Goal: Task Accomplishment & Management: Complete application form

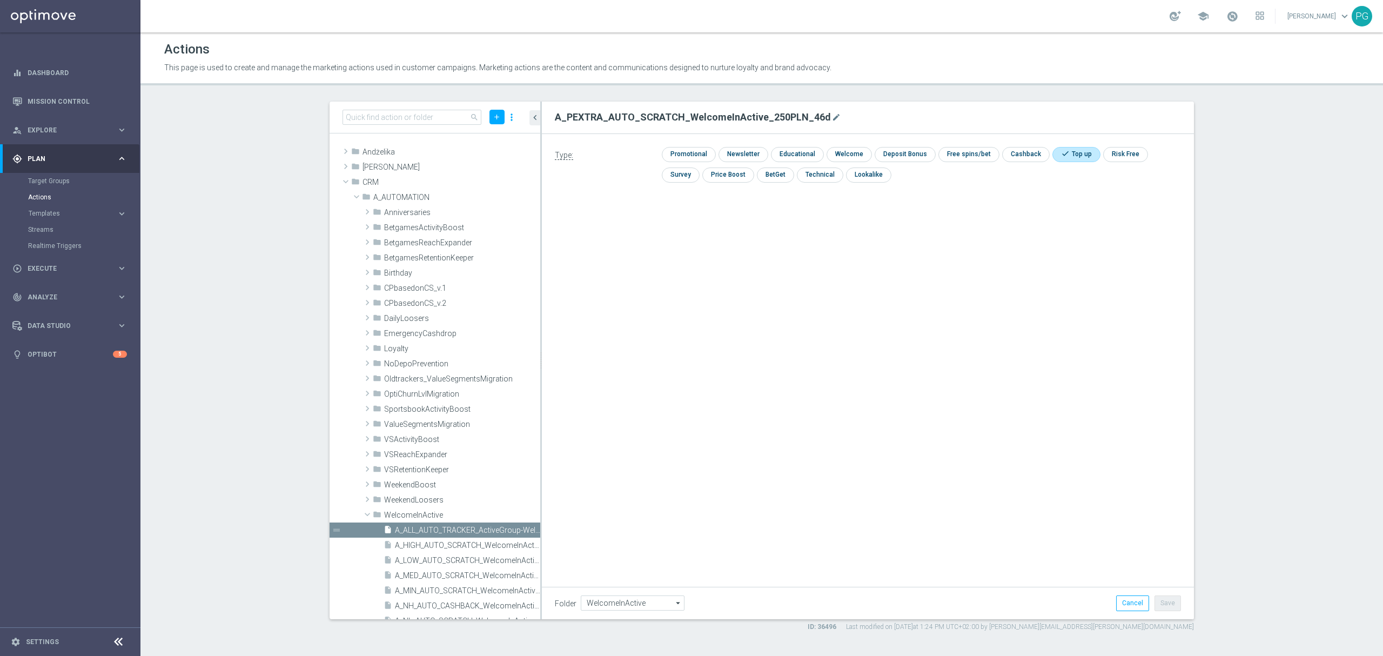
scroll to position [231, 0]
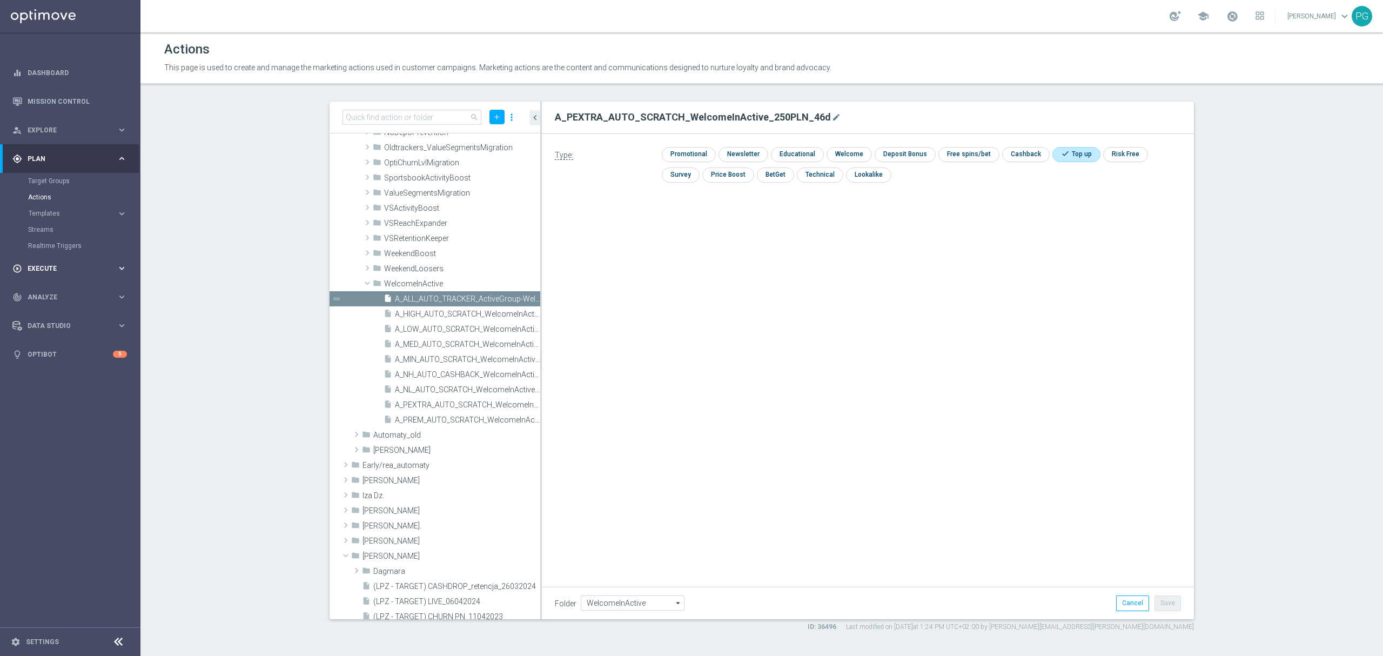
click at [57, 267] on span "Execute" at bounding box center [72, 268] width 89 height 6
click at [1200, 381] on div "search add more_vert folder Andżelika library_add create_new_folder mode_edit d…" at bounding box center [762, 367] width 908 height 530
click at [44, 206] on link "Campaign Builder" at bounding box center [70, 209] width 84 height 9
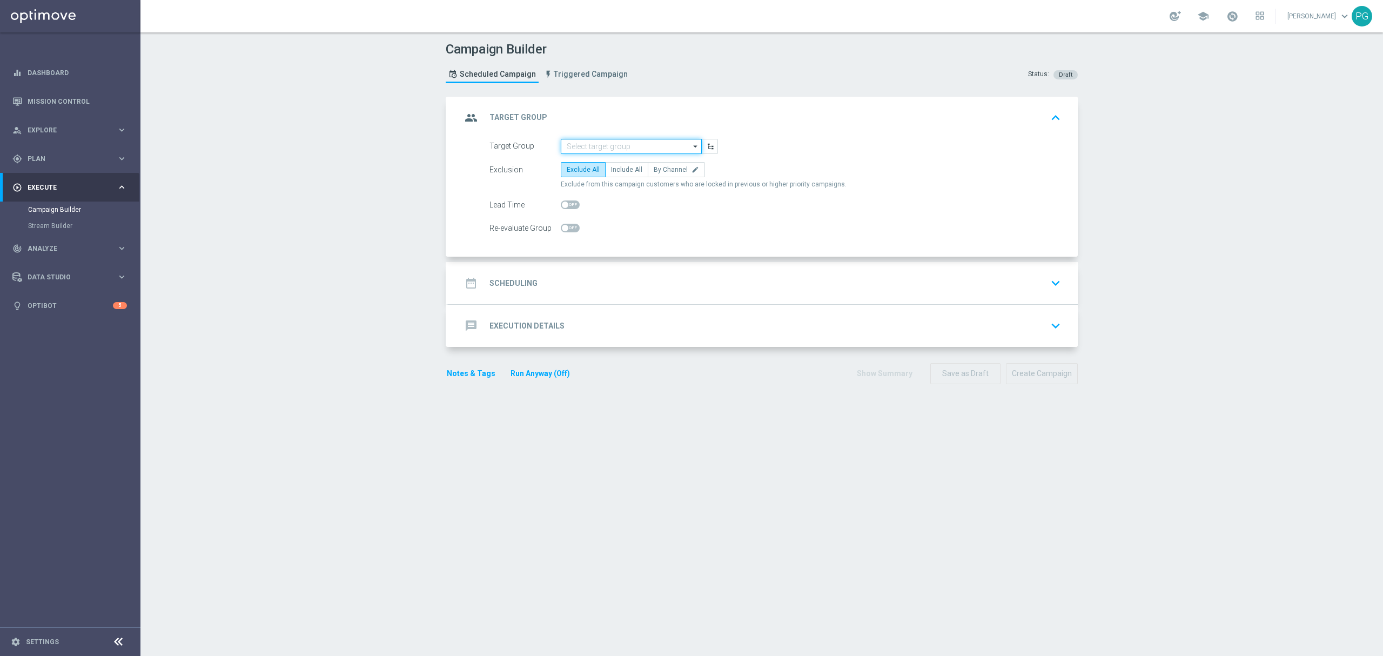
click at [626, 145] on input at bounding box center [631, 146] width 141 height 15
paste input "A_NL_AUTO_SCRATCH_WelcomeInActive_10PLN_46d"
click at [627, 165] on div "A_NL_AUTO_SCRATCH_WelcomeInActive_10PLN_46d" at bounding box center [631, 166] width 131 height 19
type input "A_NL_AUTO_SCRATCH_WelcomeInActive_10PLN_46d"
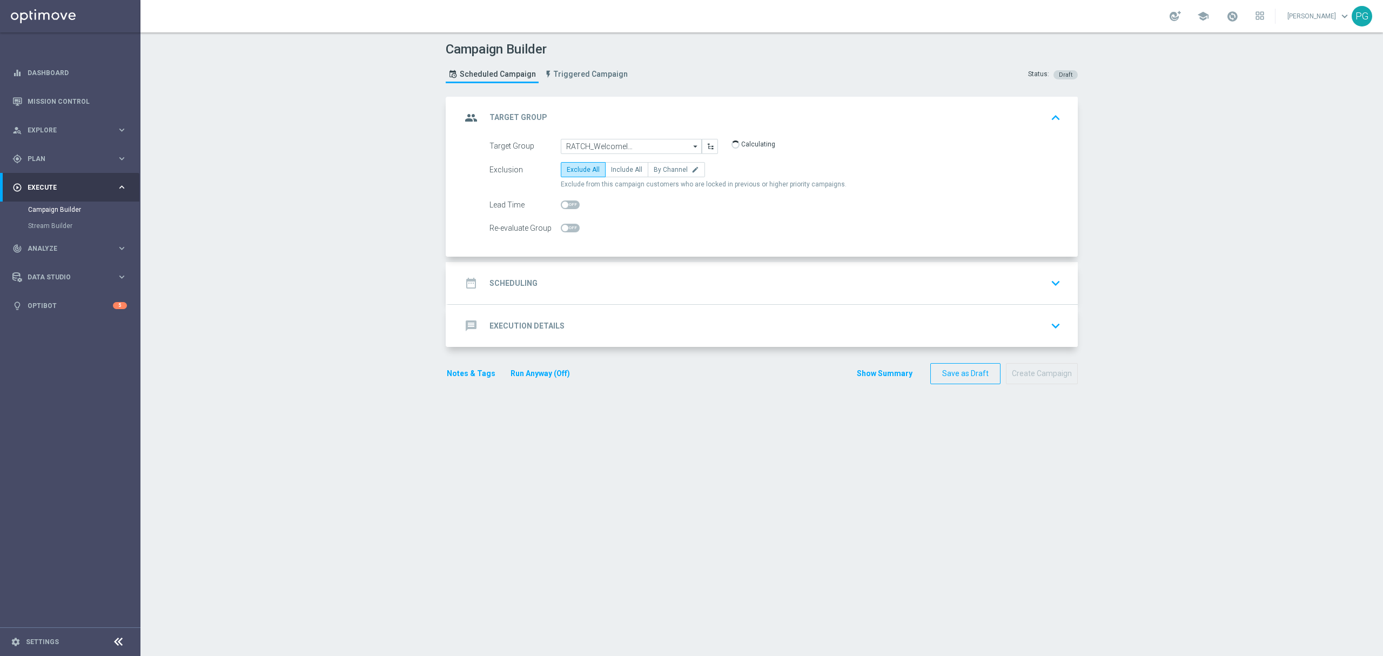
scroll to position [0, 0]
click at [678, 171] on span "By Channel" at bounding box center [671, 170] width 34 height 8
click at [661, 171] on input "By Channel edit" at bounding box center [657, 171] width 7 height 7
radio input "true"
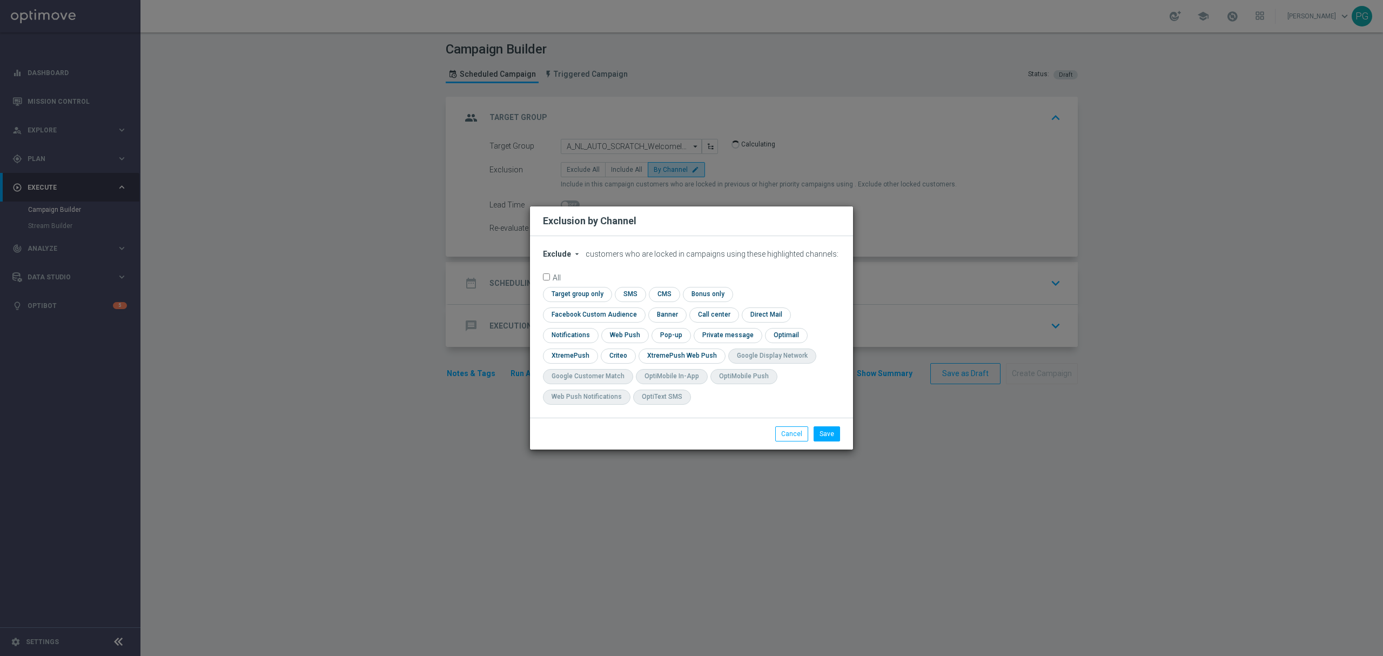
click at [560, 258] on span "Exclude" at bounding box center [557, 254] width 28 height 9
click at [0, 0] on span "Include" at bounding box center [0, 0] width 0 height 0
click at [588, 299] on input "checkbox" at bounding box center [576, 294] width 66 height 15
checkbox input "true"
click at [585, 351] on input "checkbox" at bounding box center [569, 355] width 52 height 15
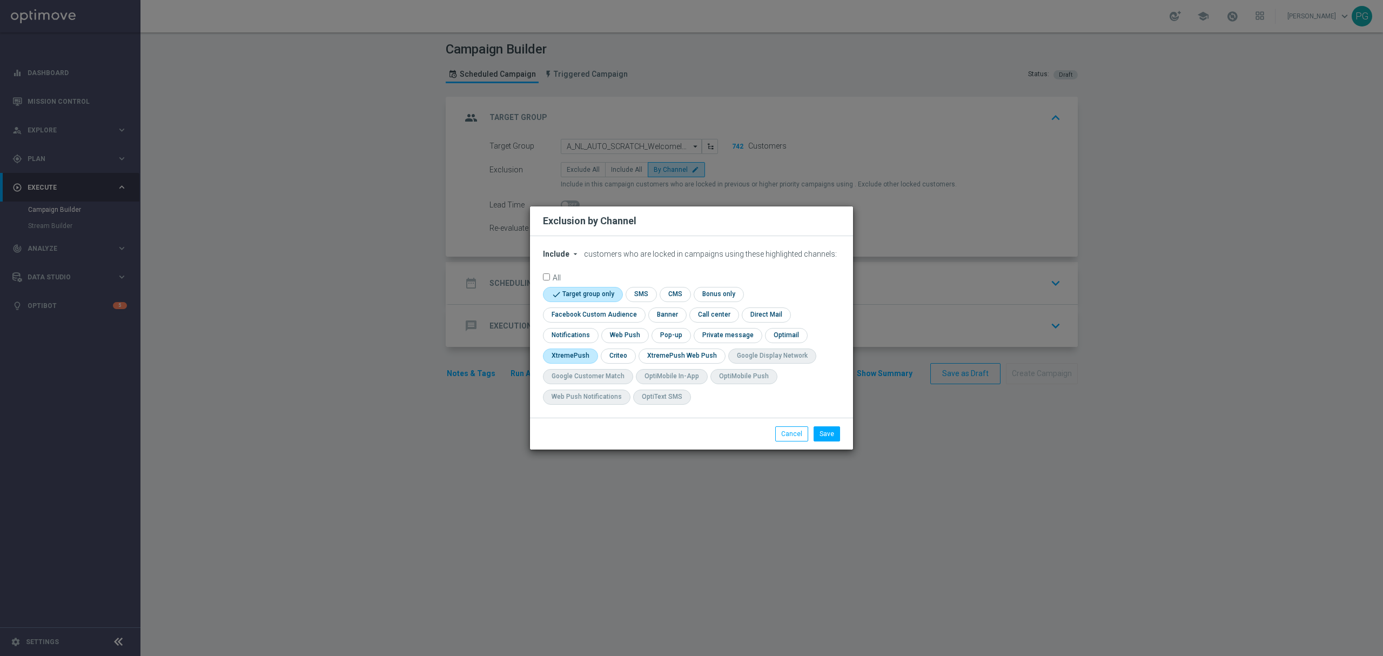
checkbox input "true"
click at [618, 354] on input "checkbox" at bounding box center [628, 355] width 33 height 15
checkbox input "true"
click at [600, 311] on input "checkbox" at bounding box center [592, 314] width 98 height 15
checkbox input "true"
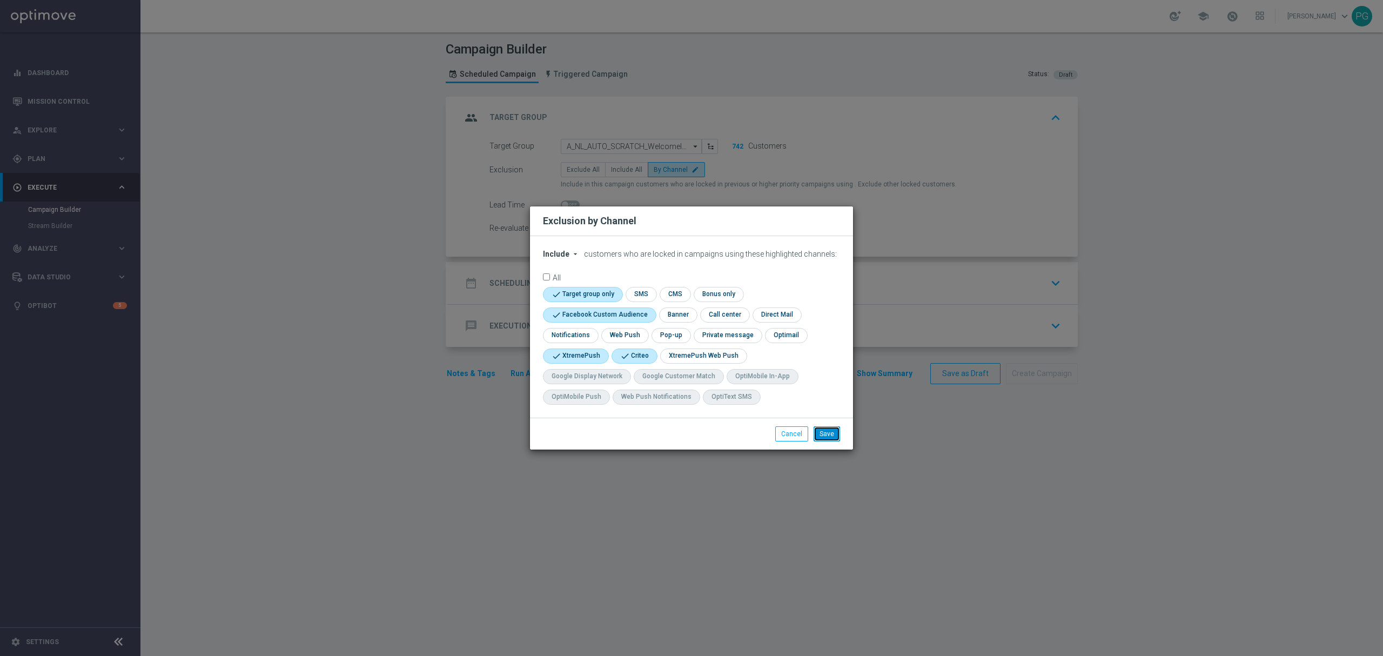
click at [830, 434] on button "Save" at bounding box center [827, 433] width 26 height 15
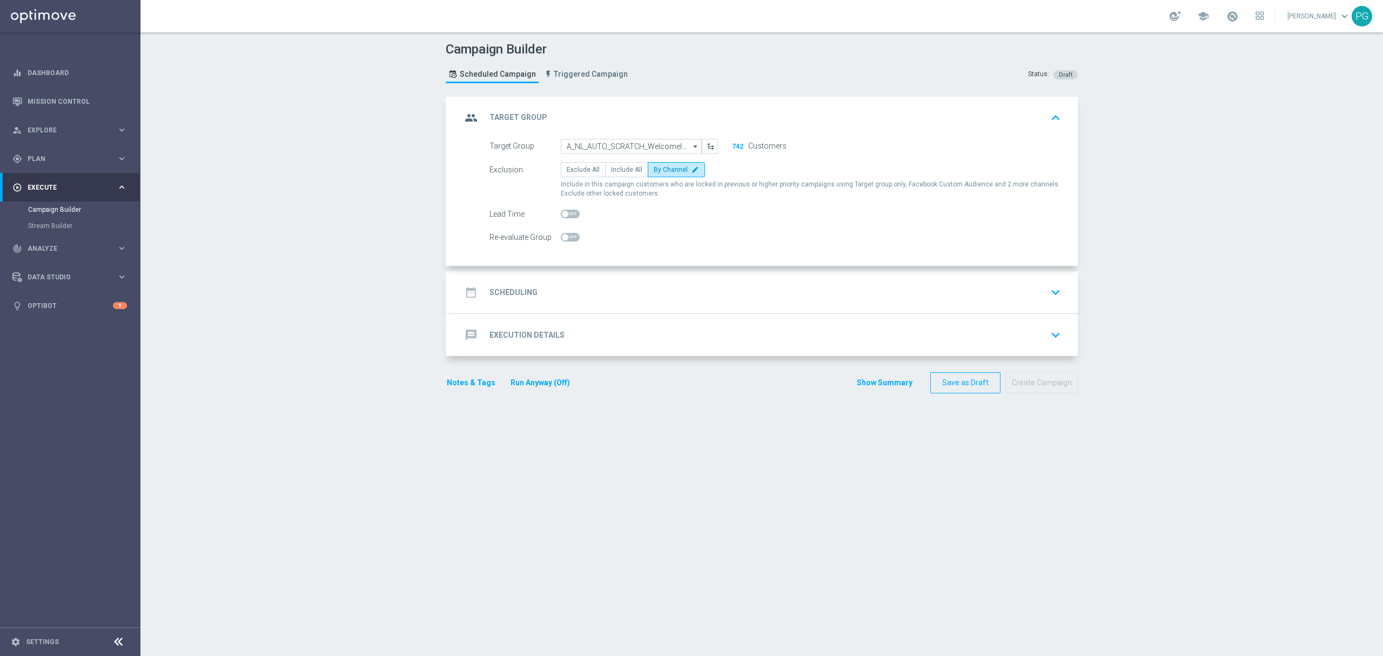
click at [541, 290] on div "date_range Scheduling keyboard_arrow_down" at bounding box center [762, 292] width 603 height 21
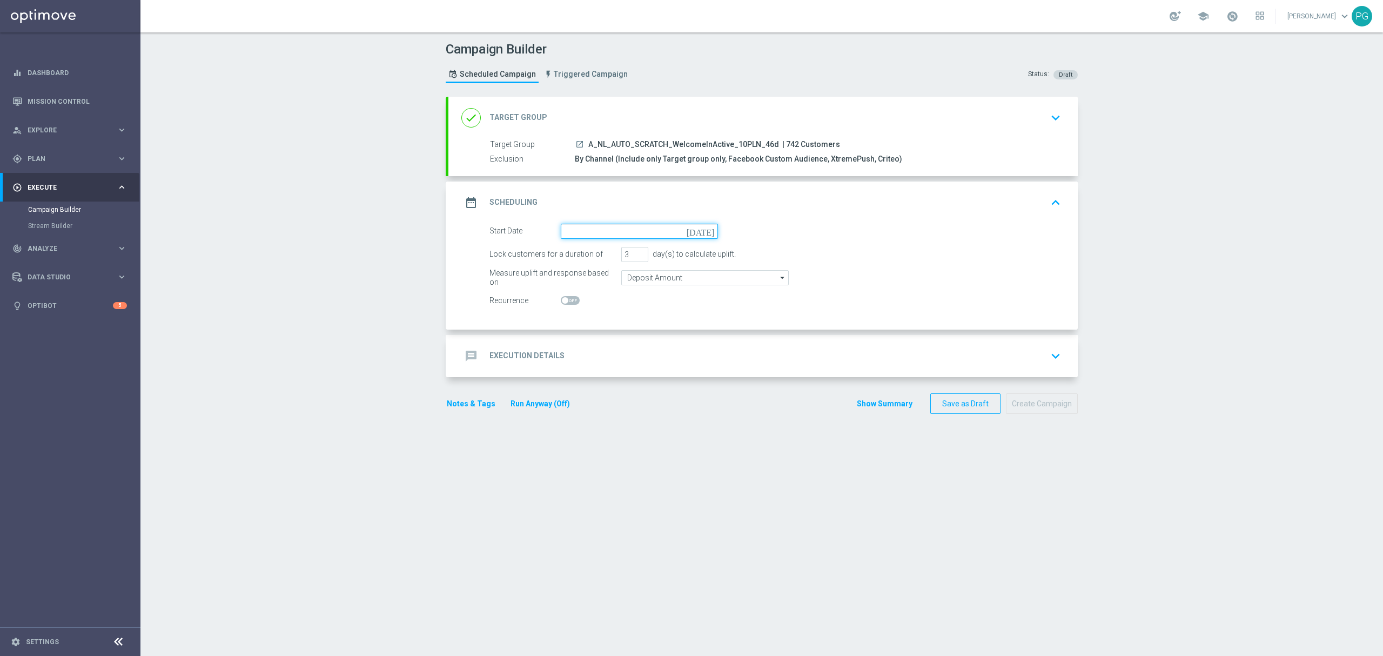
click at [579, 231] on input at bounding box center [639, 231] width 157 height 15
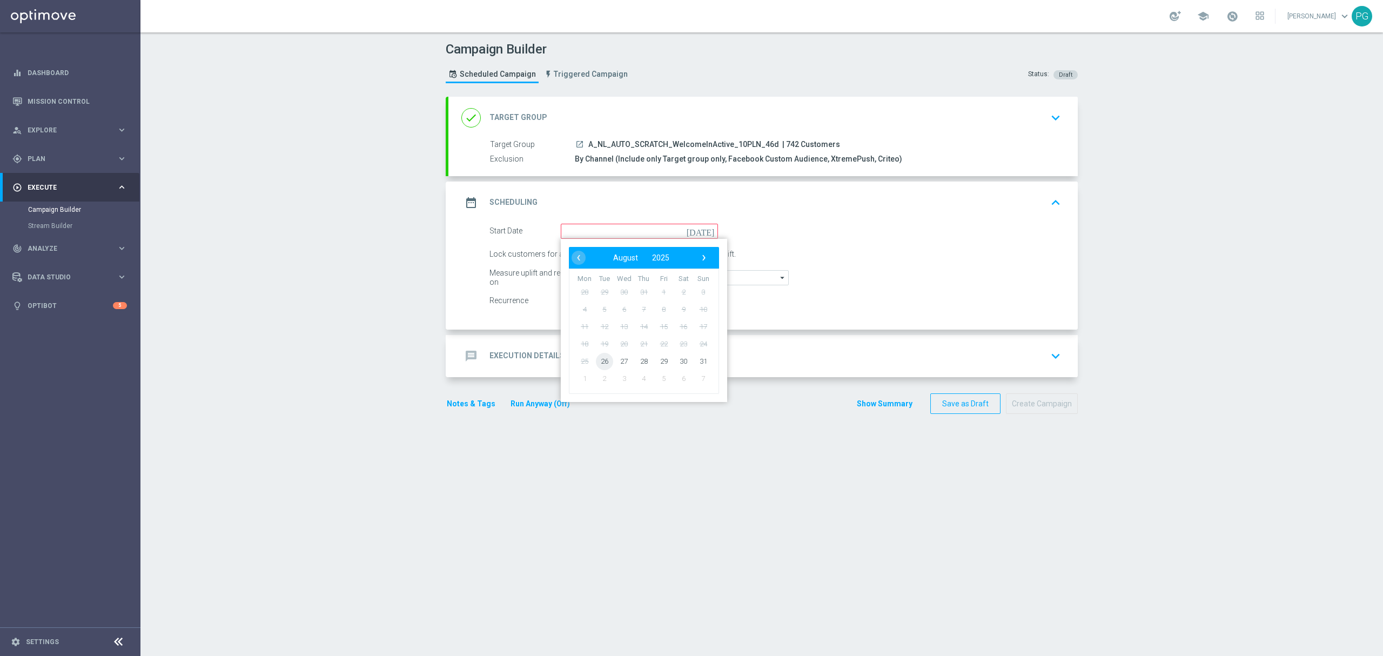
click at [601, 362] on span "26" at bounding box center [604, 360] width 17 height 17
type input "[DATE]"
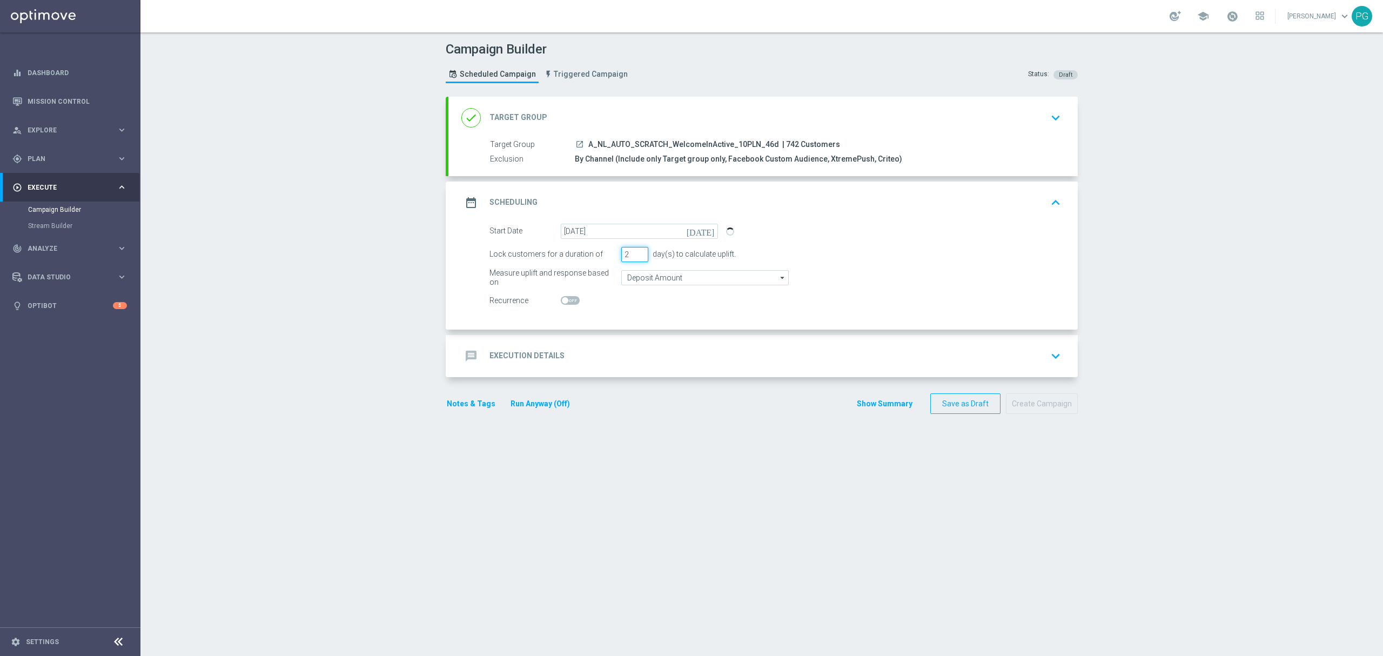
click at [634, 257] on input "2" at bounding box center [634, 254] width 27 height 15
type input "1"
click at [634, 257] on input "1" at bounding box center [634, 254] width 27 height 15
click at [639, 285] on input "Deposit Amount" at bounding box center [704, 277] width 167 height 15
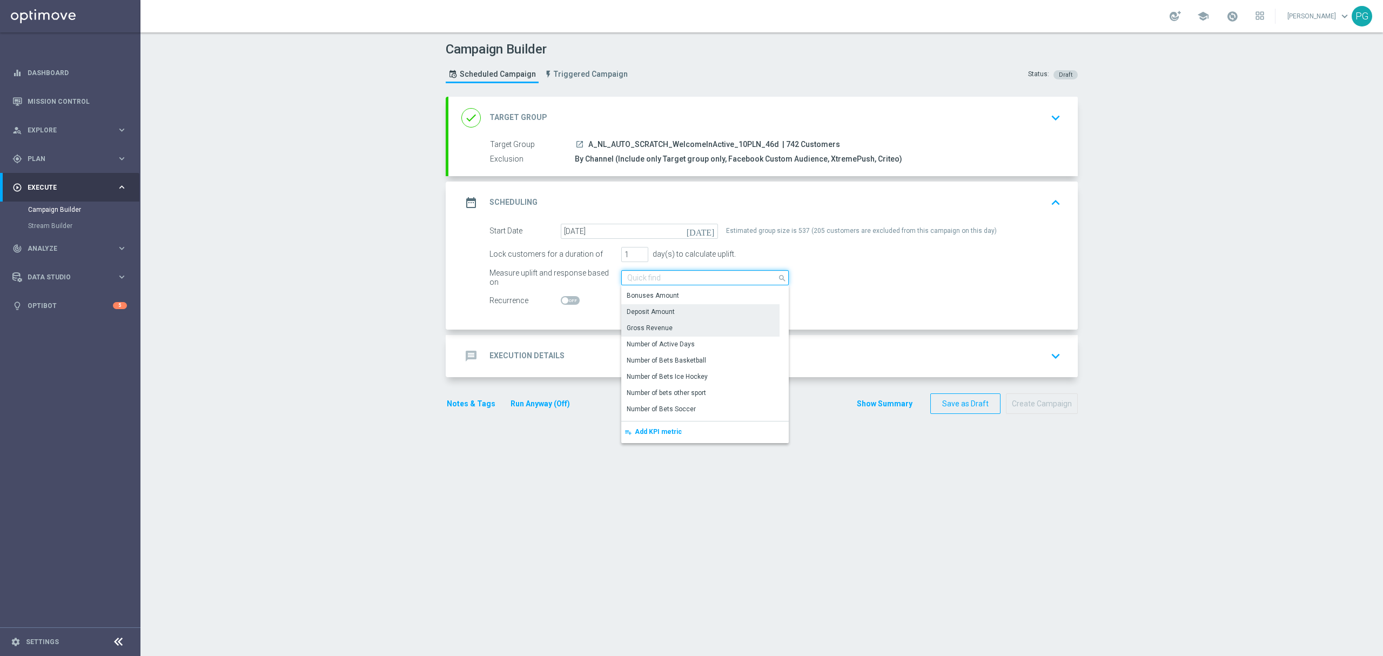
scroll to position [214, 0]
click at [658, 336] on div "Wager Amount" at bounding box center [649, 332] width 45 height 10
type input "Wager Amount"
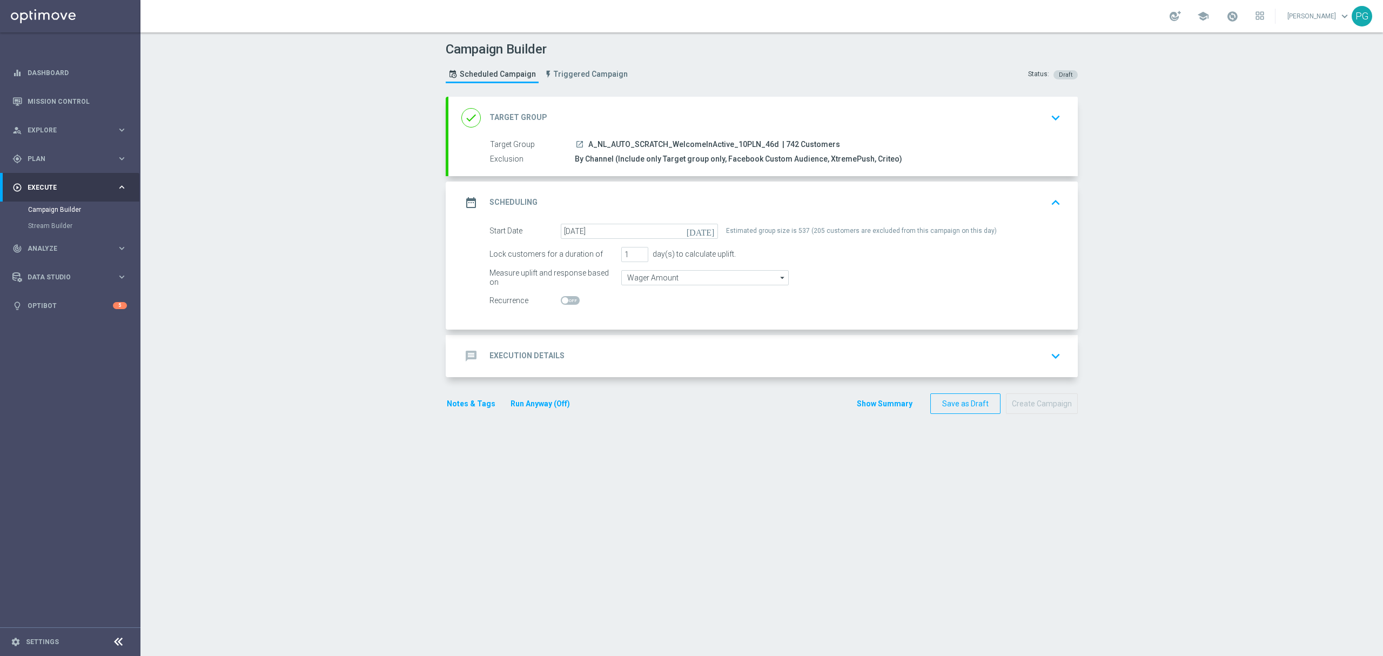
click at [567, 346] on div "message Execution Details keyboard_arrow_down" at bounding box center [762, 356] width 603 height 21
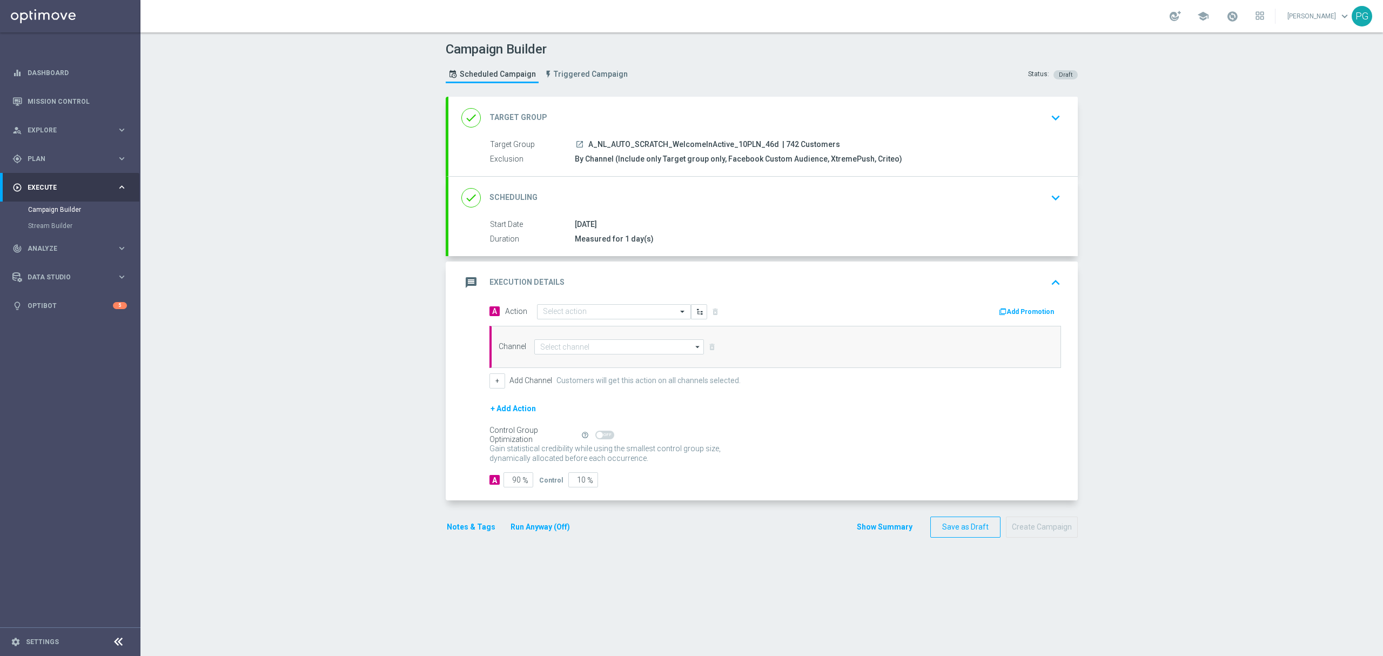
click at [611, 189] on div "done Scheduling keyboard_arrow_down" at bounding box center [762, 197] width 603 height 21
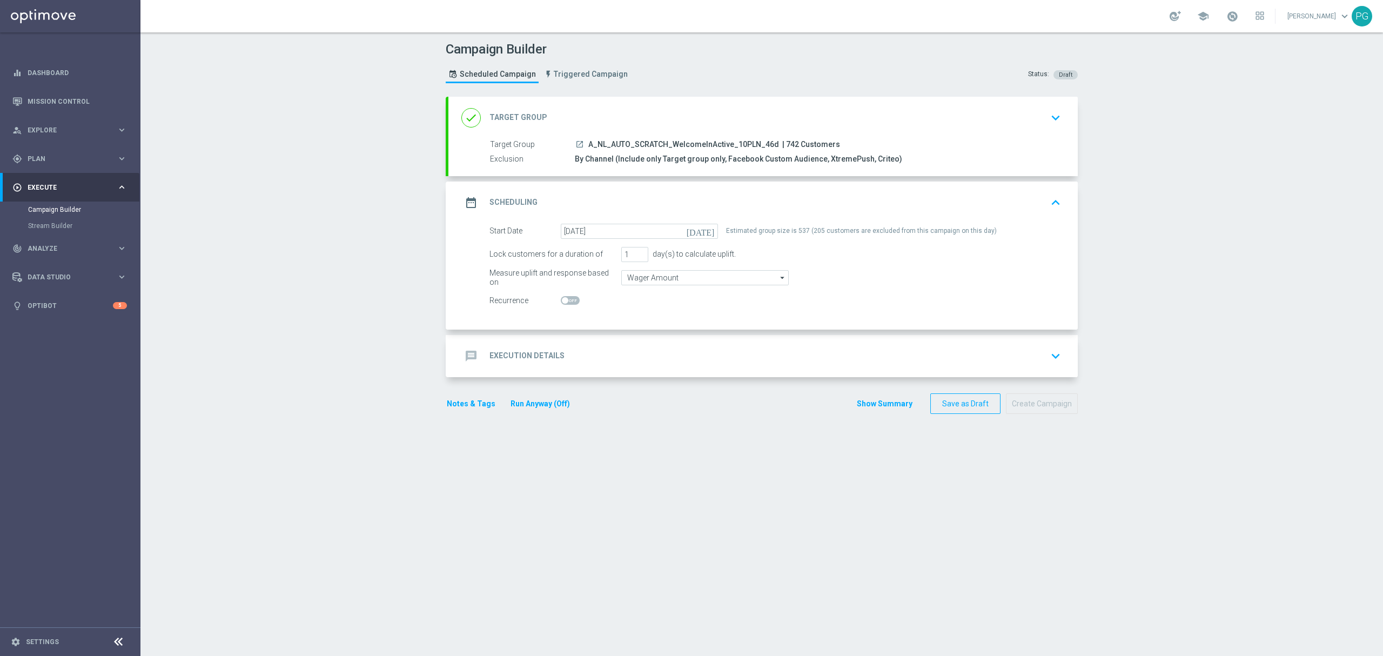
click at [563, 303] on span at bounding box center [570, 300] width 19 height 9
click at [563, 303] on input "checkbox" at bounding box center [570, 300] width 19 height 9
checkbox input "true"
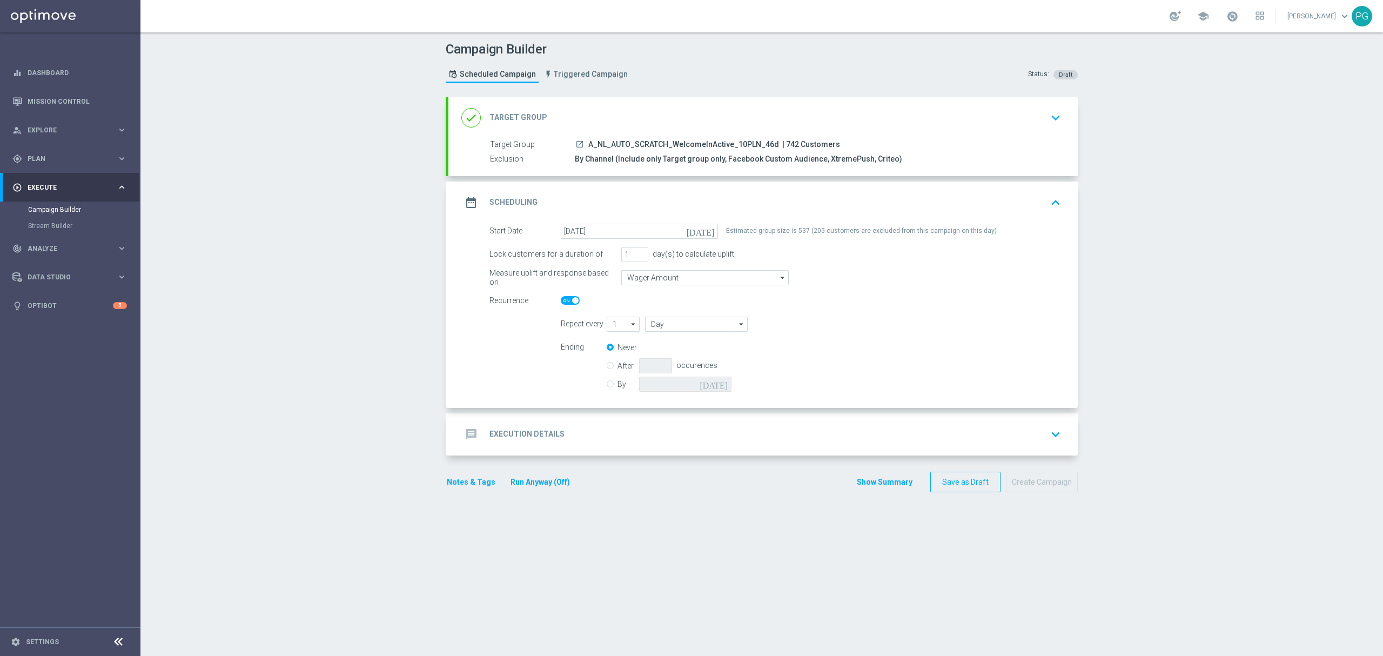
click at [575, 424] on div "message Execution Details keyboard_arrow_down" at bounding box center [762, 434] width 603 height 21
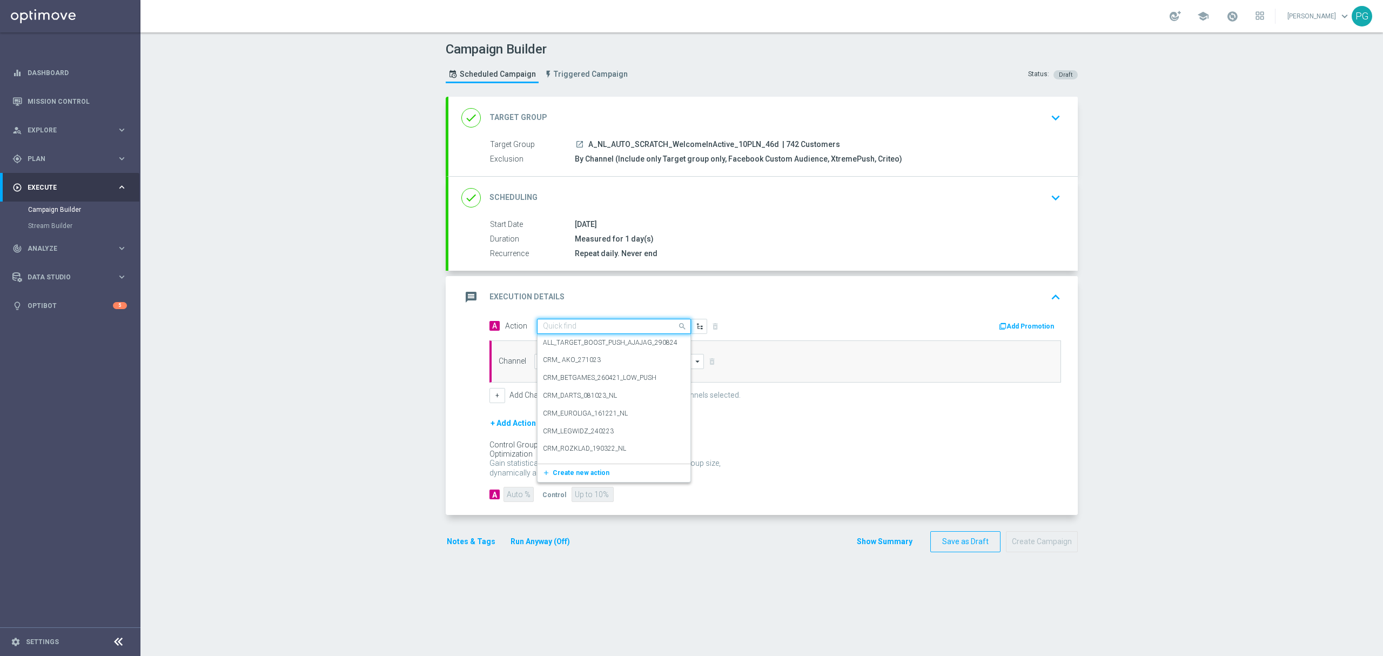
click at [600, 327] on input "text" at bounding box center [603, 326] width 120 height 9
paste input "A_NL_AUTO_SCRATCH_WelcomeInActive_10PLN_46d"
type input "A_NL_AUTO_SCRATCH_WelcomeInActive_10PLN_46d"
click at [593, 341] on label "A_NL_AUTO_SCRATCH_WelcomeInActive_10PLN_46d" at bounding box center [620, 344] width 154 height 9
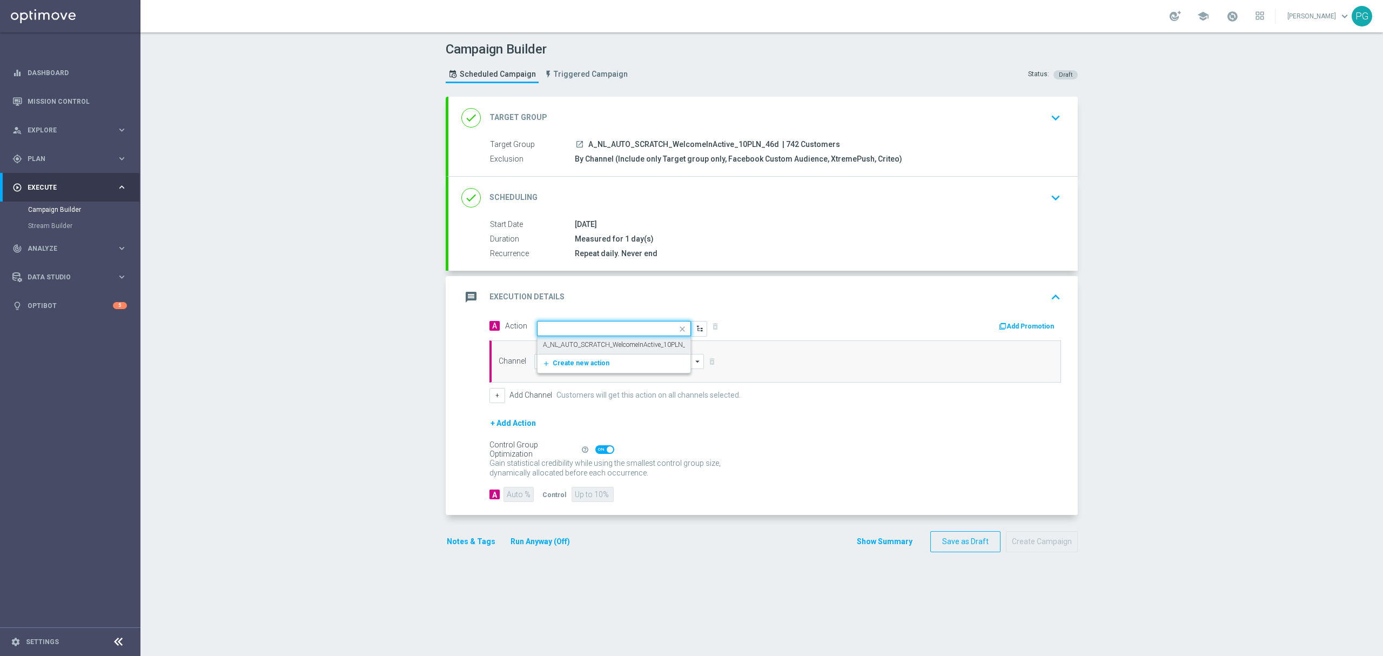
scroll to position [0, 0]
click at [593, 359] on input at bounding box center [619, 361] width 170 height 15
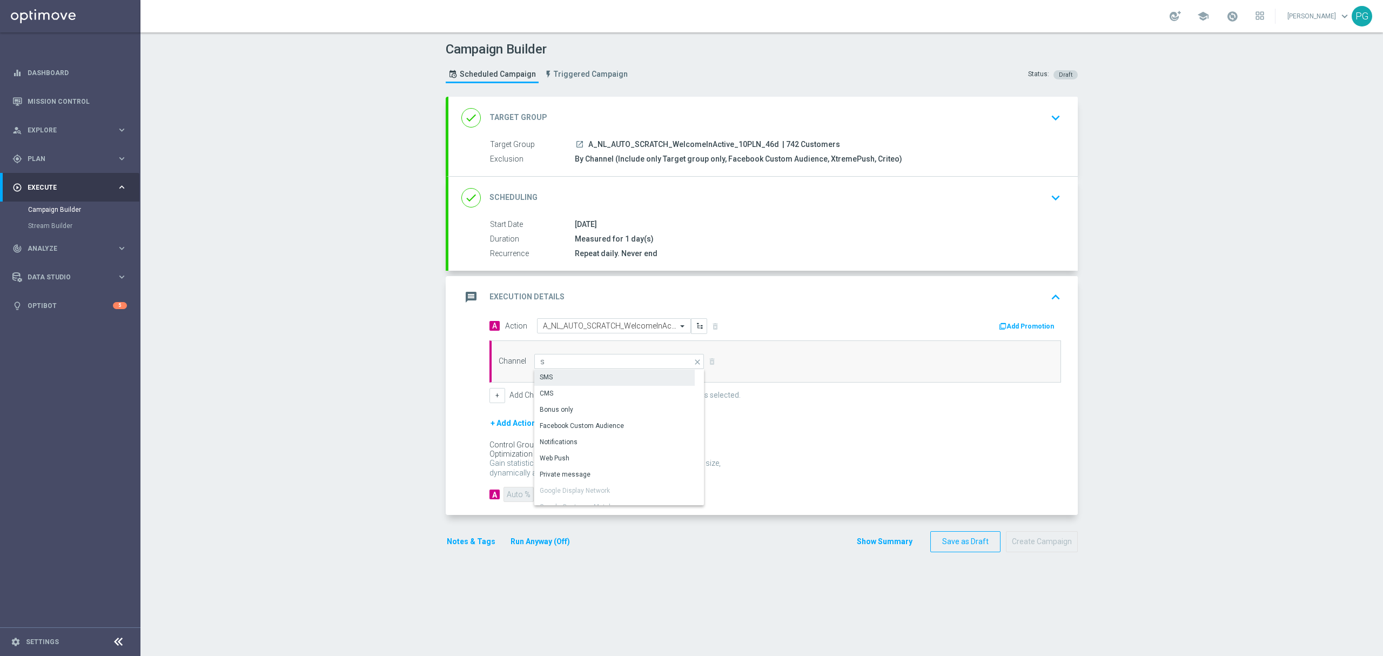
click at [578, 378] on div "SMS" at bounding box center [614, 377] width 160 height 15
type input "SMS"
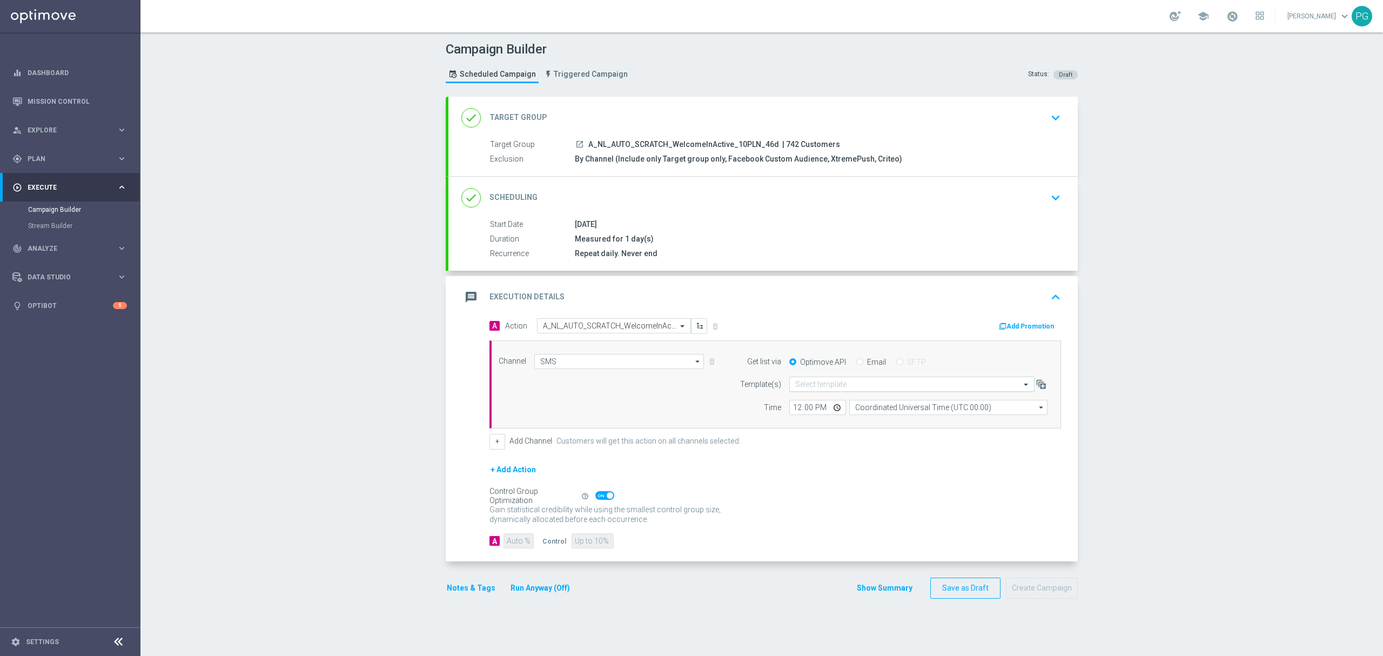
click at [817, 392] on div "Select template" at bounding box center [911, 384] width 245 height 15
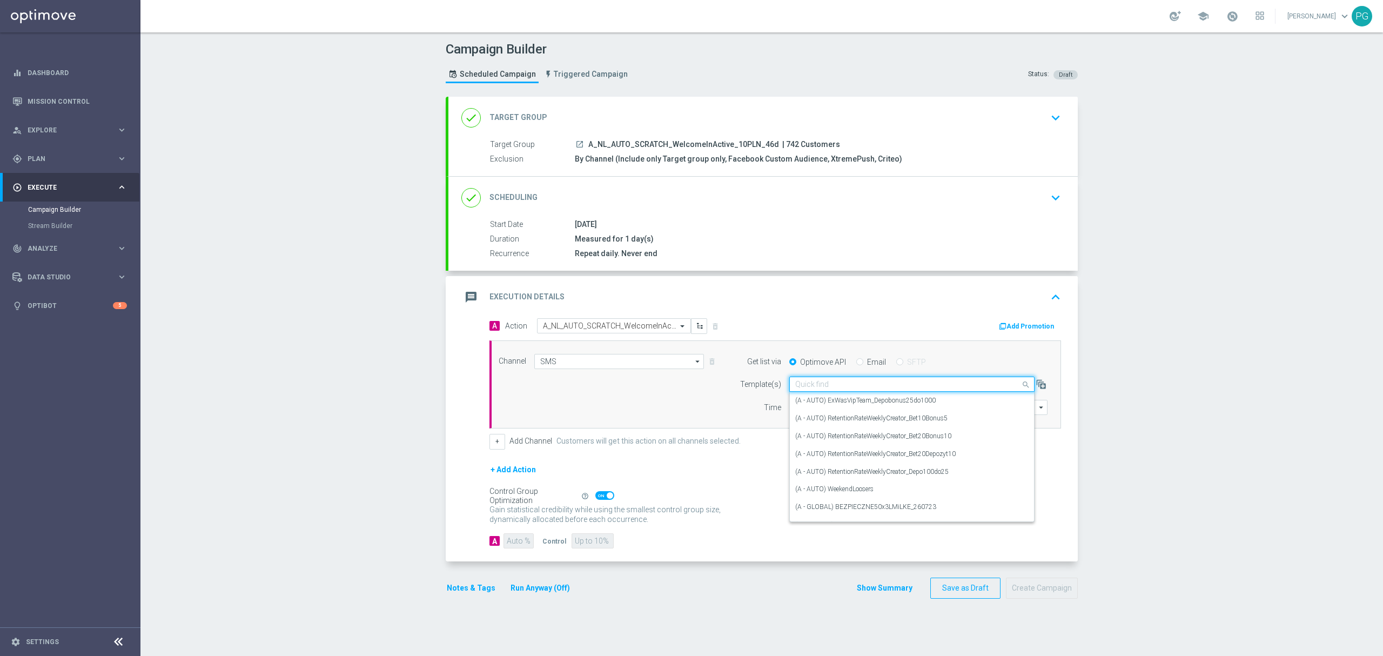
paste input "A_NL_AUTO_SCRATCH_WelcomeInActive_10PLN_46d"
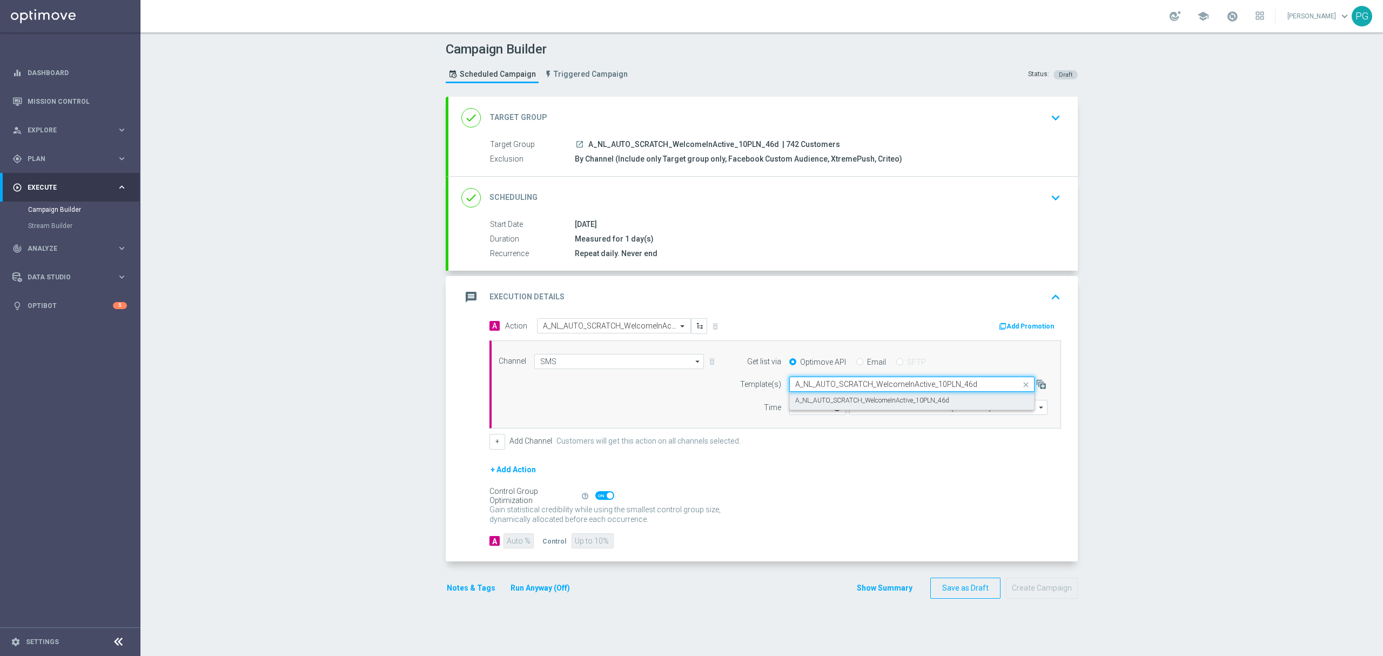
click at [817, 403] on label "A_NL_AUTO_SCRATCH_WelcomeInActive_10PLN_46d" at bounding box center [872, 400] width 154 height 9
type input "A_NL_AUTO_SCRATCH_WelcomeInActive_10PLN_46d"
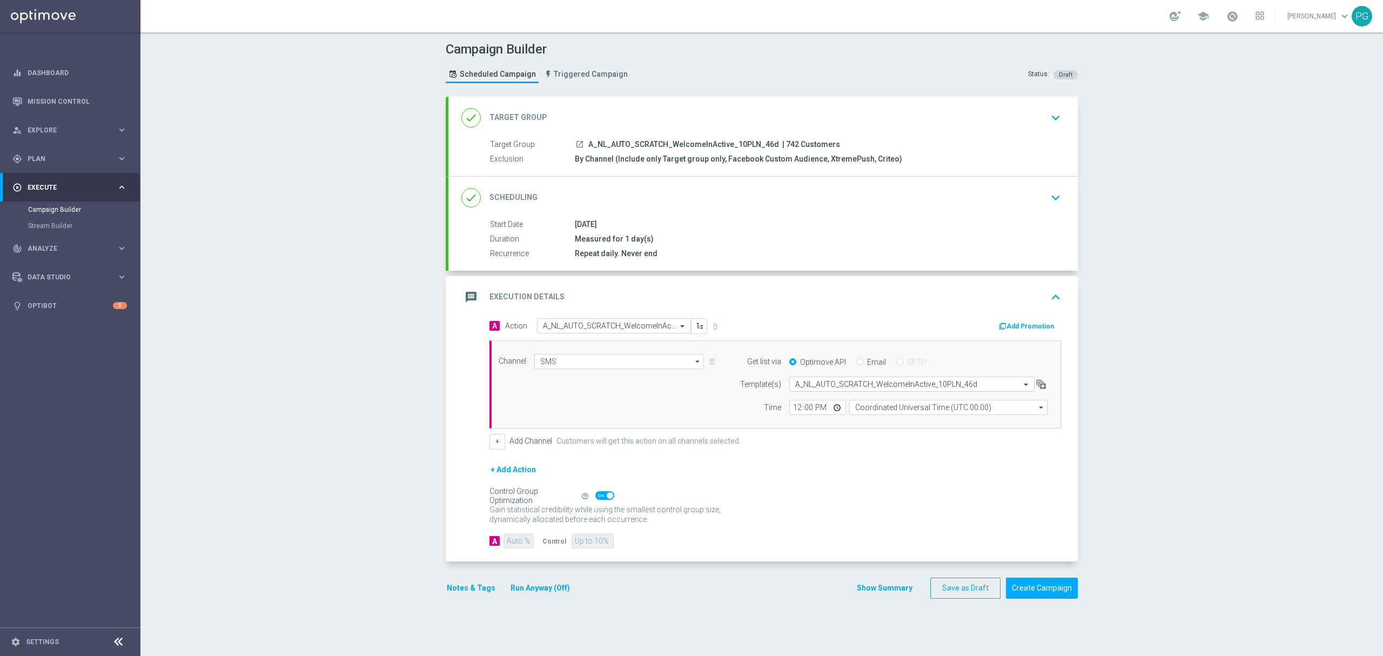
click at [874, 419] on div "Channel SMS SMS arrow_drop_down Show Selected 1 of 22 Target group only" at bounding box center [775, 384] width 572 height 89
click at [874, 412] on input "Coordinated Universal Time (UTC 00:00)" at bounding box center [948, 407] width 198 height 15
click at [859, 422] on div "Central European Time ([GEOGRAPHIC_DATA]) (UTC +02:00)" at bounding box center [943, 423] width 177 height 10
type input "Central European Time ([GEOGRAPHIC_DATA]) (UTC +02:00)"
click at [789, 411] on input "12:00" at bounding box center [817, 407] width 57 height 15
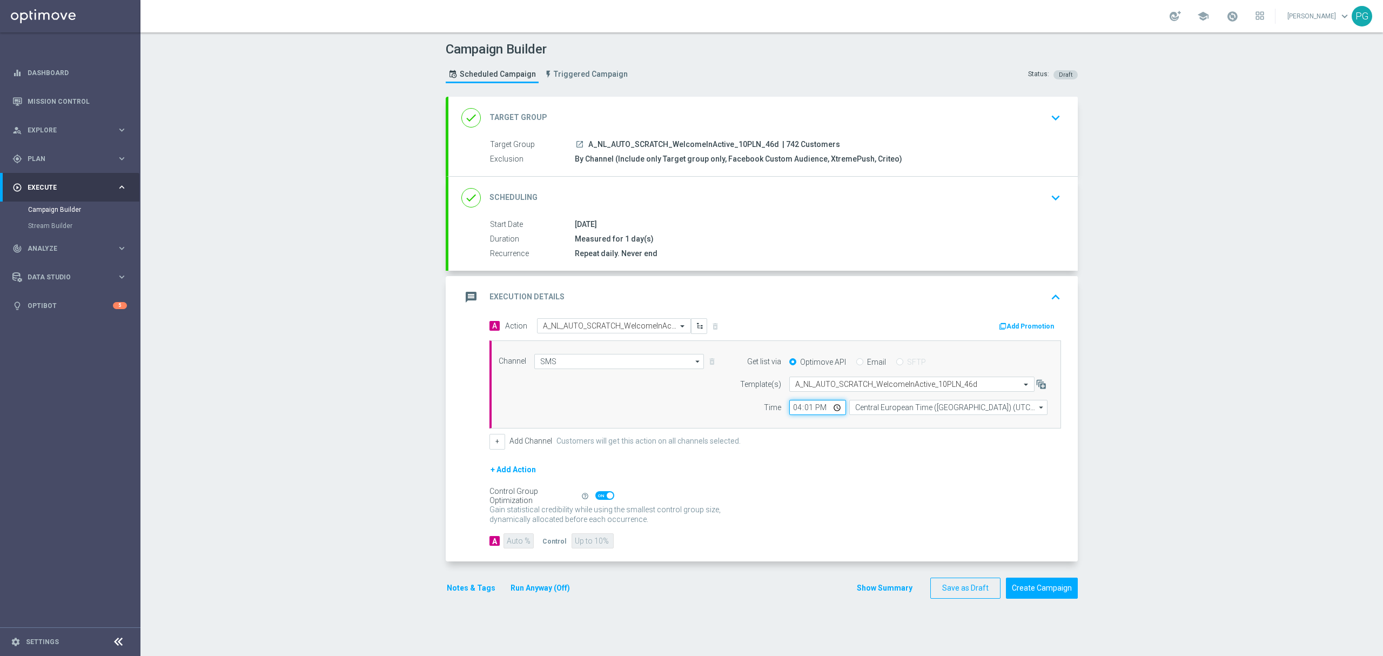
type input "16:15"
click at [491, 446] on button "+" at bounding box center [497, 441] width 16 height 15
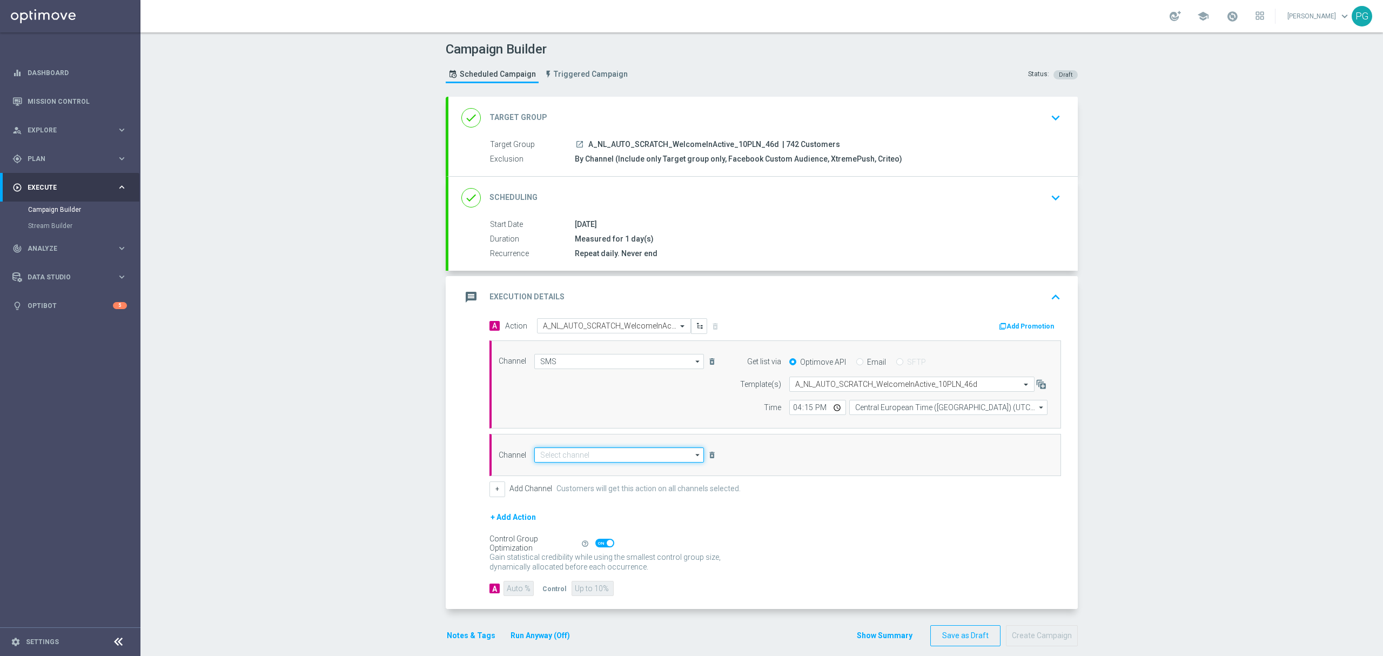
click at [588, 459] on input at bounding box center [619, 454] width 170 height 15
click at [565, 469] on div "Private message" at bounding box center [565, 471] width 51 height 10
type input "Private message"
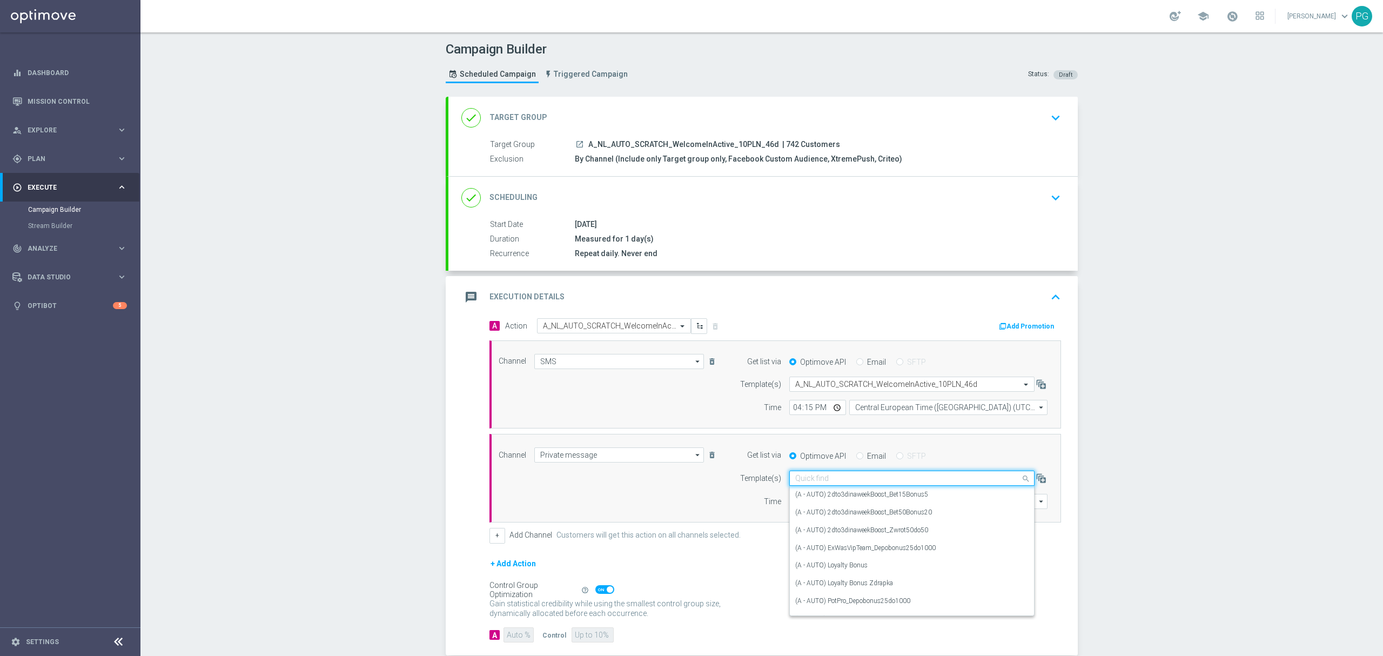
click at [828, 472] on div "Quick find" at bounding box center [911, 478] width 245 height 15
paste input "A_NL_AUTO_SCRATCH_WelcomeInActive_10PLN_46d"
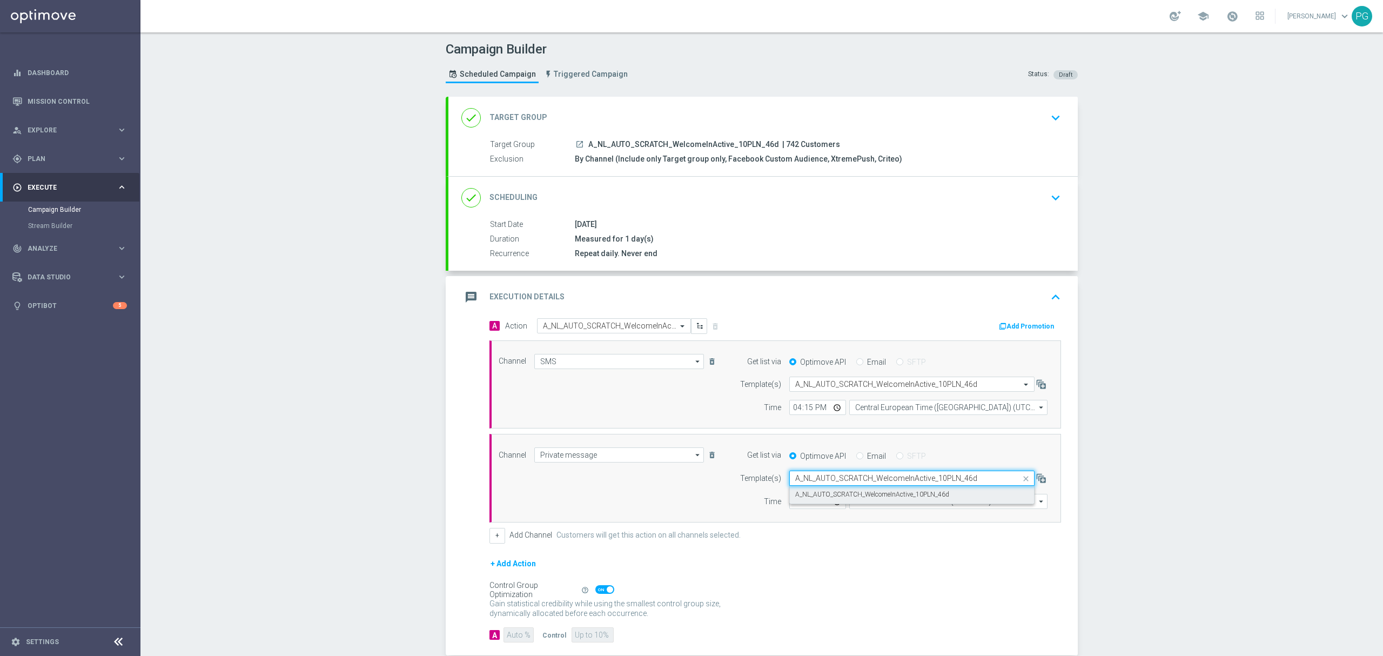
click at [815, 496] on label "A_NL_AUTO_SCRATCH_WelcomeInActive_10PLN_46d" at bounding box center [872, 494] width 154 height 9
type input "A_NL_AUTO_SCRATCH_WelcomeInActive_10PLN_46d"
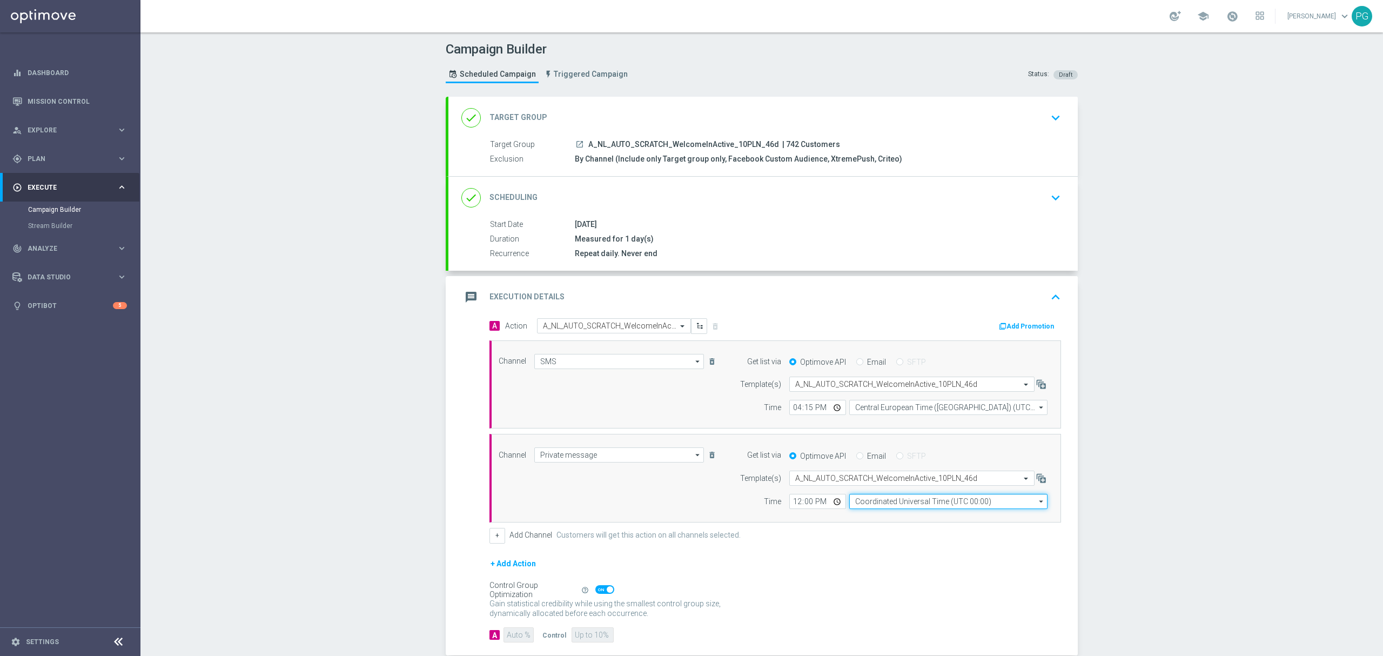
click at [871, 502] on input "Coordinated Universal Time (UTC 00:00)" at bounding box center [948, 501] width 198 height 15
click at [867, 521] on div "Central European Time ([GEOGRAPHIC_DATA]) (UTC +02:00)" at bounding box center [943, 517] width 177 height 10
type input "Central European Time ([GEOGRAPHIC_DATA]) (UTC +02:00)"
click at [789, 505] on input "12:00" at bounding box center [817, 501] width 57 height 15
type input "16:00"
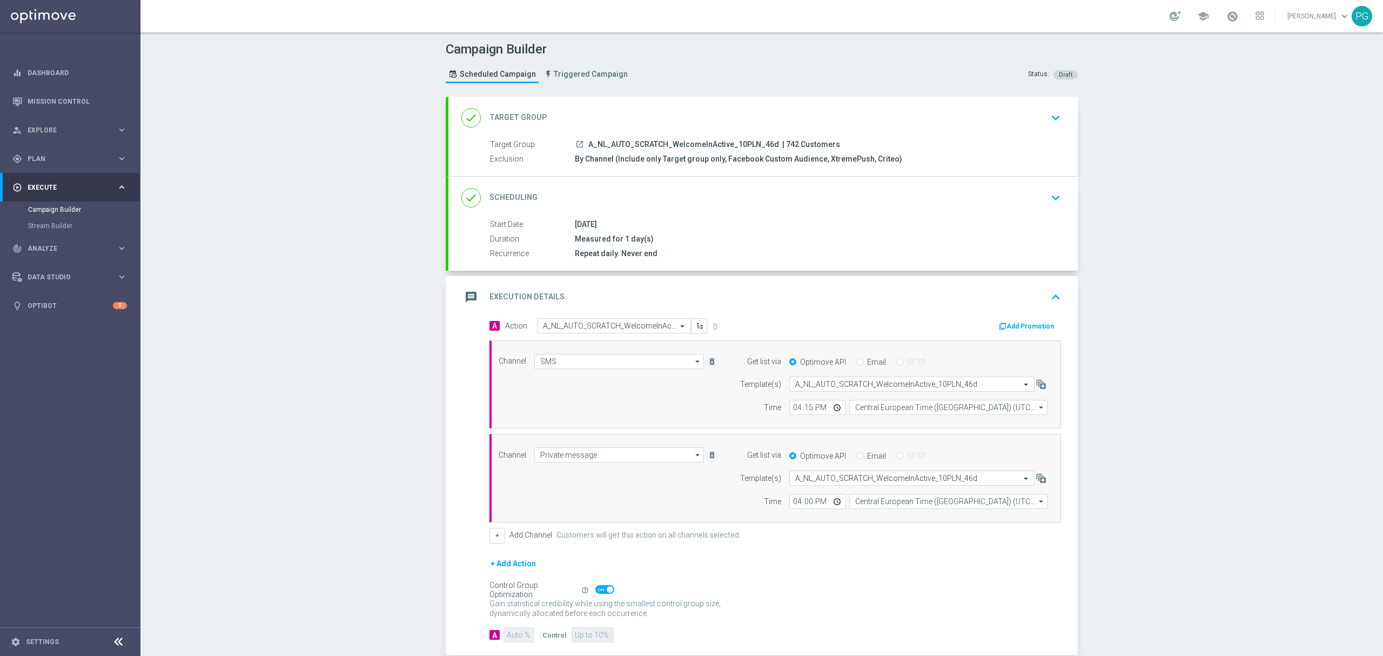
click at [1007, 328] on button "Add Promotion" at bounding box center [1028, 326] width 60 height 12
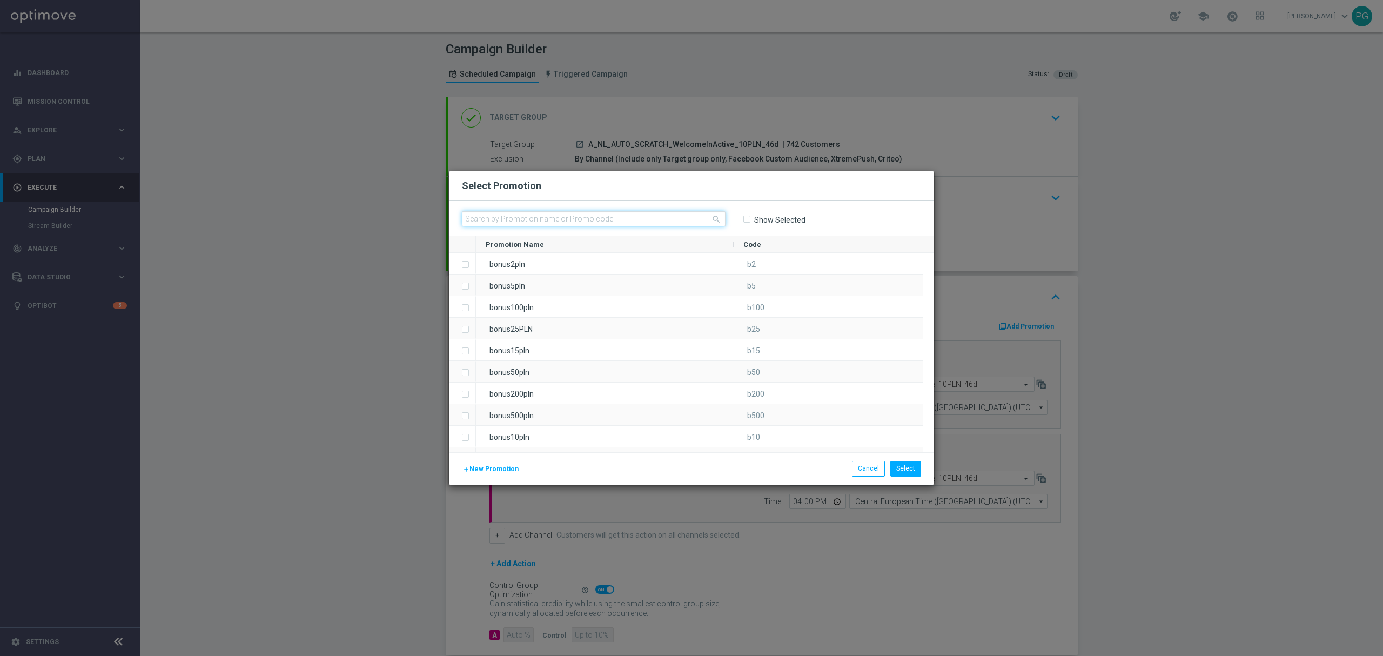
click at [580, 219] on input "text" at bounding box center [594, 218] width 264 height 15
paste input "bonusapi_z-171964"
type input "bonusapi_z-171964"
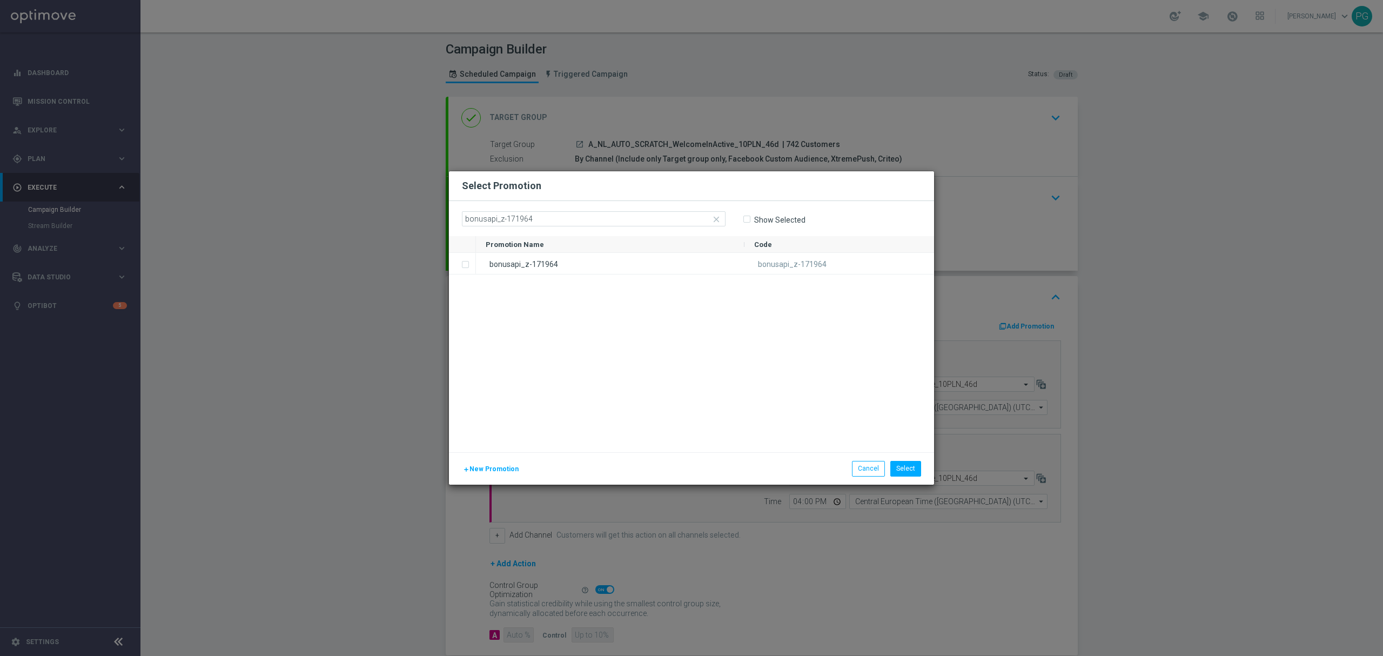
click at [554, 261] on div "bonusapi_z-171964" at bounding box center [610, 263] width 269 height 21
click at [914, 466] on button "Select" at bounding box center [905, 468] width 31 height 15
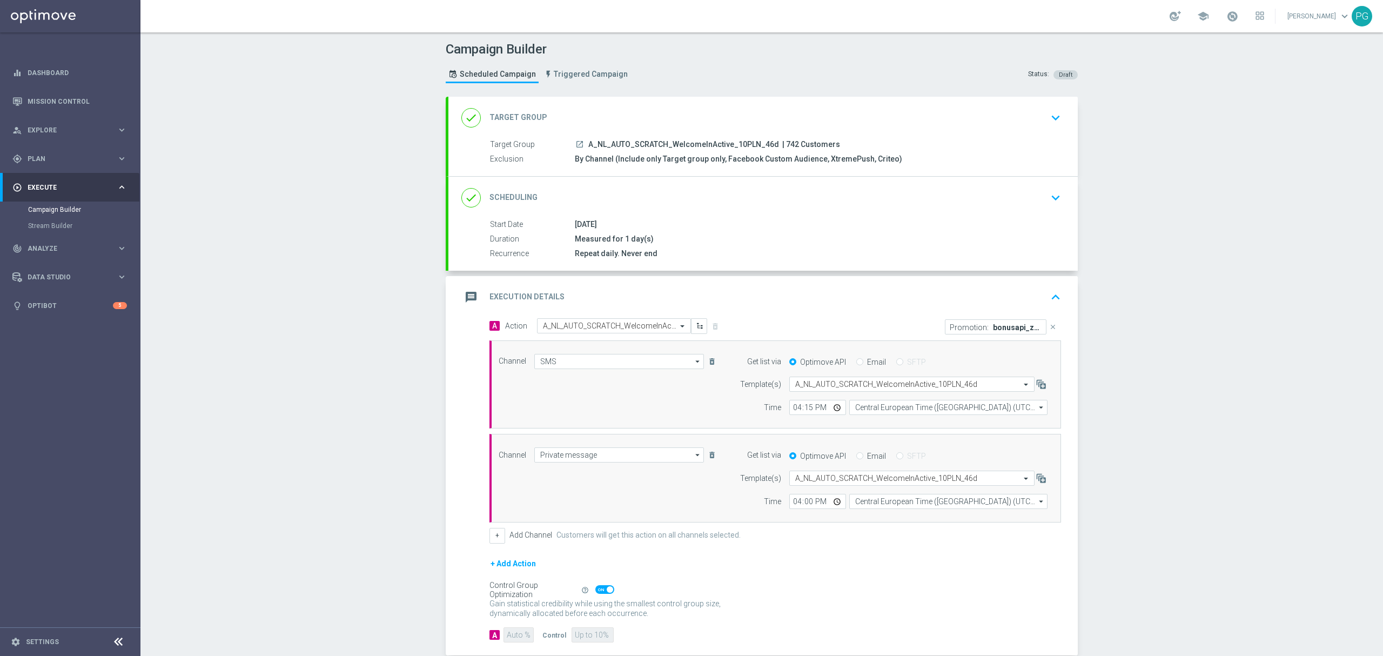
scroll to position [62, 0]
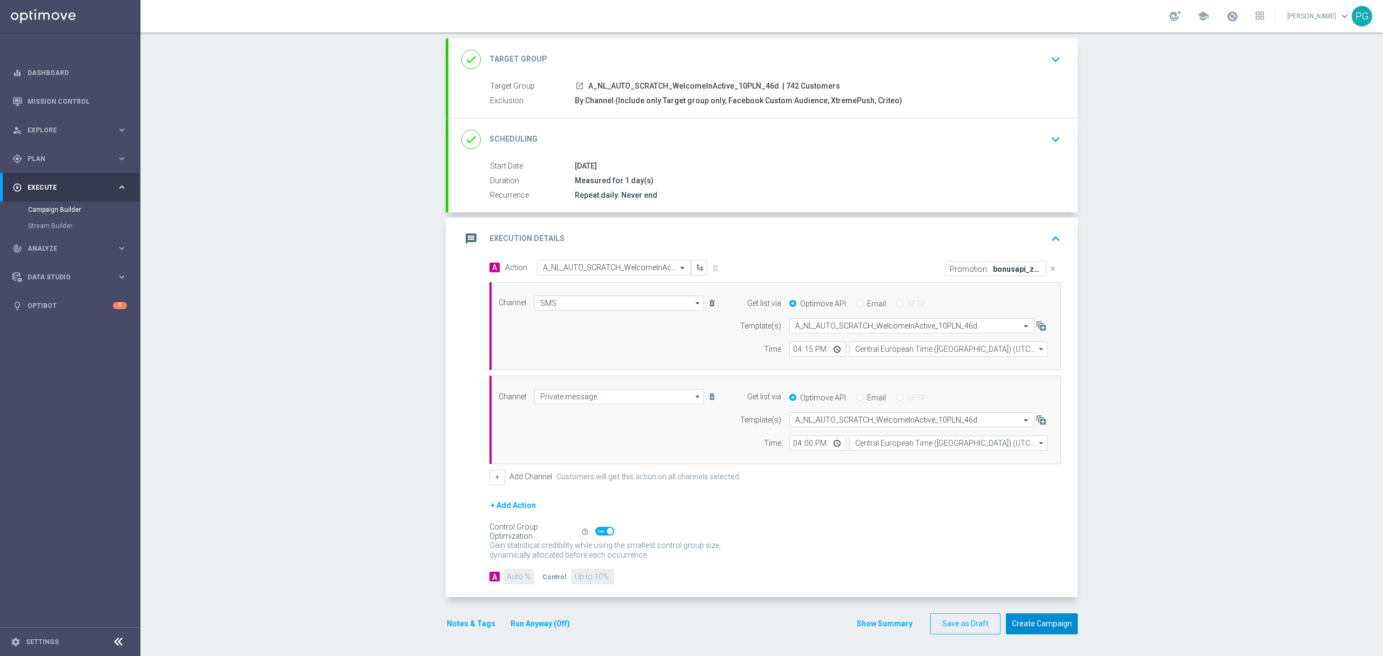
click at [1031, 622] on button "Create Campaign" at bounding box center [1042, 623] width 72 height 21
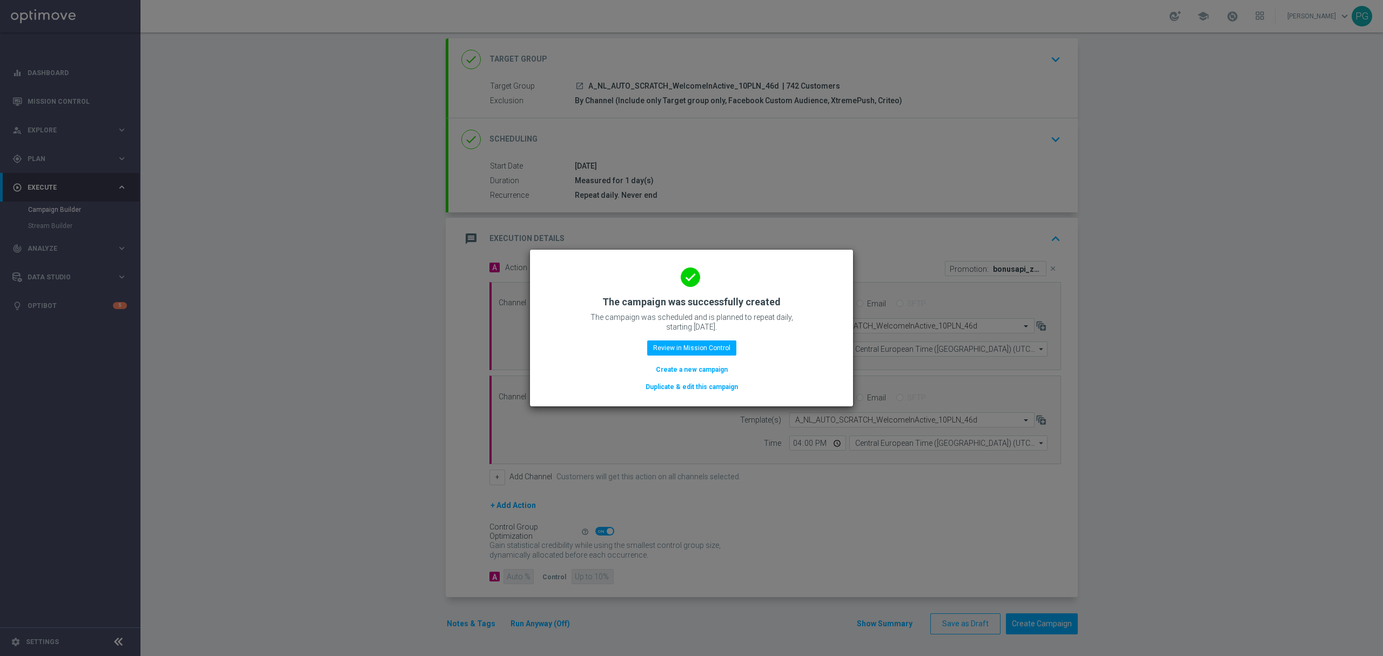
click at [702, 390] on button "Duplicate & edit this campaign" at bounding box center [692, 387] width 95 height 12
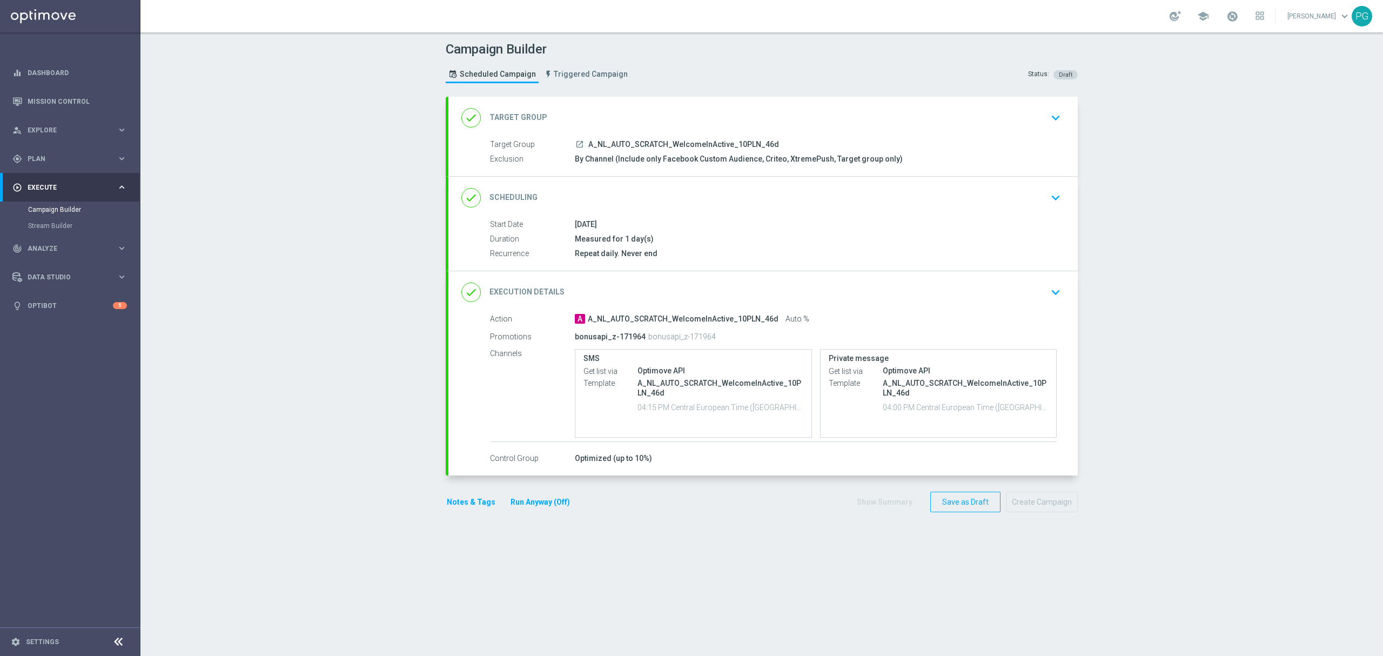
click at [645, 108] on div "done Target Group keyboard_arrow_down" at bounding box center [762, 118] width 603 height 21
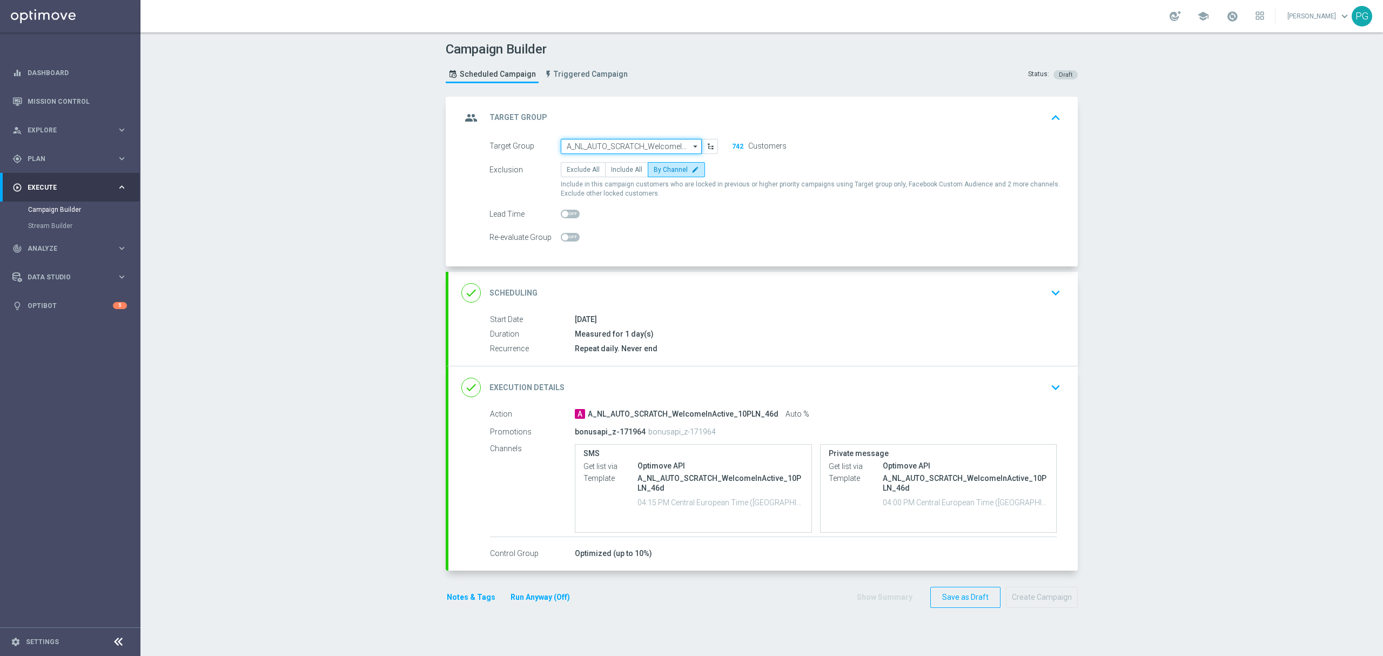
click at [614, 139] on input "A_NL_AUTO_SCRATCH_WelcomeInActive_10PLN_46d" at bounding box center [631, 146] width 141 height 15
paste input "A_MIN_AUTO_SCRATCH_WelcomeInActive_2PLN_46d"
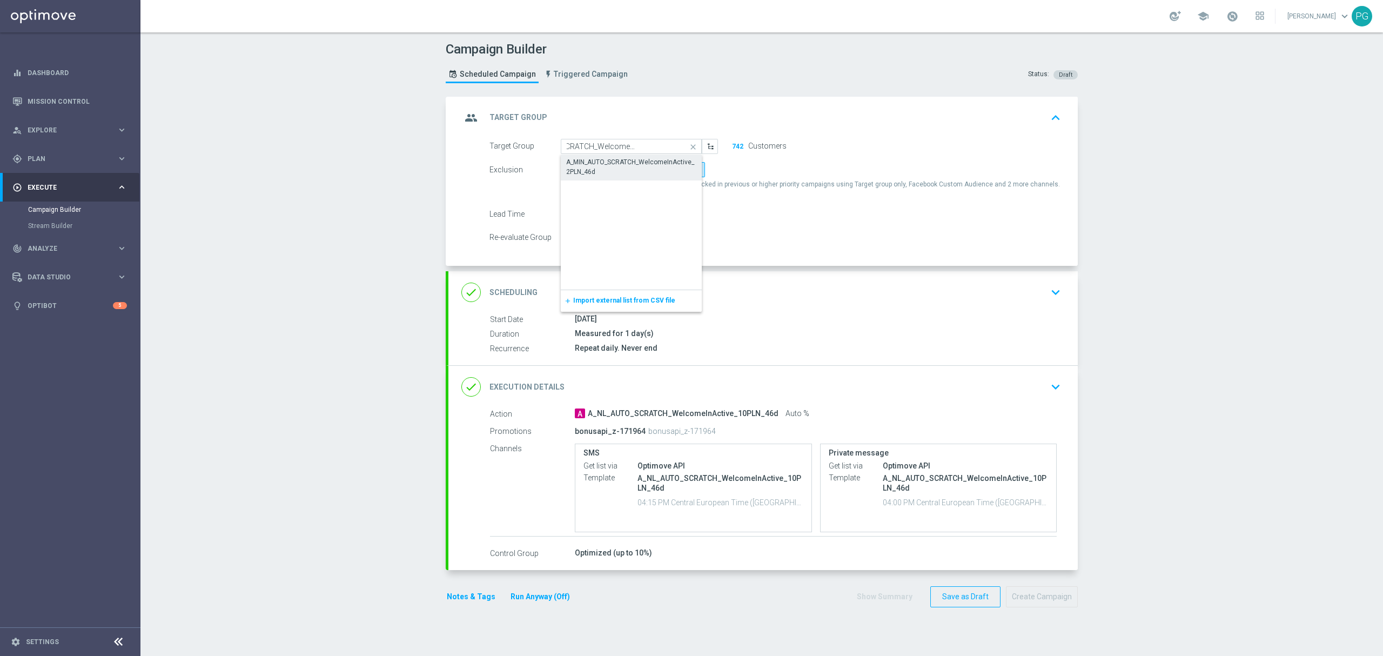
click at [603, 159] on div "A_MIN_AUTO_SCRATCH_WelcomeInActive_2PLN_46d" at bounding box center [631, 166] width 131 height 19
type input "A_MIN_AUTO_SCRATCH_WelcomeInActive_2PLN_46d"
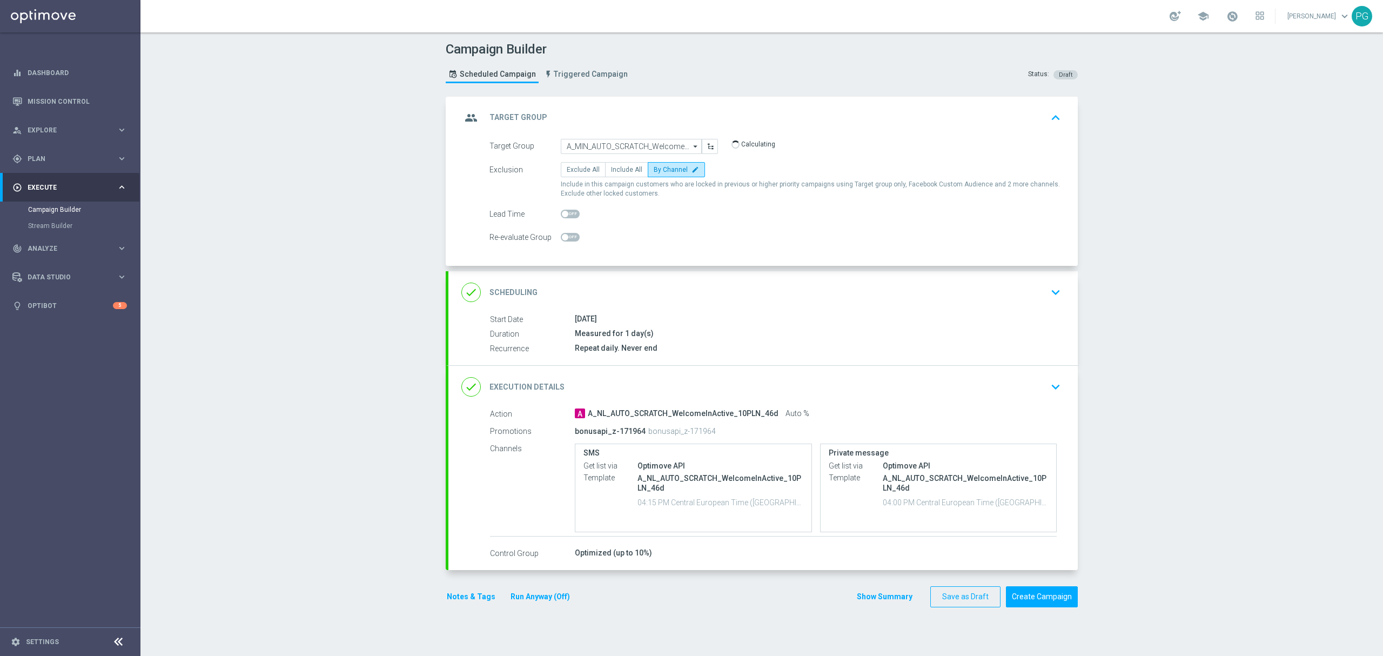
click at [590, 276] on div "done Scheduling keyboard_arrow_down" at bounding box center [762, 292] width 629 height 42
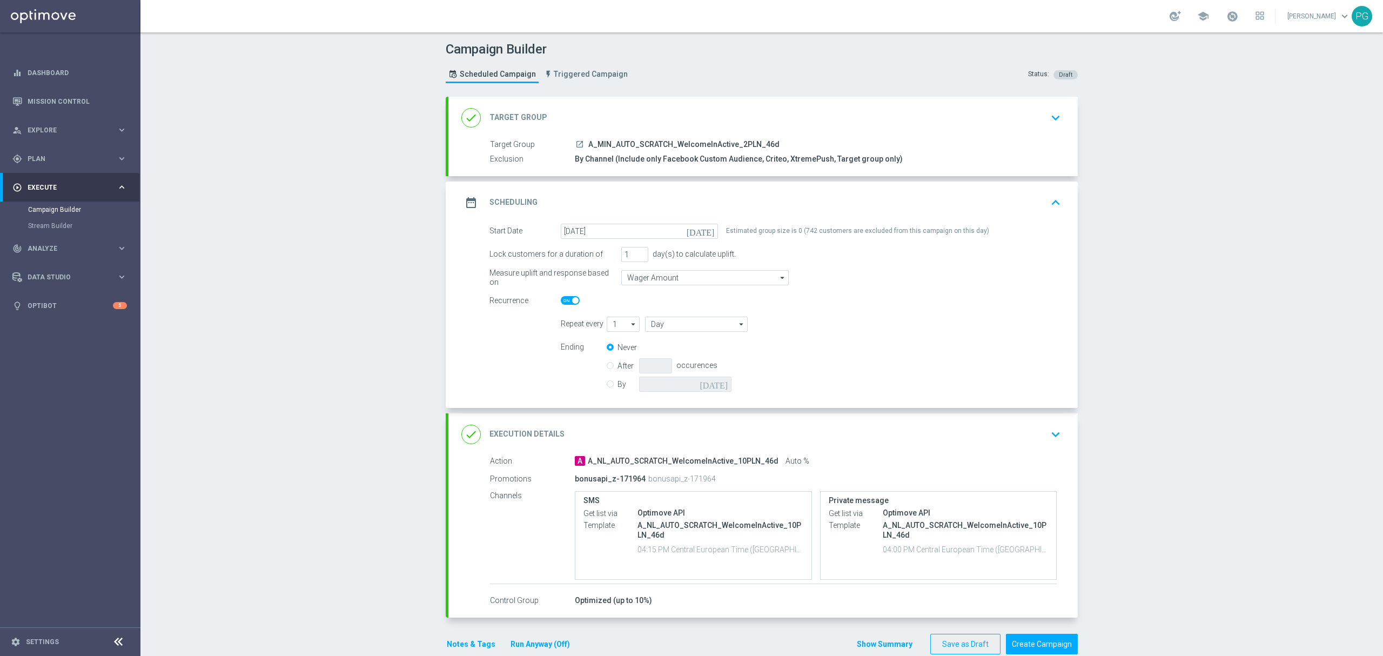
click at [616, 438] on div "done Execution Details keyboard_arrow_down" at bounding box center [762, 434] width 603 height 21
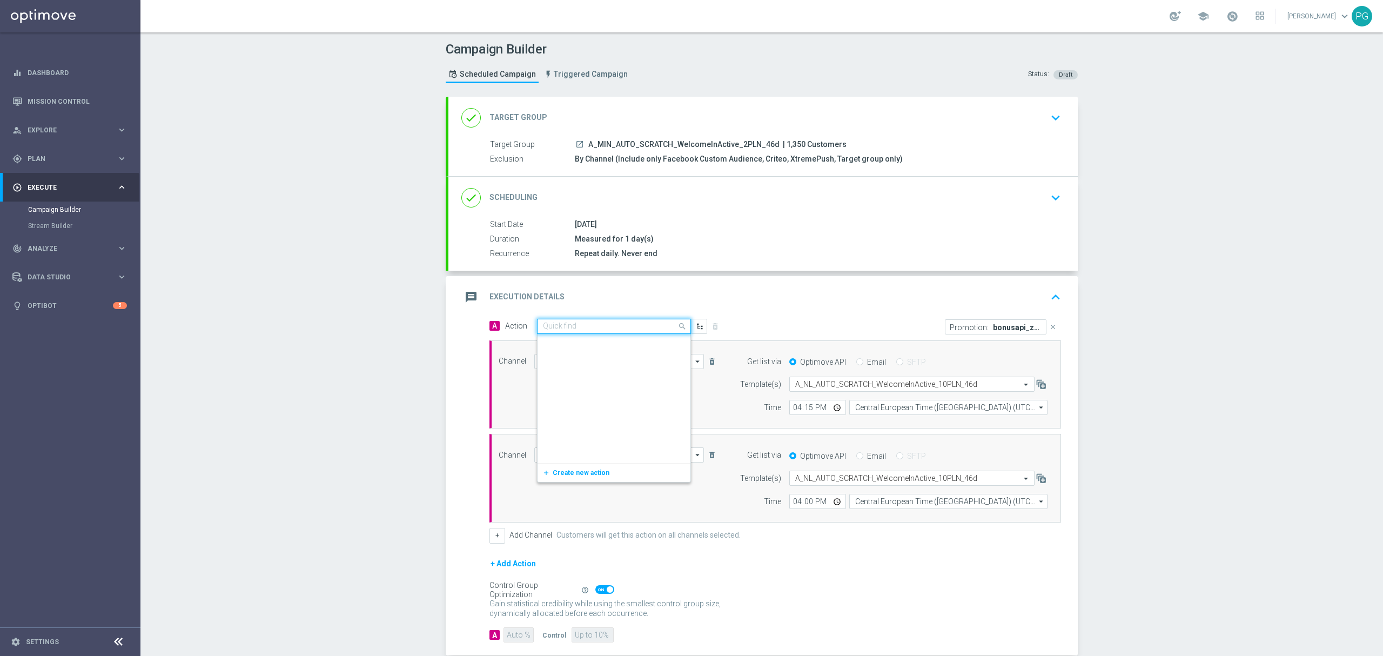
click at [612, 324] on input "text" at bounding box center [603, 326] width 120 height 9
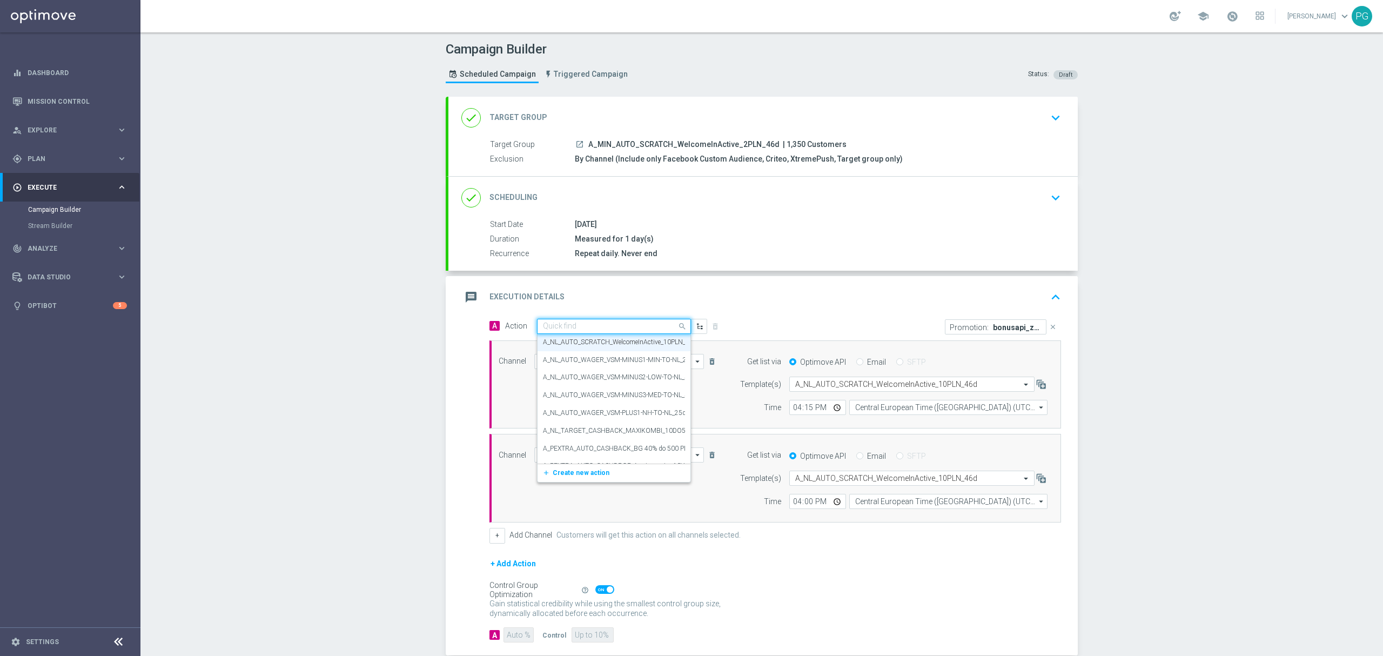
paste input "A_MIN_AUTO_SCRATCH_WelcomeInActive_2PLN_46d"
type input "A_MIN_AUTO_SCRATCH_WelcomeInActive_2PLN_46d"
click at [596, 346] on label "A_MIN_AUTO_SCRATCH_WelcomeInActive_2PLN_46d" at bounding box center [620, 344] width 155 height 9
click at [830, 387] on input "text" at bounding box center [901, 384] width 212 height 9
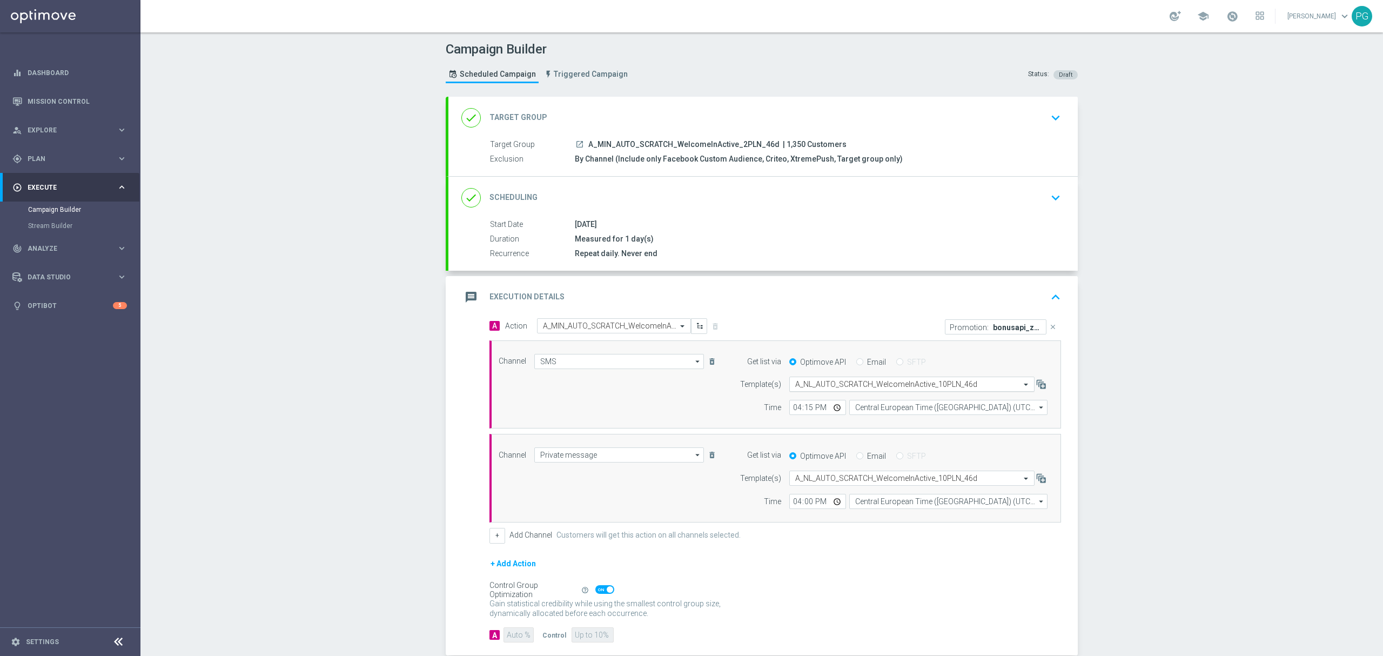
paste input "A_MIN_AUTO_SCRATCH_WelcomeInActive_2PLN_46d"
click at [817, 399] on label "A_MIN_AUTO_SCRATCH_WelcomeInActive_2PLN_46d" at bounding box center [872, 400] width 155 height 9
type input "A_MIN_AUTO_SCRATCH_WelcomeInActive_2PLN_46d"
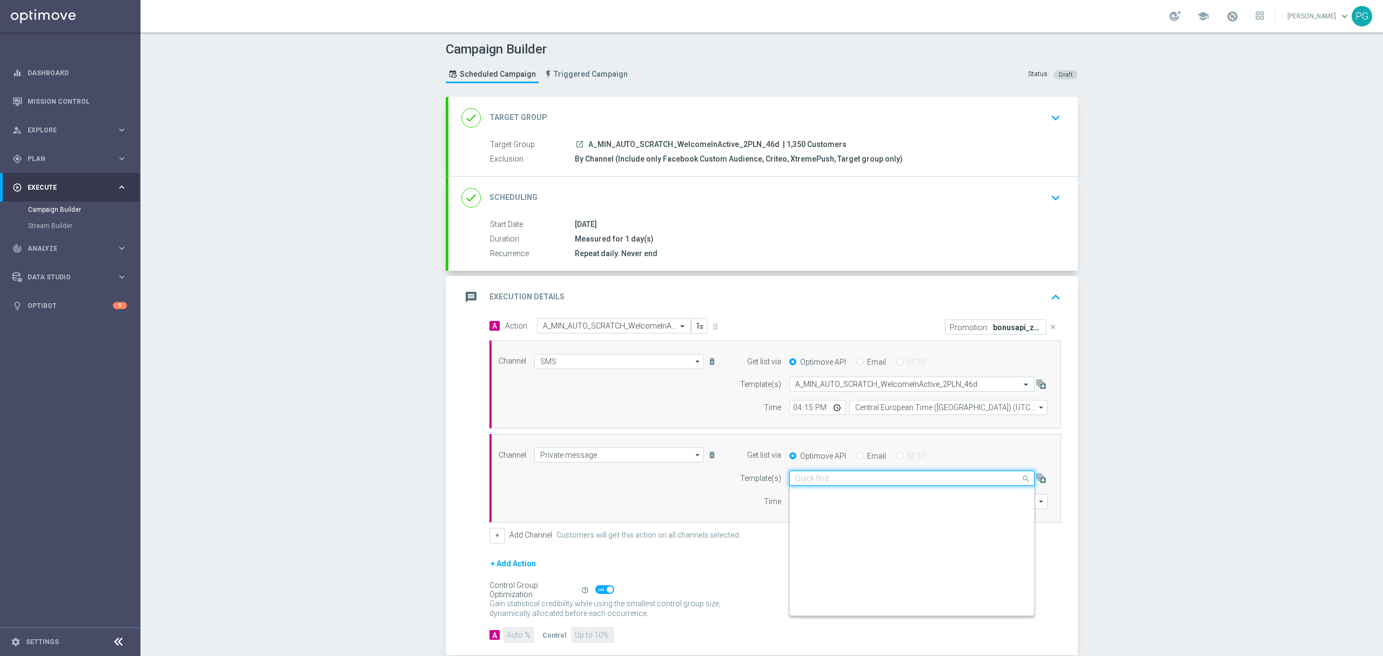
click at [815, 480] on input "text" at bounding box center [901, 478] width 212 height 9
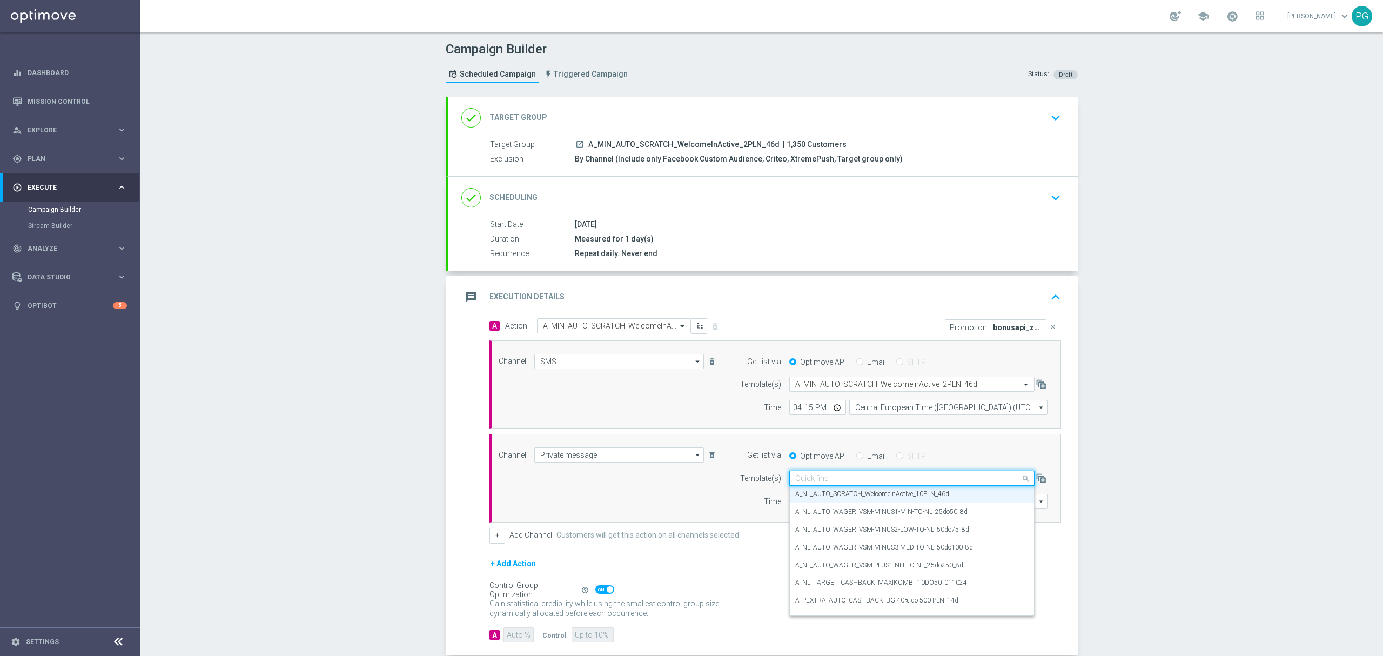
paste input "A_MIN_AUTO_SCRATCH_WelcomeInActive_2PLN_46d"
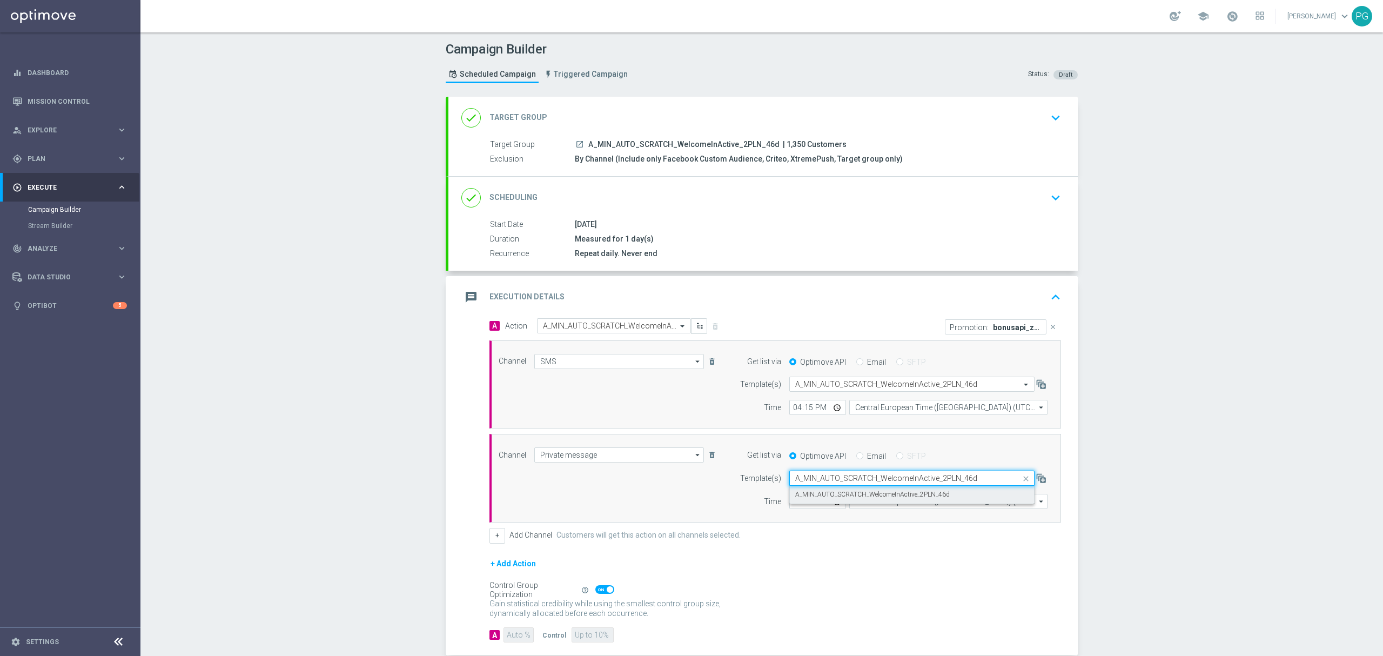
click at [809, 489] on div "A_MIN_AUTO_SCRATCH_WelcomeInActive_2PLN_46d" at bounding box center [911, 495] width 233 height 18
type input "A_MIN_AUTO_SCRATCH_WelcomeInActive_2PLN_46d"
click at [1011, 327] on p "bonusapi_z-171964" at bounding box center [1017, 327] width 49 height 9
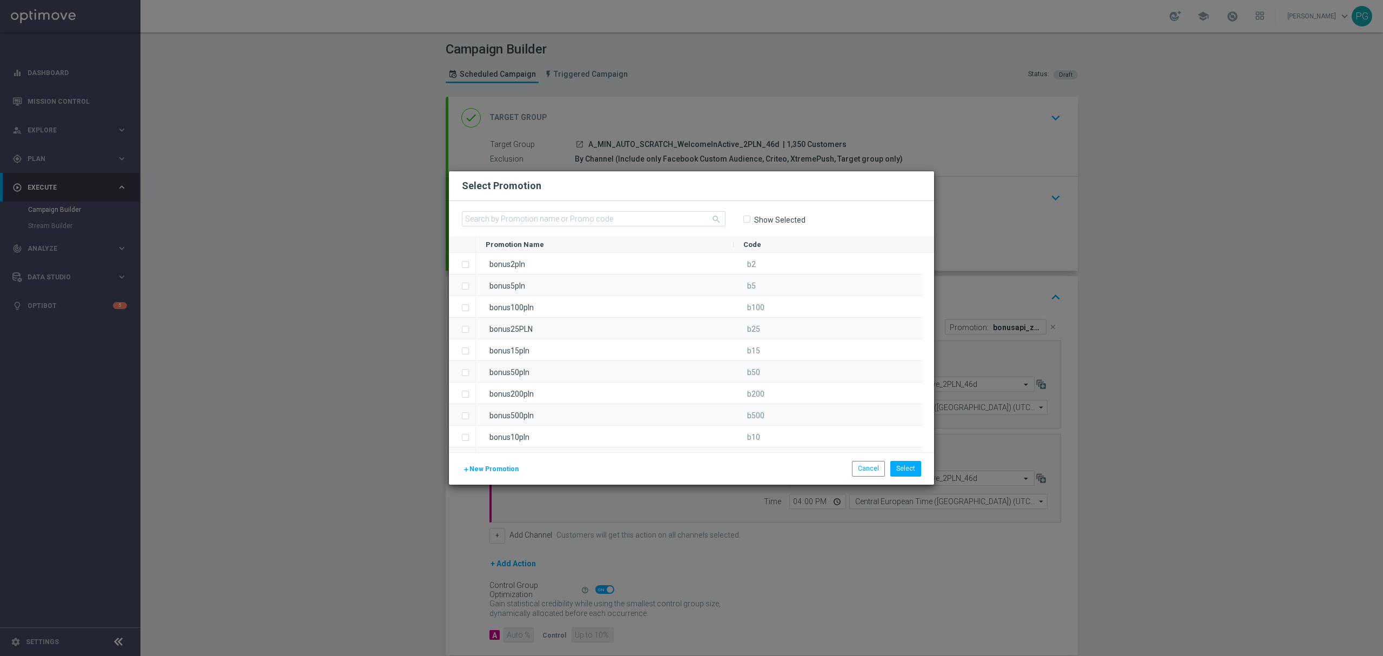
click at [796, 217] on label "Show Selected" at bounding box center [780, 220] width 52 height 10
click at [750, 217] on input "Show Selected" at bounding box center [746, 219] width 7 height 7
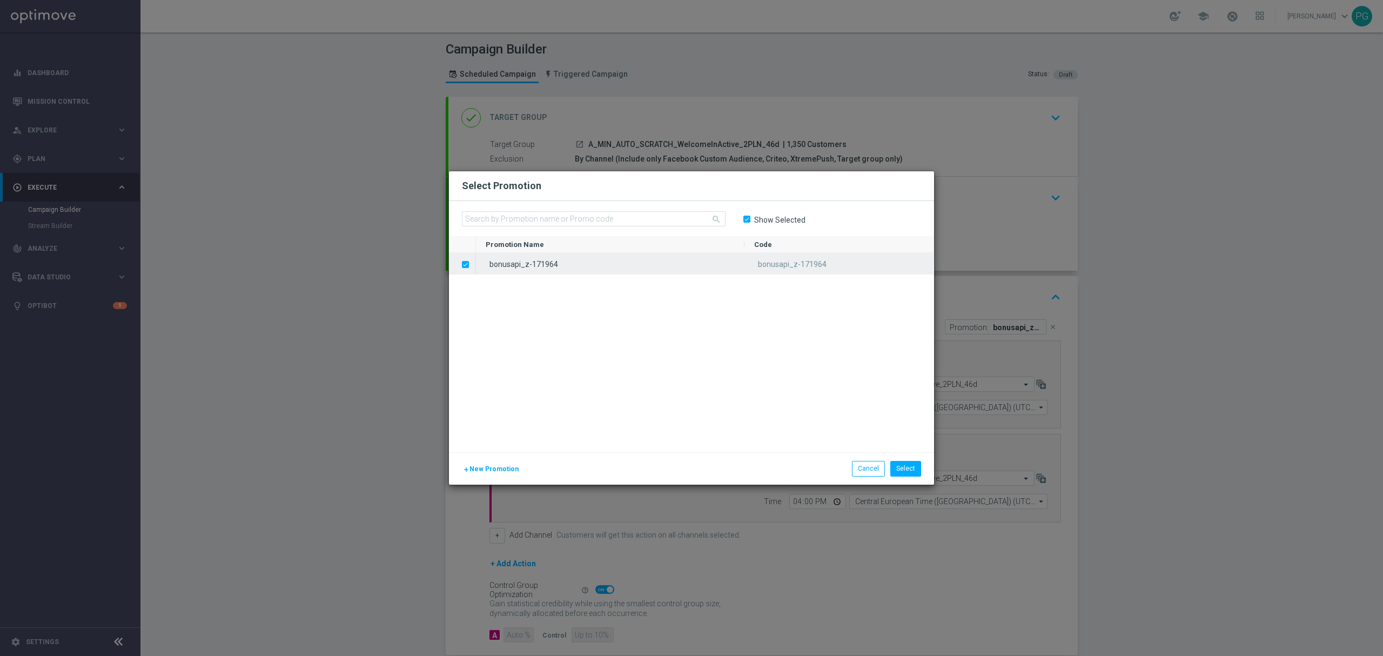
click at [472, 263] on label "Press SPACE to deselect this row." at bounding box center [474, 265] width 4 height 10
click at [799, 213] on div "Show Selected" at bounding box center [774, 219] width 63 height 17
click at [798, 222] on label "Show Selected" at bounding box center [780, 220] width 52 height 10
click at [750, 222] on input "Show Selected" at bounding box center [746, 219] width 7 height 7
checkbox input "false"
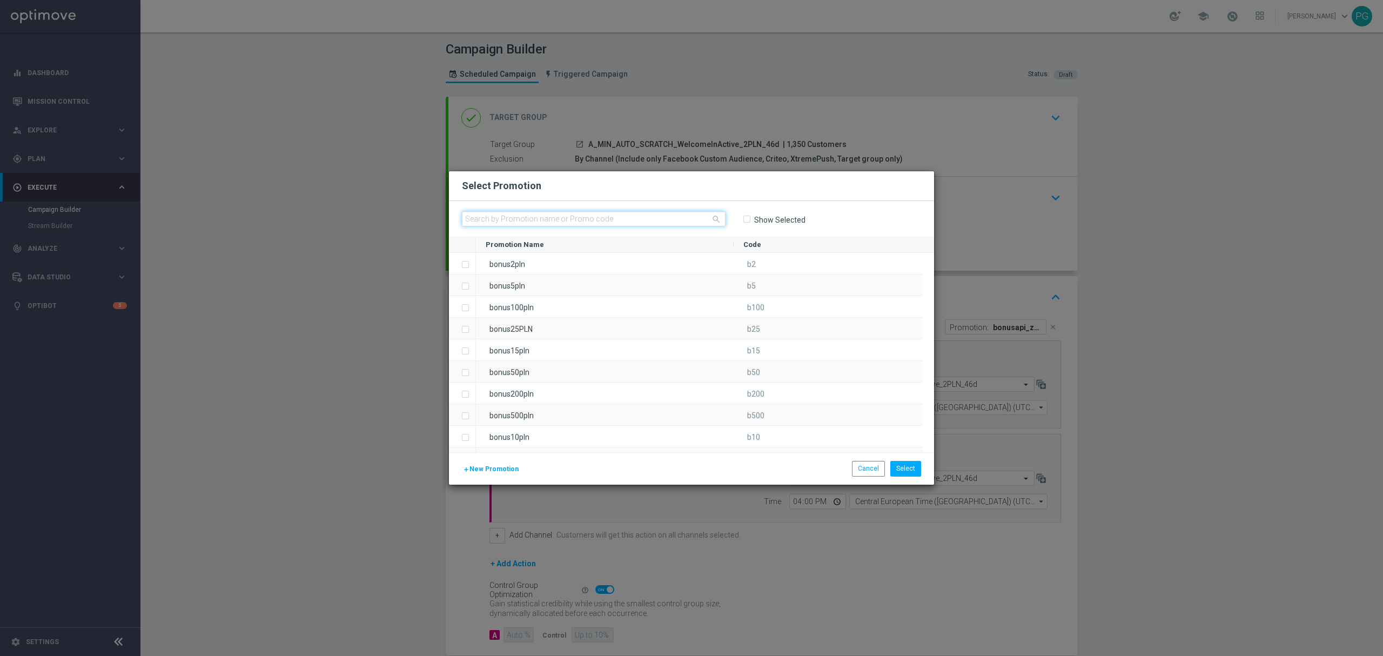
click at [648, 220] on input "text" at bounding box center [594, 218] width 264 height 15
paste input "bonusapi_z-171966"
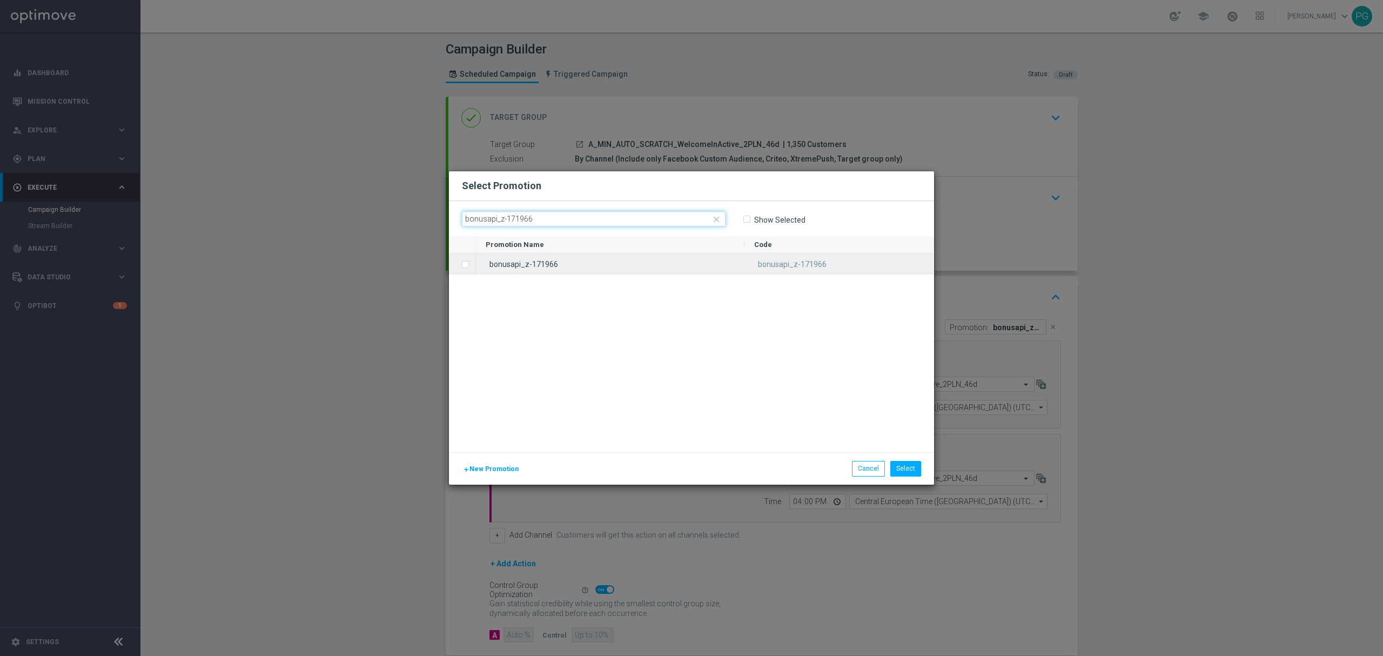
type input "bonusapi_z-171966"
click at [472, 264] on label "Press SPACE to select this row." at bounding box center [474, 265] width 4 height 10
click at [640, 299] on div "bonusapi_z-171966 bonusapi_z-171966" at bounding box center [705, 352] width 458 height 199
click at [908, 464] on button "Select" at bounding box center [905, 468] width 31 height 15
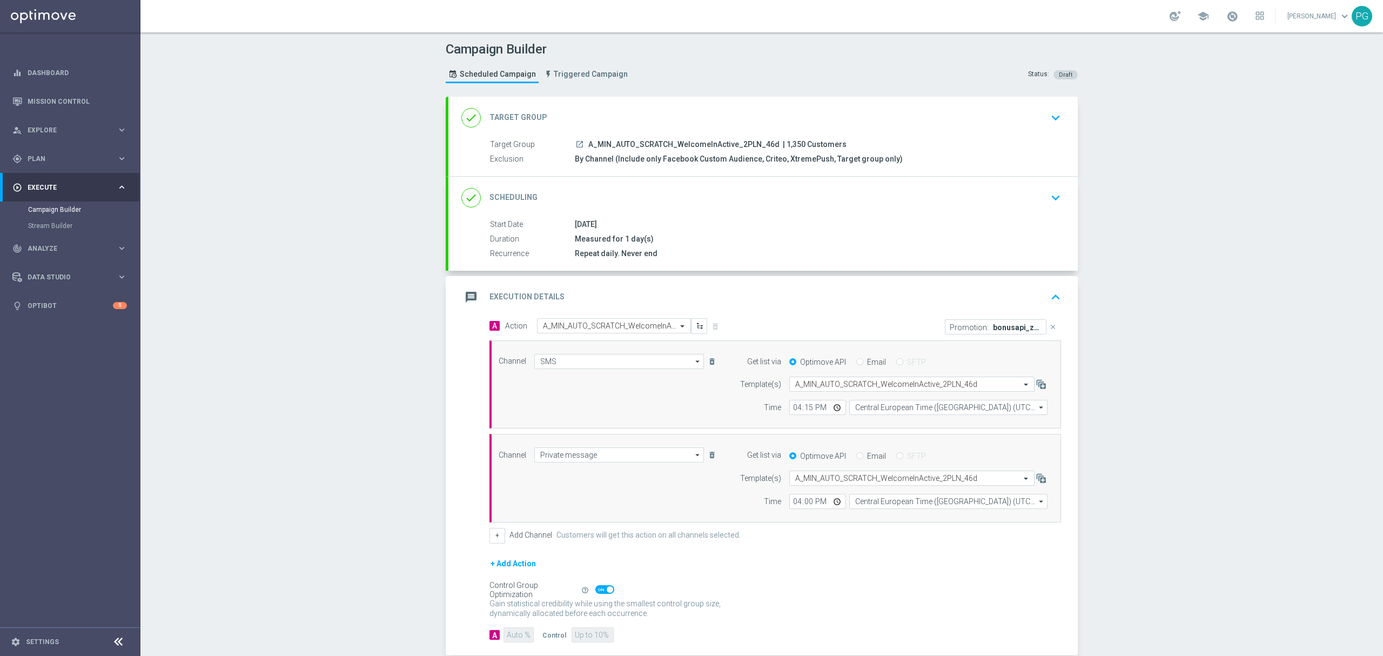
click at [836, 204] on div "done Scheduling keyboard_arrow_down" at bounding box center [762, 197] width 603 height 21
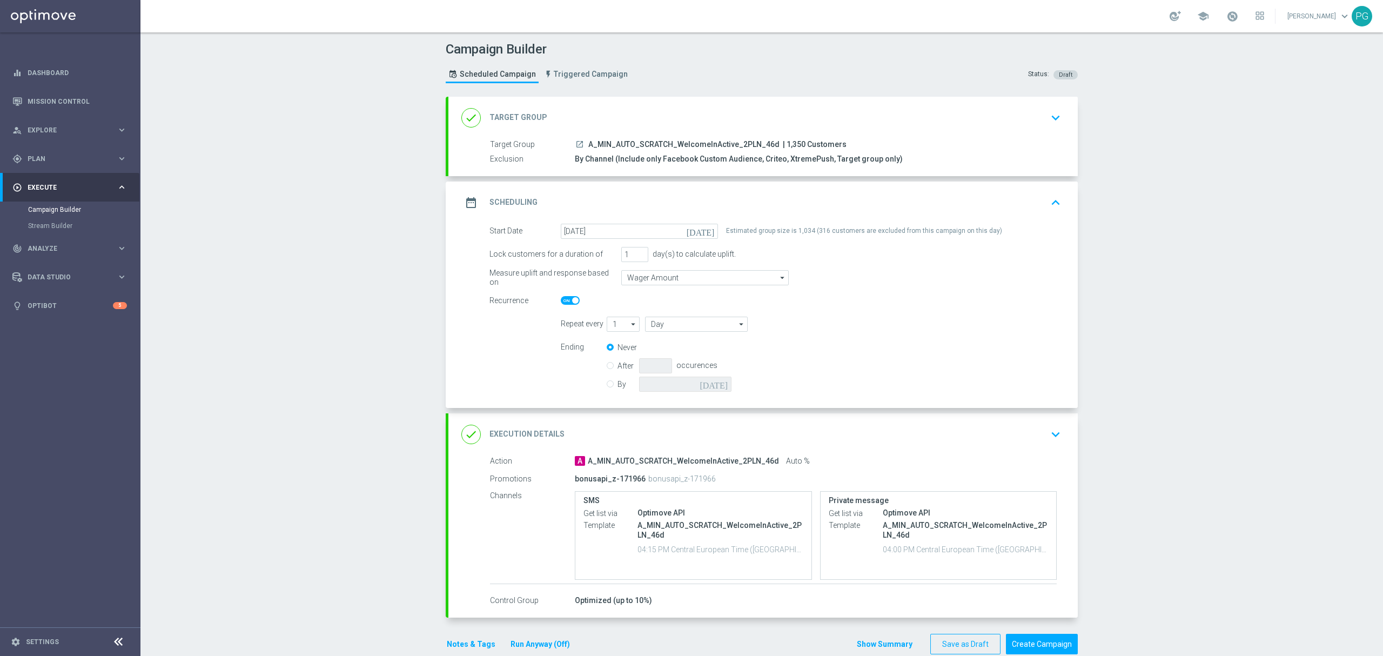
scroll to position [21, 0]
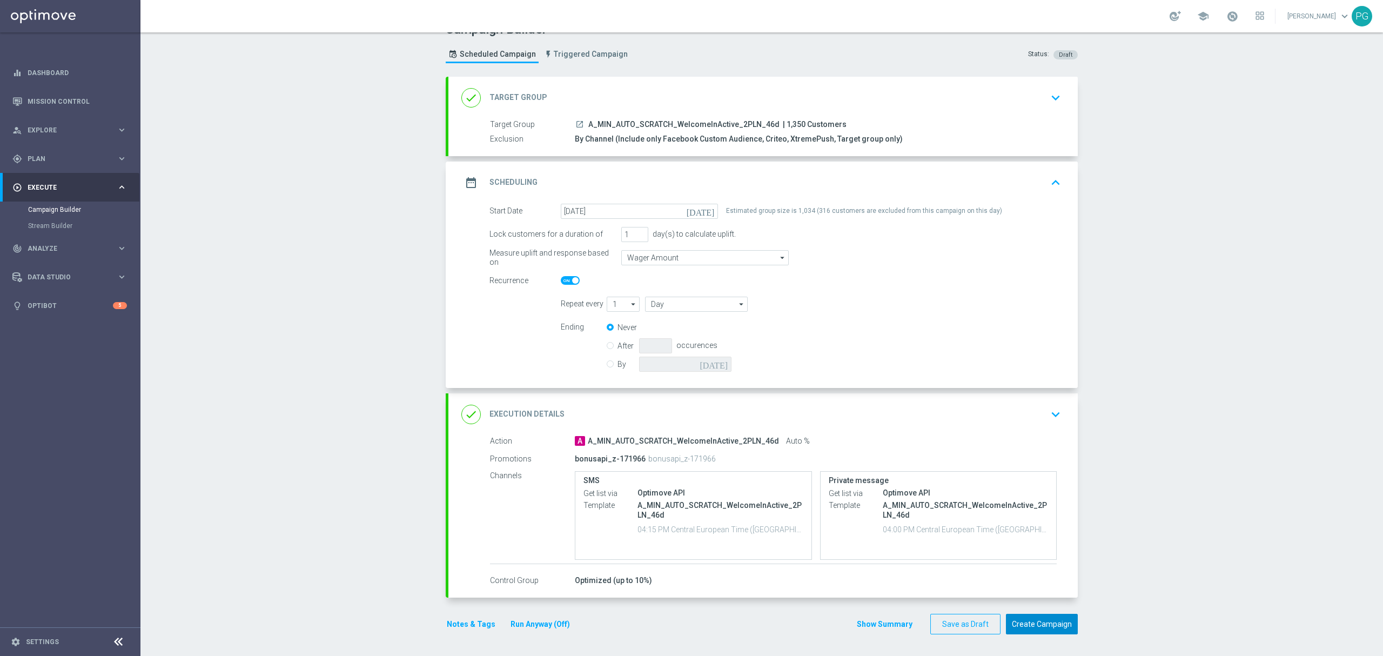
click at [1057, 625] on button "Create Campaign" at bounding box center [1042, 624] width 72 height 21
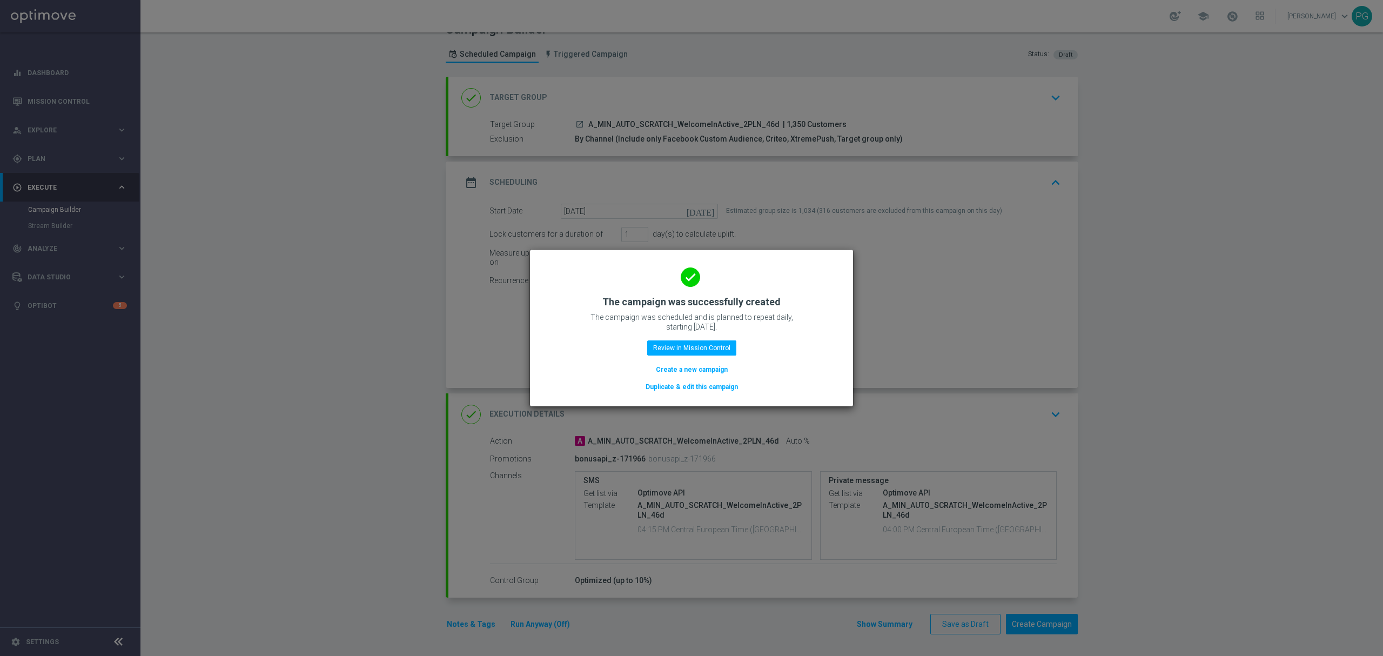
click at [690, 385] on button "Duplicate & edit this campaign" at bounding box center [692, 387] width 95 height 12
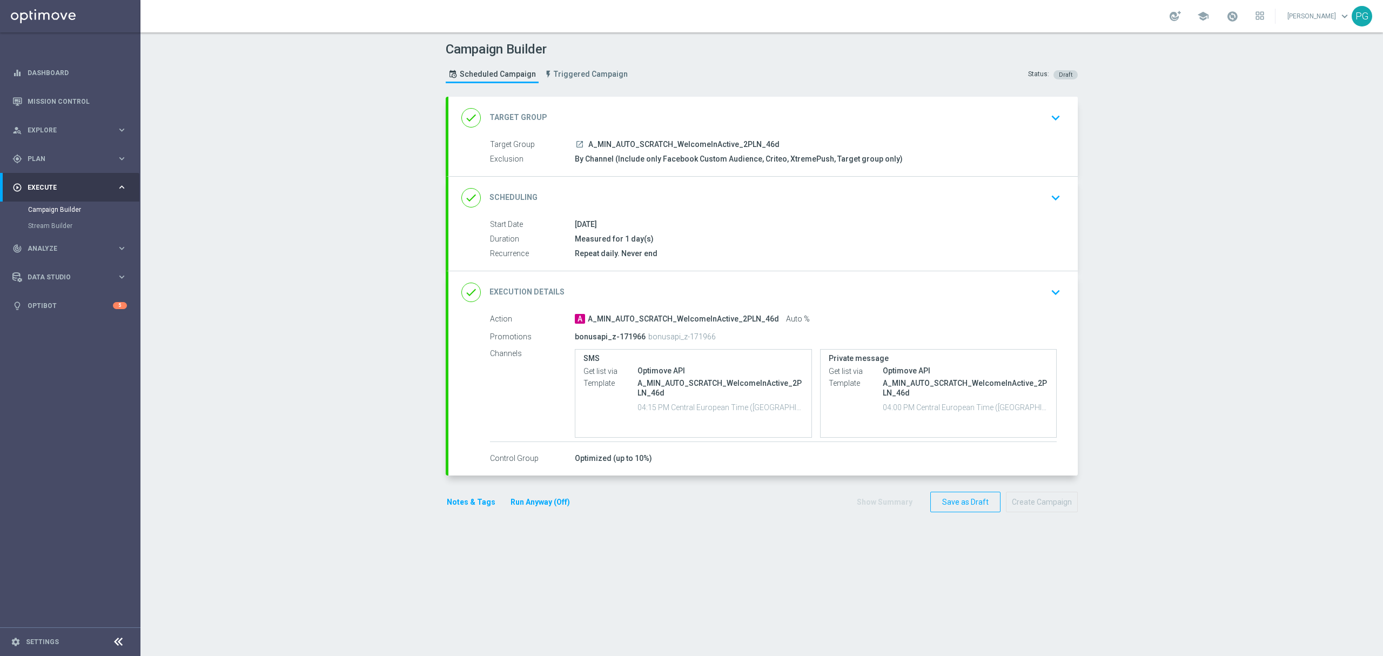
click at [684, 116] on div "done Target Group keyboard_arrow_down" at bounding box center [762, 118] width 603 height 21
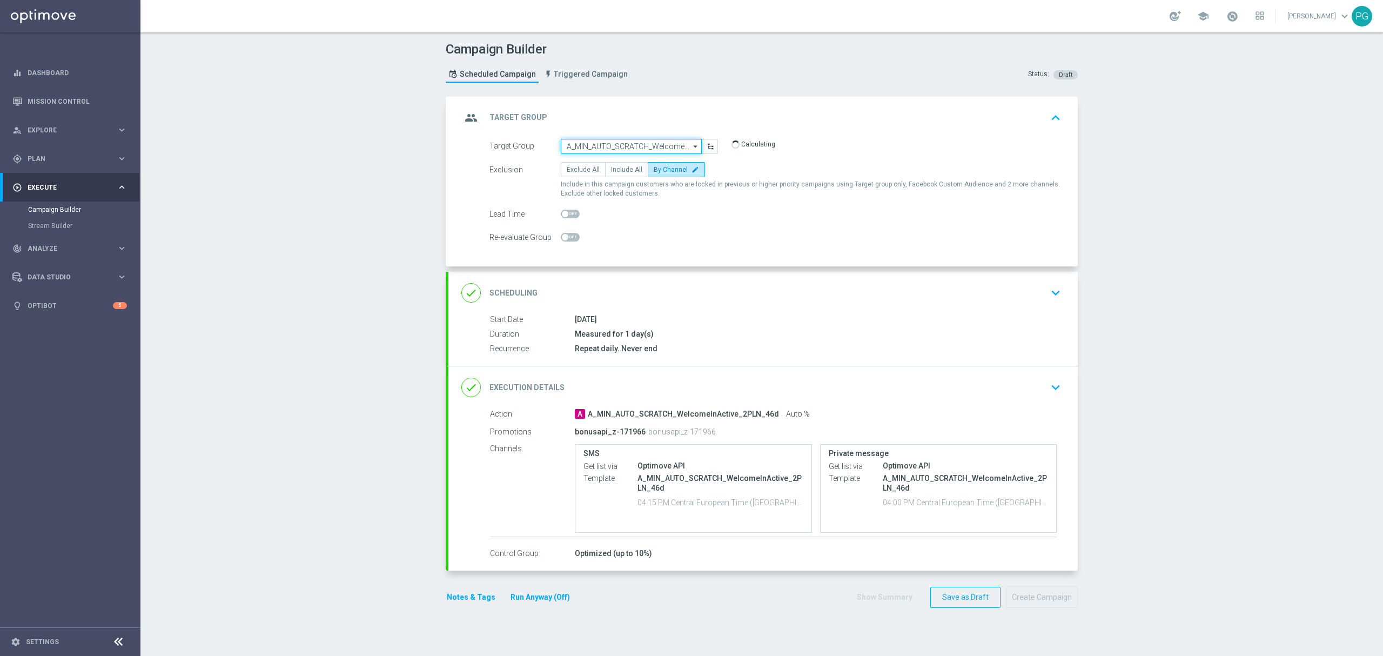
click at [649, 142] on input "A_MIN_AUTO_SCRATCH_WelcomeInActive_2PLN_46d" at bounding box center [631, 146] width 141 height 15
paste input "A_LOW_AUTO_SCRATCH_WelcomeInActive_5PLN_46d"
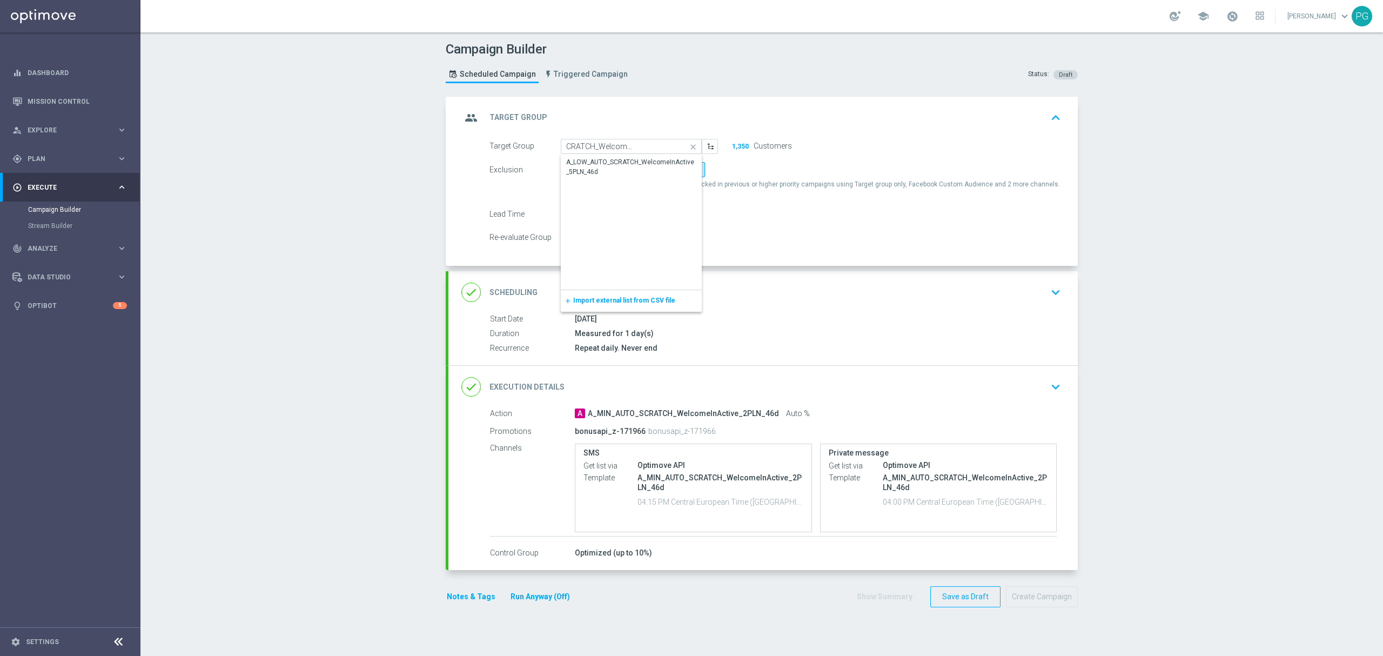
click at [639, 160] on div "A_LOW_AUTO_SCRATCH_WelcomeInActive_5PLN_46d" at bounding box center [631, 166] width 131 height 19
type input "A_LOW_AUTO_SCRATCH_WelcomeInActive_5PLN_46d"
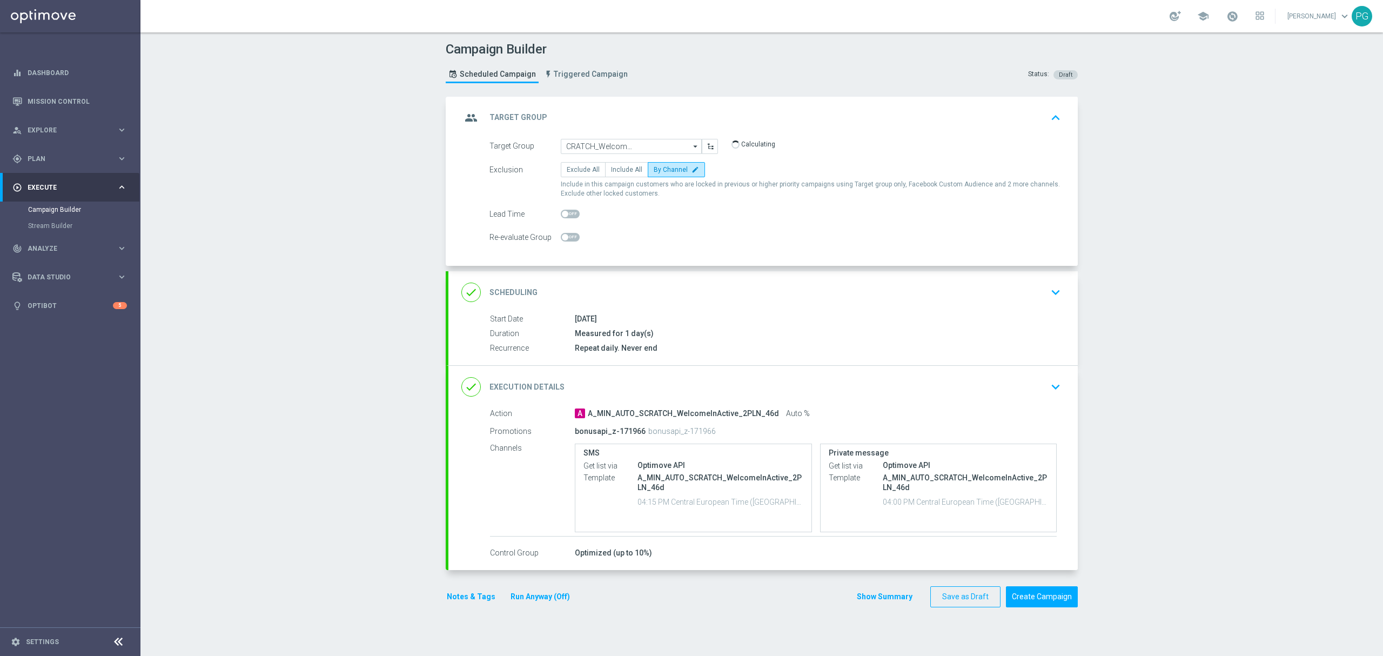
scroll to position [0, 0]
click at [638, 372] on div "done Execution Details keyboard_arrow_down" at bounding box center [762, 387] width 629 height 42
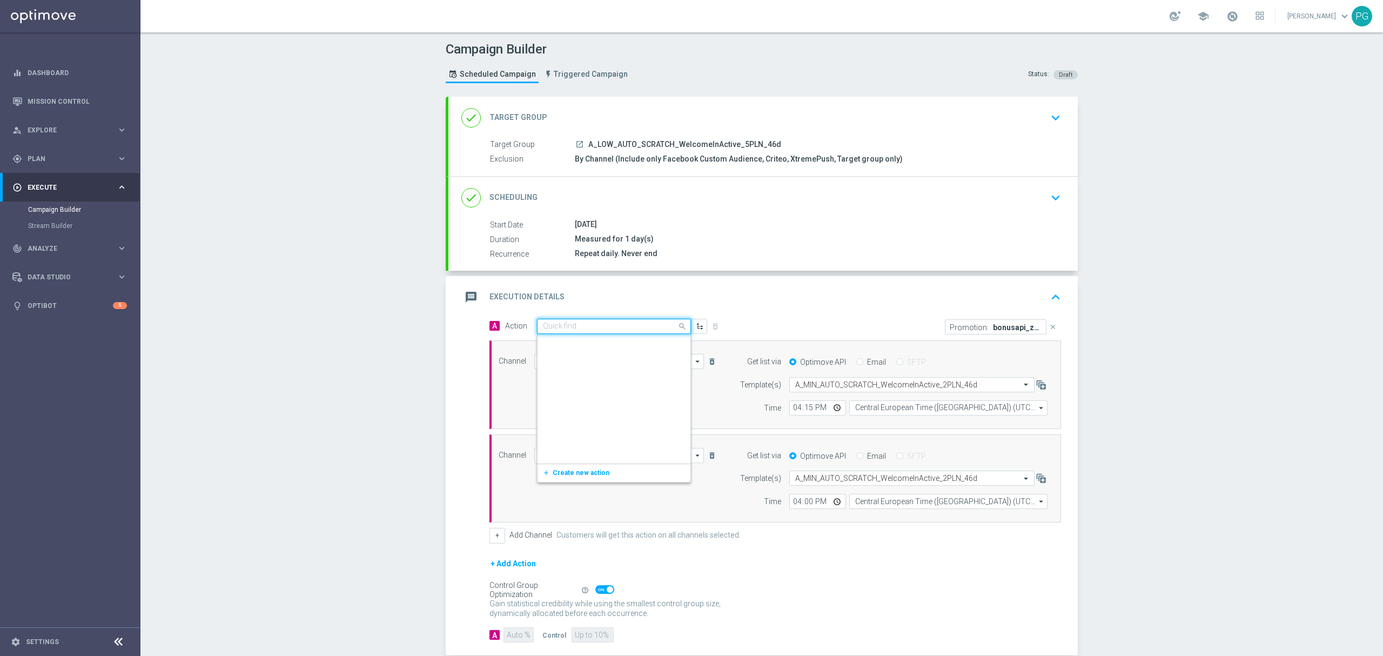
click at [618, 325] on input "text" at bounding box center [603, 326] width 120 height 9
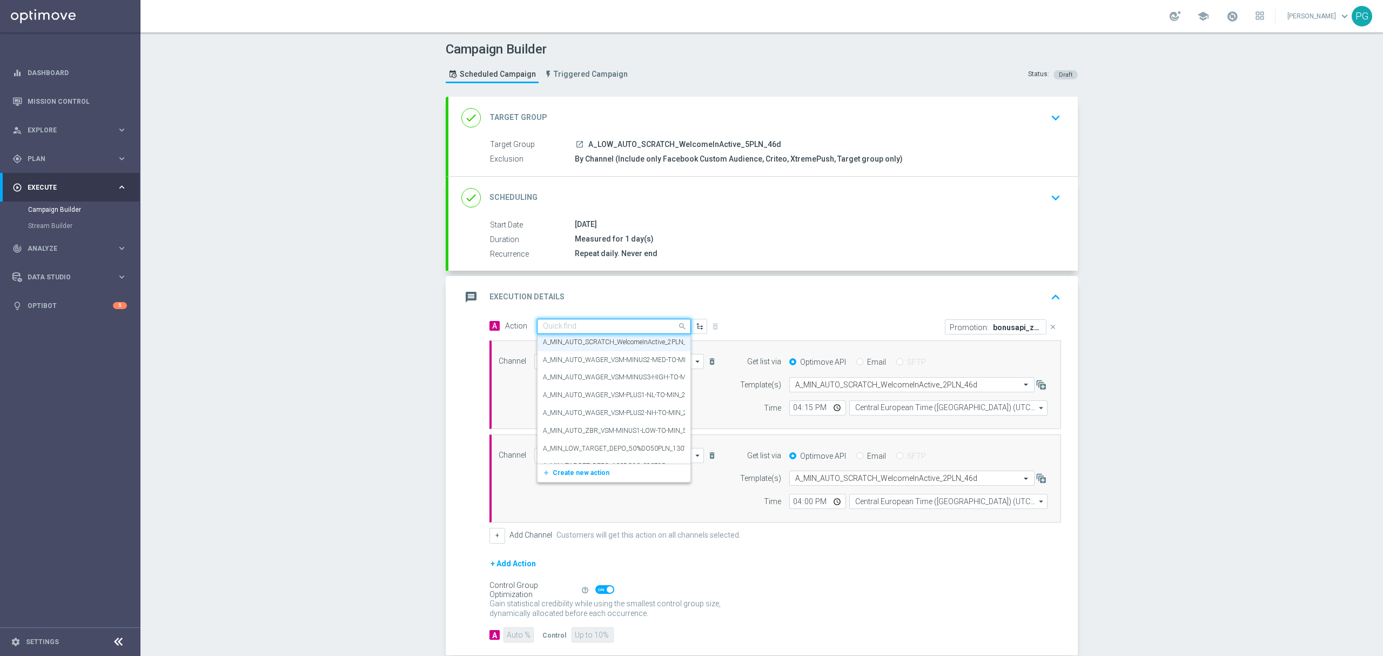
paste input "A_LOW_AUTO_SCRATCH_WelcomeInActive_5PLN_46d"
type input "A_LOW_AUTO_SCRATCH_WelcomeInActive_5PLN_46d"
click at [609, 340] on label "A_LOW_AUTO_SCRATCH_WelcomeInActive_5PLN_46d" at bounding box center [621, 344] width 156 height 9
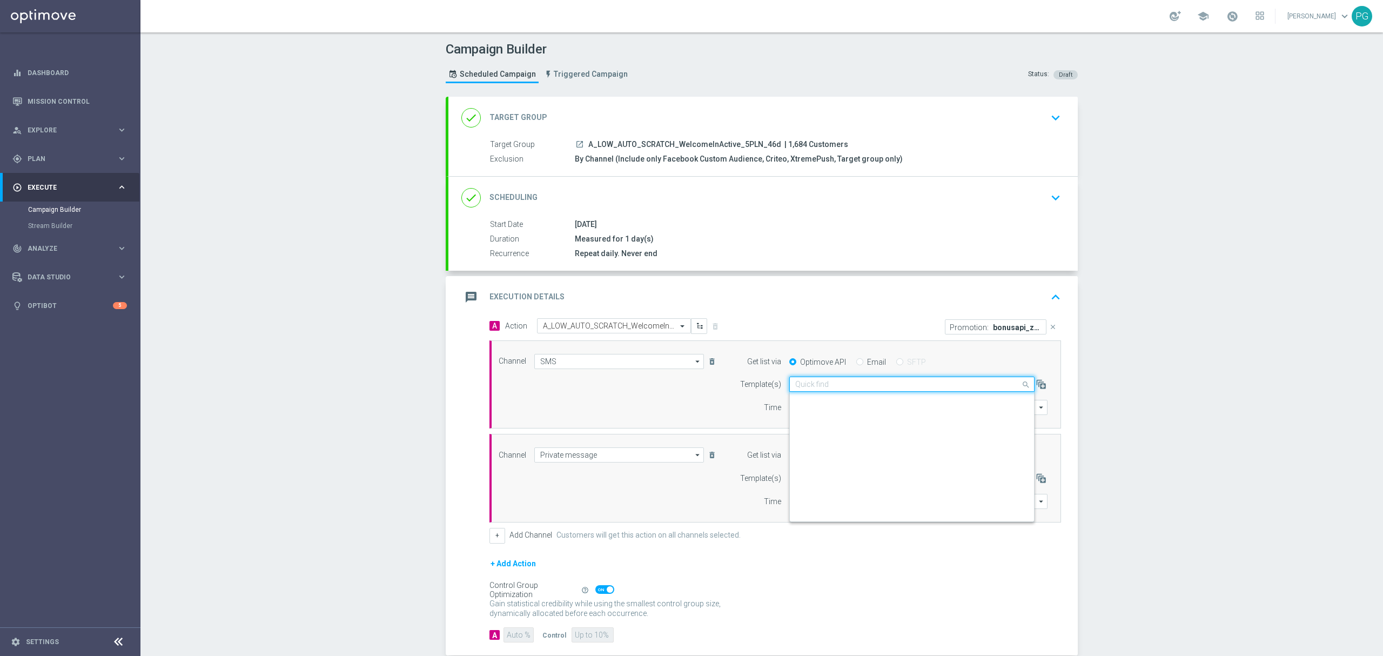
click at [876, 379] on div "Quick find A_MIN_AUTO_SCRATCH_WelcomeInActive_2PLN_46d" at bounding box center [911, 384] width 245 height 15
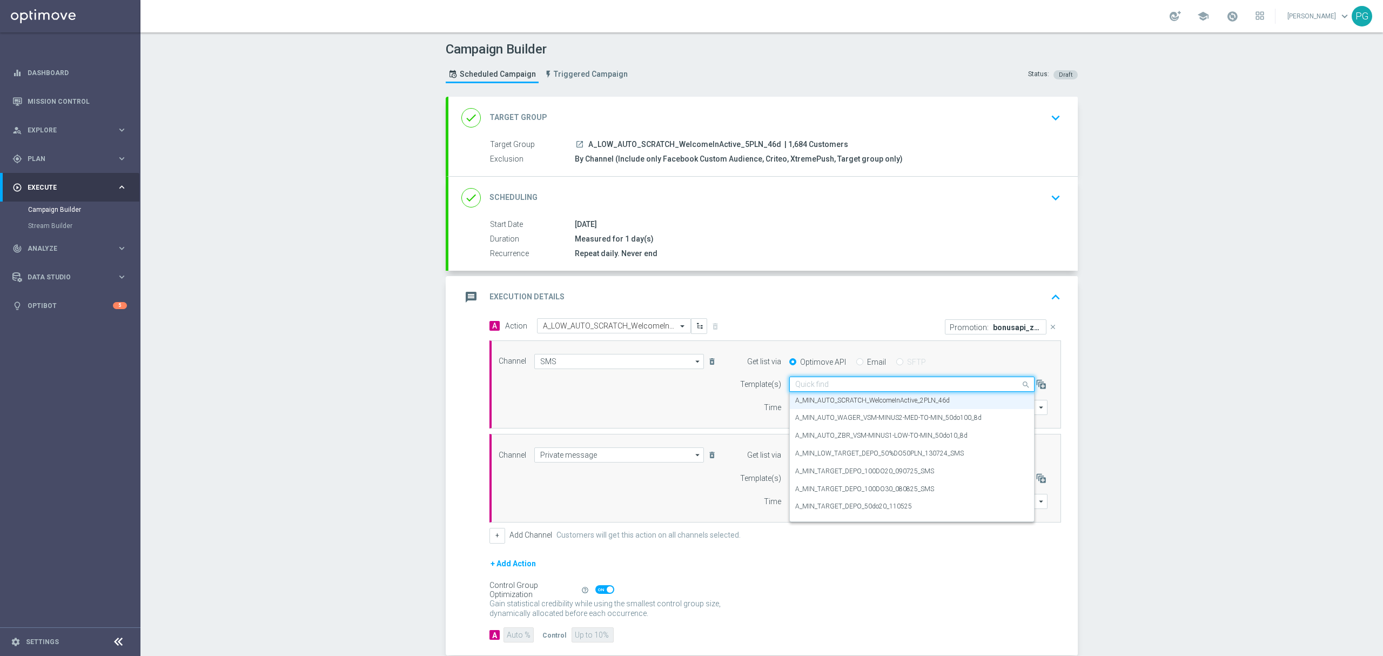
paste input "A_LOW_AUTO_SCRATCH_WelcomeInActive_5PLN_46d"
click at [848, 394] on div "A_LOW_AUTO_SCRATCH_WelcomeInActive_5PLN_46d" at bounding box center [911, 401] width 233 height 18
type input "A_LOW_AUTO_SCRATCH_WelcomeInActive_5PLN_46d"
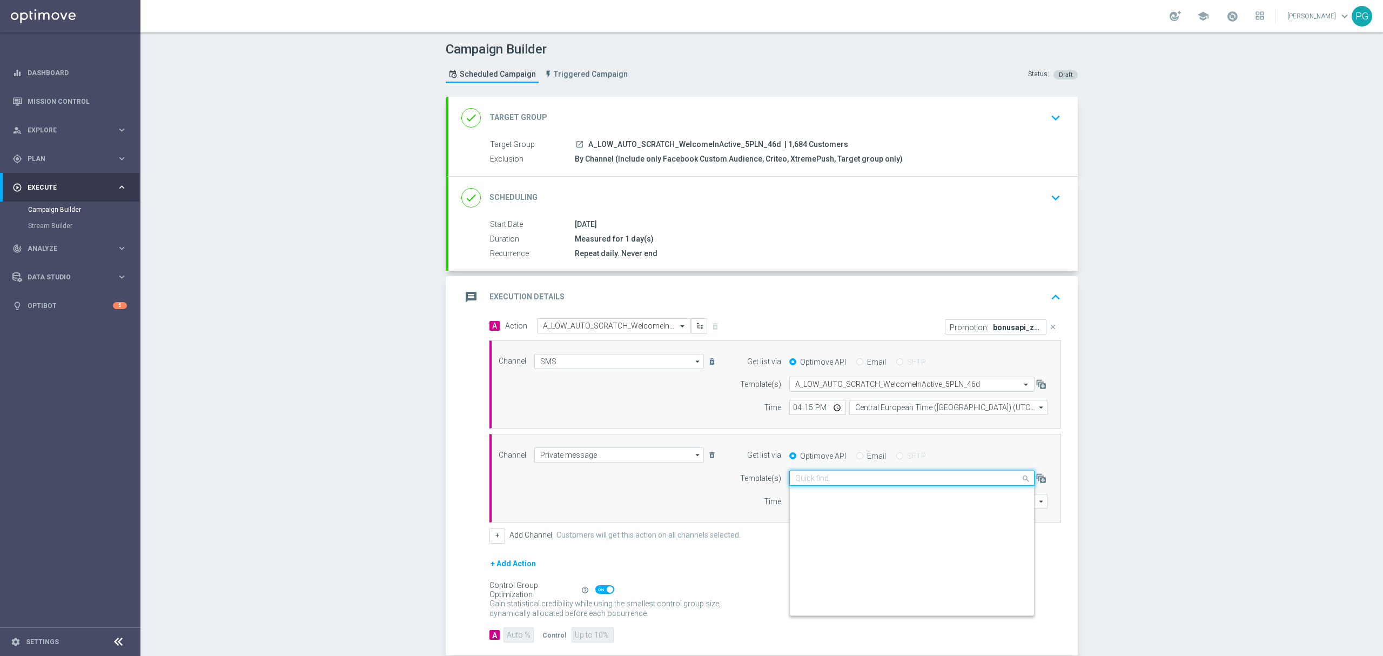
click at [817, 478] on input "text" at bounding box center [901, 478] width 212 height 9
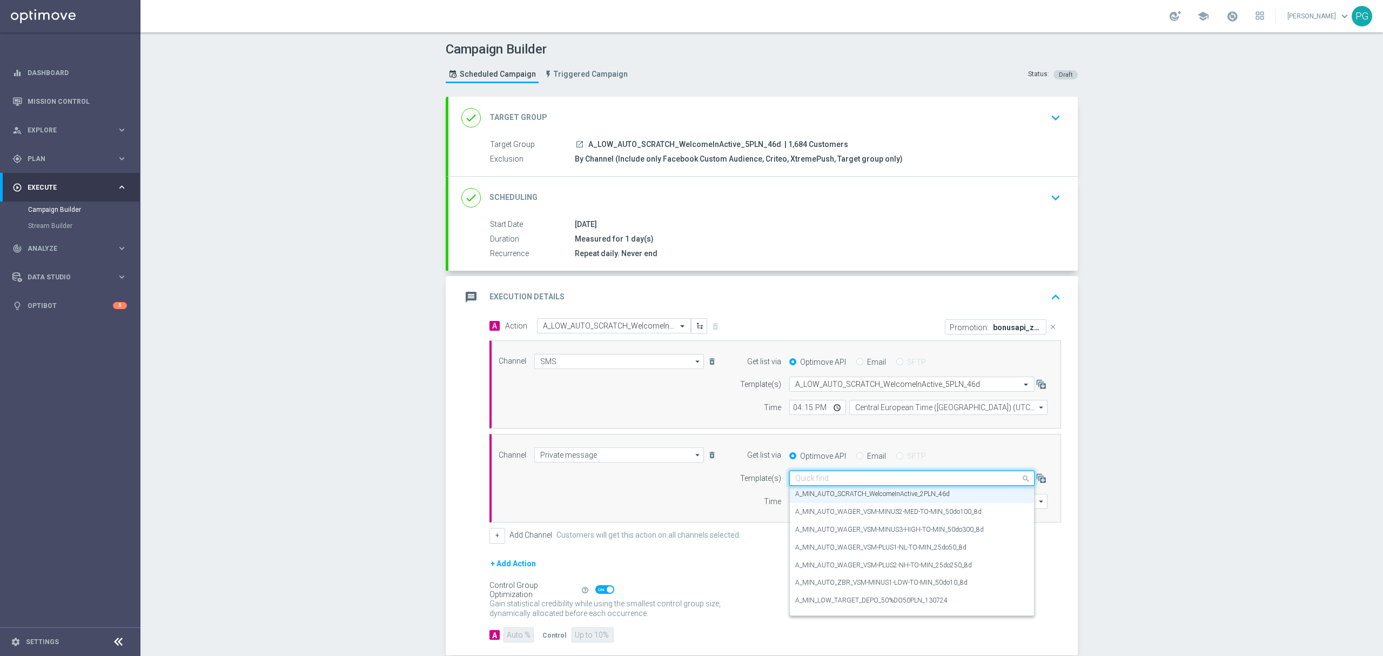
paste input "A_LOW_AUTO_SCRATCH_WelcomeInActive_5PLN_46d"
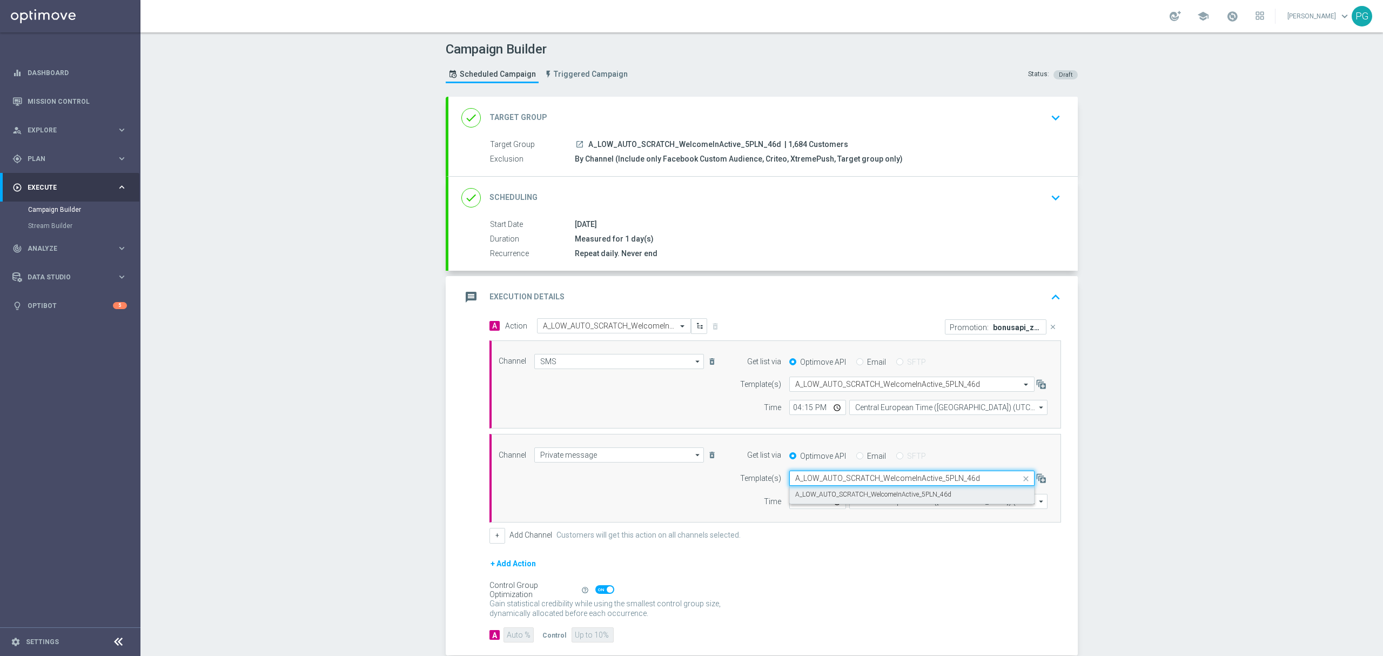
click at [803, 495] on label "A_LOW_AUTO_SCRATCH_WelcomeInActive_5PLN_46d" at bounding box center [873, 494] width 156 height 9
type input "A_LOW_AUTO_SCRATCH_WelcomeInActive_5PLN_46d"
click at [1021, 333] on div "Promotion: bonusapi_z-171966" at bounding box center [996, 326] width 102 height 15
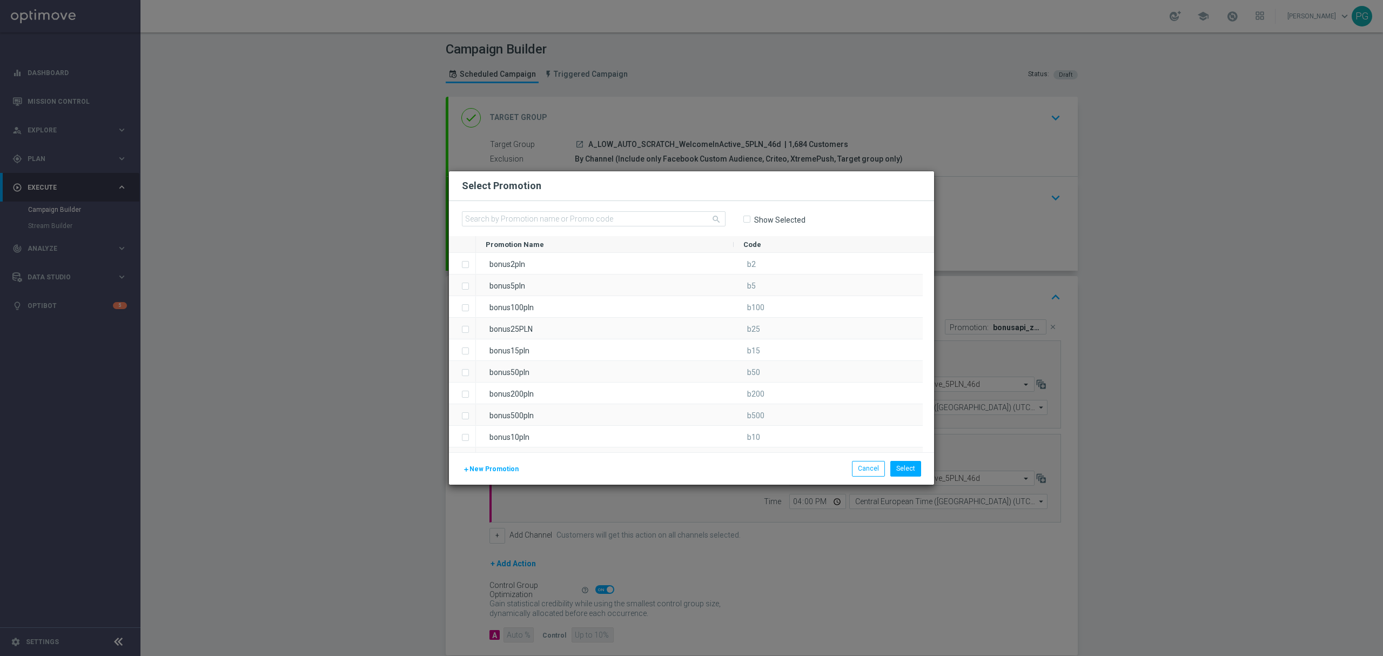
click at [763, 225] on div "Show Selected" at bounding box center [774, 219] width 63 height 17
click at [759, 221] on label "Show Selected" at bounding box center [780, 220] width 52 height 10
click at [750, 221] on input "Show Selected" at bounding box center [746, 219] width 7 height 7
checkbox input "true"
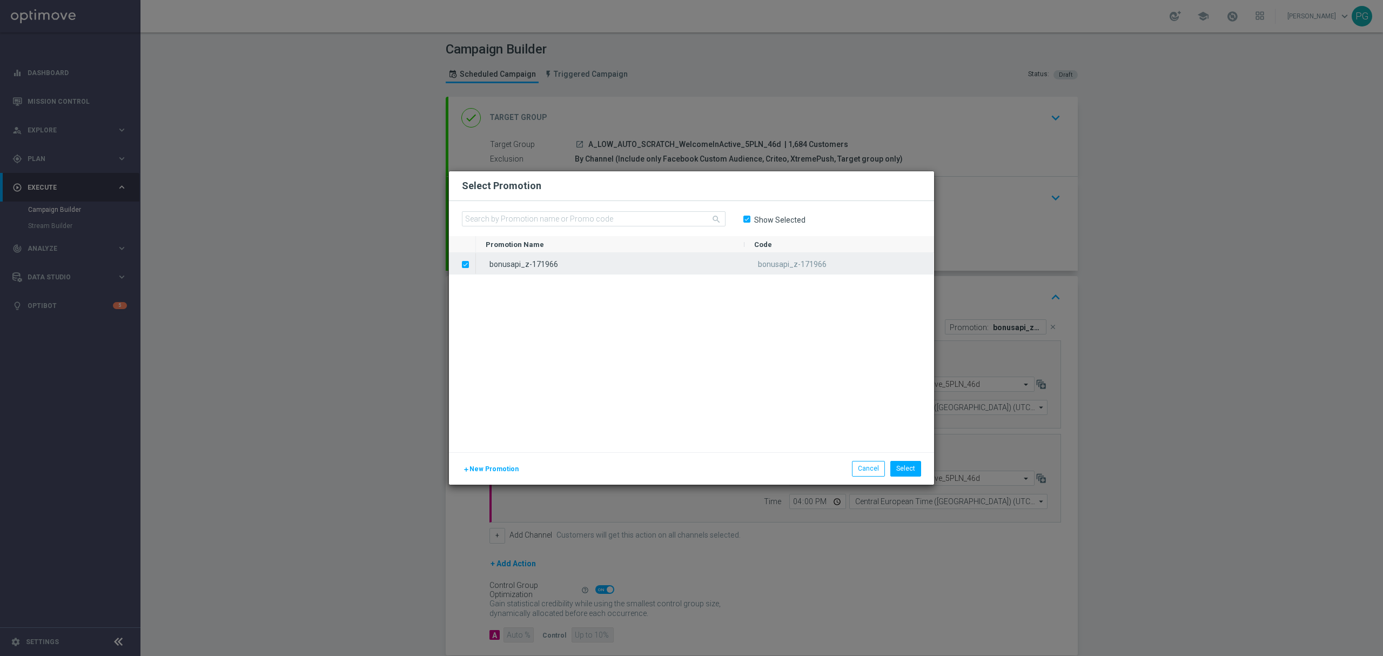
click at [551, 253] on div "bonusapi_z-171966" at bounding box center [610, 263] width 269 height 21
click at [553, 217] on input "text" at bounding box center [594, 218] width 264 height 15
paste input "bonusapi_z-171968"
type input "bonusapi_z-171968"
click at [762, 218] on label "Show Selected" at bounding box center [780, 220] width 52 height 10
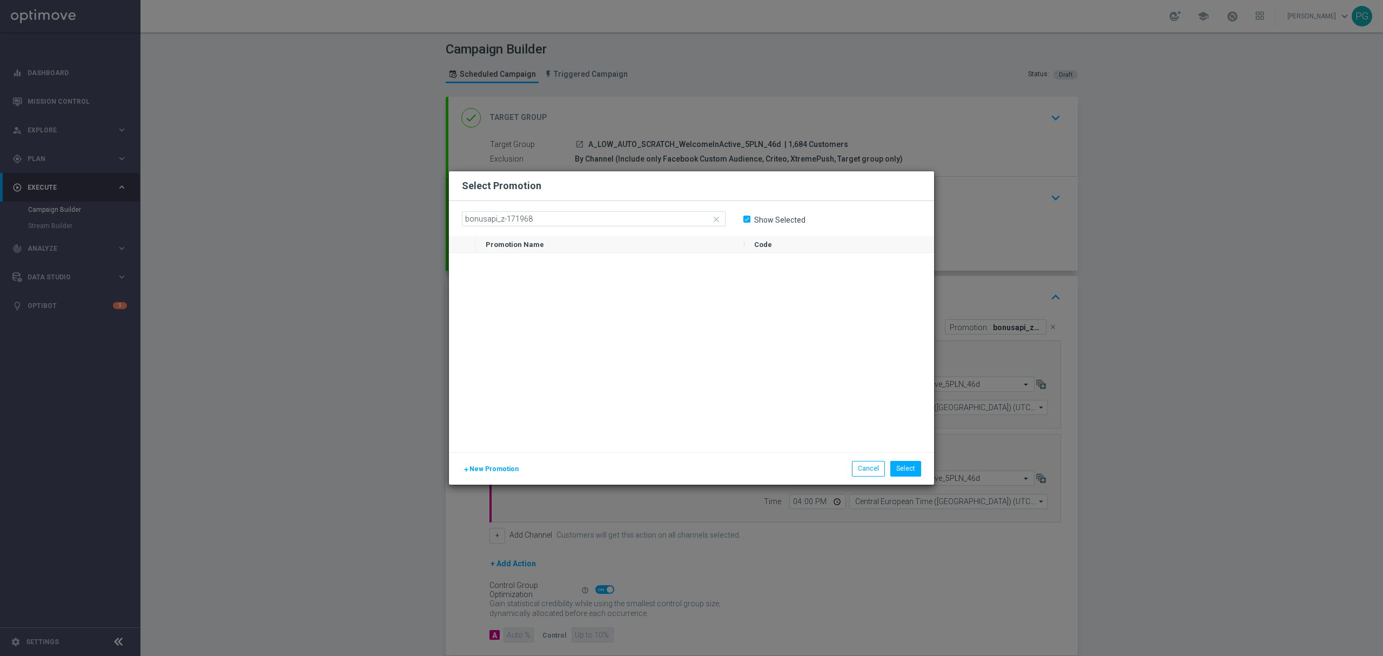
click at [750, 218] on input "Show Selected" at bounding box center [746, 219] width 7 height 7
checkbox input "false"
click at [613, 267] on div "bonusapi_z-171968" at bounding box center [610, 263] width 269 height 21
click at [899, 467] on button "Select" at bounding box center [905, 468] width 31 height 15
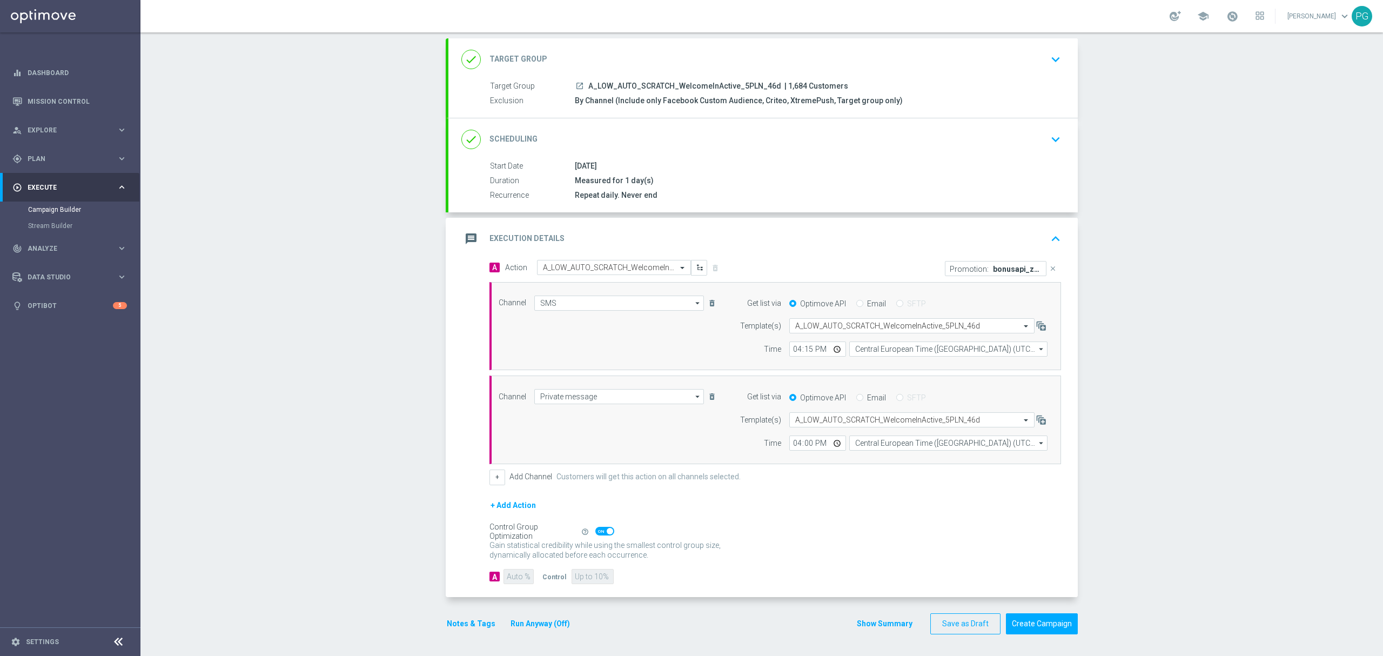
scroll to position [61, 0]
click at [1053, 628] on button "Create Campaign" at bounding box center [1042, 623] width 72 height 21
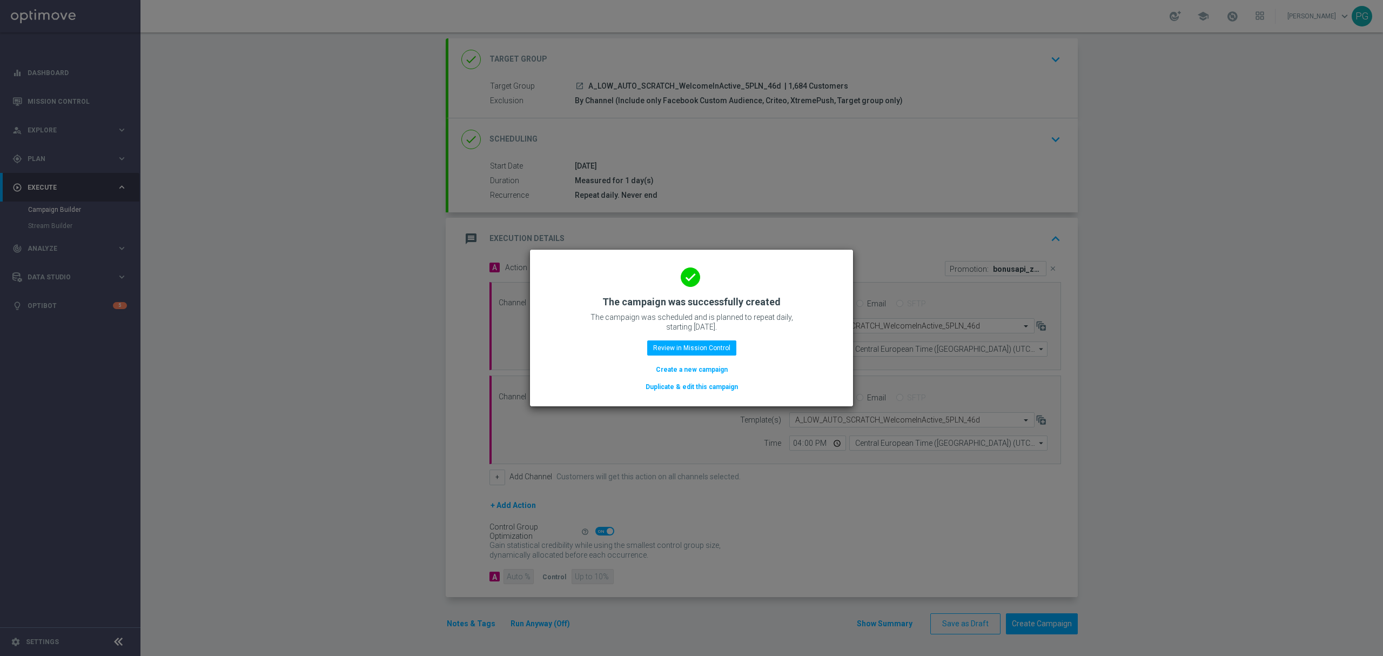
click at [724, 387] on button "Duplicate & edit this campaign" at bounding box center [692, 387] width 95 height 12
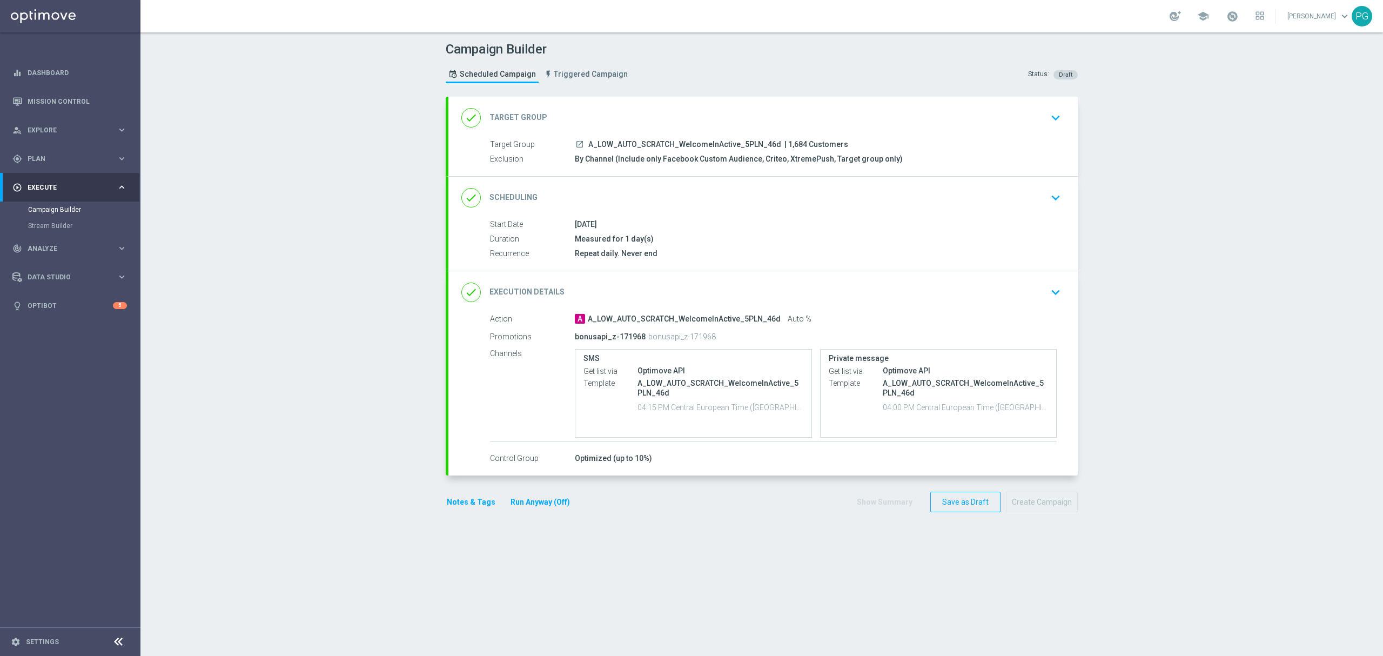
click at [668, 113] on div "done Target Group keyboard_arrow_down" at bounding box center [762, 118] width 603 height 21
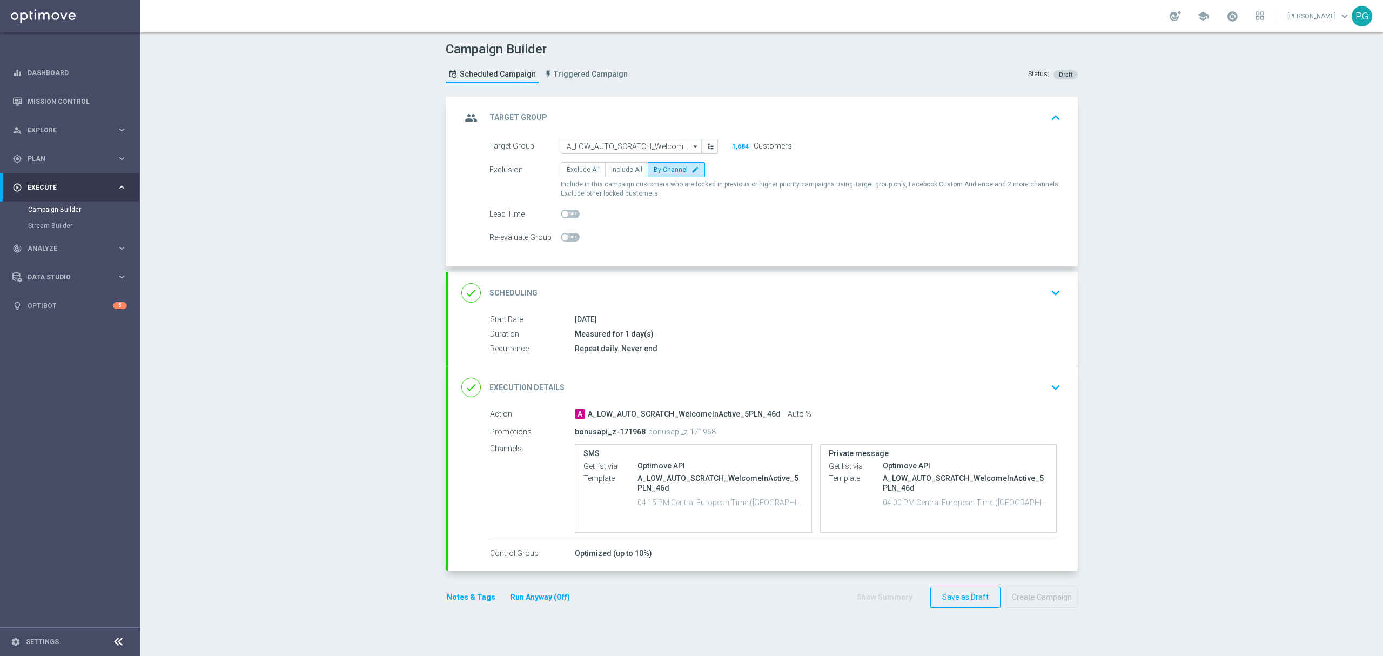
click at [612, 156] on form "Target Group A_LOW_AUTO_SCRATCH_WelcomeInActive_5PLN_46d A_LOW_AUTO_SCRATCH_Wel…" at bounding box center [775, 192] width 572 height 106
click at [612, 148] on input "A_LOW_AUTO_SCRATCH_WelcomeInActive_5PLN_46d" at bounding box center [631, 146] width 141 height 15
paste input "A_MED_AUTO_SCRATCH_WelcomeInActive_15PLN_46d"
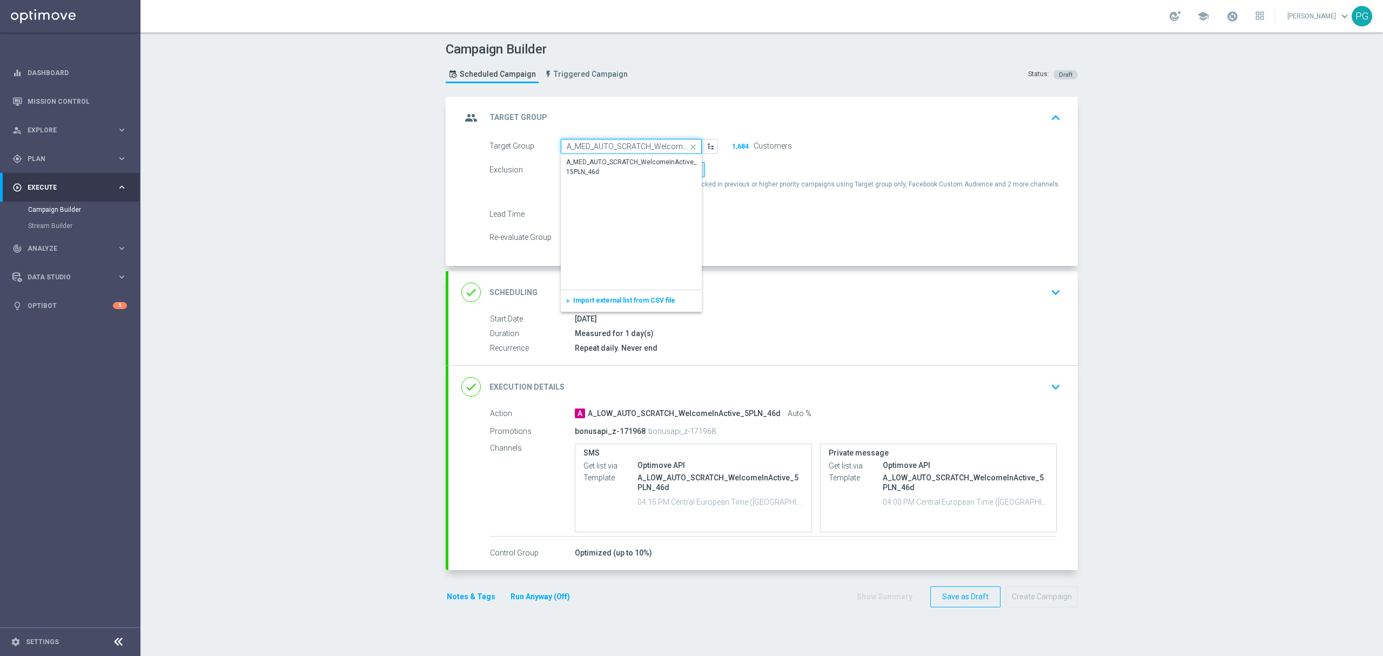
scroll to position [0, 61]
click at [604, 161] on div "A_MED_AUTO_SCRATCH_WelcomeInActive_15PLN_46d" at bounding box center [632, 167] width 130 height 19
type input "A_MED_AUTO_SCRATCH_WelcomeInActive_15PLN_46d"
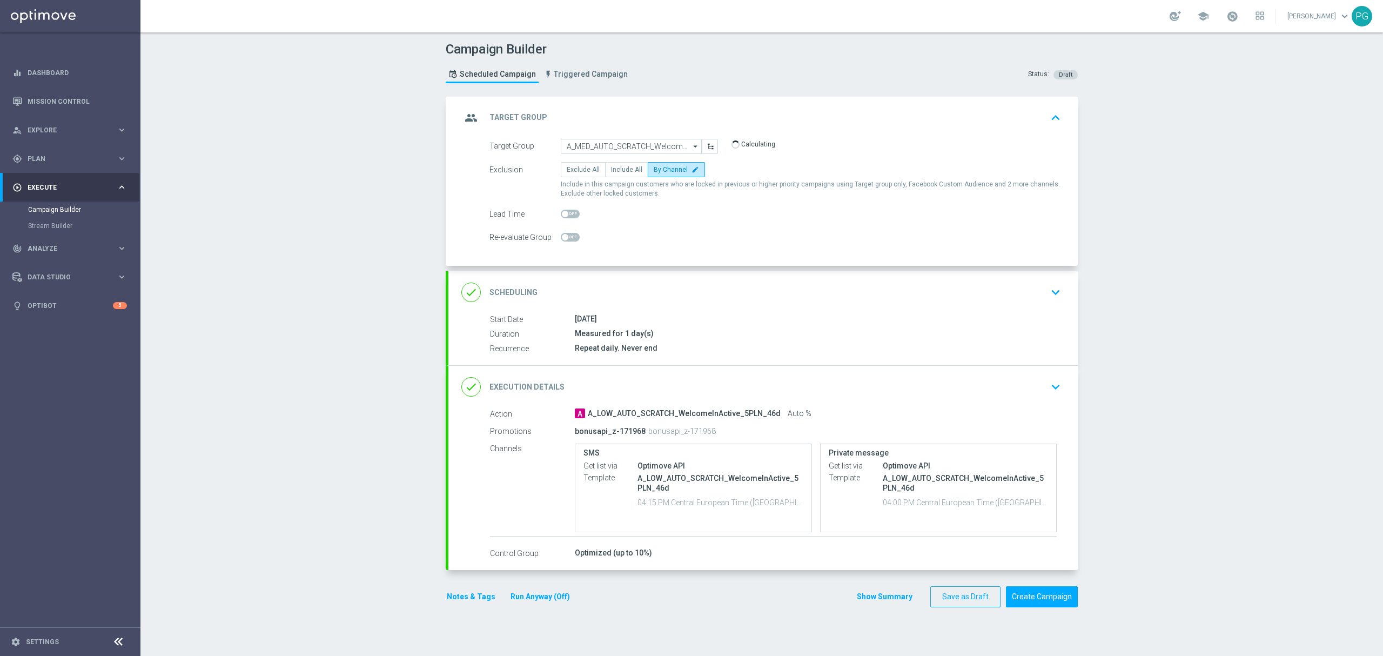
click at [599, 393] on div "done Execution Details keyboard_arrow_down" at bounding box center [762, 387] width 603 height 21
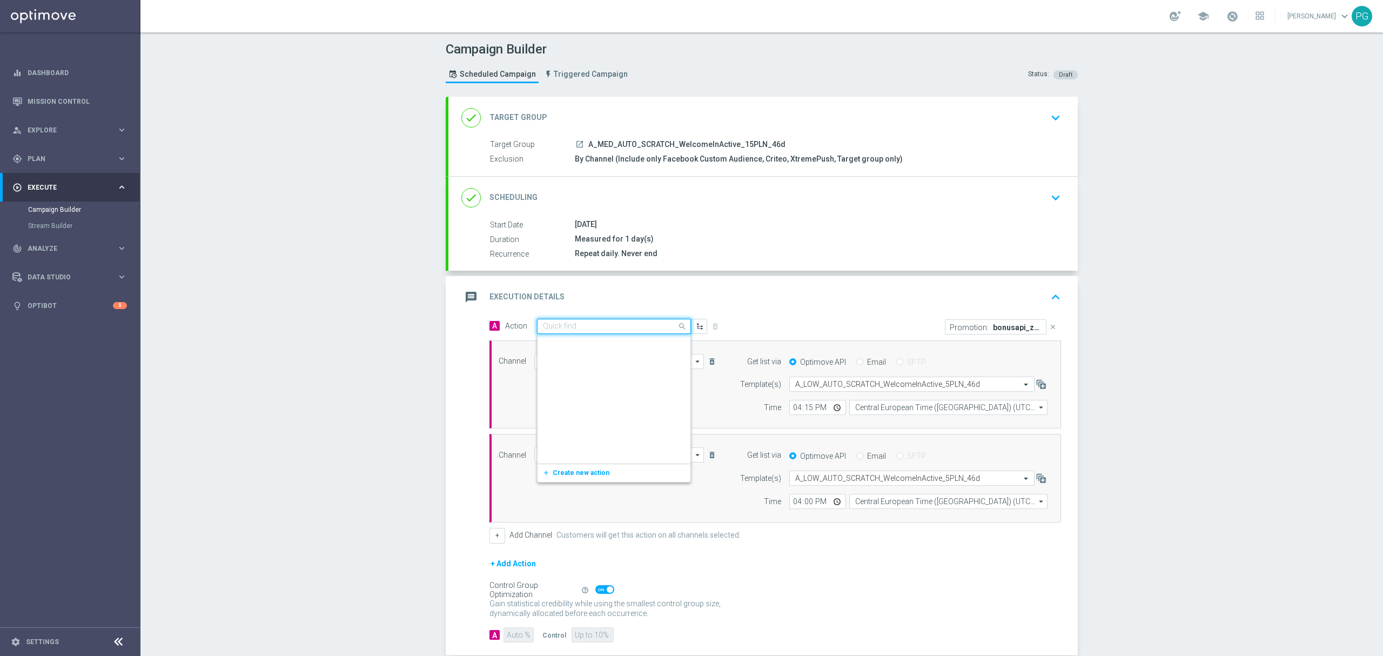
click at [608, 325] on input "text" at bounding box center [603, 326] width 120 height 9
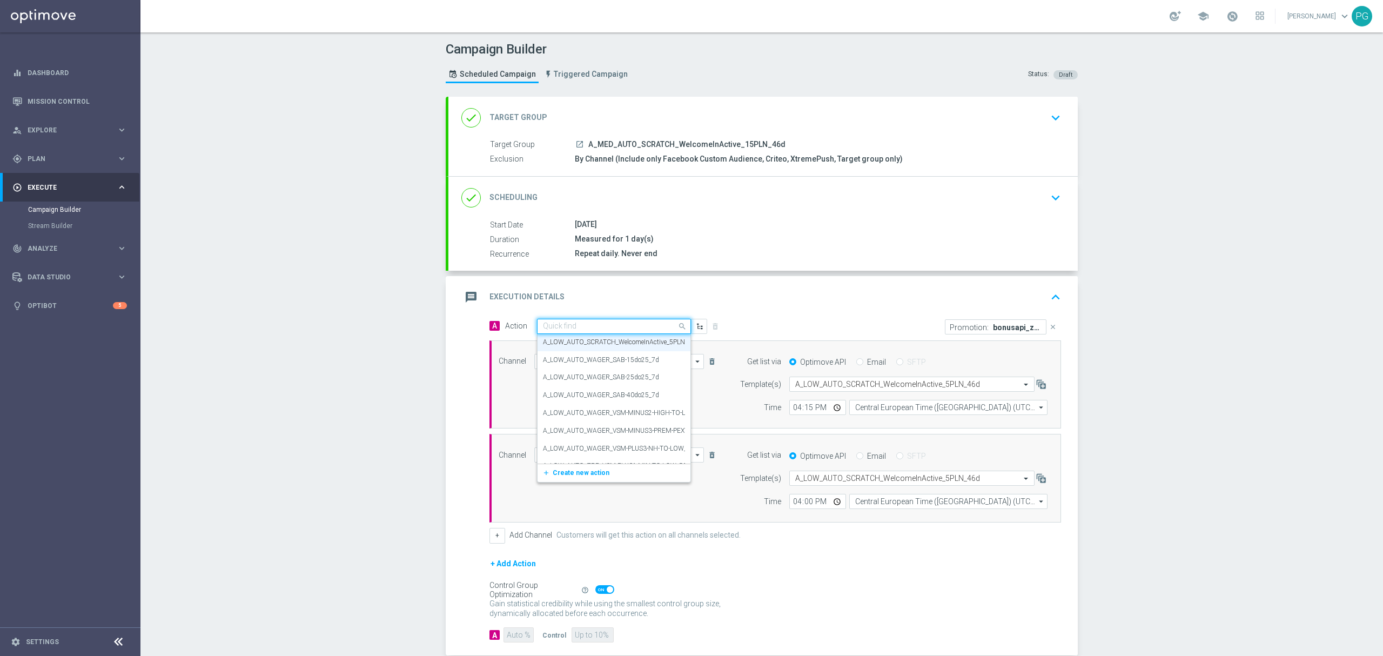
paste input "A_MED_AUTO_SCRATCH_WelcomeInActive_15PLN_46d"
type input "A_MED_AUTO_SCRATCH_WelcomeInActive_15PLN_46d"
click at [600, 340] on div "A_MED_AUTO_SCRATCH_WelcomeInActive_15PLN_46d edit" at bounding box center [614, 345] width 142 height 18
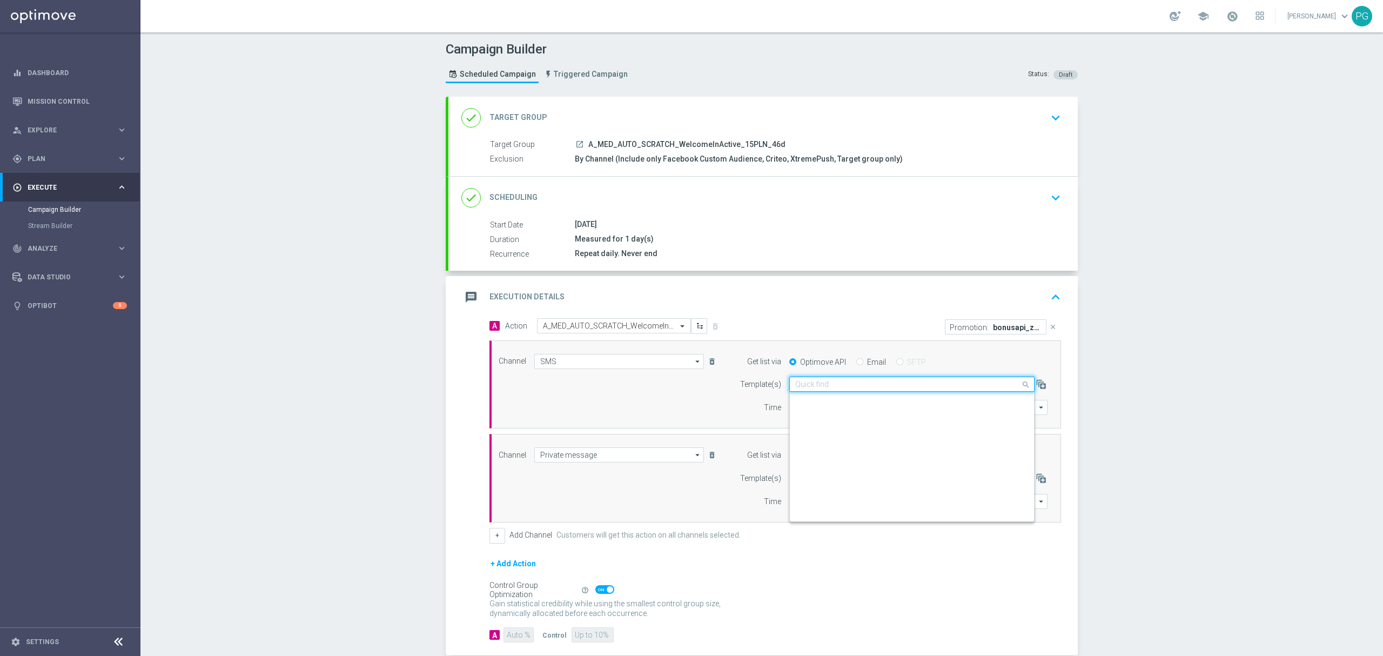
click at [824, 381] on input "text" at bounding box center [901, 384] width 212 height 9
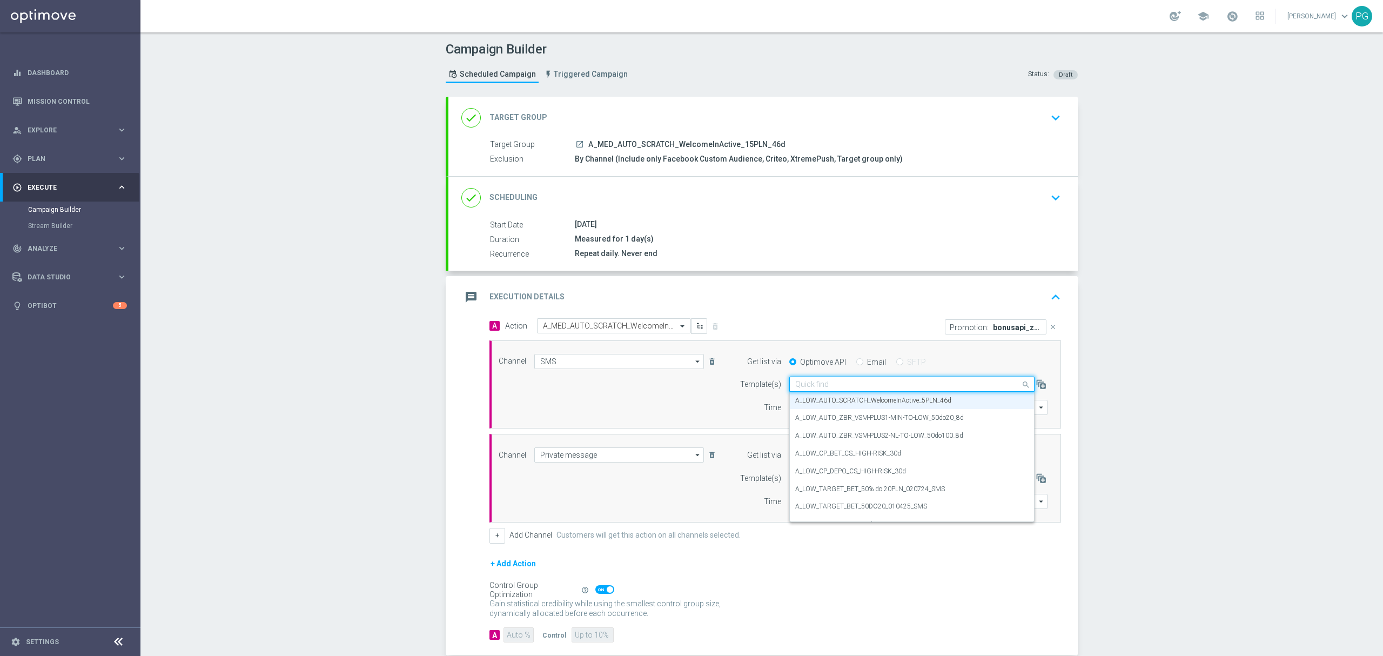
paste input "A_MED_AUTO_SCRATCH_WelcomeInActive_15PLN_46d"
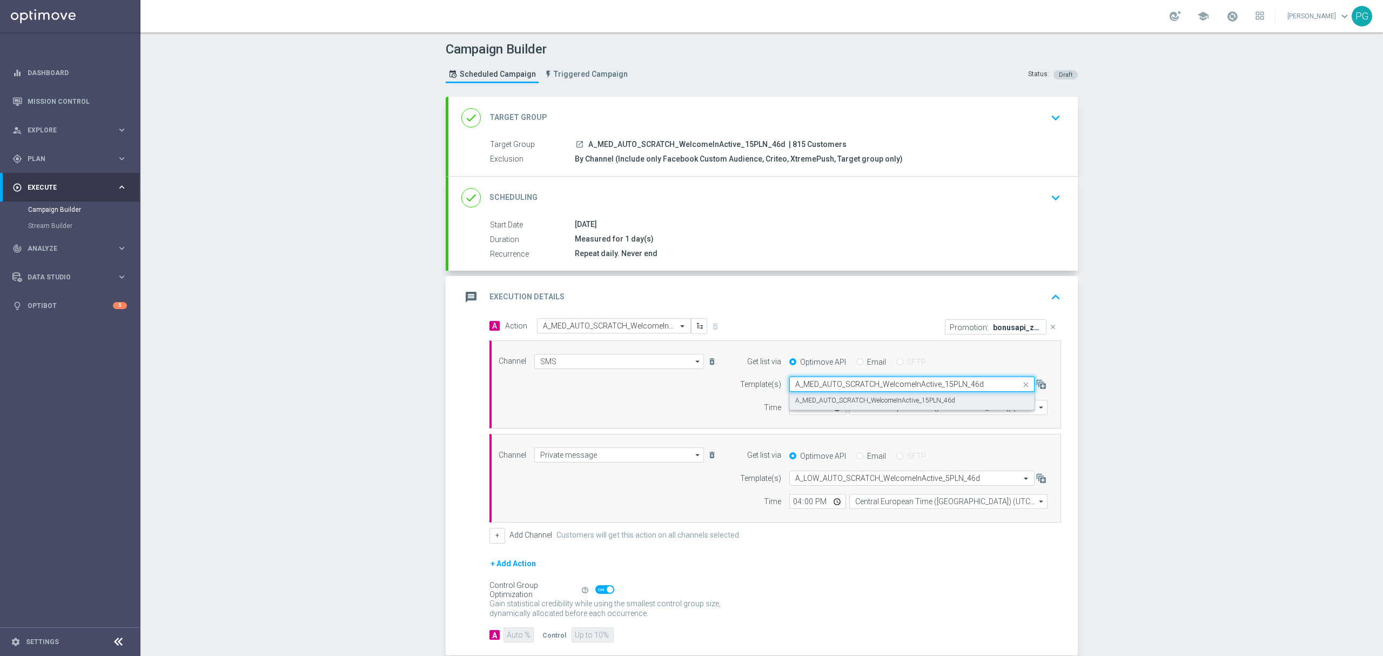
click at [810, 407] on div "A_MED_AUTO_SCRATCH_WelcomeInActive_15PLN_46d" at bounding box center [911, 401] width 233 height 18
type input "A_MED_AUTO_SCRATCH_WelcomeInActive_15PLN_46d"
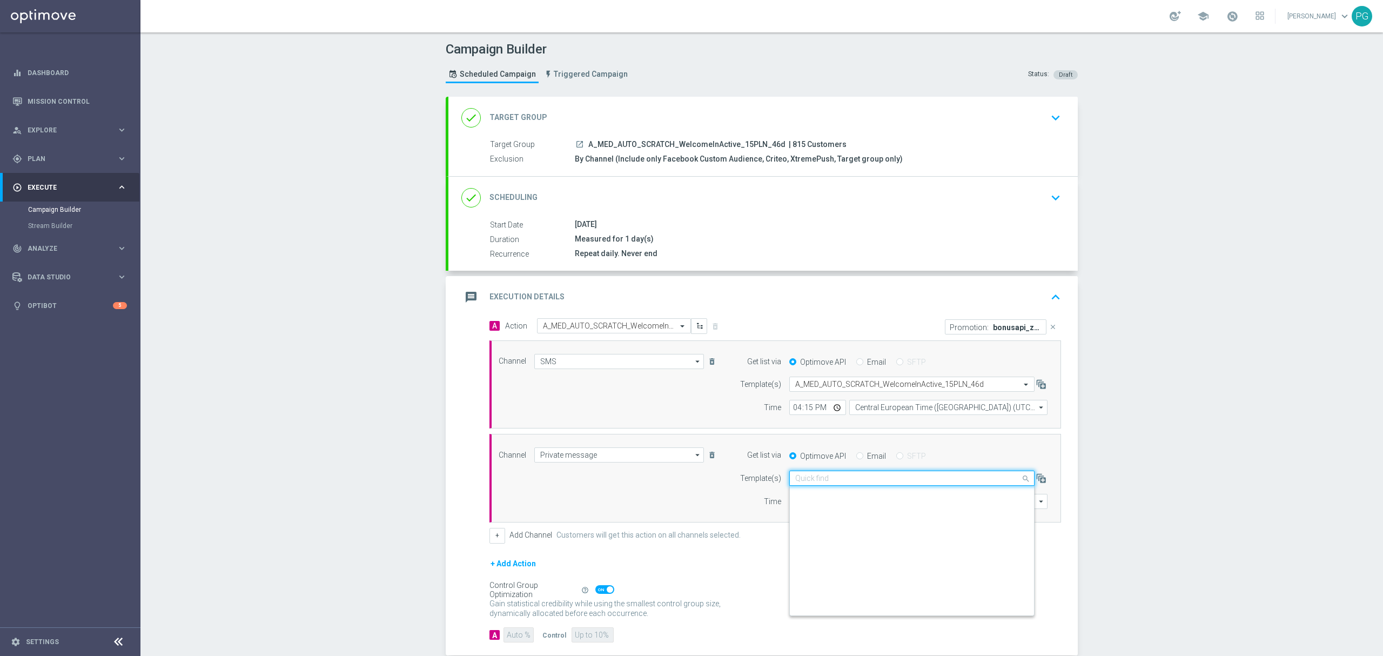
click at [820, 486] on div "Quick find A_LOW_AUTO_SCRATCH_WelcomeInActive_5PLN_46d" at bounding box center [911, 478] width 245 height 15
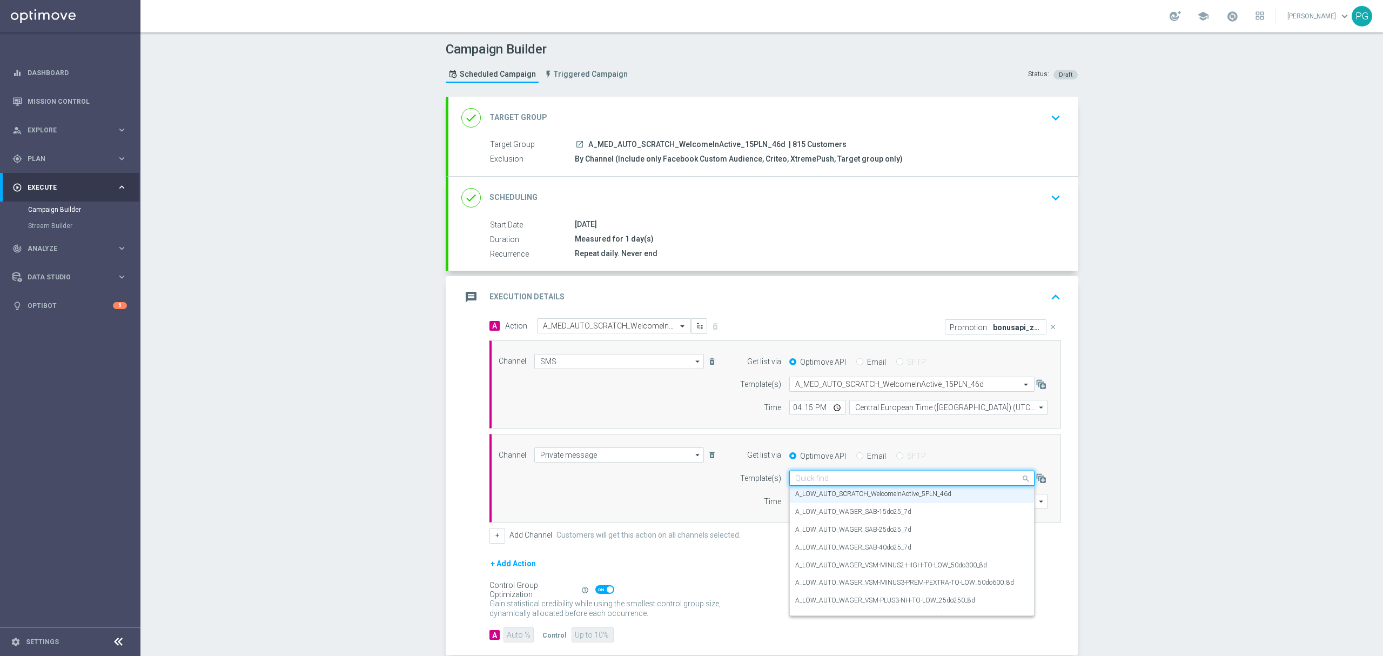
paste input "A_MED_AUTO_SCRATCH_WelcomeInActive_15PLN_46d"
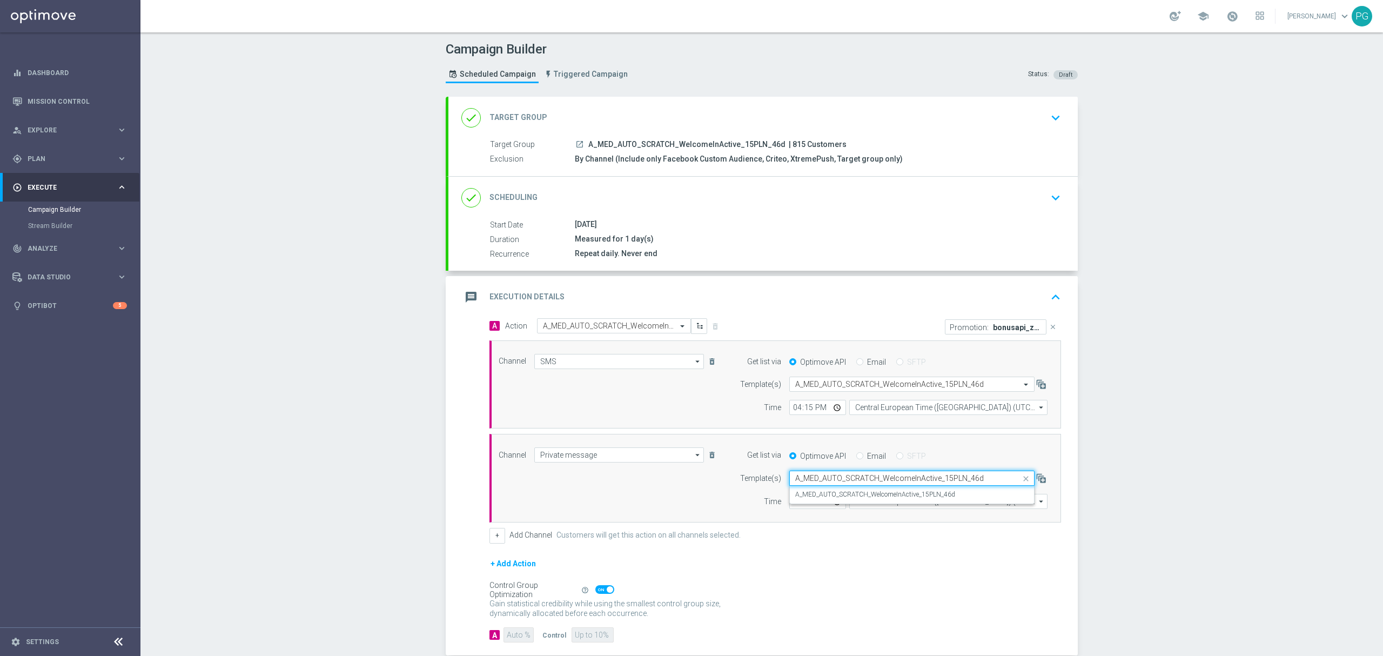
scroll to position [0, 0]
click at [809, 495] on label "A_MED_AUTO_SCRATCH_WelcomeInActive_15PLN_46d" at bounding box center [875, 494] width 160 height 9
type input "A_MED_AUTO_SCRATCH_WelcomeInActive_15PLN_46d"
click at [1049, 327] on icon "close" at bounding box center [1053, 327] width 8 height 8
click at [1035, 318] on div "Add Promotion" at bounding box center [922, 325] width 294 height 14
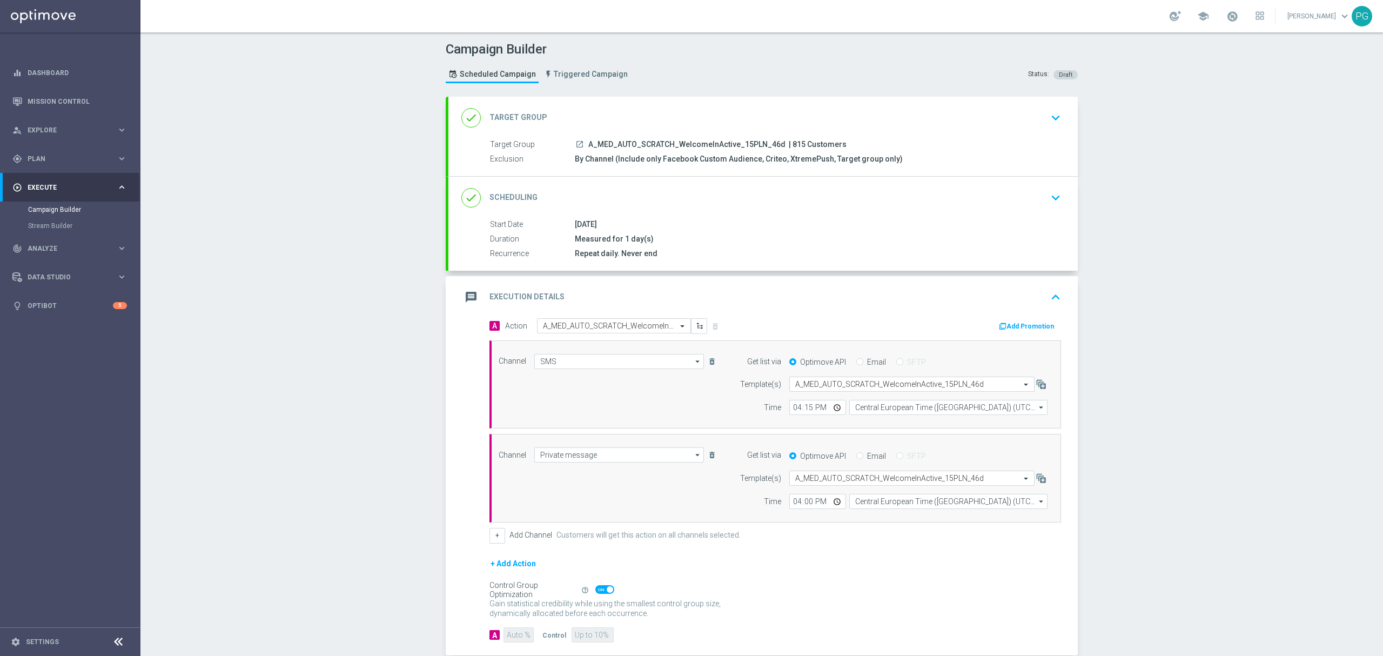
click at [1025, 326] on button "Add Promotion" at bounding box center [1028, 326] width 60 height 12
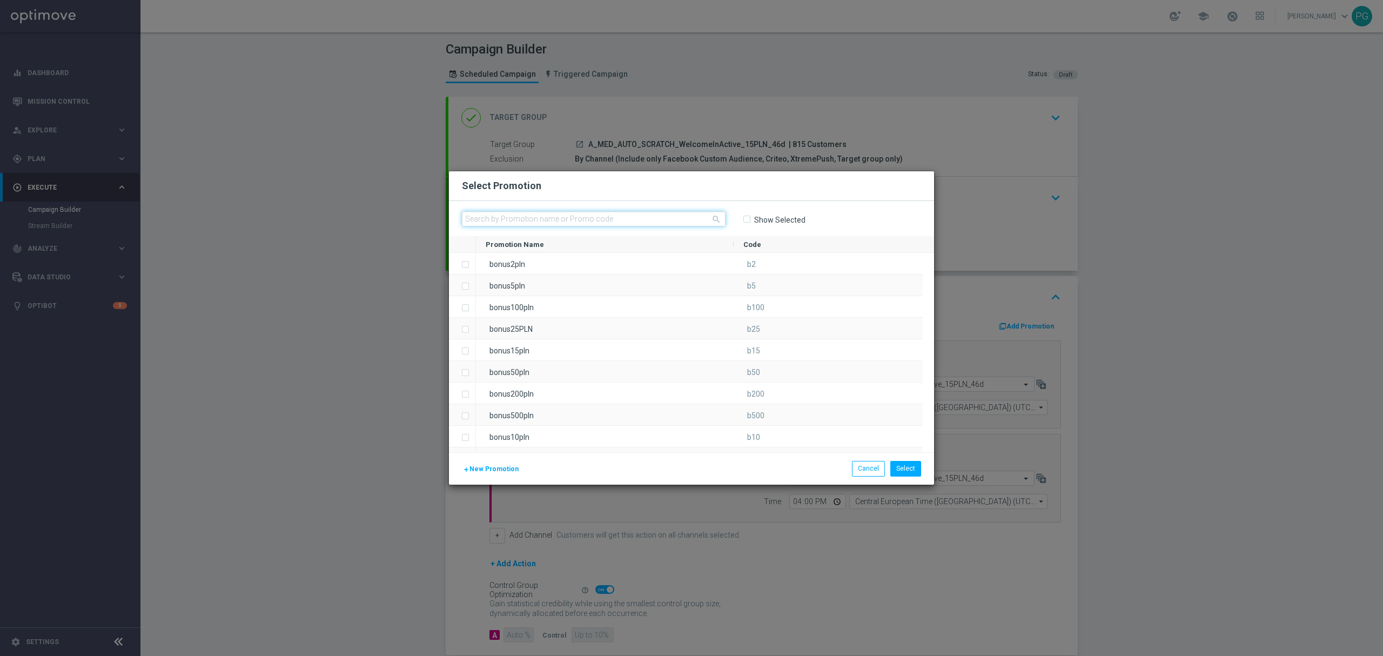
click at [687, 214] on input "text" at bounding box center [594, 218] width 264 height 15
paste input "bonusapi_z-171970"
type input "bonusapi_z-171970"
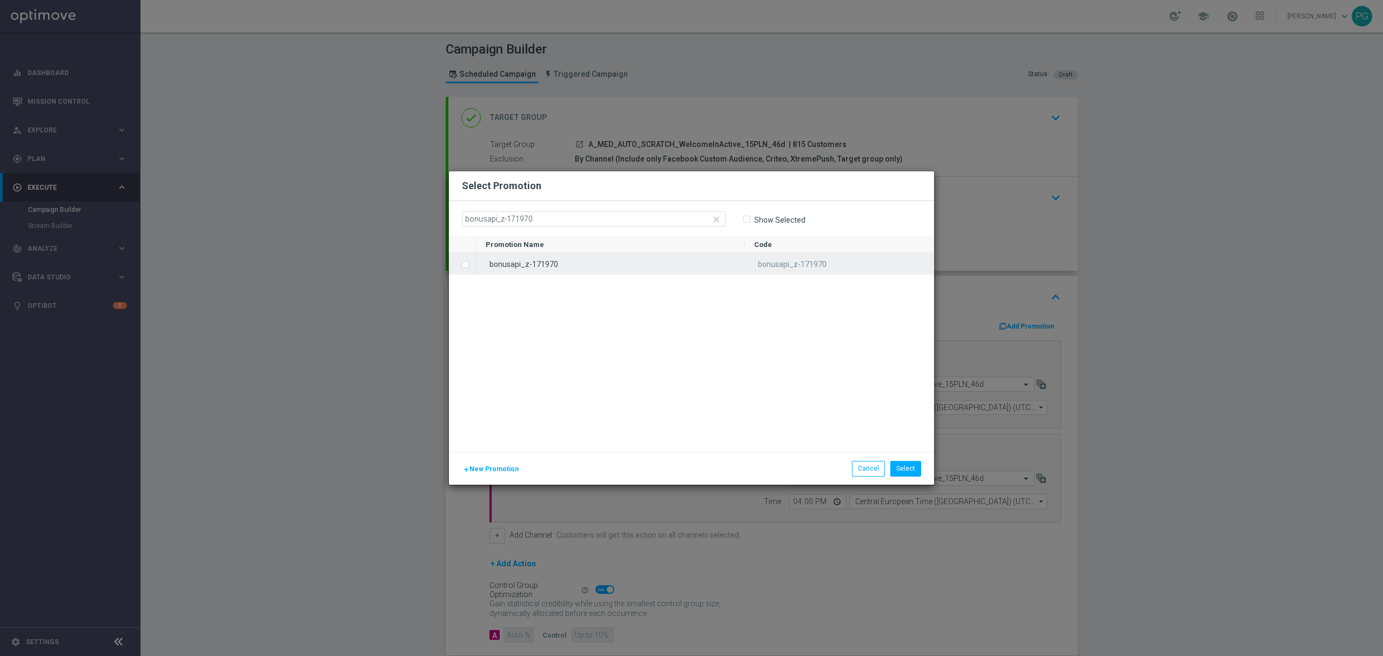
click at [596, 263] on div "bonusapi_z-171970" at bounding box center [610, 263] width 269 height 21
click at [918, 466] on button "Select" at bounding box center [905, 468] width 31 height 15
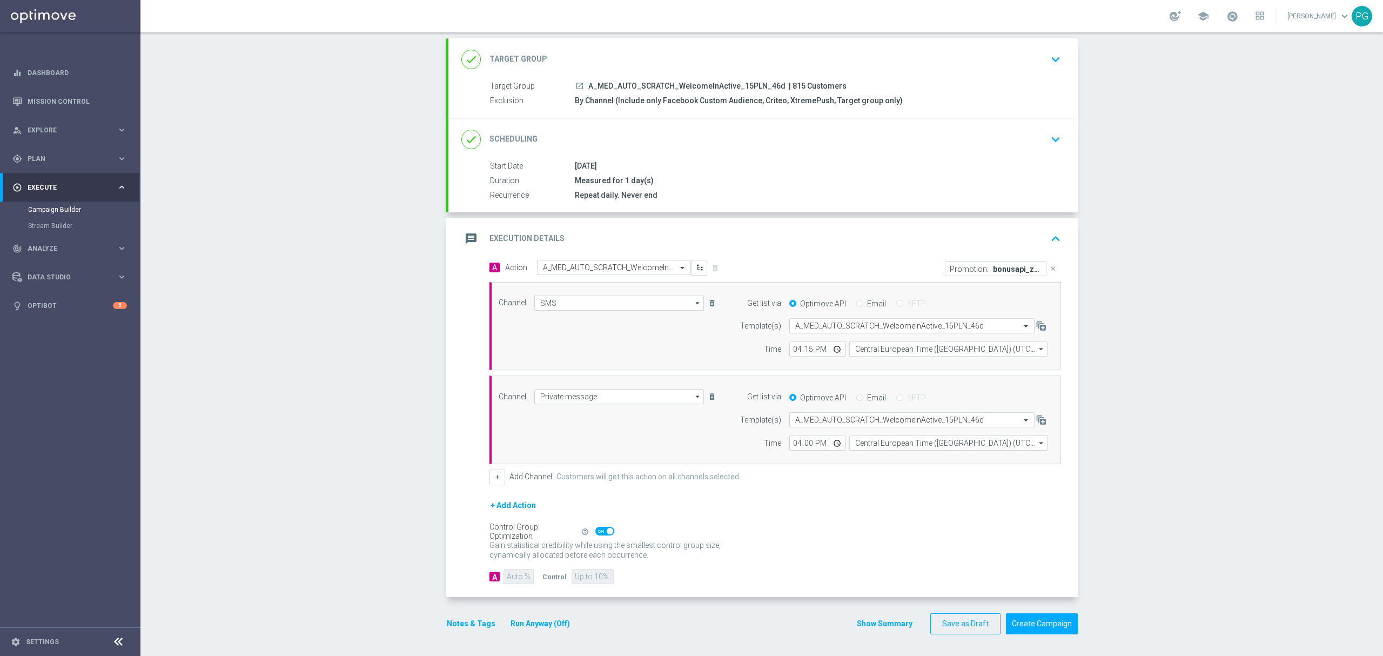
scroll to position [62, 0]
click at [1044, 623] on button "Create Campaign" at bounding box center [1042, 623] width 72 height 21
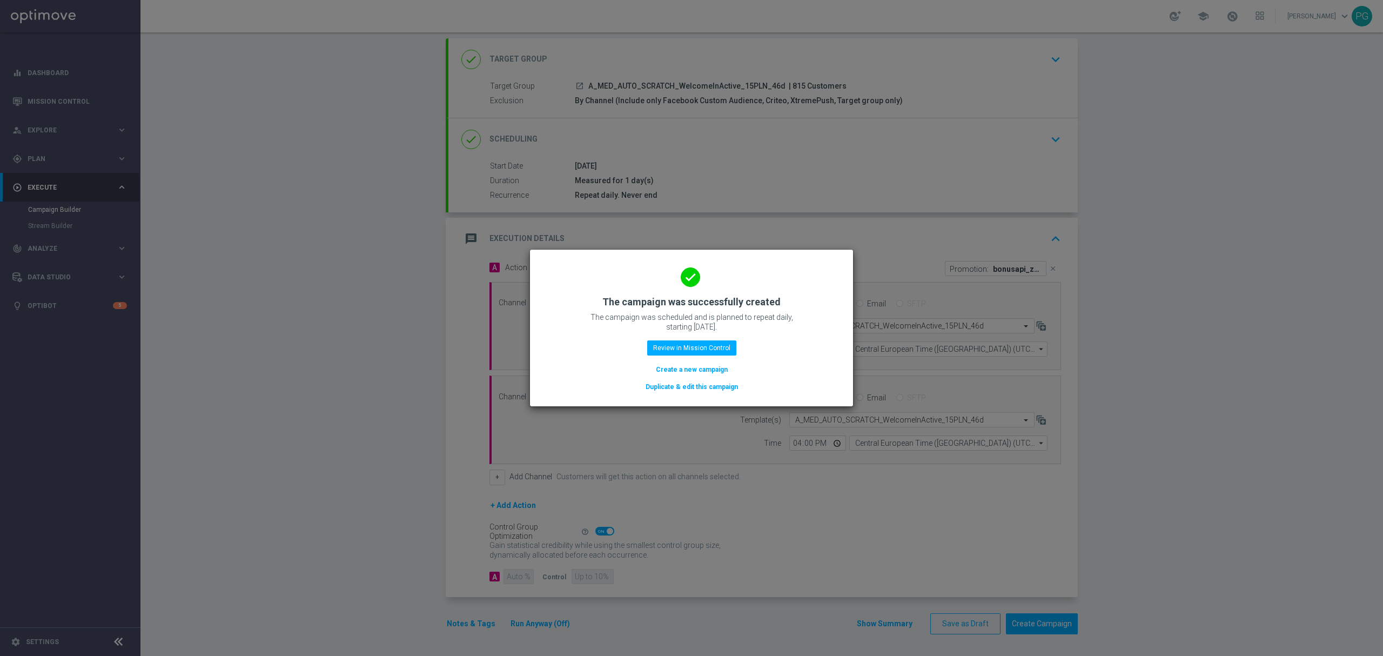
click at [688, 383] on button "Duplicate & edit this campaign" at bounding box center [692, 387] width 95 height 12
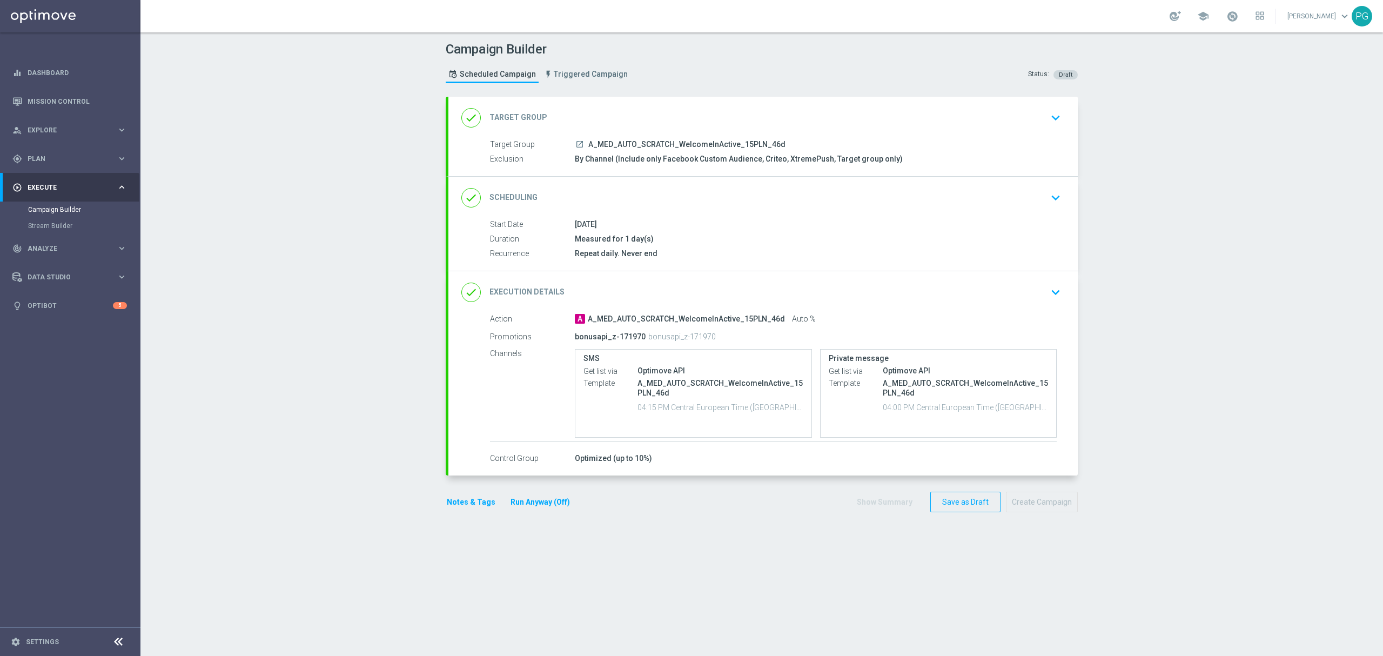
click at [696, 111] on div "done Target Group keyboard_arrow_down" at bounding box center [762, 118] width 603 height 21
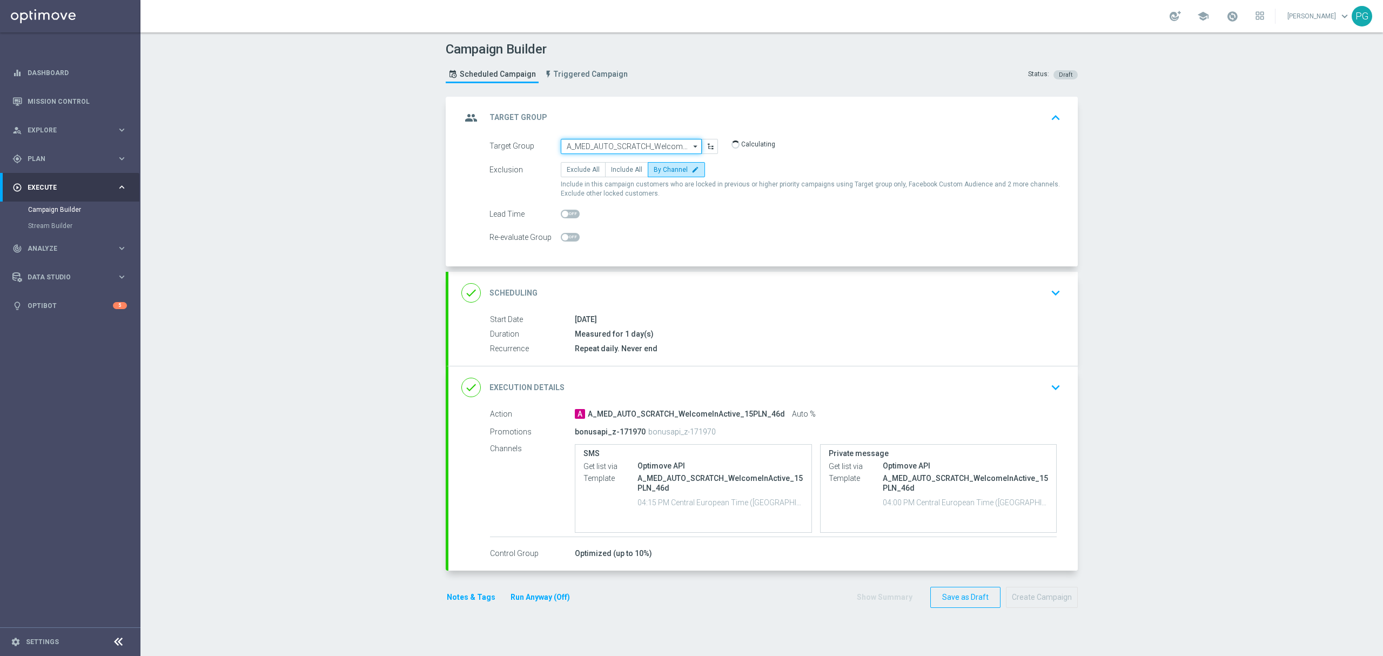
click at [648, 144] on input "A_MED_AUTO_SCRATCH_WelcomeInActive_15PLN_46d" at bounding box center [631, 146] width 141 height 15
paste input "A_HIGH_AUTO_SCRATCH_WelcomeInActive_40PLN_46d"
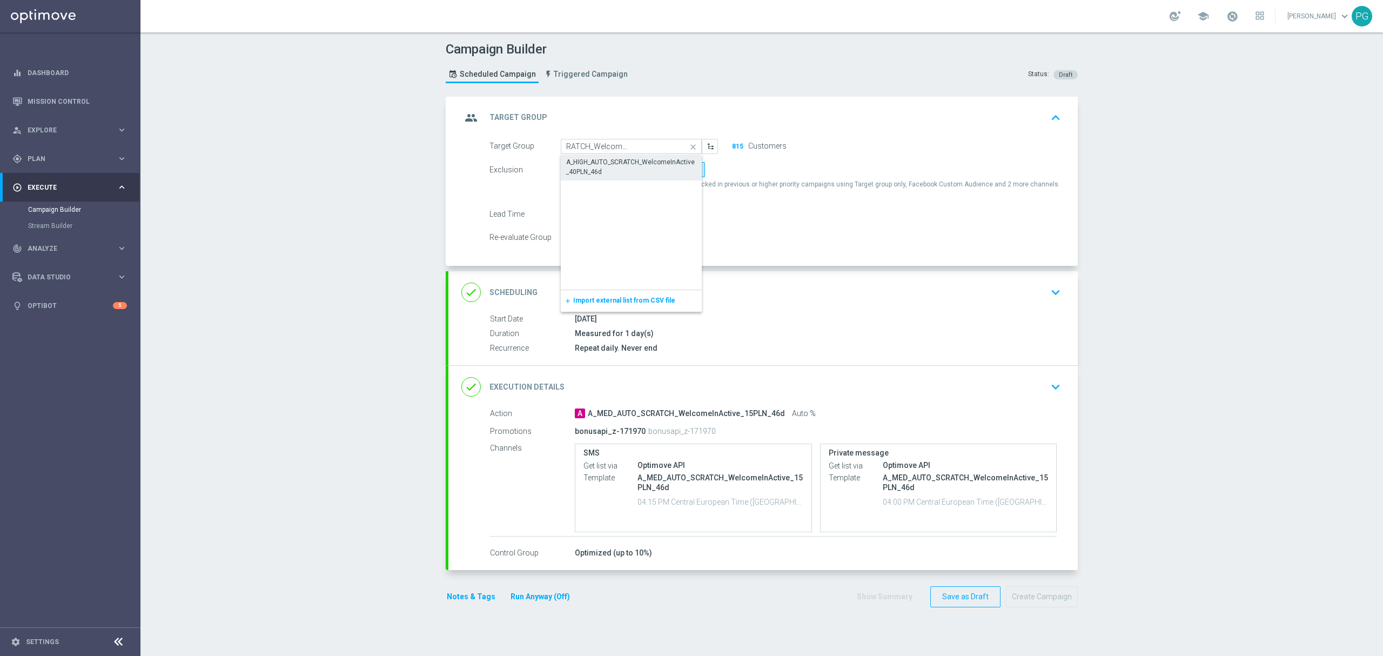
click at [634, 164] on div "A_HIGH_AUTO_SCRATCH_WelcomeInActive_40PLN_46d" at bounding box center [631, 166] width 131 height 19
type input "A_HIGH_AUTO_SCRATCH_WelcomeInActive_40PLN_46d"
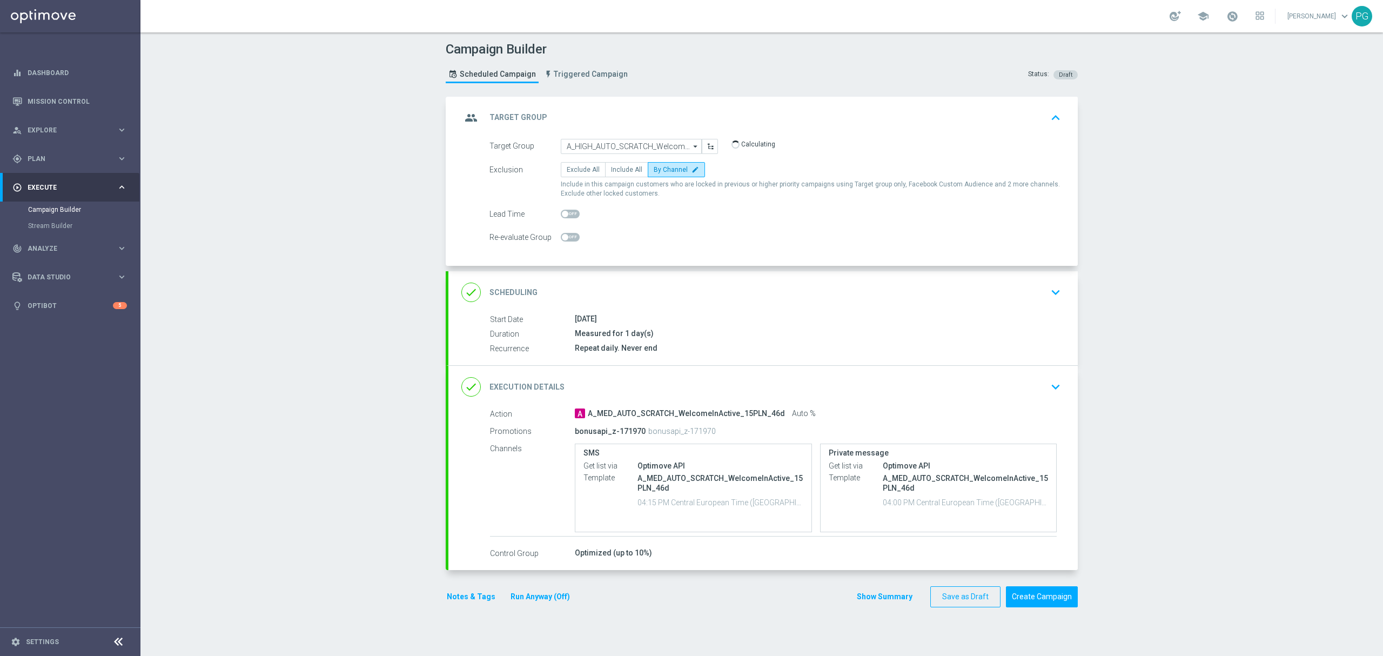
click at [631, 381] on div "done Execution Details keyboard_arrow_down" at bounding box center [762, 387] width 603 height 21
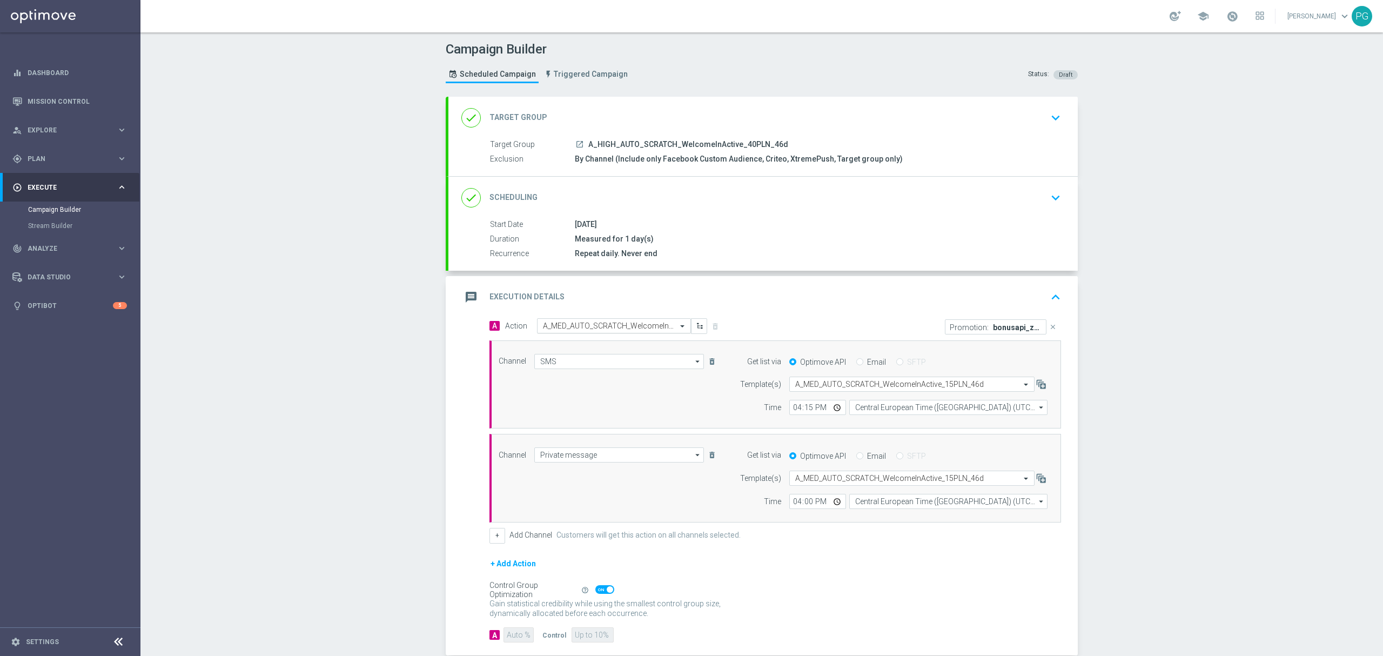
click at [642, 330] on input "text" at bounding box center [603, 325] width 120 height 9
paste input "A_HIGH_AUTO_SCRATCH_WelcomeInActive_40PLN_46d"
type input "A_HIGH_AUTO_SCRATCH_WelcomeInActive_40PLN_46d"
click at [616, 343] on label "A_HIGH_AUTO_SCRATCH_WelcomeInActive_40PLN_46d" at bounding box center [624, 344] width 162 height 9
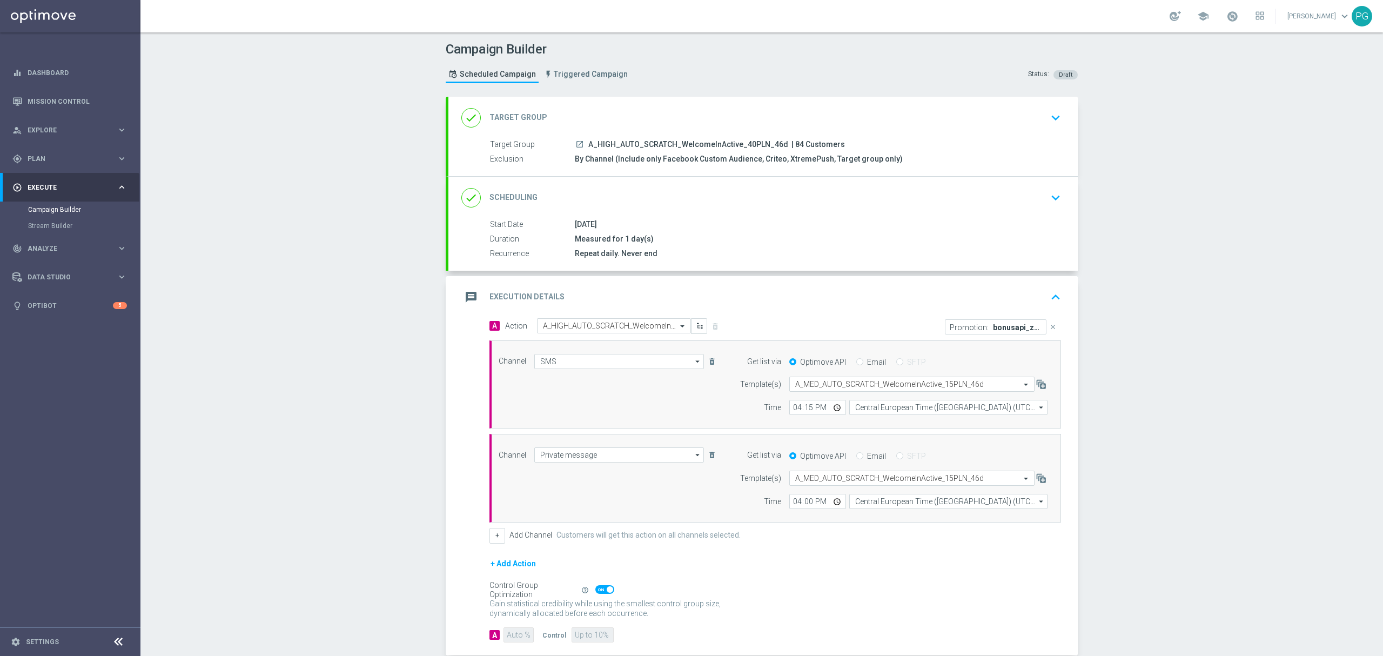
scroll to position [0, 0]
click at [869, 386] on input "text" at bounding box center [901, 384] width 212 height 9
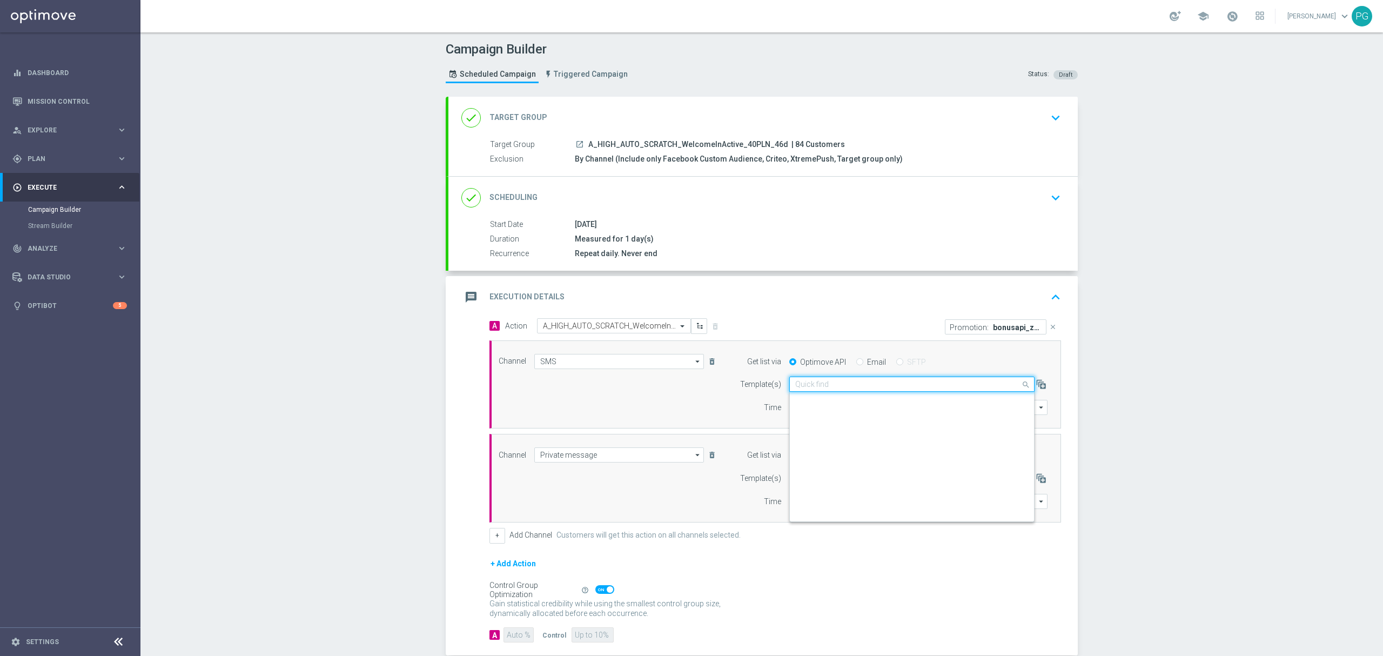
paste input "A_HIGH_AUTO_SCRATCH_WelcomeInActive_40PLN_46d"
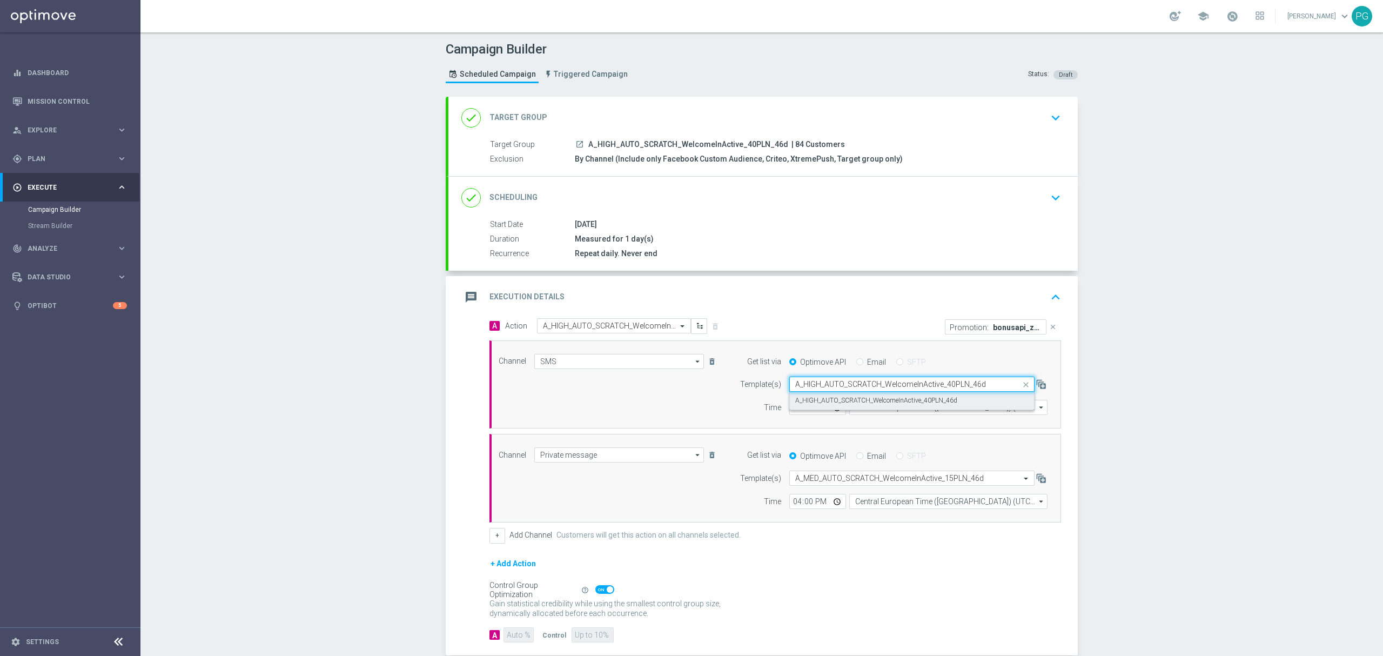
click at [841, 403] on label "A_HIGH_AUTO_SCRATCH_WelcomeInActive_40PLN_46d" at bounding box center [876, 400] width 162 height 9
type input "A_HIGH_AUTO_SCRATCH_WelcomeInActive_40PLN_46d"
click at [848, 480] on input "text" at bounding box center [901, 478] width 212 height 9
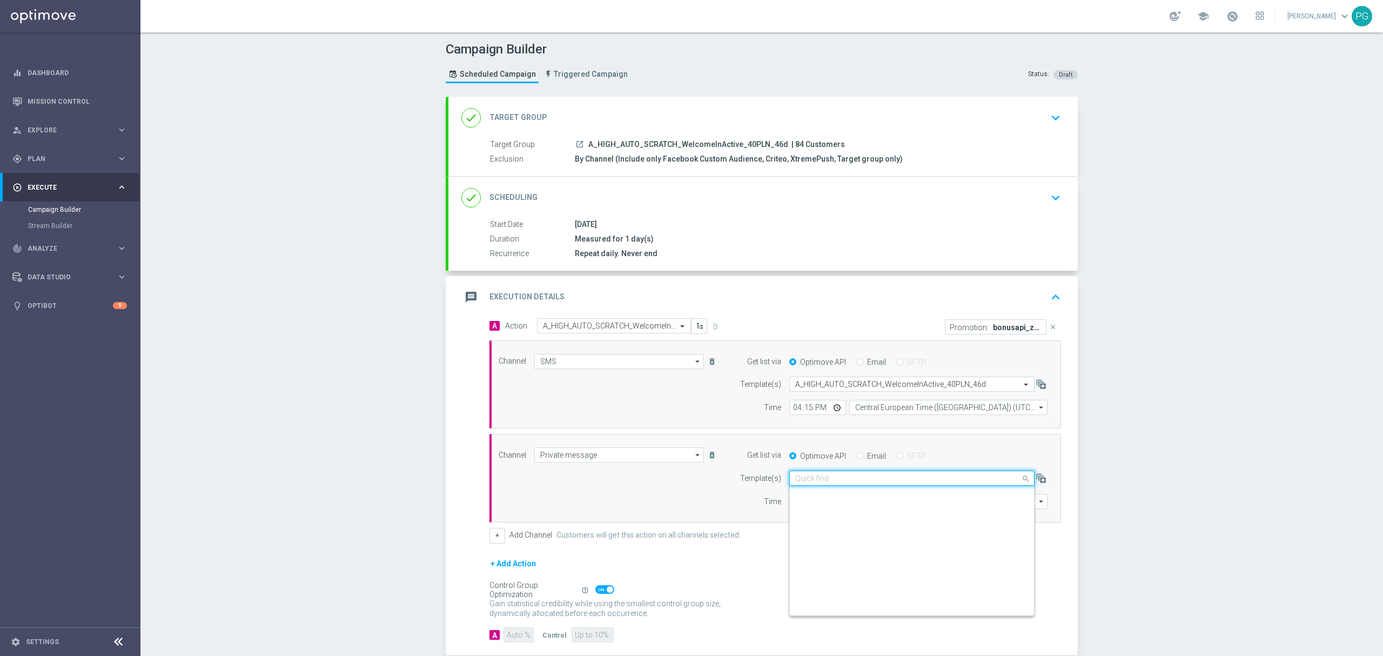
paste input "A_HIGH_AUTO_SCRATCH_WelcomeInActive_40PLN_46d"
click at [822, 495] on label "A_HIGH_AUTO_SCRATCH_WelcomeInActive_40PLN_46d" at bounding box center [876, 494] width 162 height 9
type input "A_HIGH_AUTO_SCRATCH_WelcomeInActive_40PLN_46d"
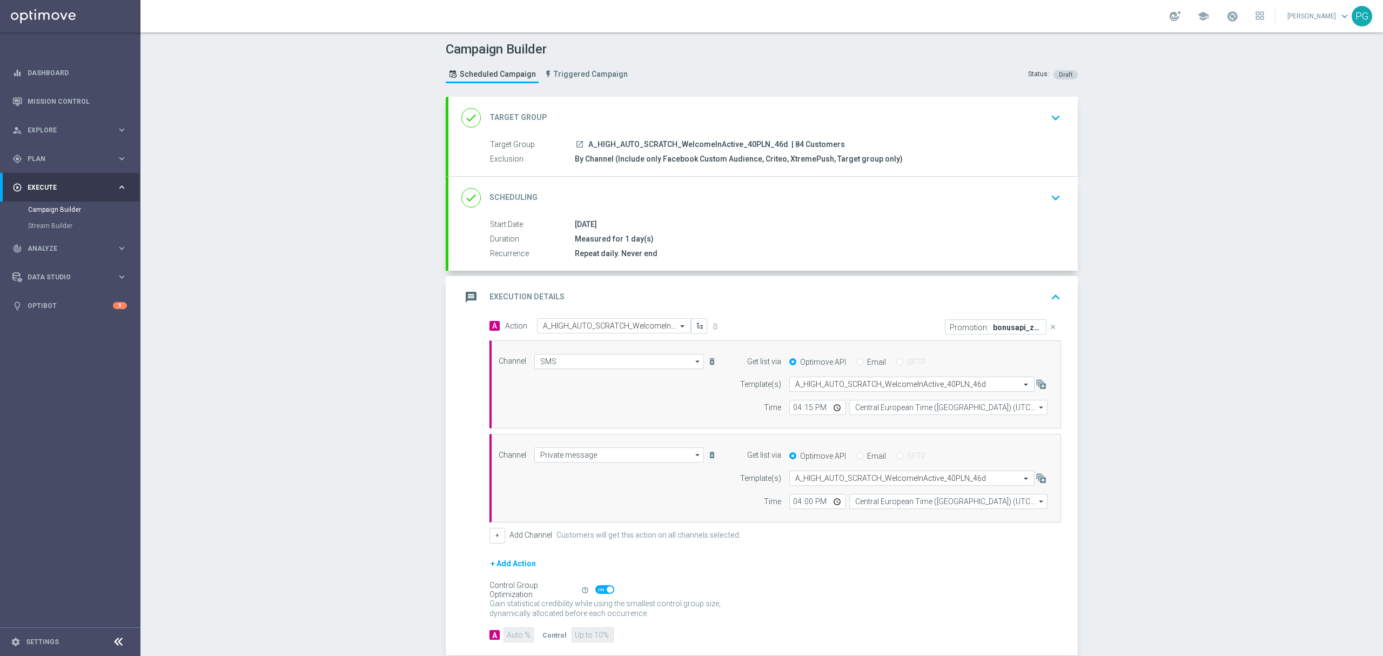
click at [1049, 331] on icon "close" at bounding box center [1053, 327] width 8 height 8
click at [1021, 318] on div "Add Promotion" at bounding box center [922, 325] width 294 height 14
click at [1014, 325] on button "Add Promotion" at bounding box center [1028, 326] width 60 height 12
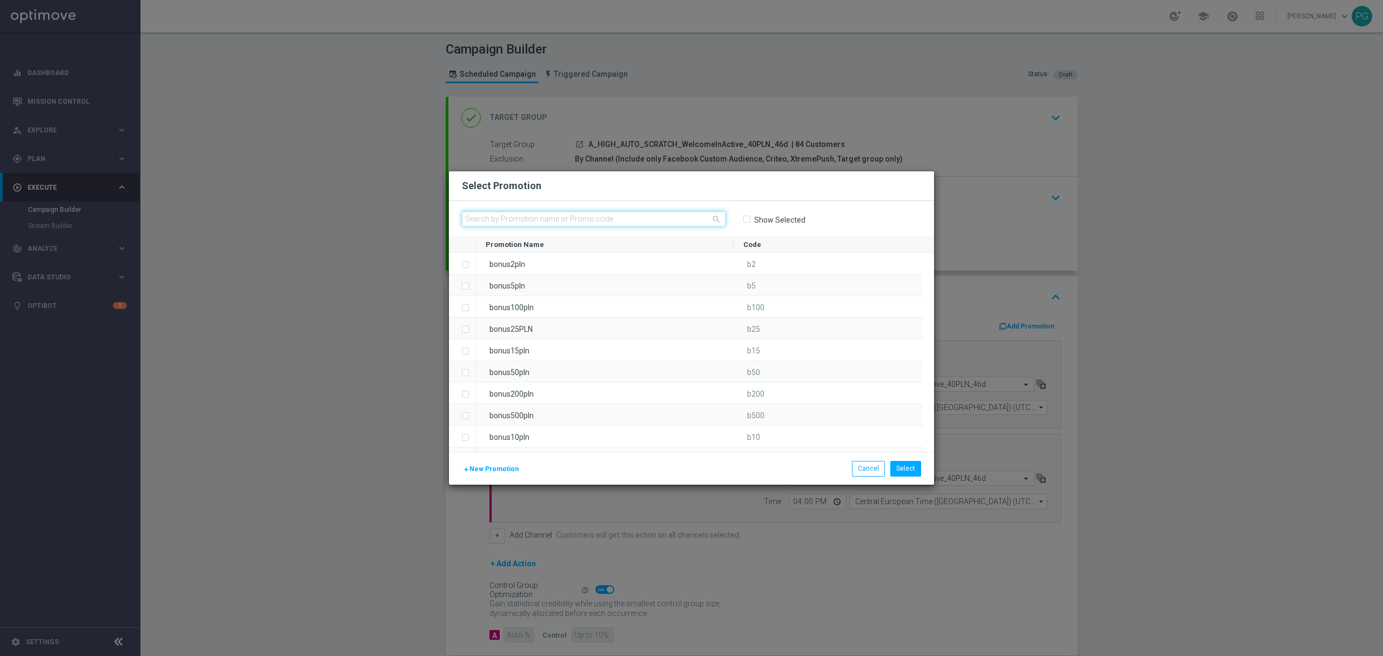
click at [696, 219] on input "text" at bounding box center [594, 218] width 264 height 15
paste input "bonusapi_z-171972"
type input "bonusapi_z-171972"
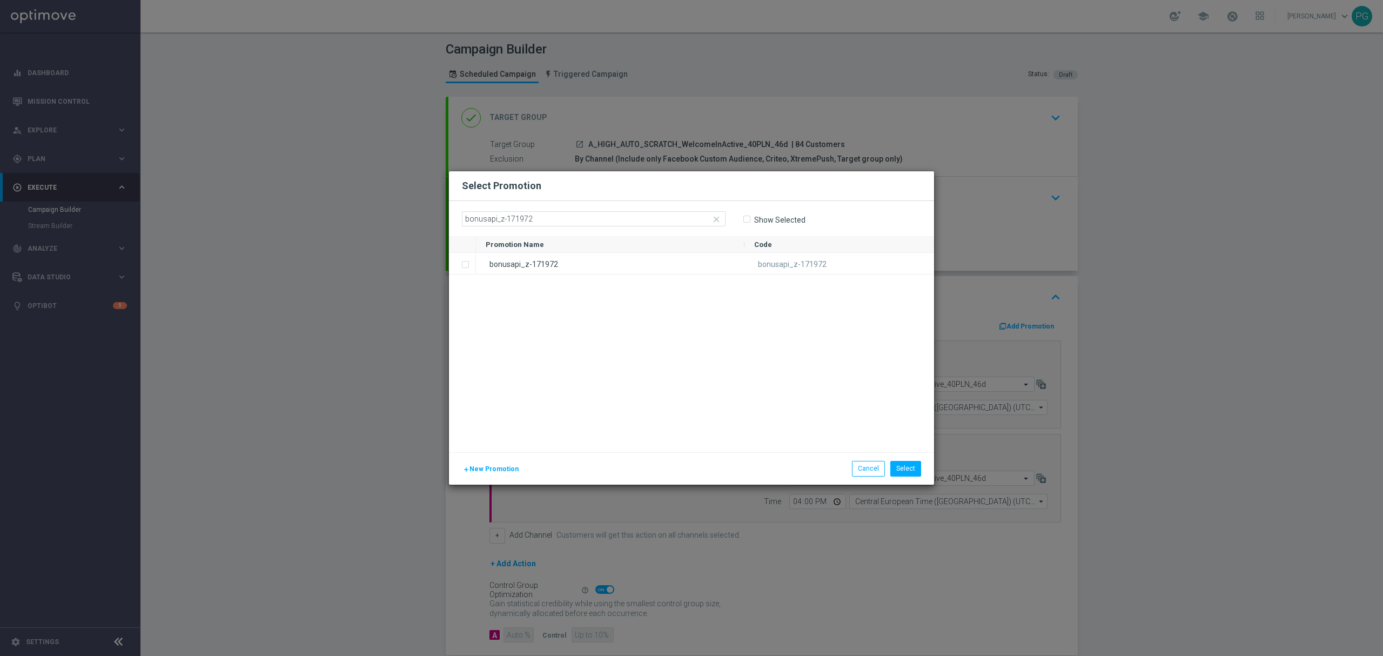
click at [636, 261] on div "bonusapi_z-171972" at bounding box center [610, 263] width 269 height 21
click at [681, 355] on div "bonusapi_z-171972 bonusapi_z-171972" at bounding box center [705, 352] width 458 height 199
click at [907, 467] on button "Select" at bounding box center [905, 468] width 31 height 15
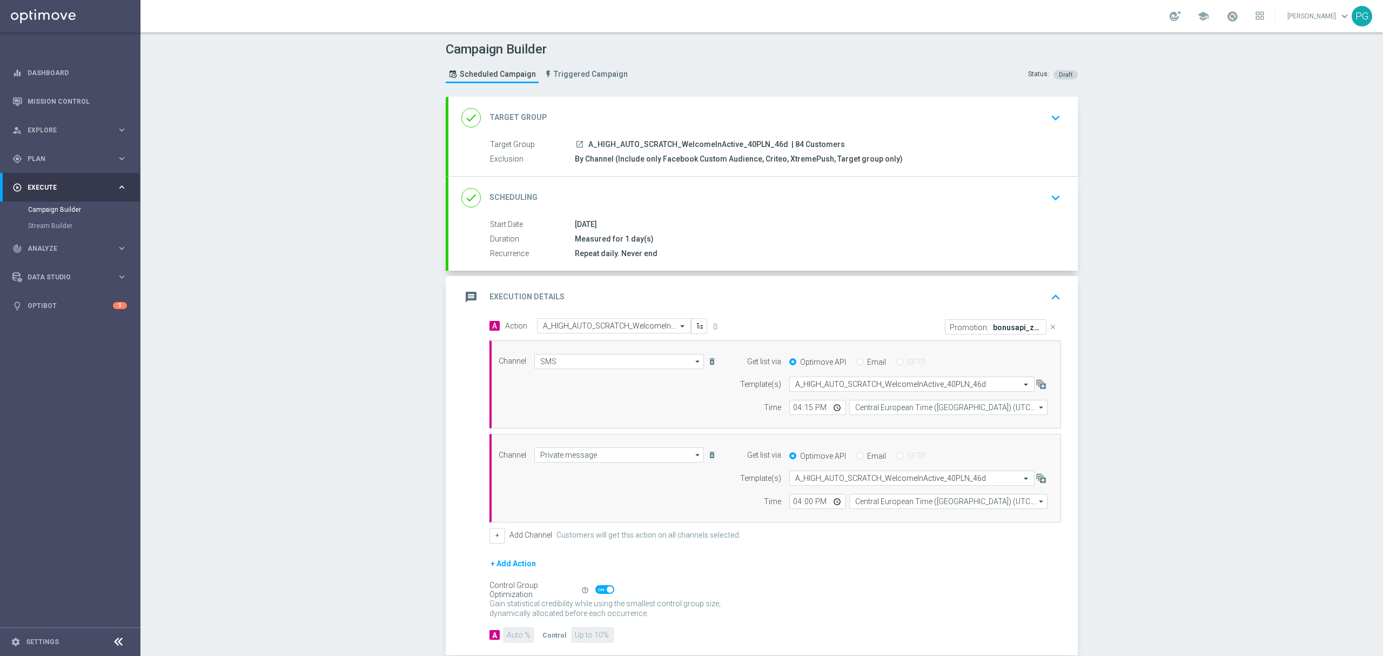
scroll to position [62, 0]
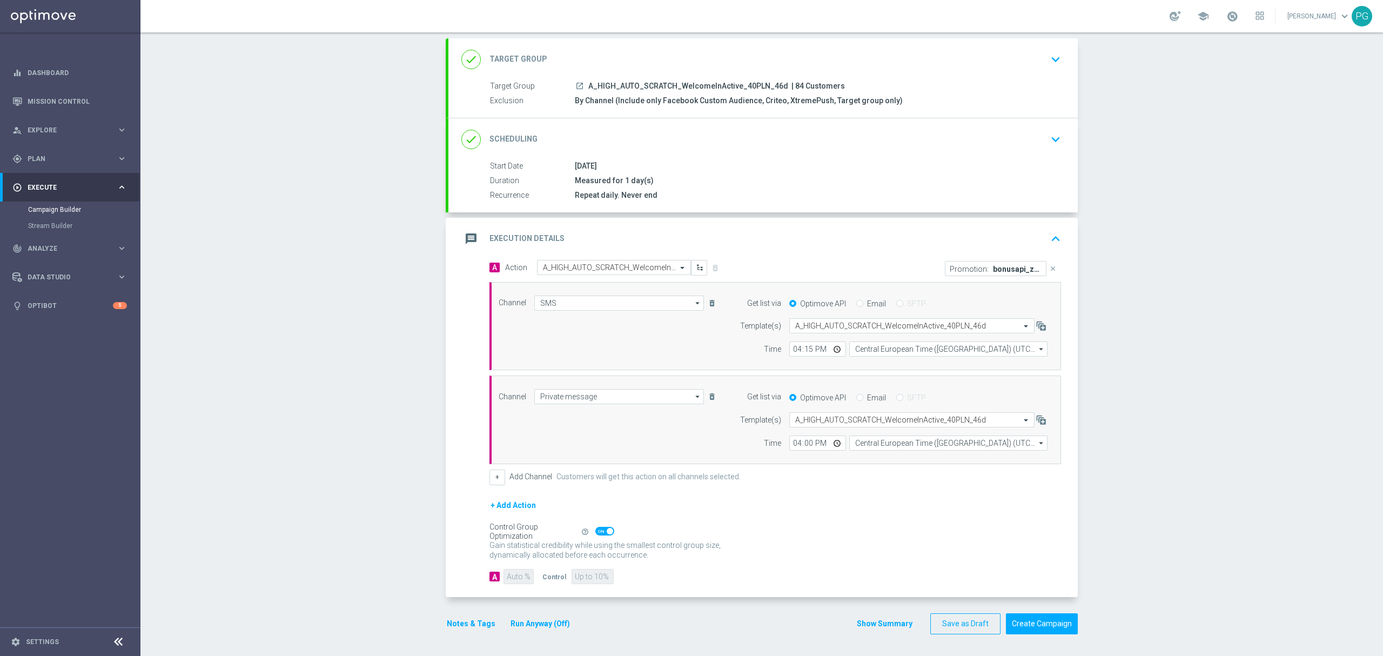
click at [763, 154] on div "done Scheduling keyboard_arrow_down" at bounding box center [762, 139] width 629 height 42
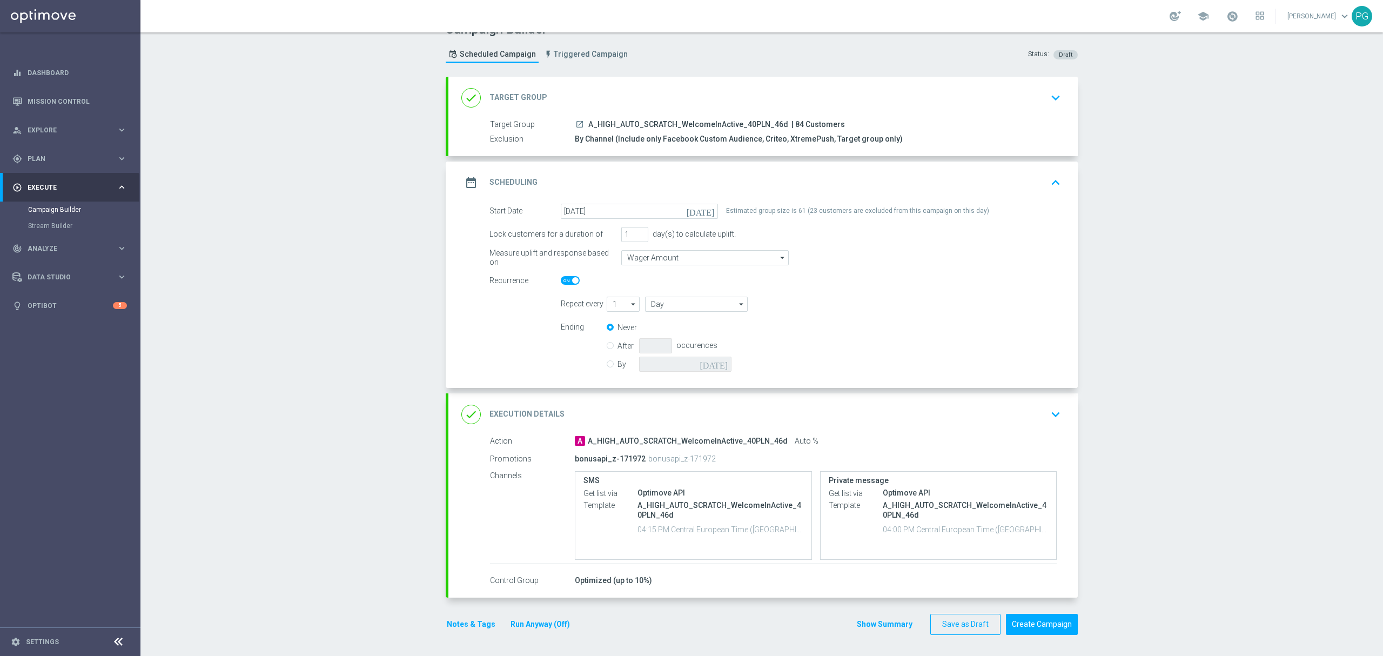
scroll to position [21, 0]
click at [1034, 625] on button "Create Campaign" at bounding box center [1042, 624] width 72 height 21
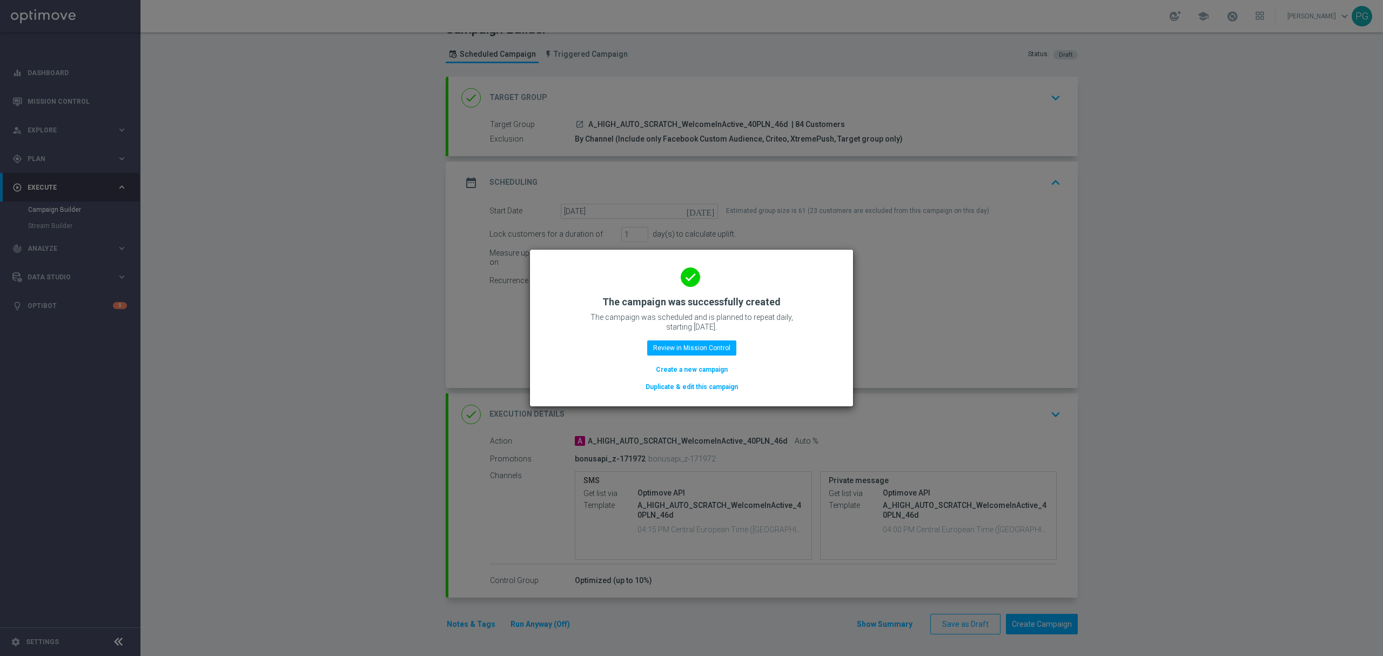
click at [720, 385] on button "Duplicate & edit this campaign" at bounding box center [692, 387] width 95 height 12
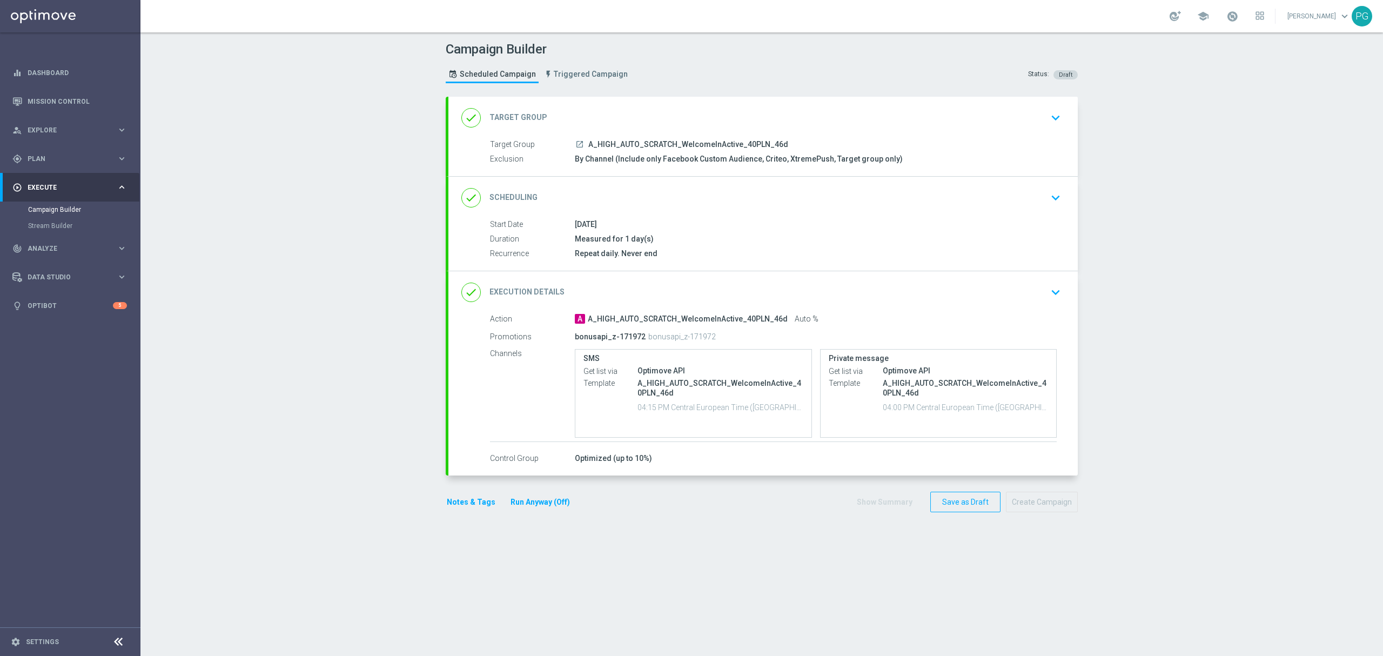
click at [696, 109] on div "done Target Group keyboard_arrow_down" at bounding box center [762, 118] width 603 height 21
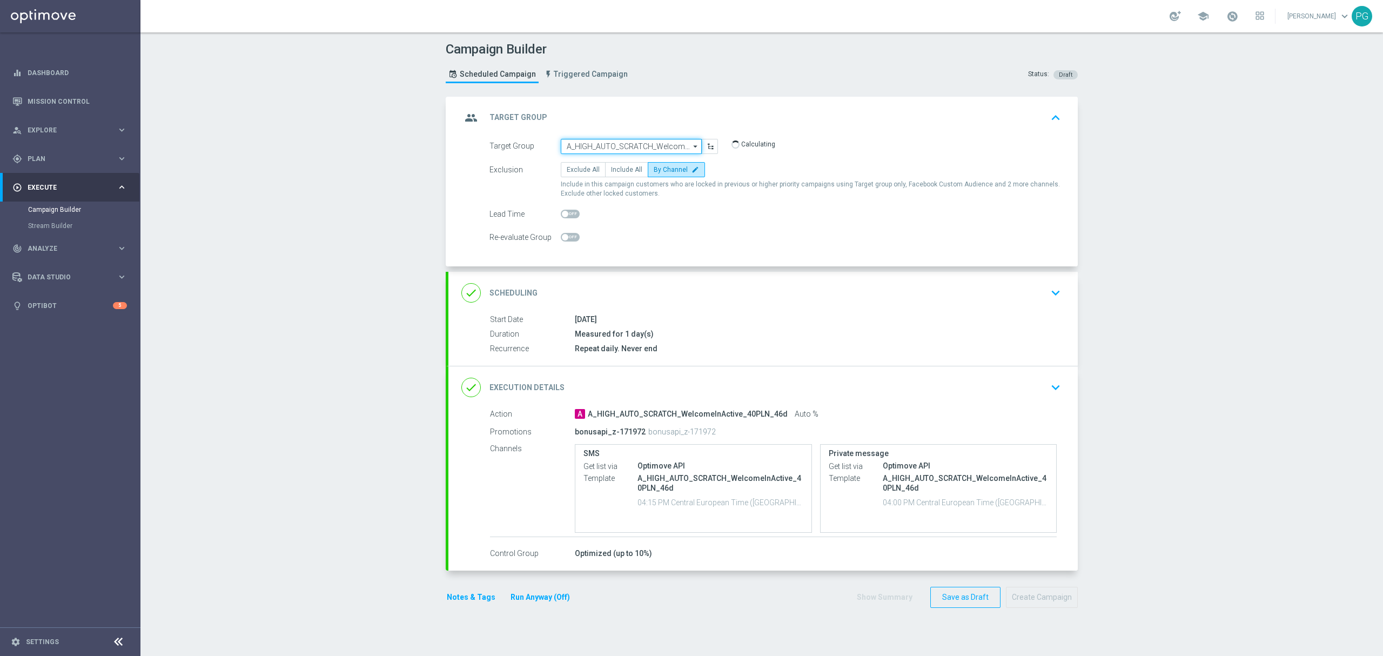
click at [654, 147] on input "A_HIGH_AUTO_SCRATCH_WelcomeInActive_40PLN_46d" at bounding box center [631, 146] width 141 height 15
paste input "A_PREM_AUTO_SCRATCH_WelcomeInActive_200PLN_46d"
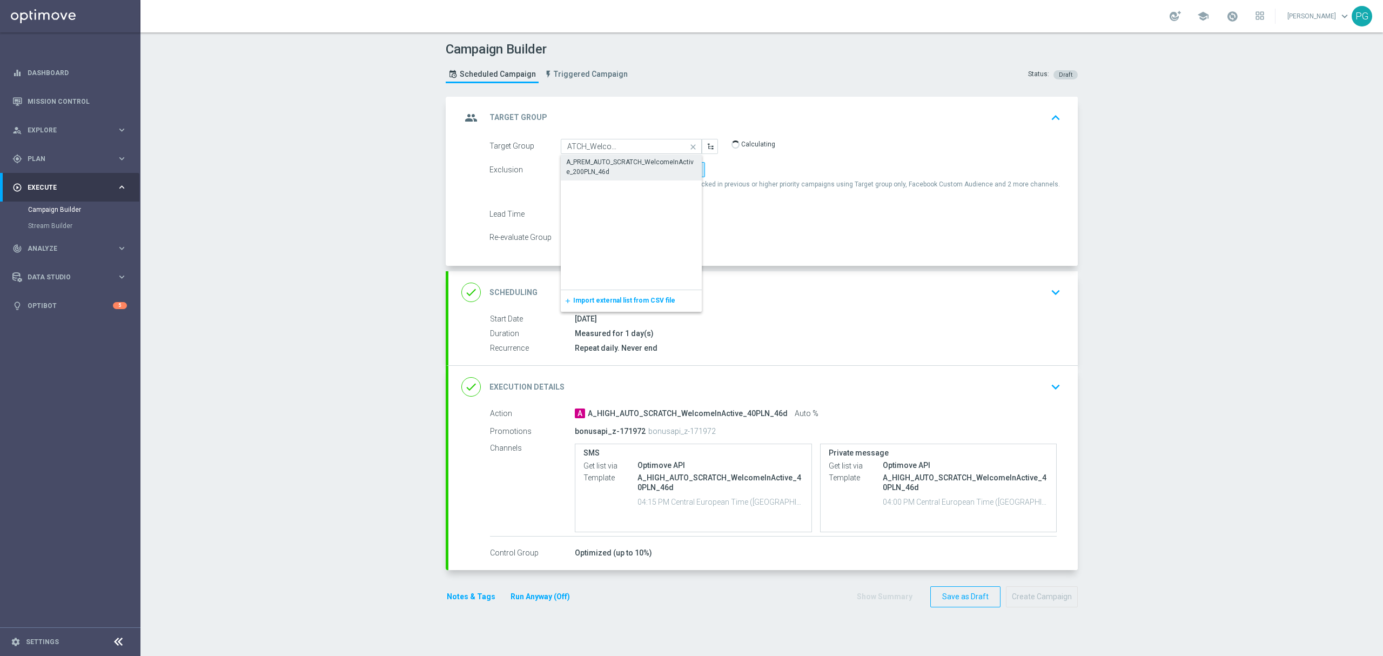
click at [648, 161] on div "A_PREM_AUTO_SCRATCH_WelcomeInActive_200PLN_46d" at bounding box center [631, 166] width 131 height 19
type input "A_PREM_AUTO_SCRATCH_WelcomeInActive_200PLN_46d"
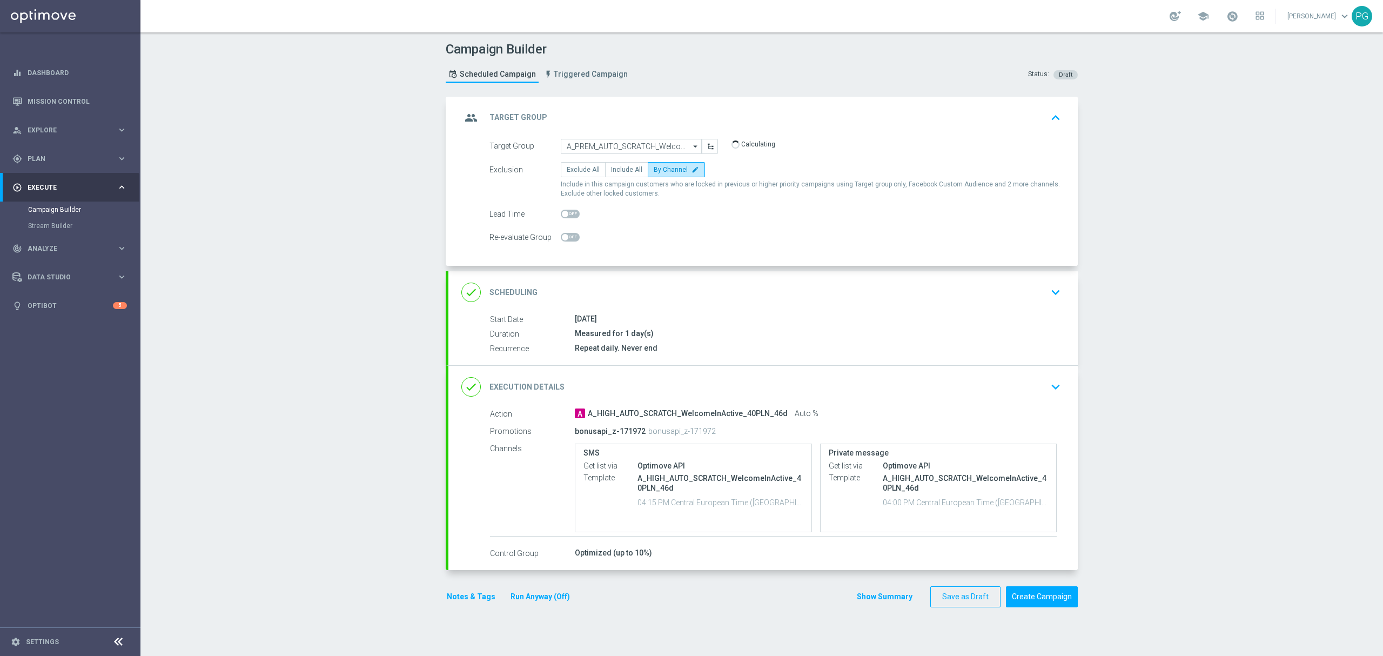
click at [664, 361] on div "Start Date [DATE] Duration Measured for 1 day(s) Recurrence Repeat daily. Never…" at bounding box center [762, 339] width 629 height 52
click at [651, 374] on div "done Execution Details keyboard_arrow_down" at bounding box center [762, 387] width 629 height 42
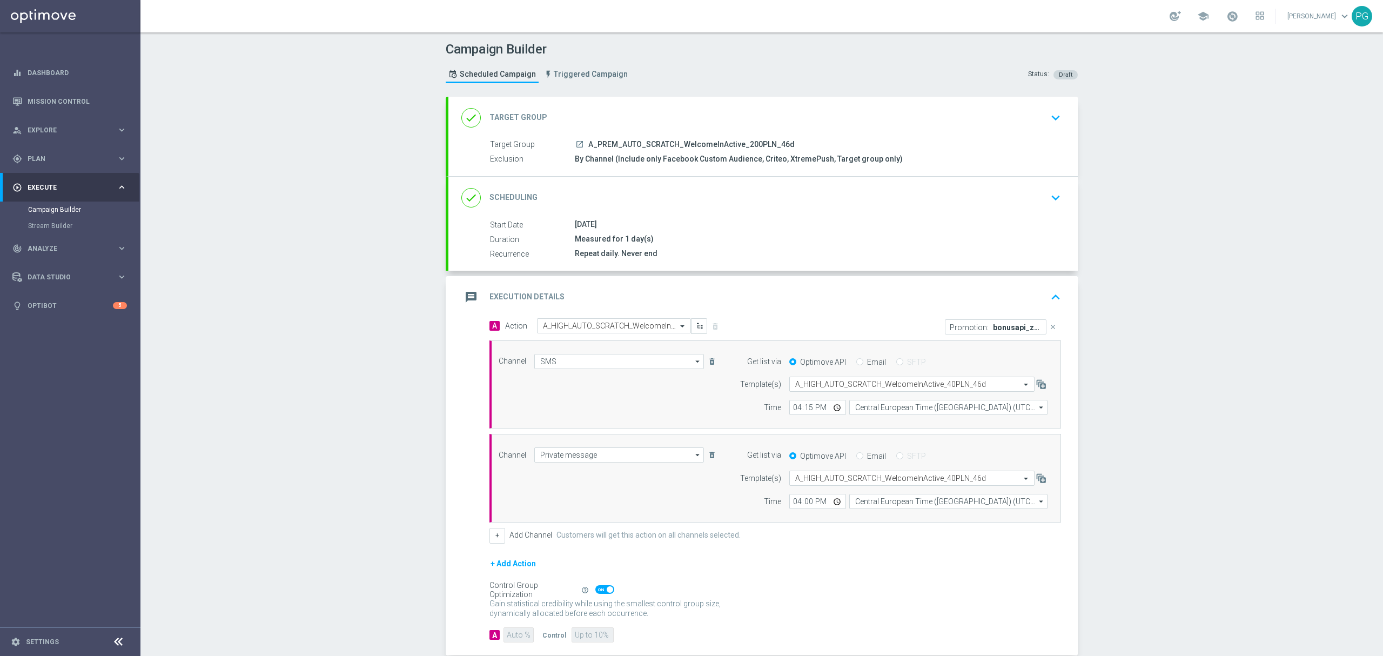
click at [634, 335] on div "A Action Select action A_HIGH_AUTO_SCRATCH_WelcomeInActive_40PLN_46d delete_for…" at bounding box center [775, 326] width 588 height 17
click at [633, 333] on div "Select action A_HIGH_AUTO_SCRATCH_WelcomeInActive_40PLN_46d" at bounding box center [614, 325] width 154 height 15
paste input "A_PREM_AUTO_SCRATCH_WelcomeInActive_200PLN_46d"
type input "A_PREM_AUTO_SCRATCH_WelcomeInActive_200PLN_46d"
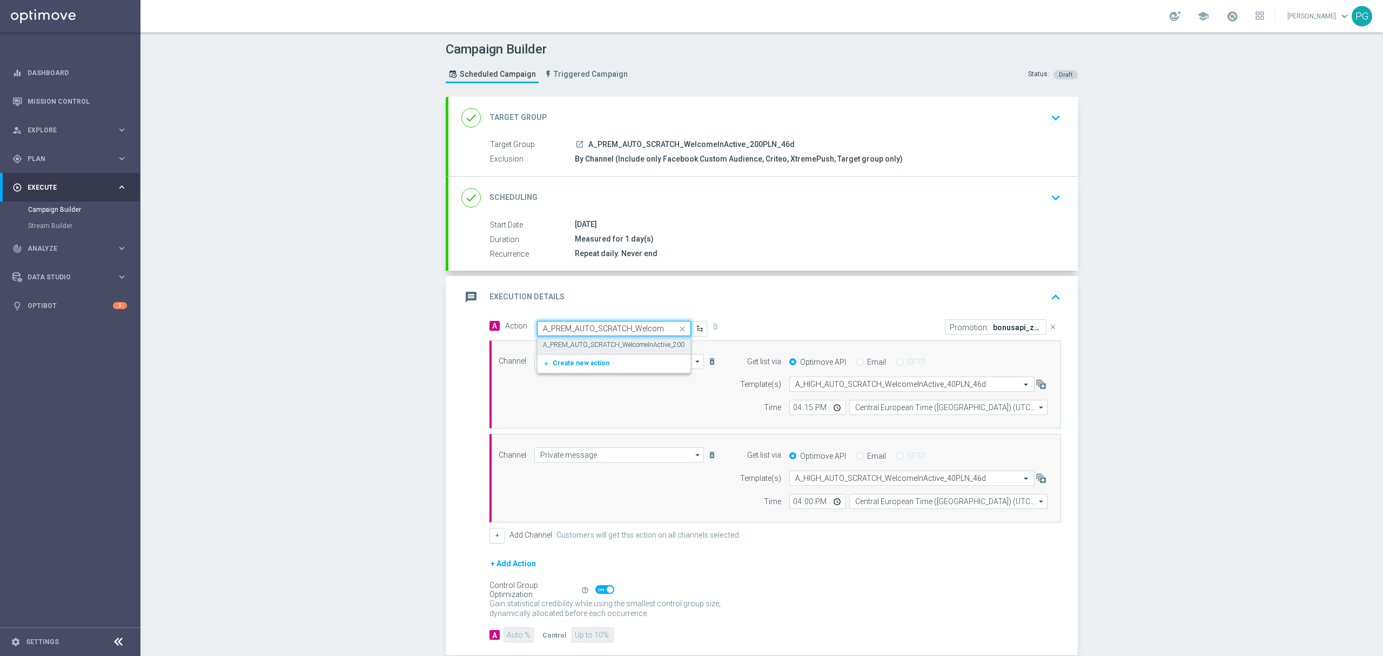
scroll to position [0, 0]
click at [620, 340] on label "A_PREM_AUTO_SCRATCH_WelcomeInActive_200PLN_46d" at bounding box center [626, 344] width 167 height 9
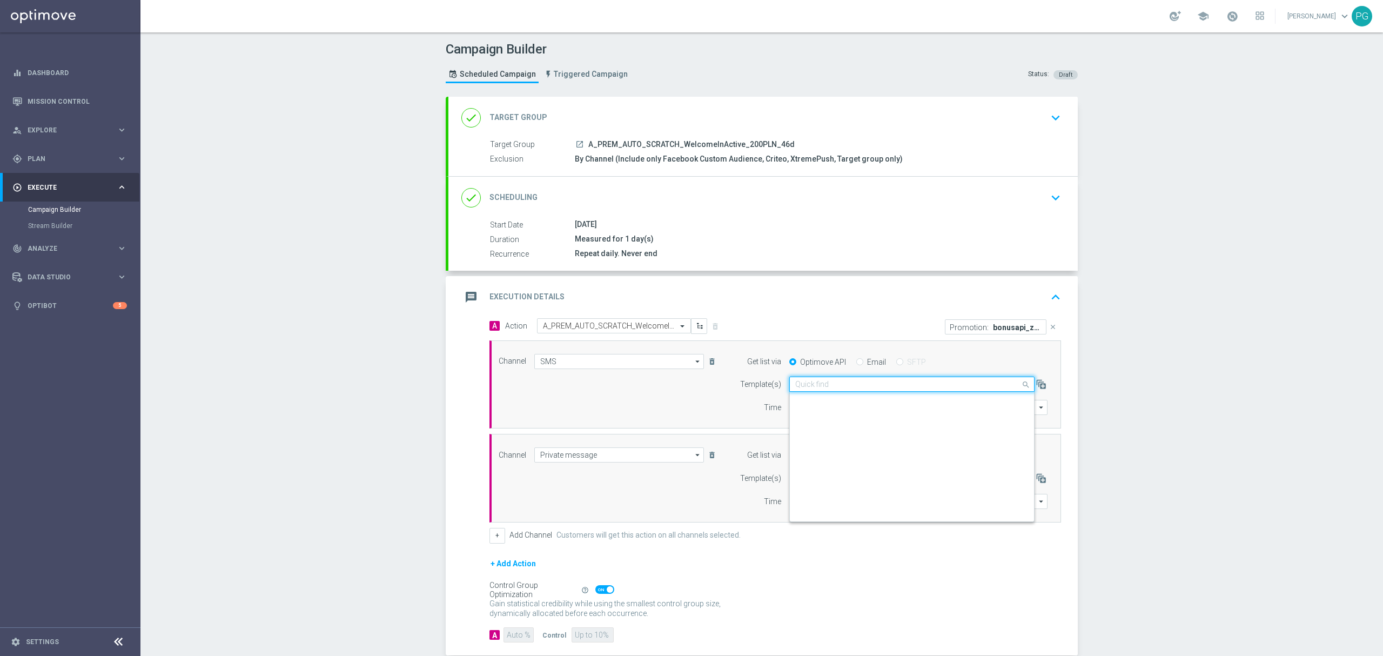
click at [815, 385] on input "text" at bounding box center [901, 384] width 212 height 9
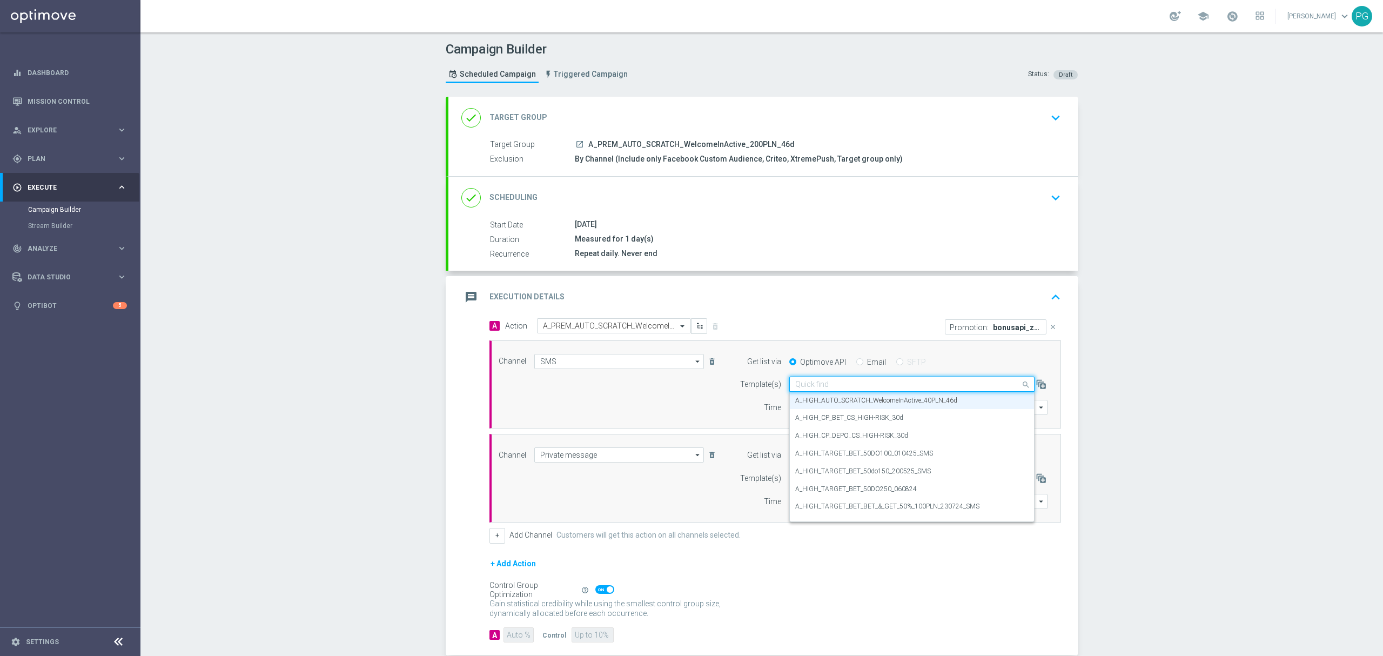
paste input "A_PREM_AUTO_SCRATCH_WelcomeInActive_200PLN_46d"
type input "A_PREM_AUTO_SCRATCH_WelcomeInActive_200PLN_46d"
drag, startPoint x: 817, startPoint y: 383, endPoint x: 772, endPoint y: 387, distance: 46.1
click at [772, 387] on div "Template(s) Quick find A_HIGH_AUTO_SCRATCH_WelcomeInActive_40PLN_46d A_PREM_AUT…" at bounding box center [891, 384] width 330 height 15
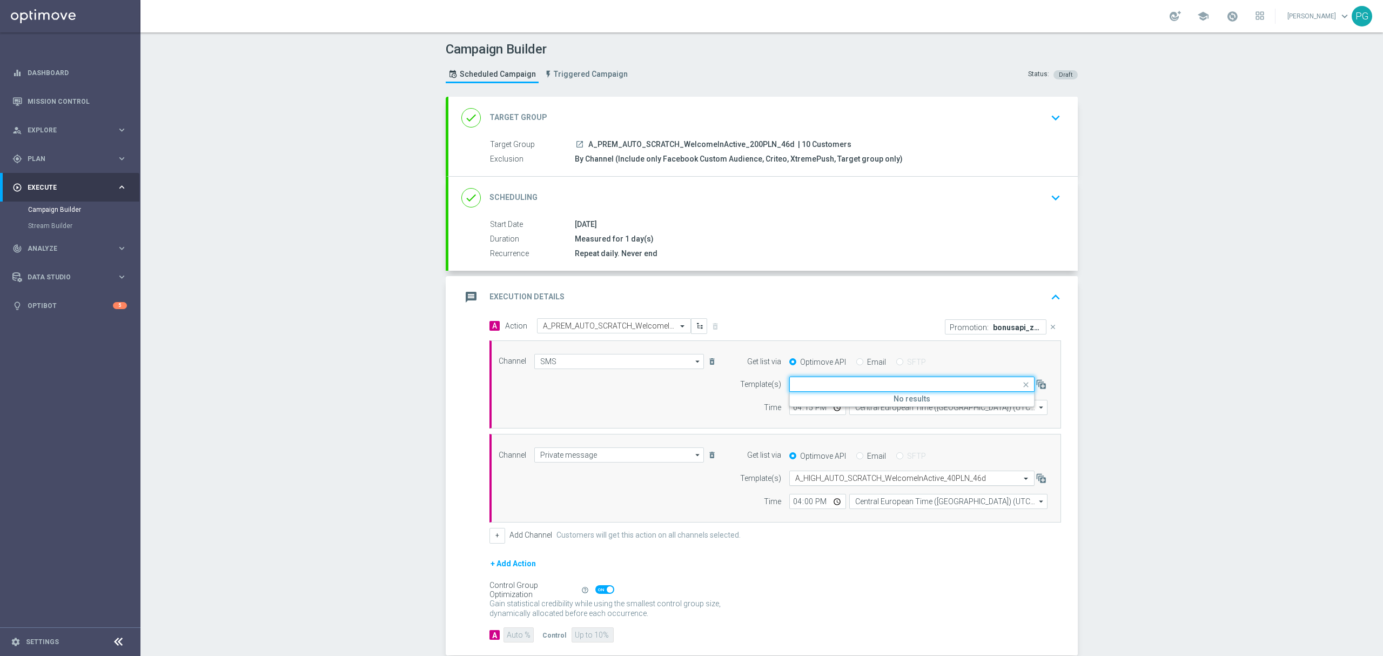
click at [824, 474] on div "Select template A_HIGH_AUTO_SCRATCH_WelcomeInActive_40PLN_46d" at bounding box center [911, 478] width 245 height 15
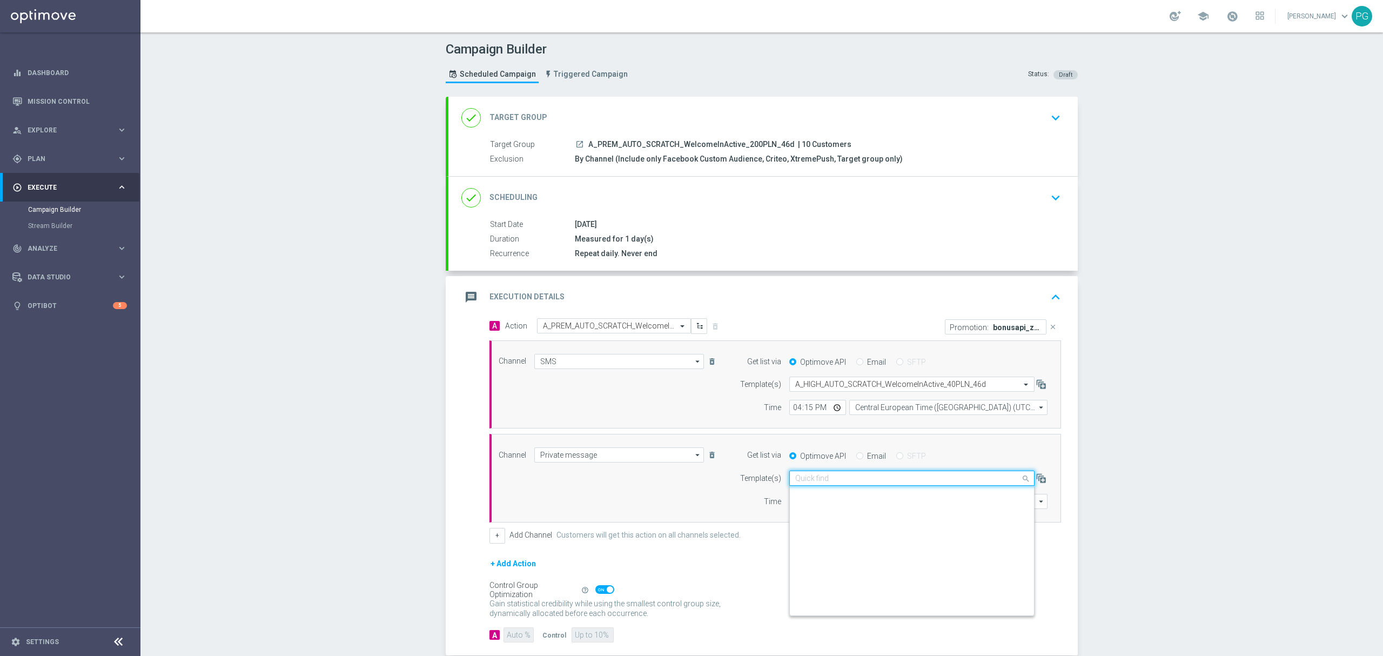
scroll to position [62509, 0]
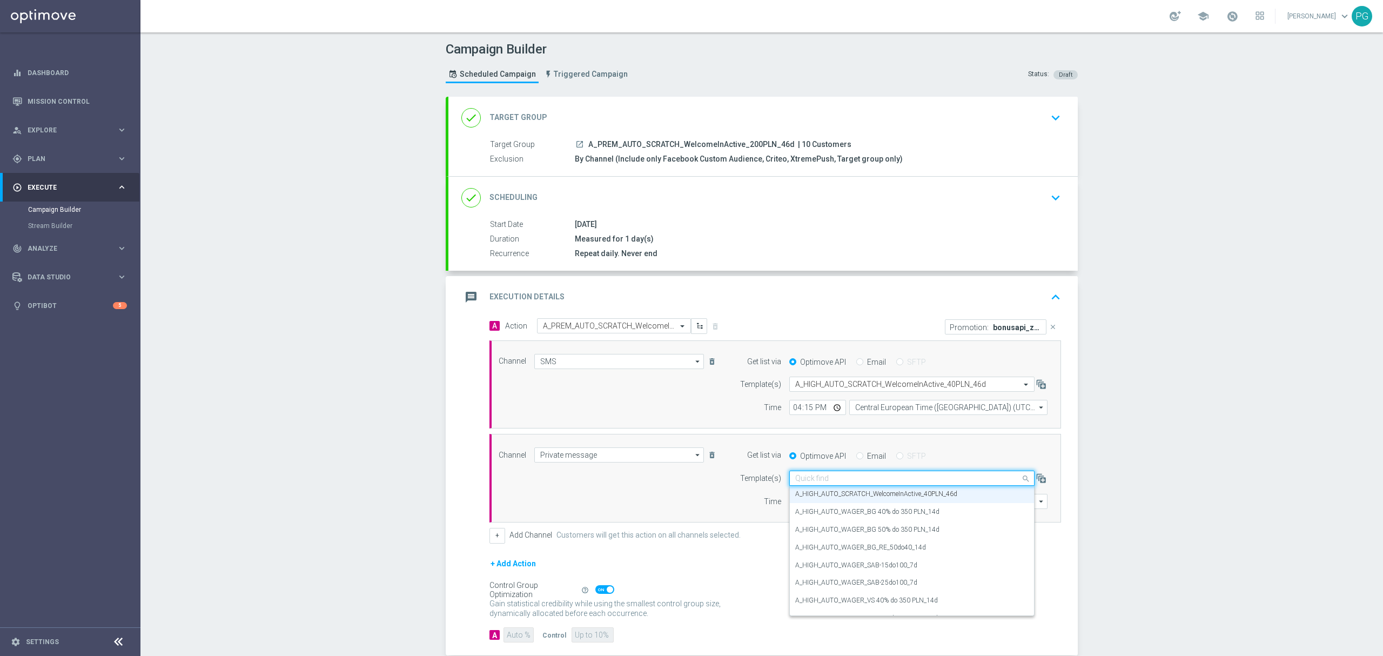
paste input "A_PREM_AUTO_SCRATCH_WelcomeInActive_200PLN_46d"
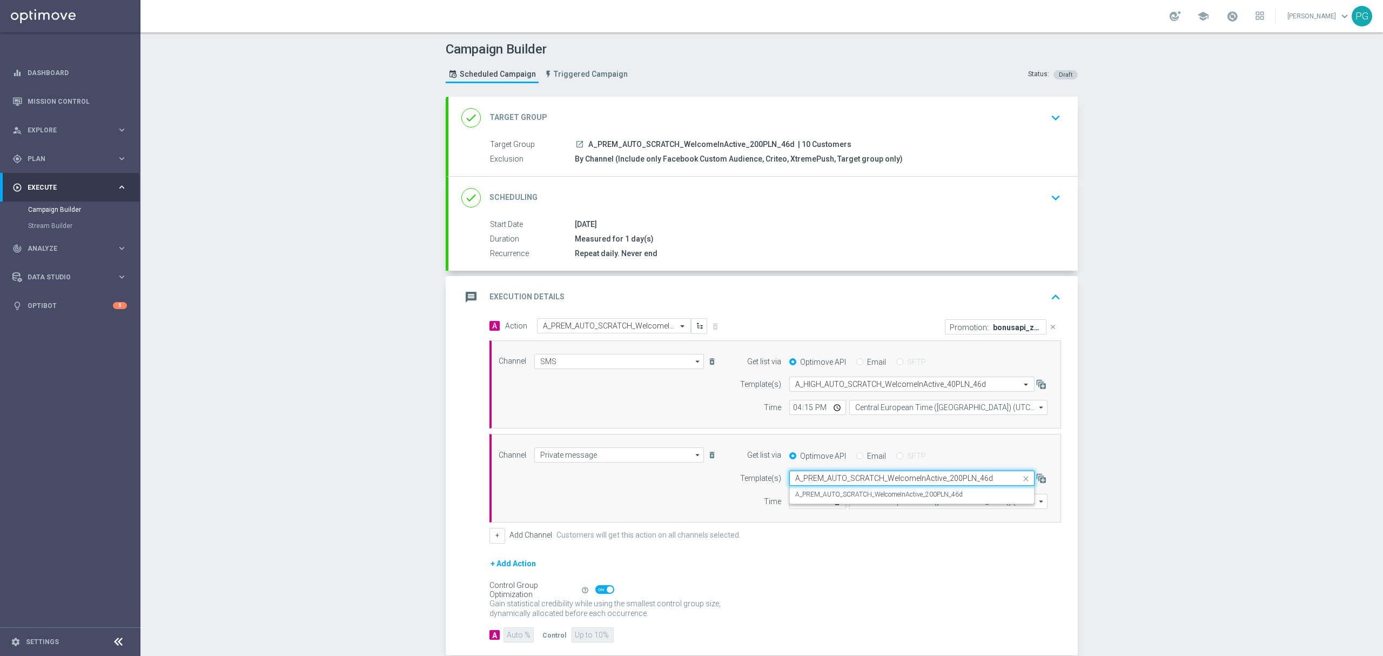
scroll to position [0, 0]
click at [815, 492] on label "A_PREM_AUTO_SCRATCH_WelcomeInActive_200PLN_46d" at bounding box center [878, 494] width 167 height 9
type input "A_PREM_AUTO_SCRATCH_WelcomeInActive_200PLN_46d"
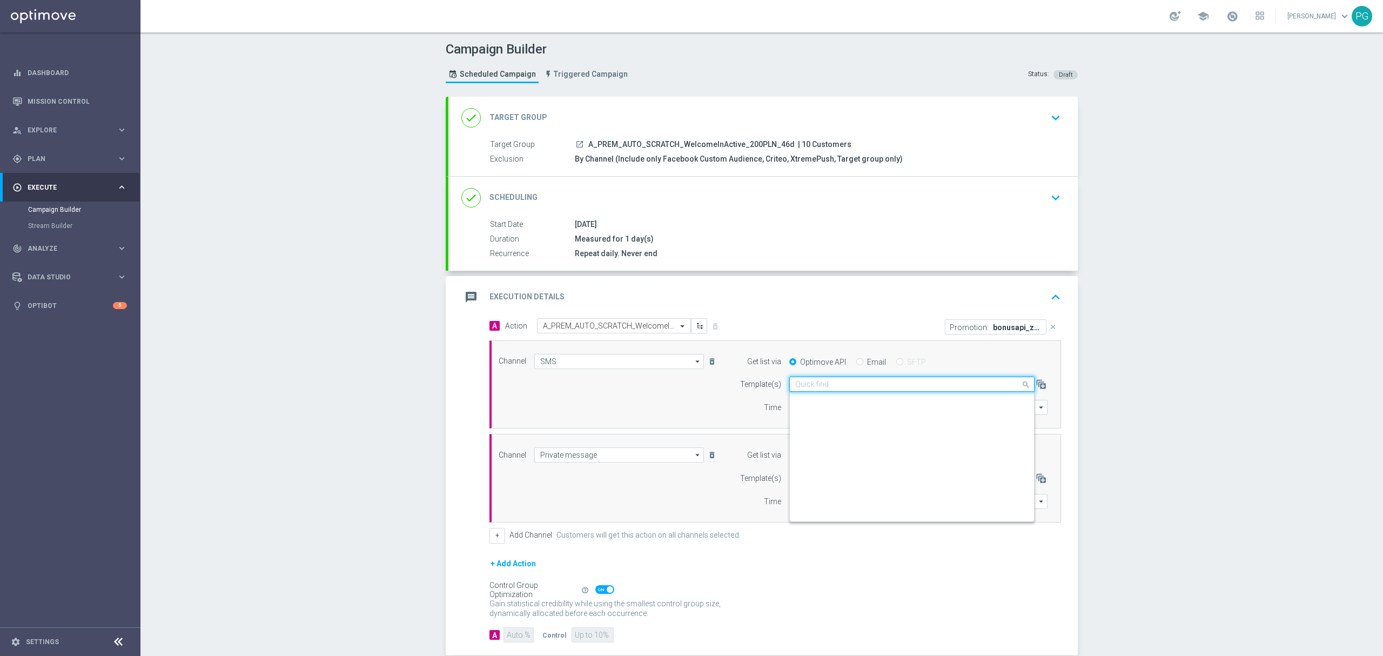
click at [905, 385] on input "text" at bounding box center [901, 384] width 212 height 9
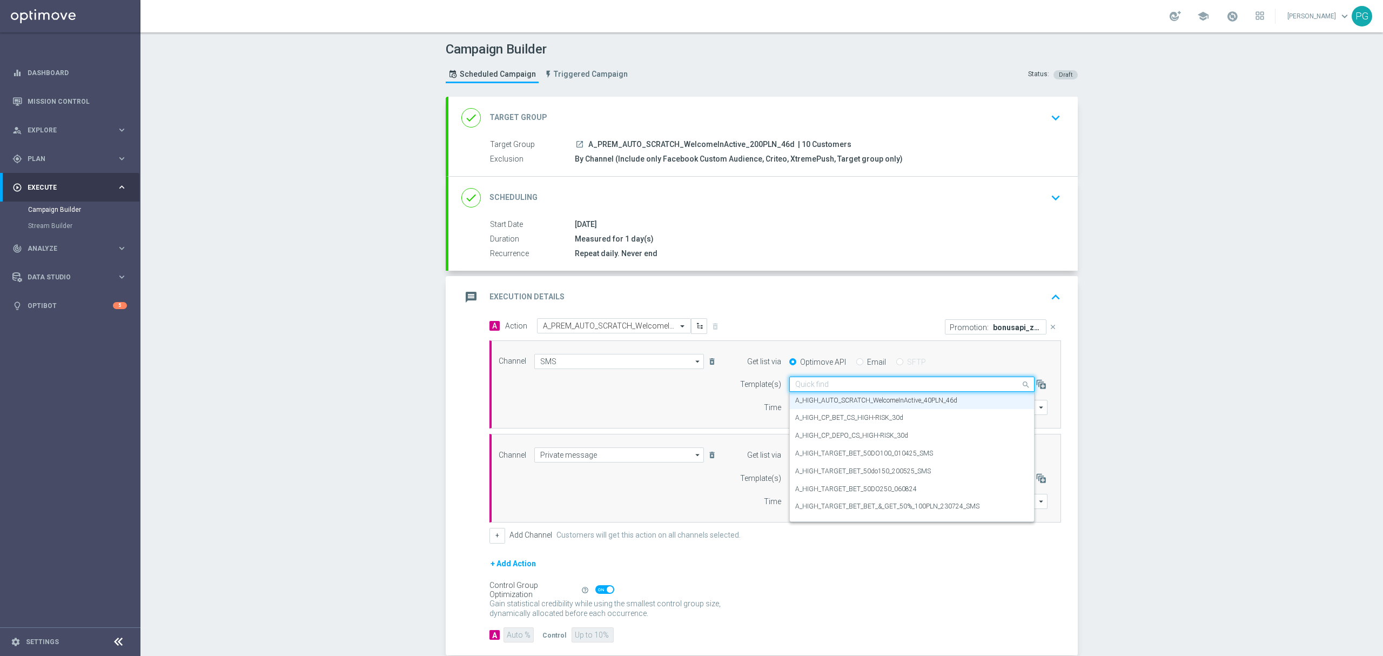
paste input "A_PREM_AUTO_SCRATCH_WelcomeInActive_200PLN_46d"
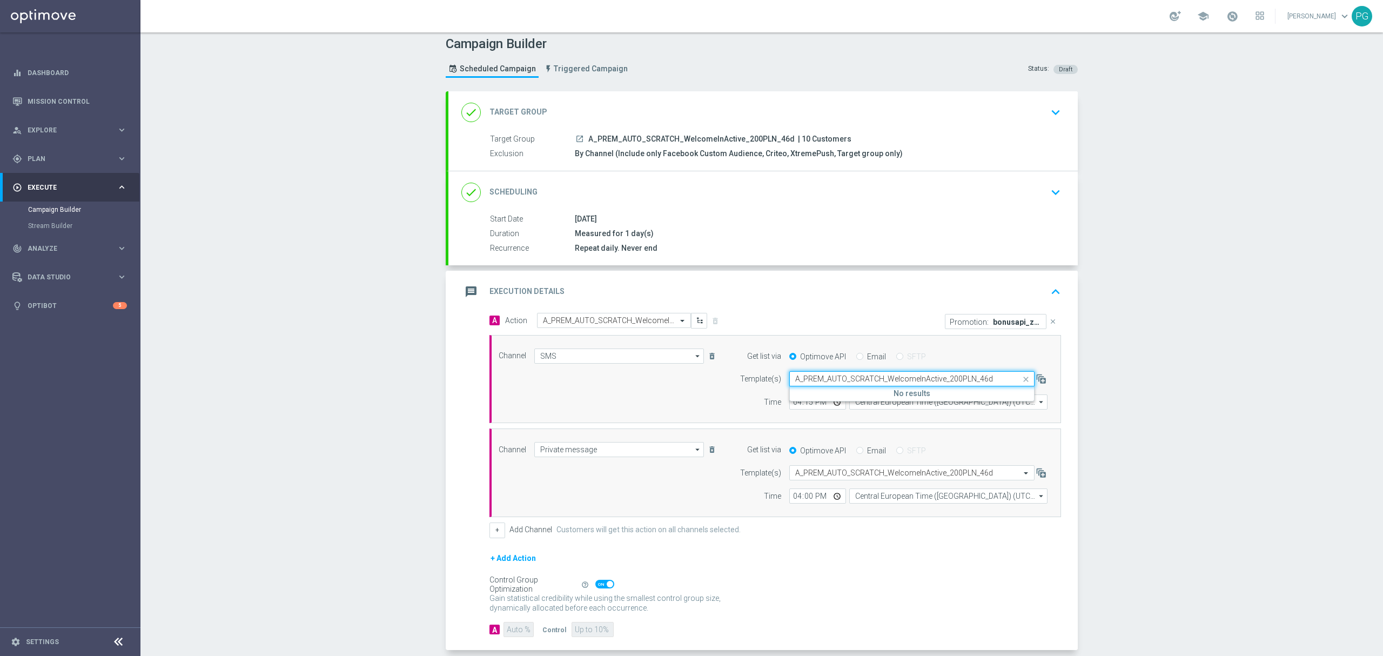
scroll to position [0, 0]
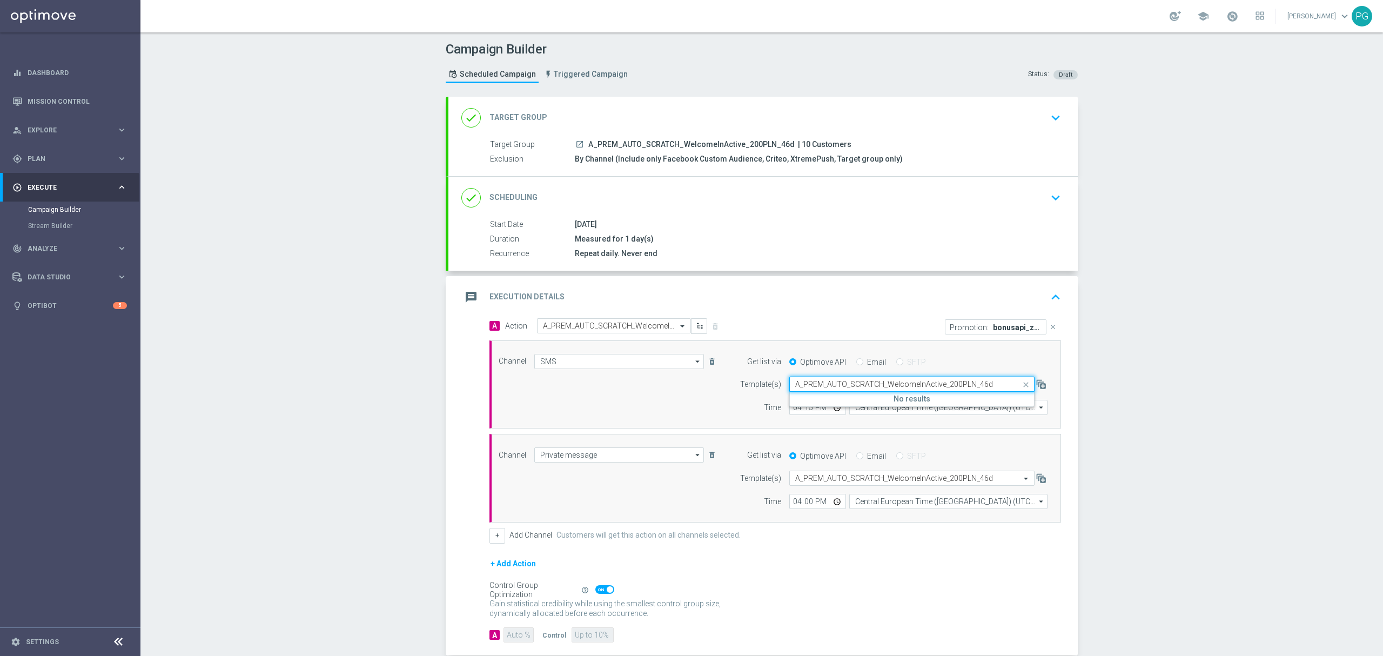
type input "A_PREM_AUTO_SCRATCH_WelcomeInActive_200PLN_46d"
click at [629, 119] on div "done Target Group keyboard_arrow_down" at bounding box center [762, 118] width 603 height 21
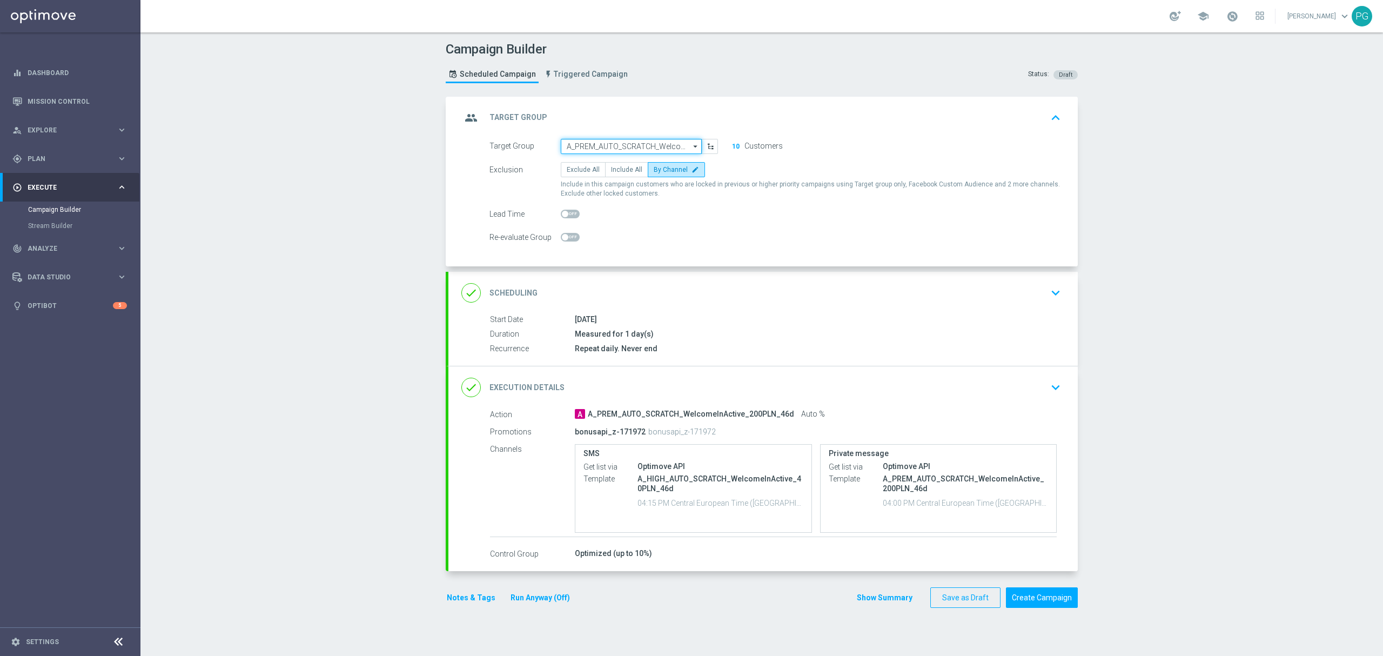
click at [612, 145] on input "A_PREM_AUTO_SCRATCH_WelcomeInActive_200PLN_46d" at bounding box center [631, 146] width 141 height 15
paste input "A_PEXTRA_AUTO_SCRATCH_WelcomeInActive_250PLN_46d"
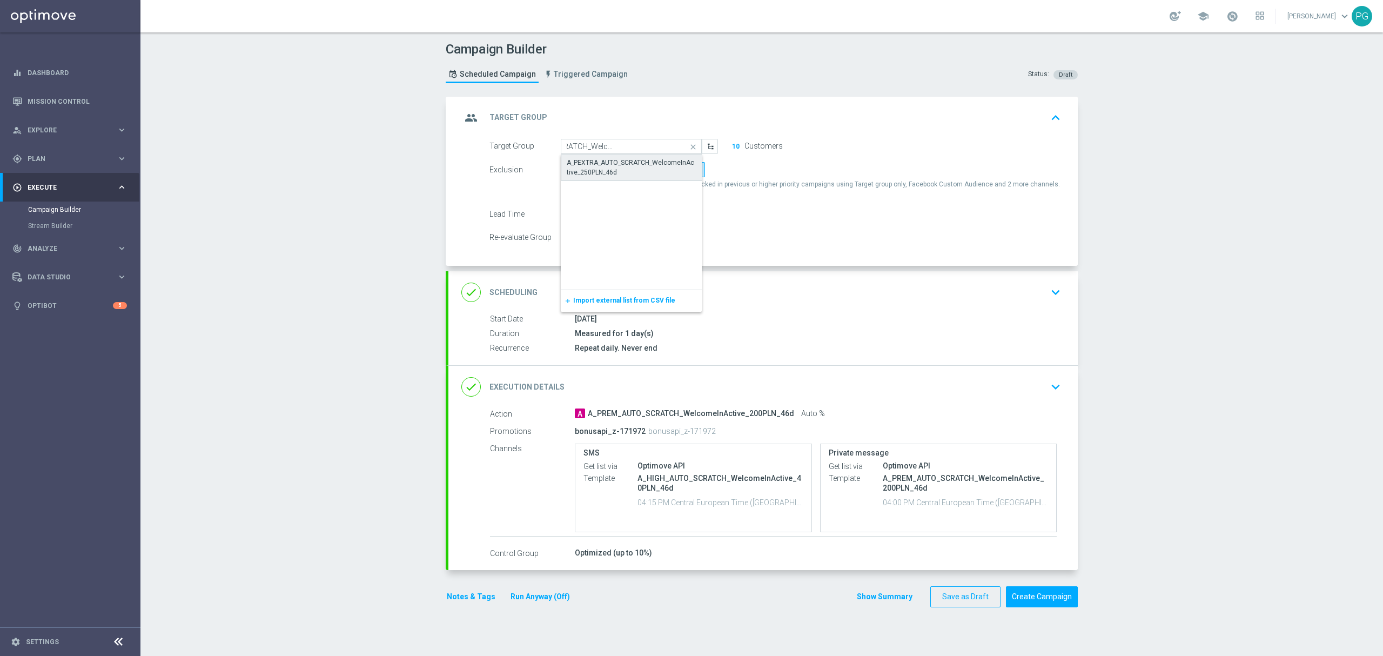
click at [605, 158] on div "A_PEXTRA_AUTO_SCRATCH_WelcomeInActive_250PLN_46d" at bounding box center [632, 167] width 130 height 19
type input "A_PEXTRA_AUTO_SCRATCH_WelcomeInActive_250PLN_46d"
click at [595, 393] on div "done Execution Details keyboard_arrow_down" at bounding box center [762, 387] width 603 height 21
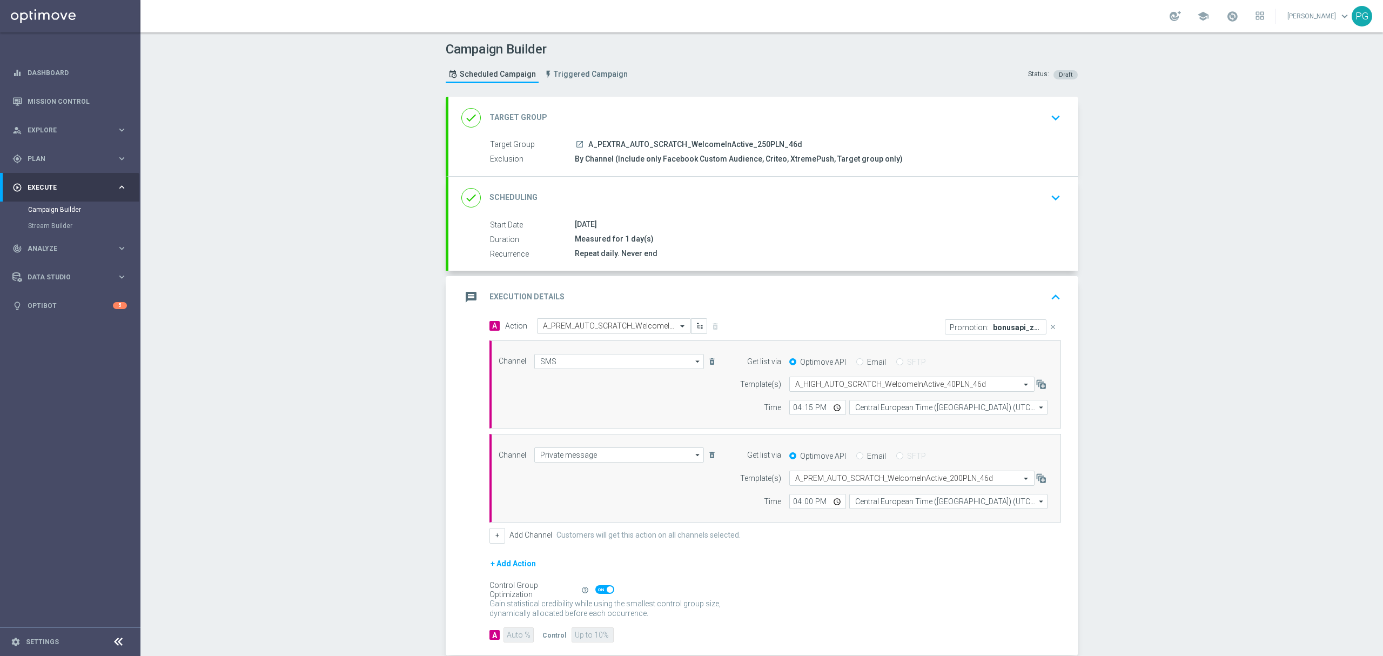
click at [605, 328] on input "text" at bounding box center [603, 325] width 120 height 9
paste input "A_PEXTRA_AUTO_SCRATCH_WelcomeInActive_250PLN_46d"
type input "A_PEXTRA_AUTO_SCRATCH_WelcomeInActive_250PLN_46d"
click at [585, 339] on div "A_PEXTRA_AUTO_SCRATCH_WelcomeInActive_250PLN_46d edit" at bounding box center [614, 345] width 142 height 18
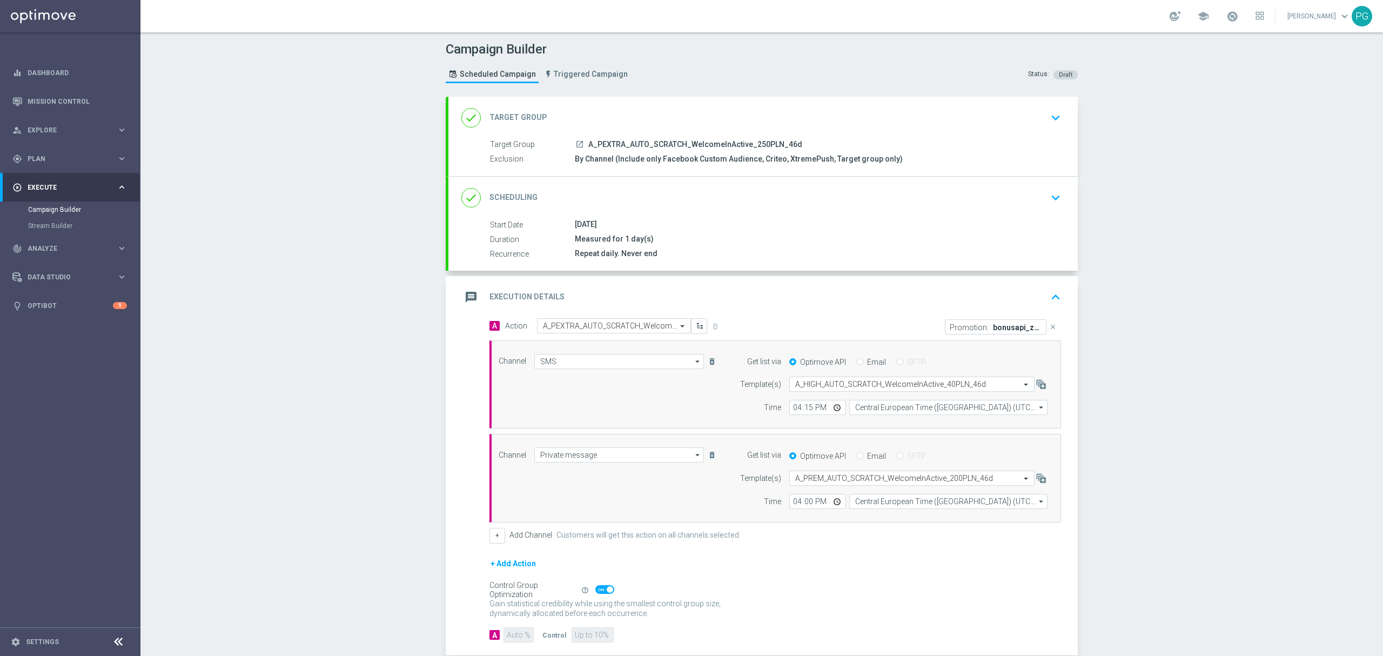
scroll to position [0, 0]
click at [804, 387] on input "text" at bounding box center [901, 384] width 212 height 9
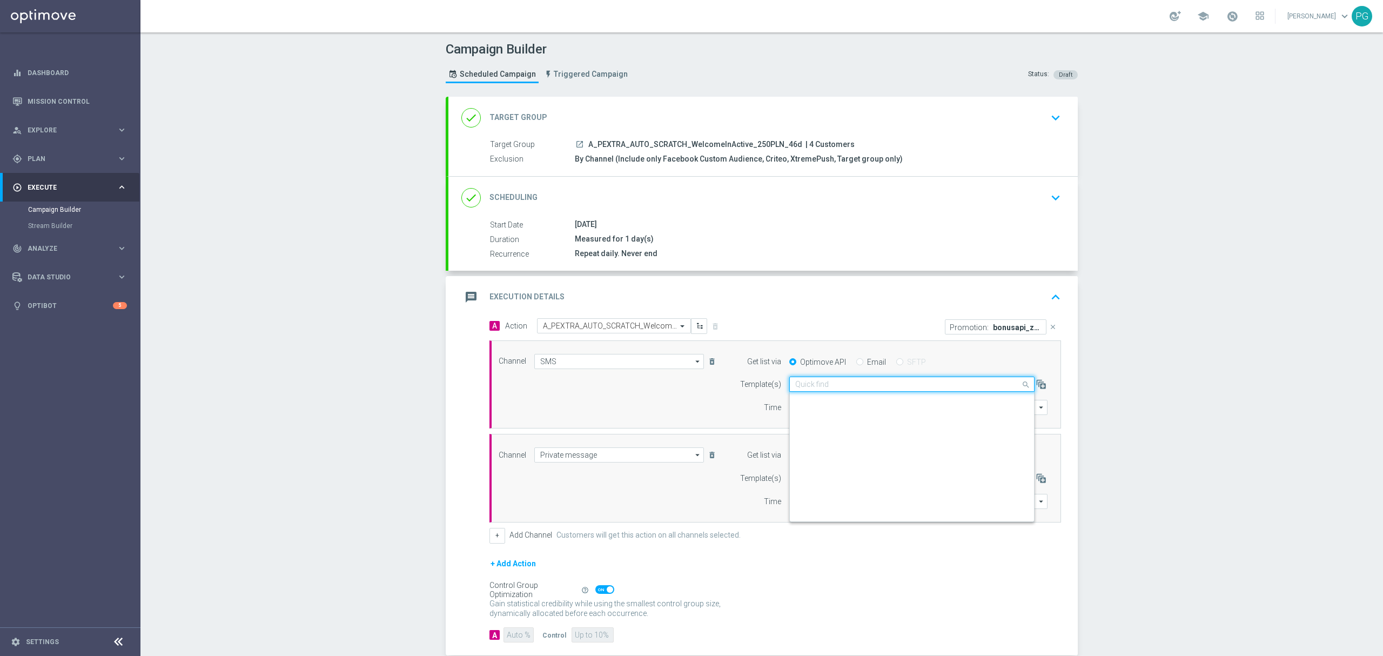
paste input "A_PEXTRA_AUTO_SCRATCH_WelcomeInActive_250PLN_46d"
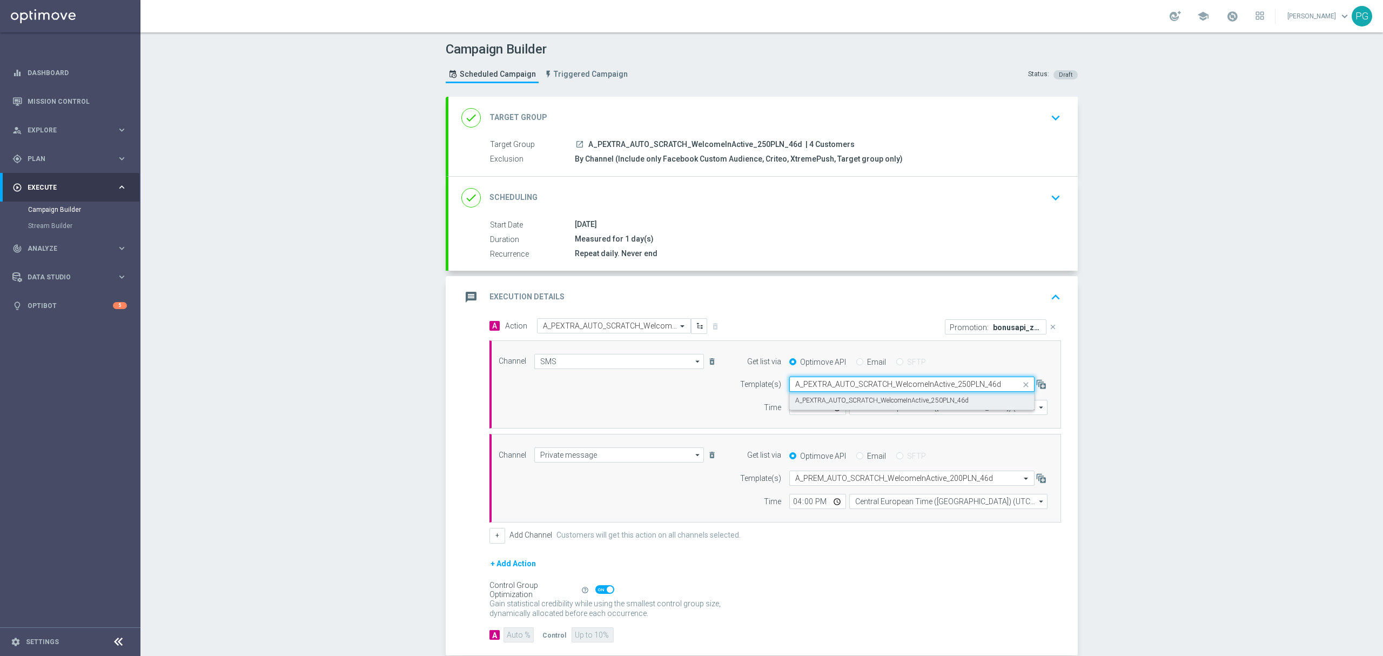
click at [809, 395] on div "A_PEXTRA_AUTO_SCRATCH_WelcomeInActive_250PLN_46d" at bounding box center [911, 401] width 233 height 18
type input "A_PEXTRA_AUTO_SCRATCH_WelcomeInActive_250PLN_46d"
click at [803, 483] on input "text" at bounding box center [901, 478] width 212 height 9
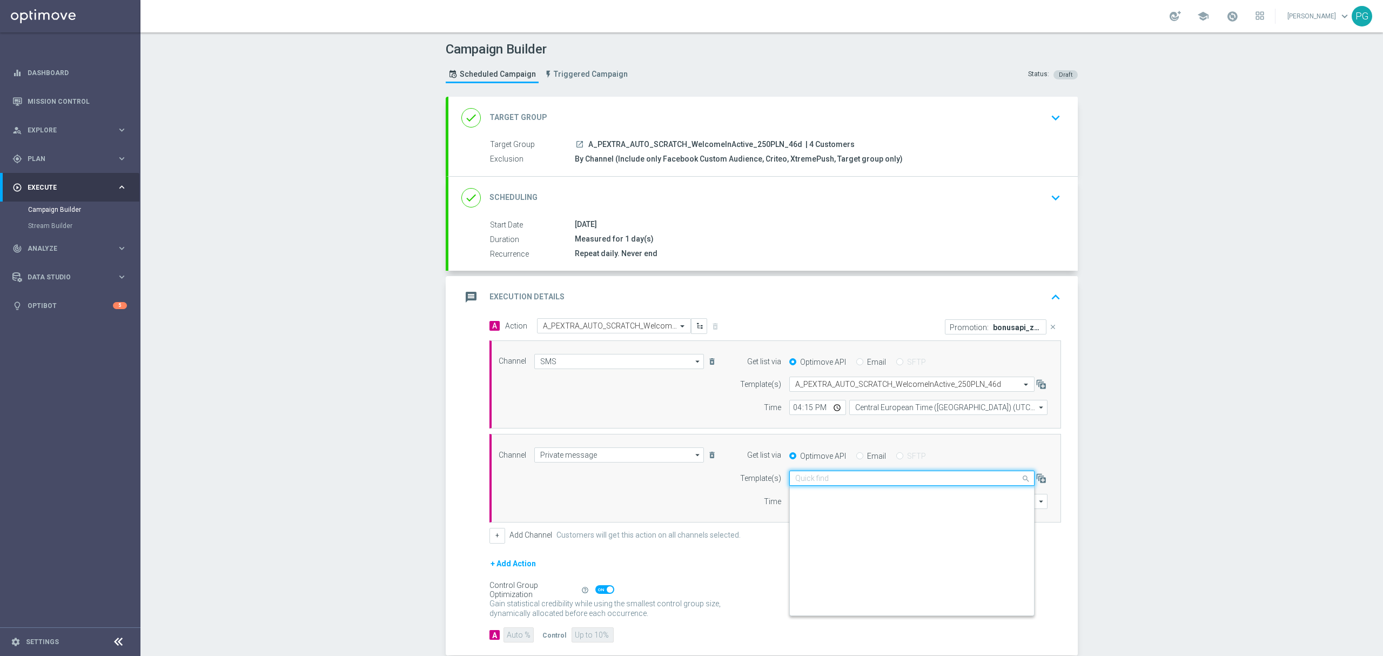
scroll to position [76540, 0]
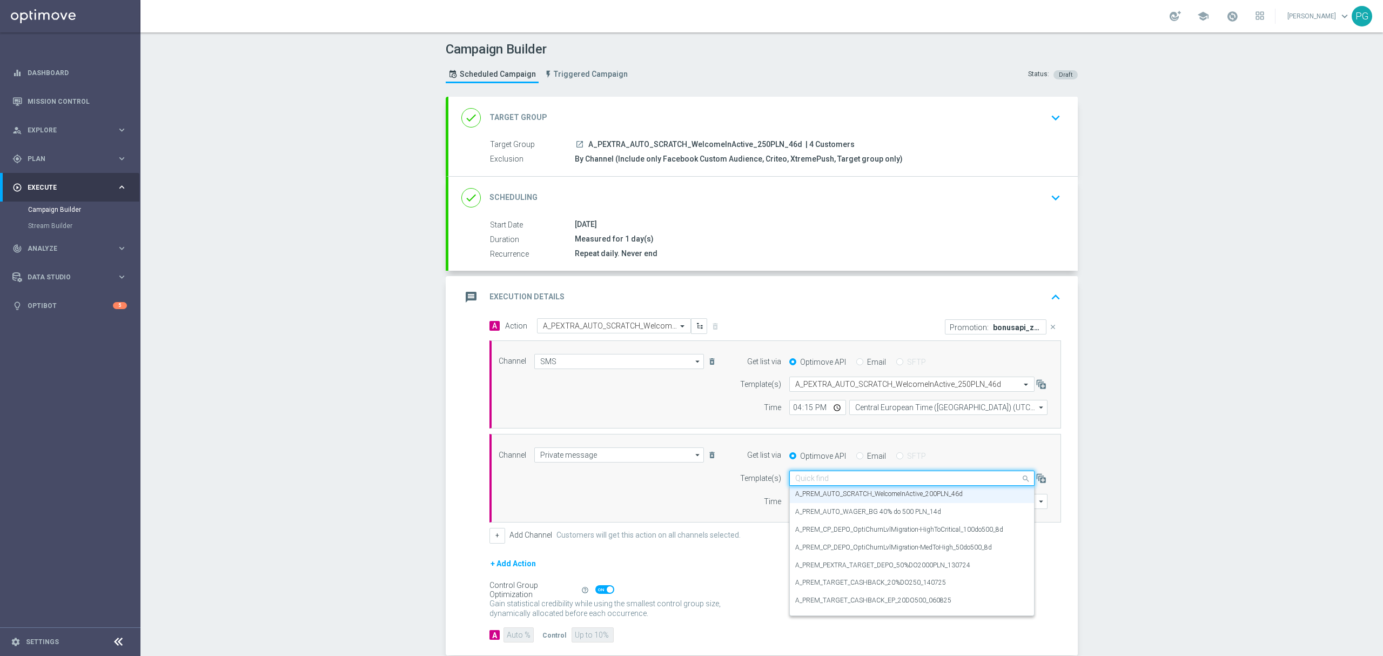
paste input "A_PEXTRA_AUTO_SCRATCH_WelcomeInActive_250PLN_46d"
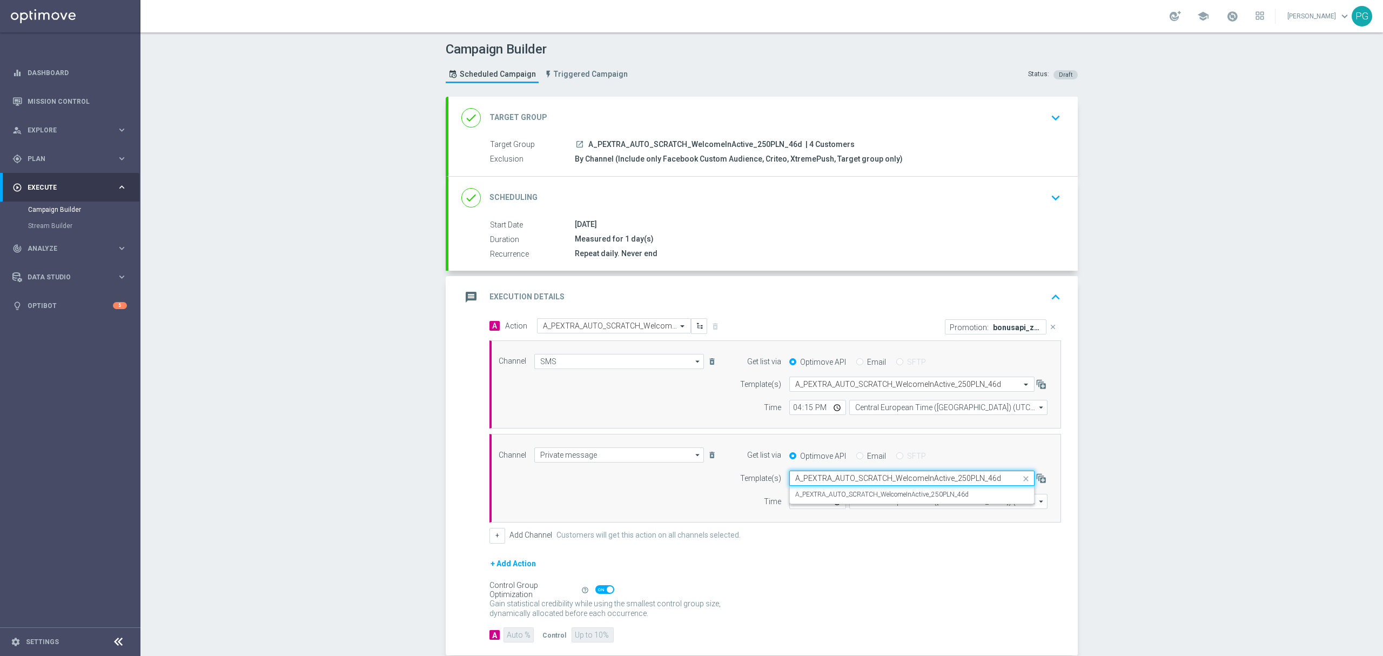
scroll to position [0, 0]
click at [801, 491] on div "A_PEXTRA_AUTO_SCRATCH_WelcomeInActive_250PLN_46d" at bounding box center [911, 495] width 233 height 18
type input "A_PEXTRA_AUTO_SCRATCH_WelcomeInActive_250PLN_46d"
click at [1049, 330] on icon "close" at bounding box center [1053, 327] width 8 height 8
click at [1018, 329] on button "Add Promotion" at bounding box center [1028, 326] width 60 height 12
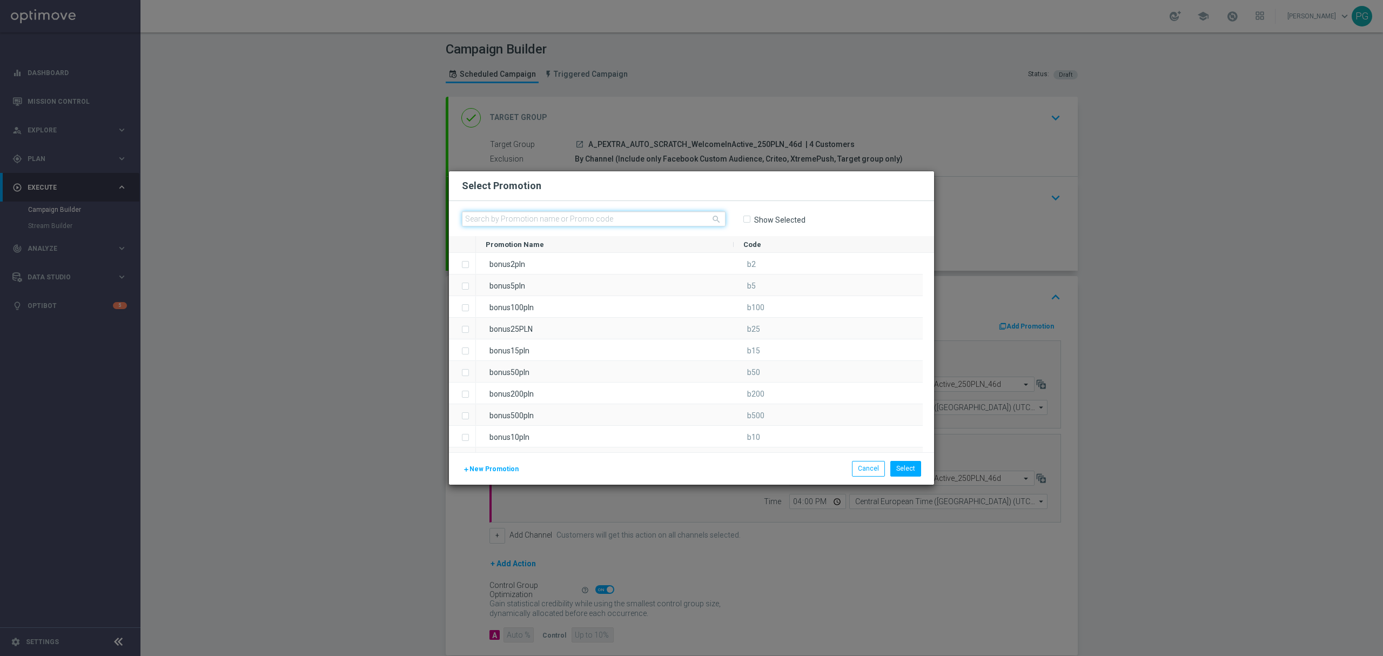
click at [693, 222] on input "text" at bounding box center [594, 218] width 264 height 15
paste input "bonusapi_z-171976"
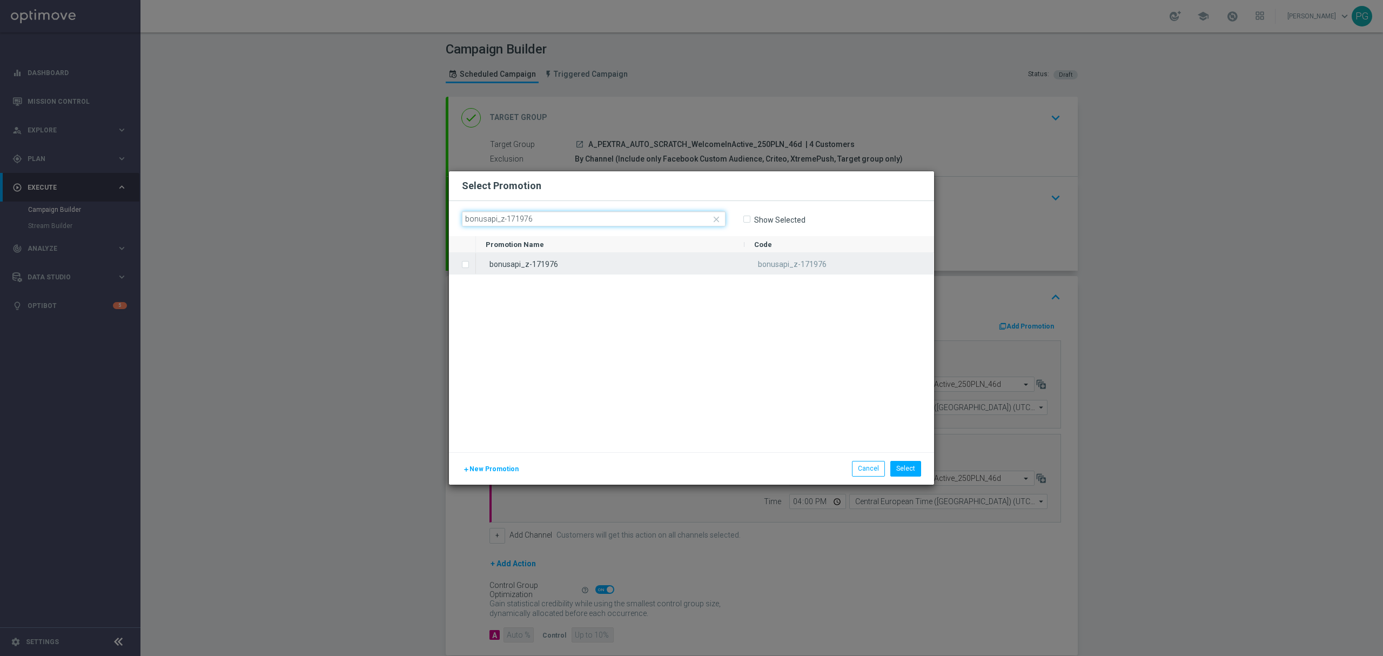
type input "bonusapi_z-171976"
click at [605, 272] on div "bonusapi_z-171976" at bounding box center [610, 263] width 269 height 21
click at [901, 469] on button "Select" at bounding box center [905, 468] width 31 height 15
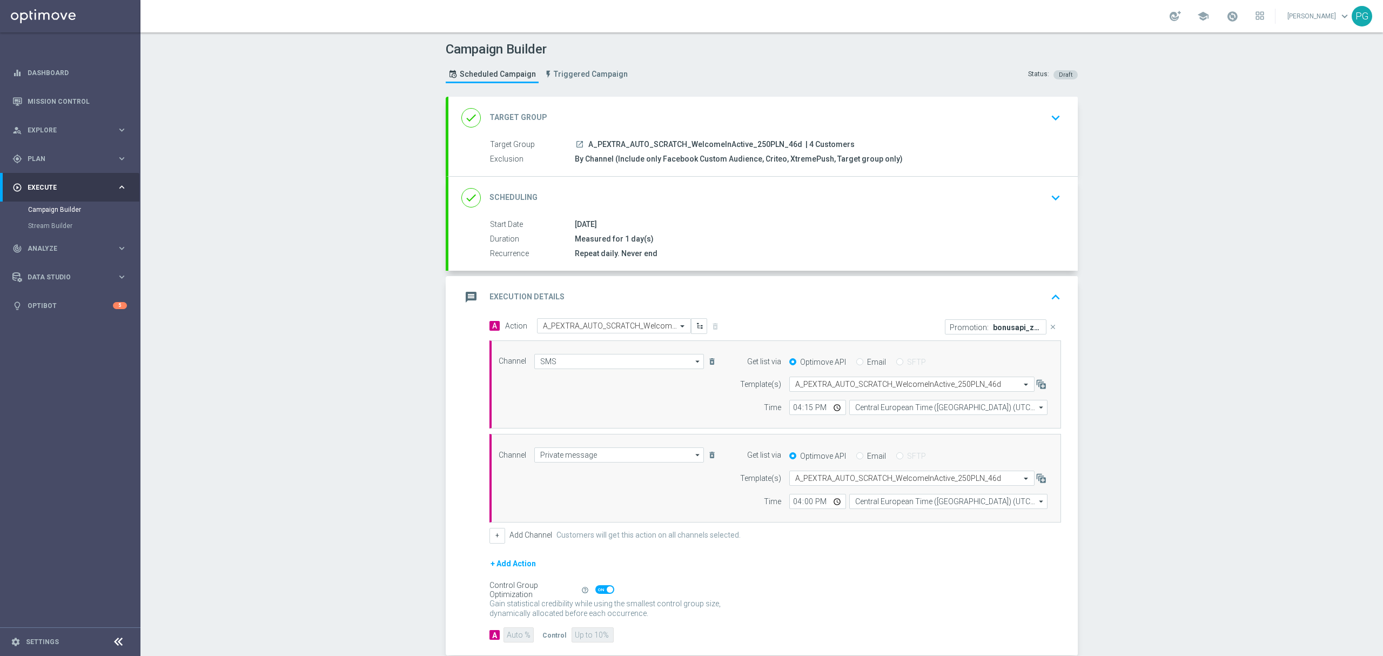
scroll to position [62, 0]
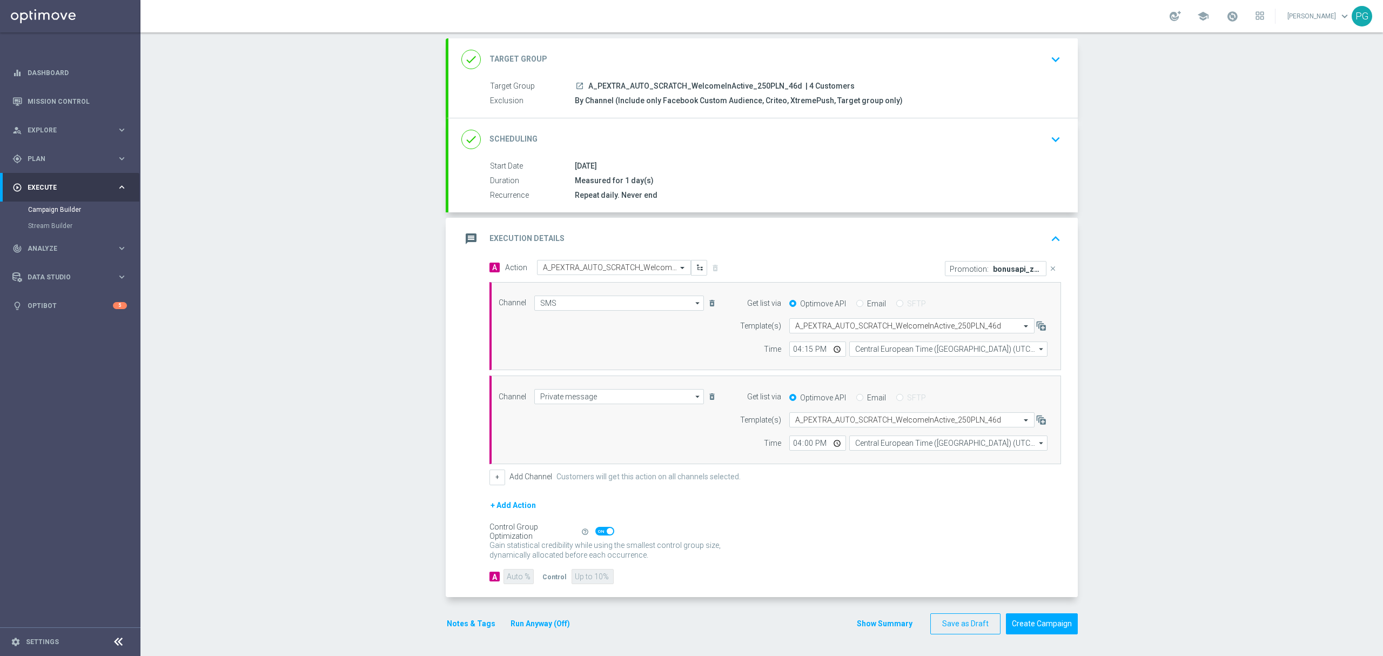
click at [974, 251] on div "message Execution Details keyboard_arrow_up" at bounding box center [762, 239] width 629 height 42
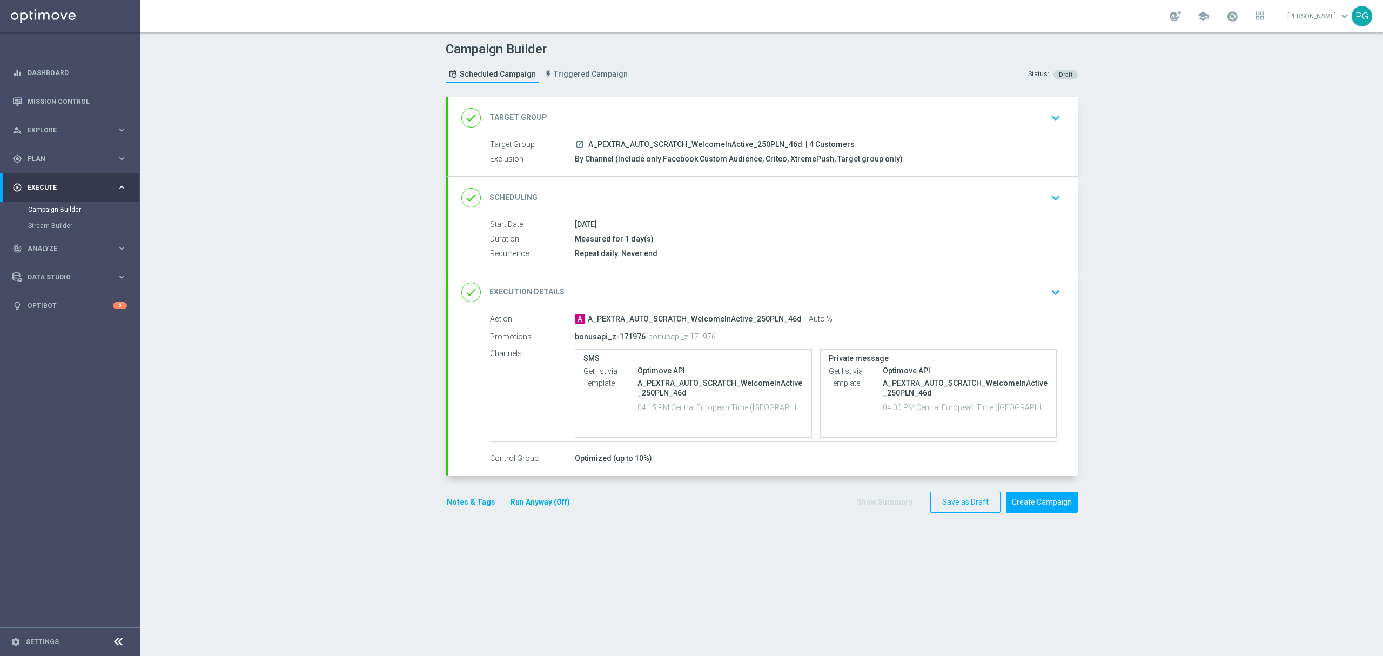
scroll to position [0, 0]
click at [930, 295] on div "done Execution Details keyboard_arrow_down" at bounding box center [762, 292] width 603 height 21
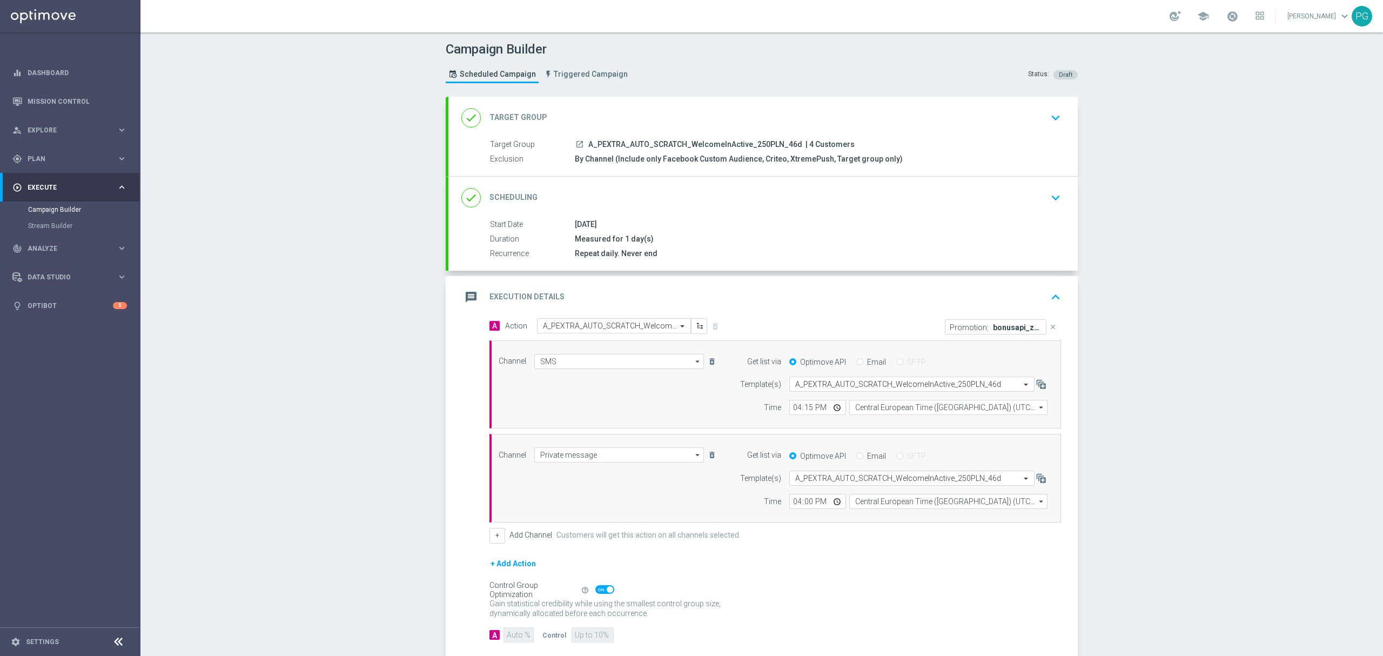
click at [993, 328] on p "bonusapi_z-171976" at bounding box center [1017, 327] width 49 height 9
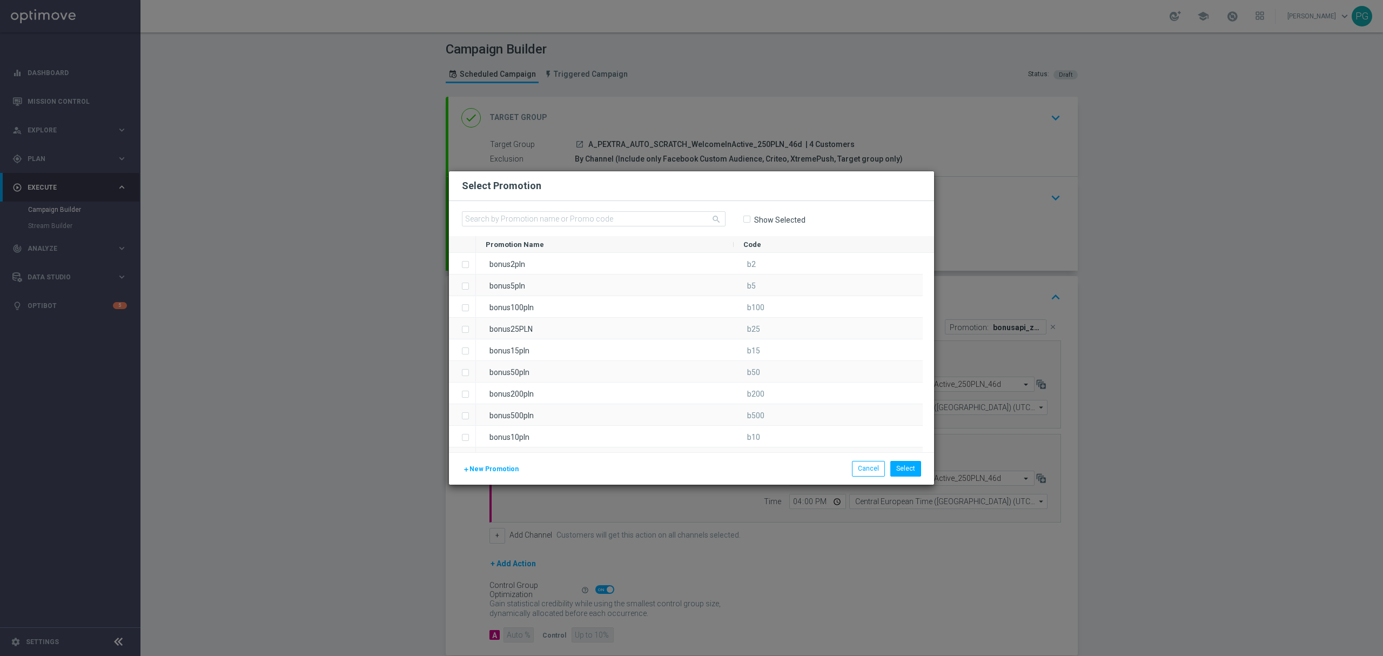
click at [747, 221] on input "Show Selected" at bounding box center [746, 219] width 7 height 7
checkbox input "true"
click at [657, 256] on div "bonusapi_z-171976" at bounding box center [610, 263] width 269 height 21
click at [656, 219] on input "text" at bounding box center [594, 218] width 264 height 15
paste input "bonusapi_z-171976"
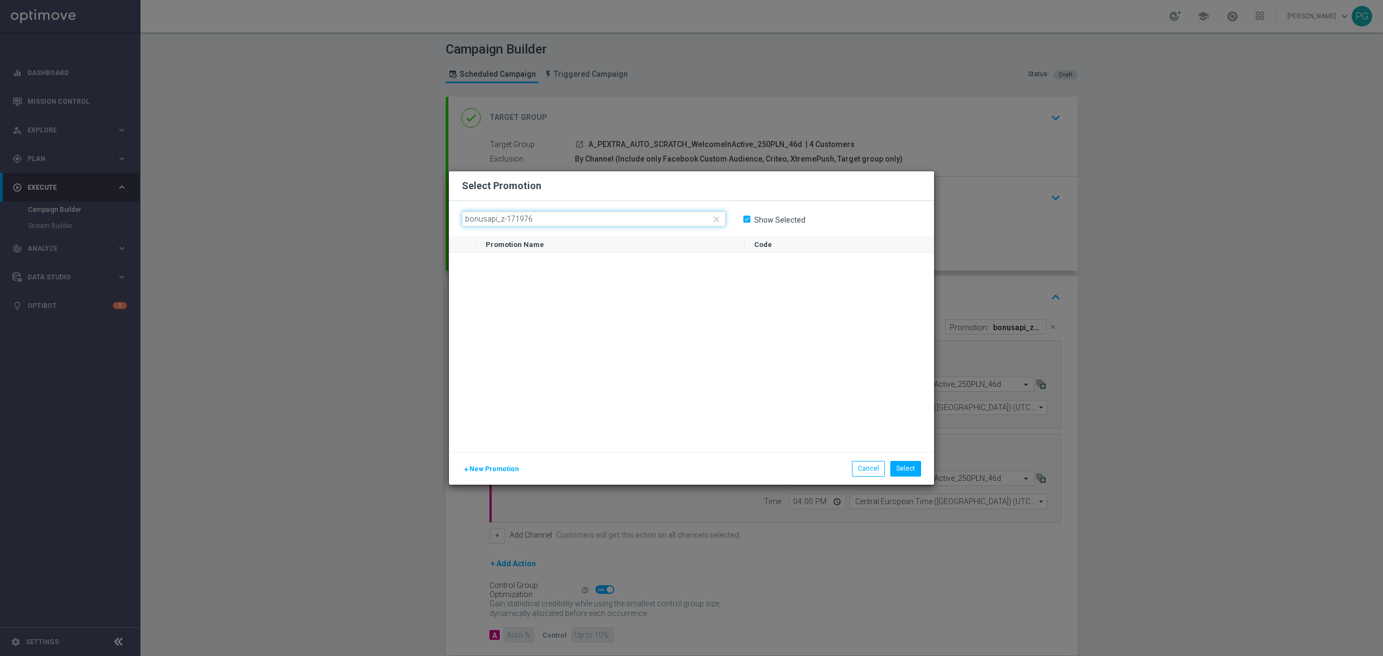
type input "bonusapi_z-171976"
click at [796, 232] on div "close bonusapi_z-171976 Show Selected" at bounding box center [691, 218] width 485 height 35
click at [781, 224] on label "Show Selected" at bounding box center [780, 220] width 52 height 10
click at [750, 223] on input "Show Selected" at bounding box center [746, 219] width 7 height 7
checkbox input "false"
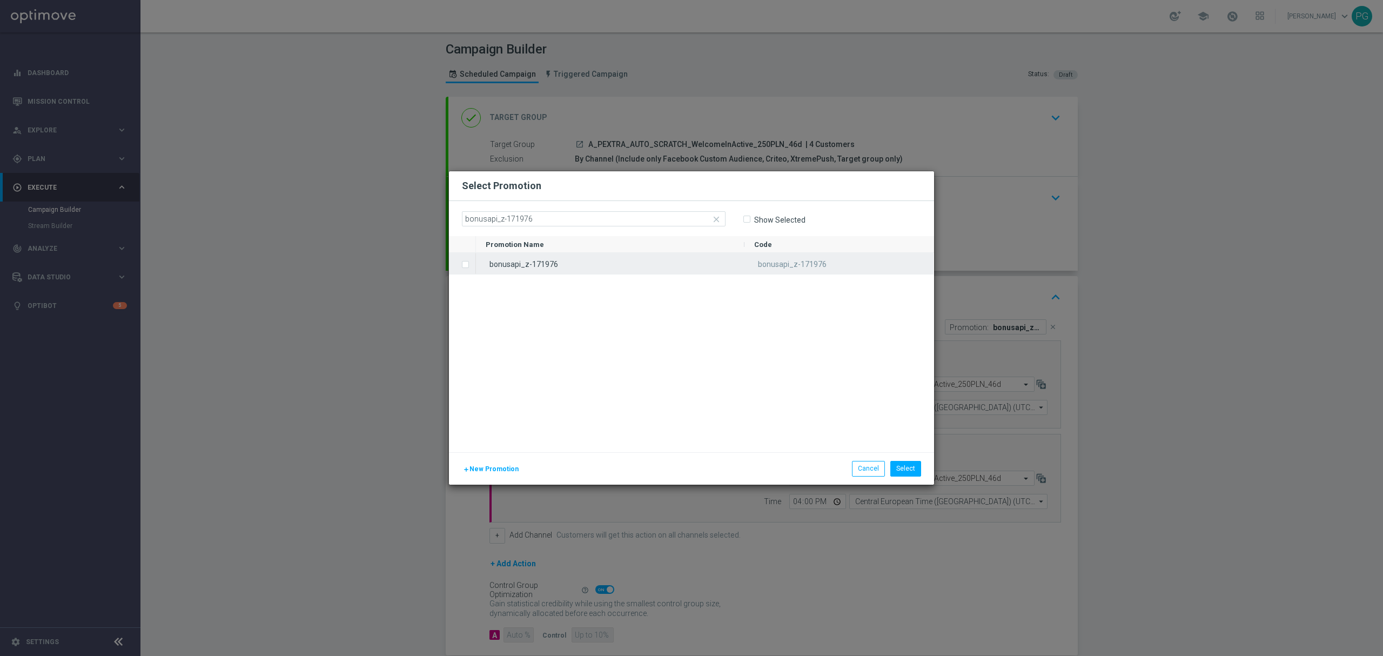
click at [694, 268] on div "bonusapi_z-171976" at bounding box center [610, 263] width 269 height 21
click at [913, 470] on button "Select" at bounding box center [905, 468] width 31 height 15
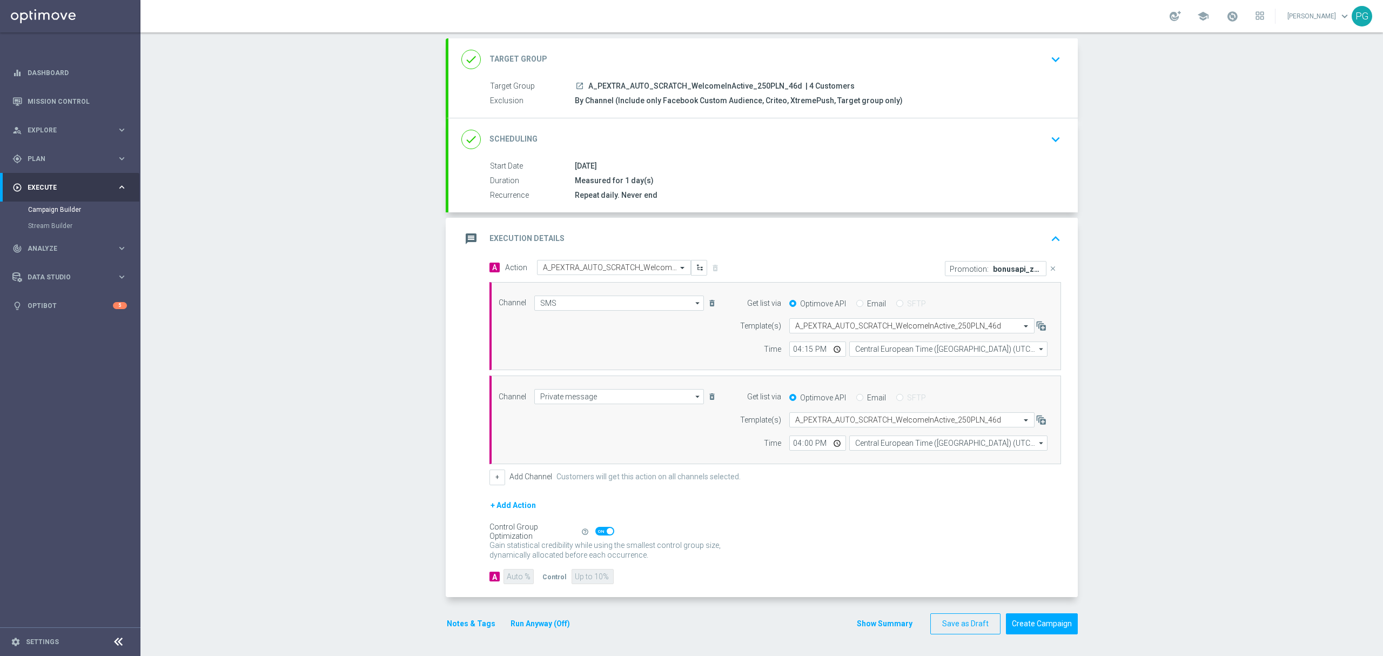
scroll to position [62, 0]
click at [1045, 622] on button "Create Campaign" at bounding box center [1042, 623] width 72 height 21
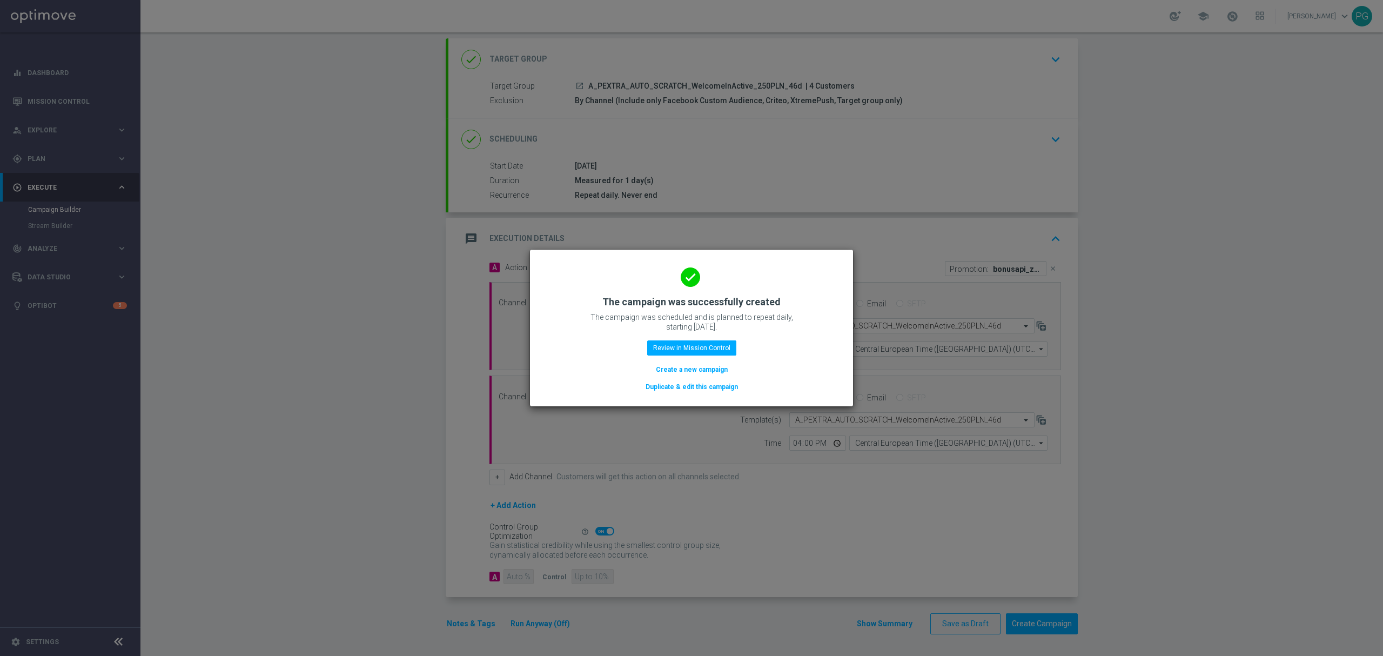
click at [665, 387] on button "Duplicate & edit this campaign" at bounding box center [692, 387] width 95 height 12
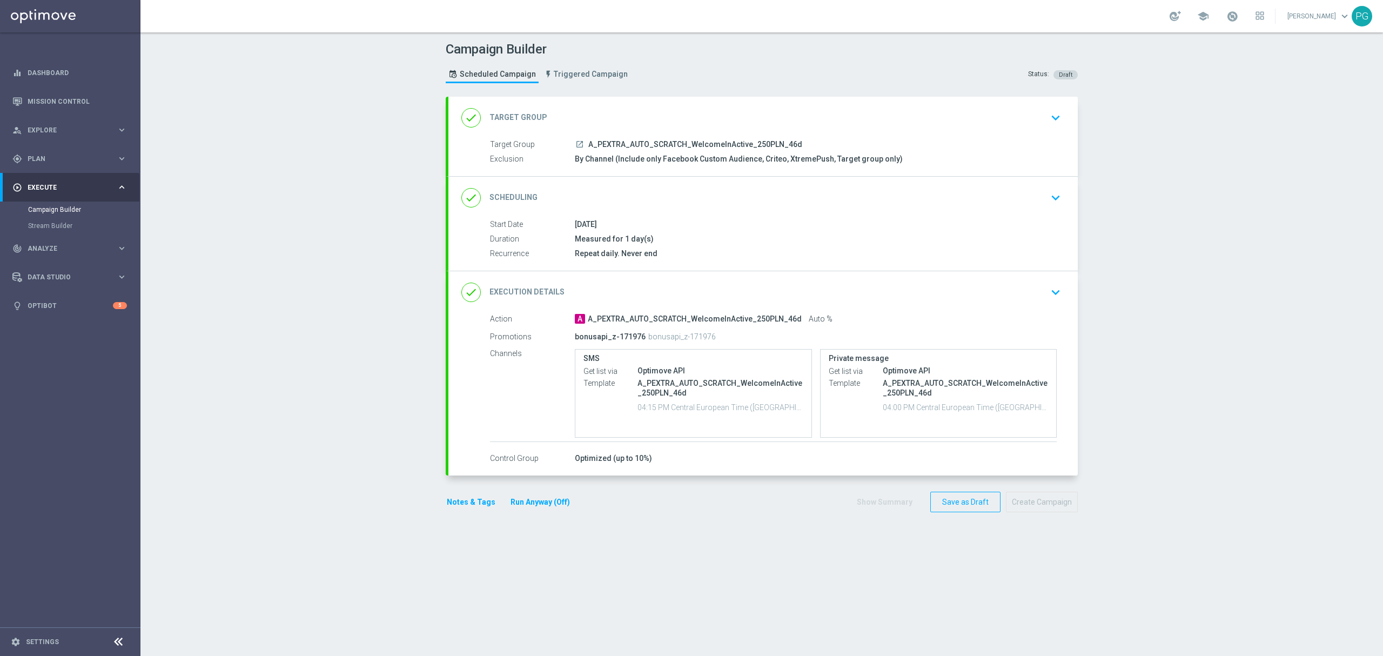
click at [820, 120] on div "done Target Group keyboard_arrow_down" at bounding box center [762, 118] width 603 height 21
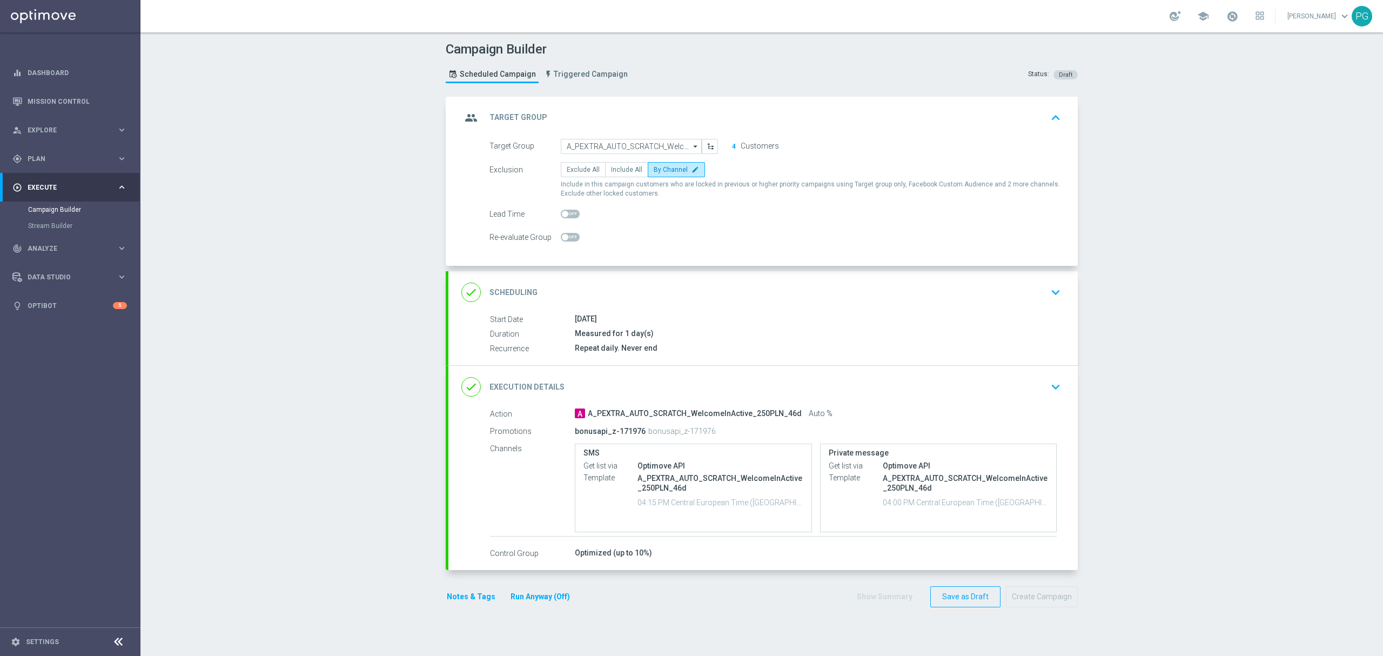
click at [664, 137] on div "group Target Group keyboard_arrow_up" at bounding box center [762, 118] width 629 height 42
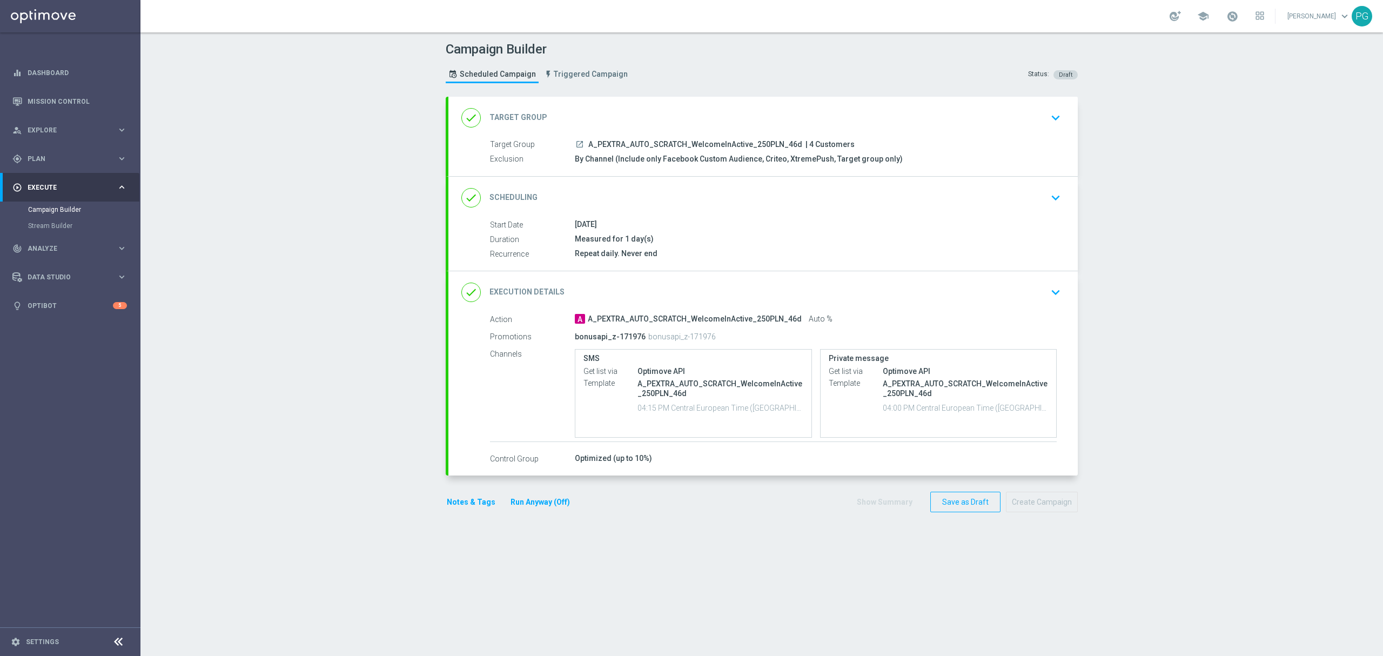
click at [651, 122] on div "done Target Group keyboard_arrow_down" at bounding box center [762, 118] width 603 height 21
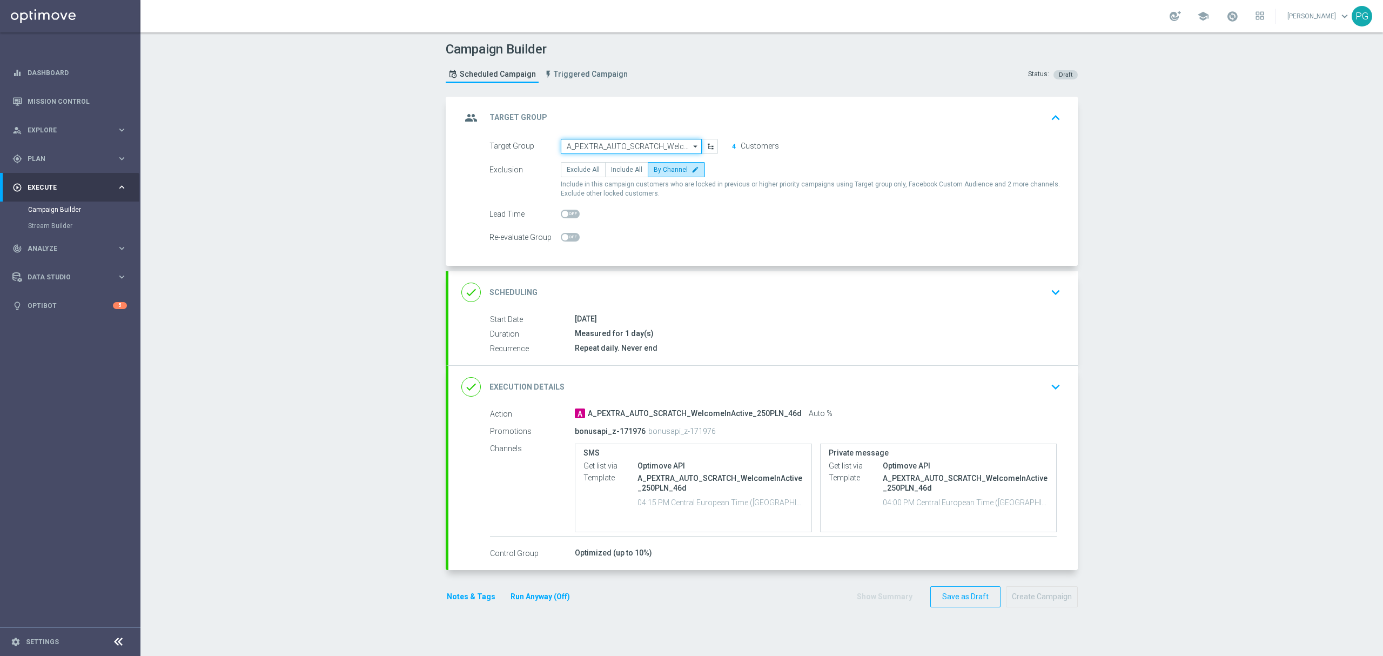
click at [628, 143] on input "A_PEXTRA_AUTO_SCRATCH_WelcomeInActive_250PLN_46d" at bounding box center [631, 146] width 141 height 15
paste input "A_PREM_AUTO_SCRATCH_WelcomeInActive_200PLN_46d"
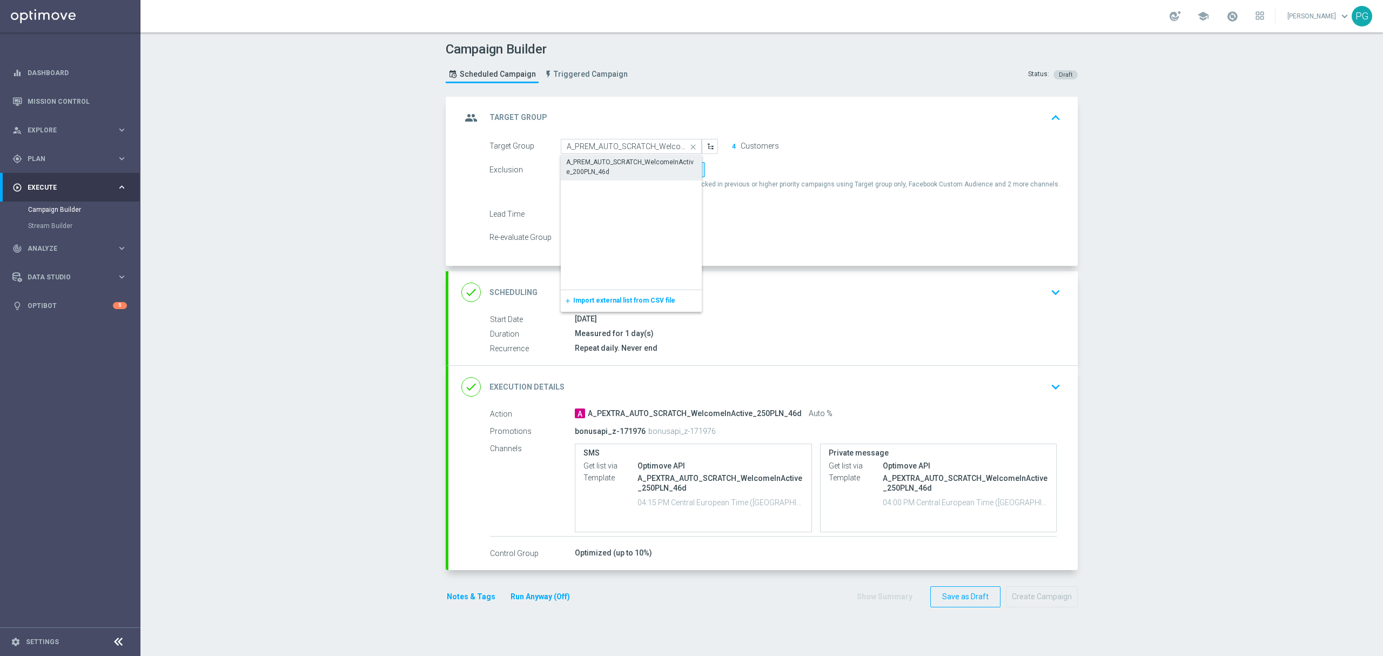
click at [636, 173] on div "A_PREM_AUTO_SCRATCH_WelcomeInActive_200PLN_46d" at bounding box center [631, 166] width 131 height 19
type input "A_PREM_AUTO_SCRATCH_WelcomeInActive_200PLN_46d"
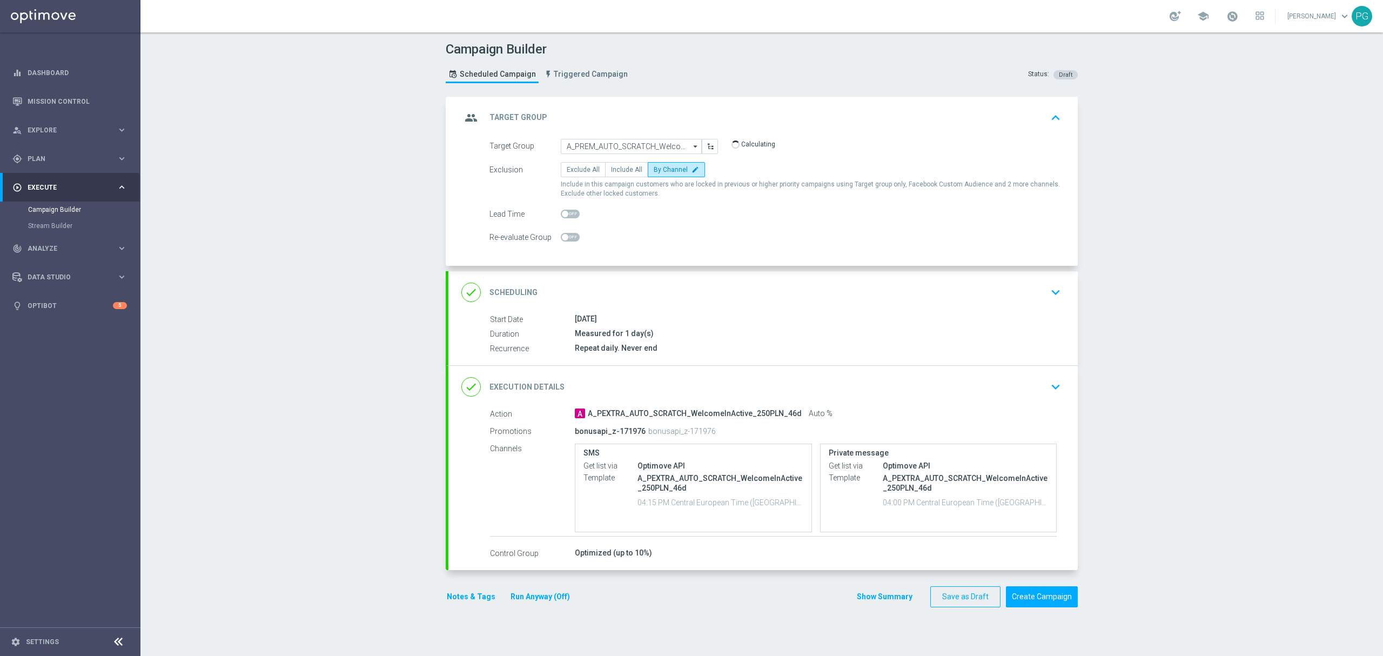
click at [809, 412] on span "Auto %" at bounding box center [821, 414] width 24 height 10
click at [800, 387] on div "done Execution Details keyboard_arrow_down" at bounding box center [762, 387] width 603 height 21
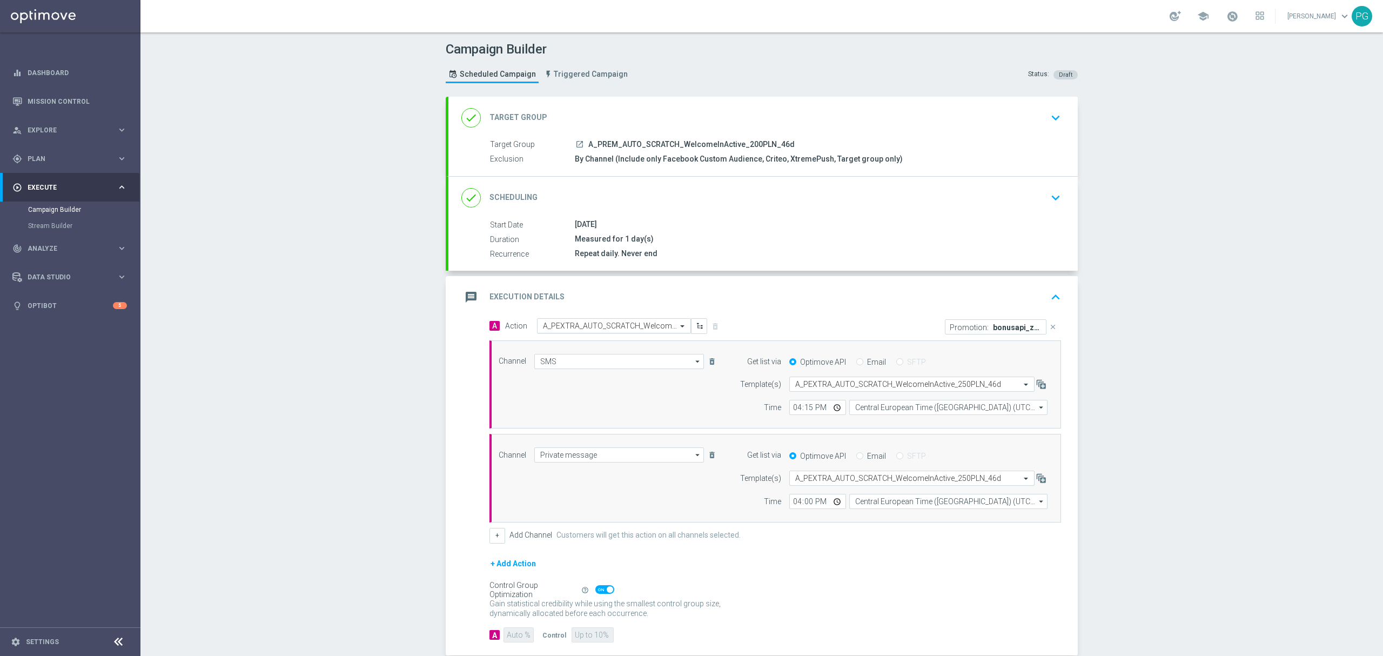
click at [627, 325] on input "text" at bounding box center [603, 325] width 120 height 9
paste input "A_PREM_AUTO_SCRATCH_WelcomeInActive_200PLN_46d"
type input "A_PREM_AUTO_SCRATCH_WelcomeInActive_200PLN_46d"
click at [601, 341] on label "A_PREM_AUTO_SCRATCH_WelcomeInActive_200PLN_46d" at bounding box center [626, 344] width 167 height 9
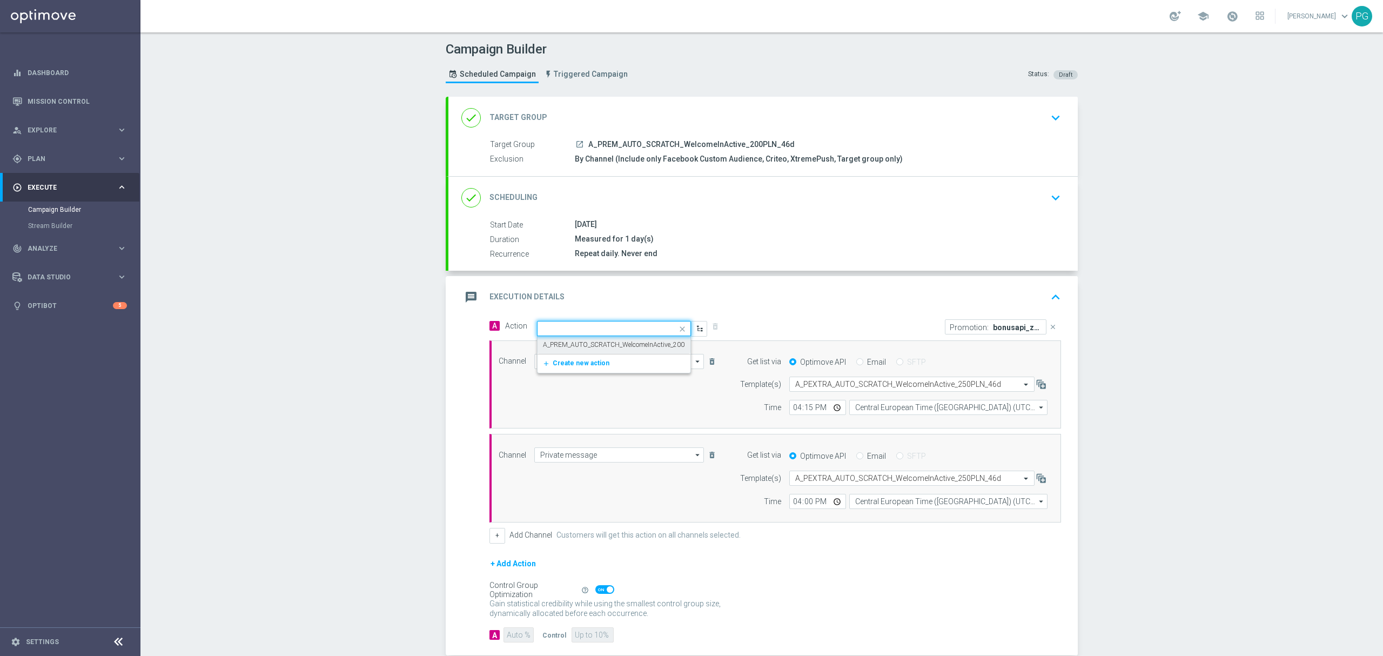
scroll to position [0, 0]
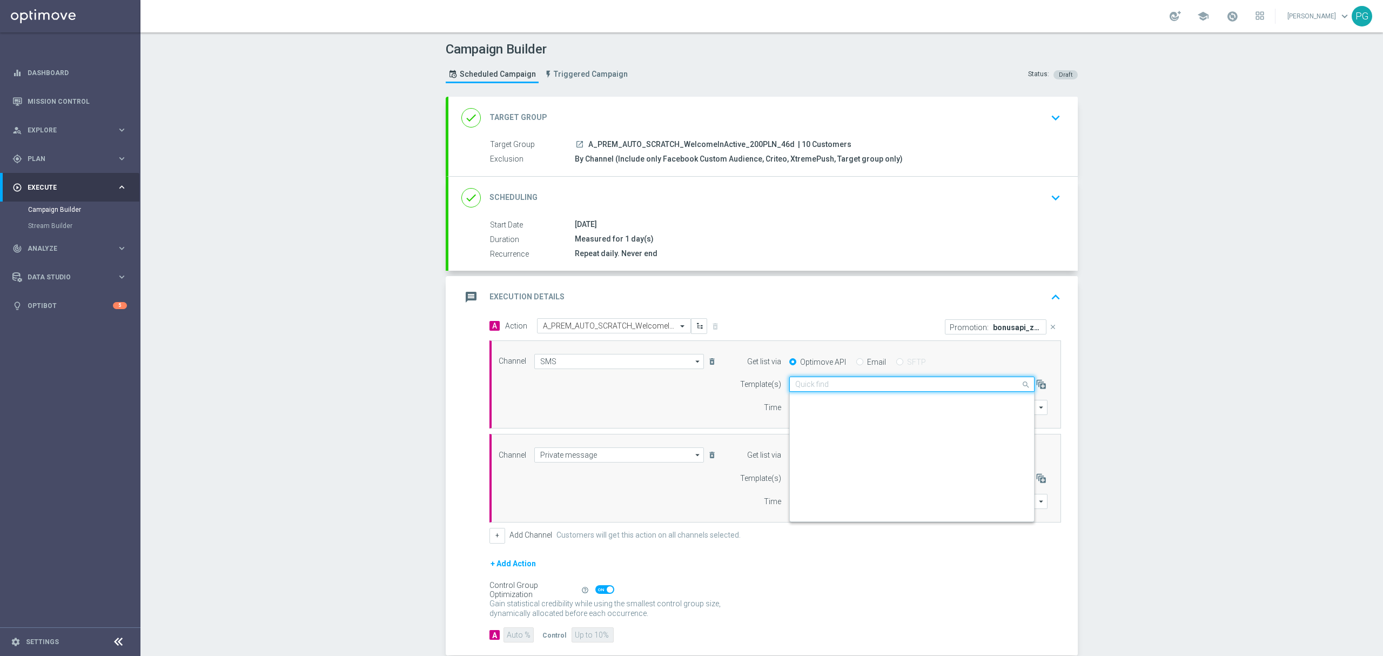
click at [843, 389] on input "text" at bounding box center [901, 384] width 212 height 9
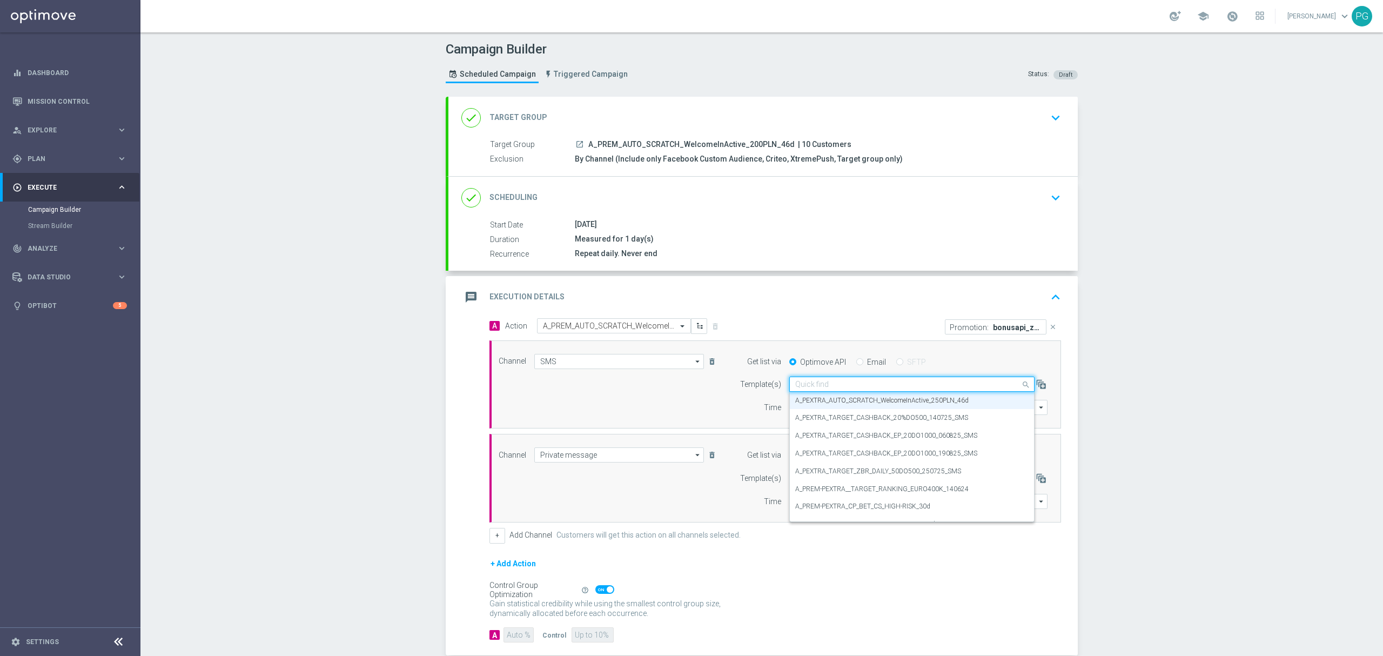
paste input "A_PREM_AUTO_SCRATCH_WelcomeInActive_200PLN_46d"
click at [833, 398] on label "A_PREM_AUTO_SCRATCH_WelcomeInActive_200PLN_46d" at bounding box center [878, 400] width 167 height 9
type input "A_PREM_AUTO_SCRATCH_WelcomeInActive_200PLN_46d"
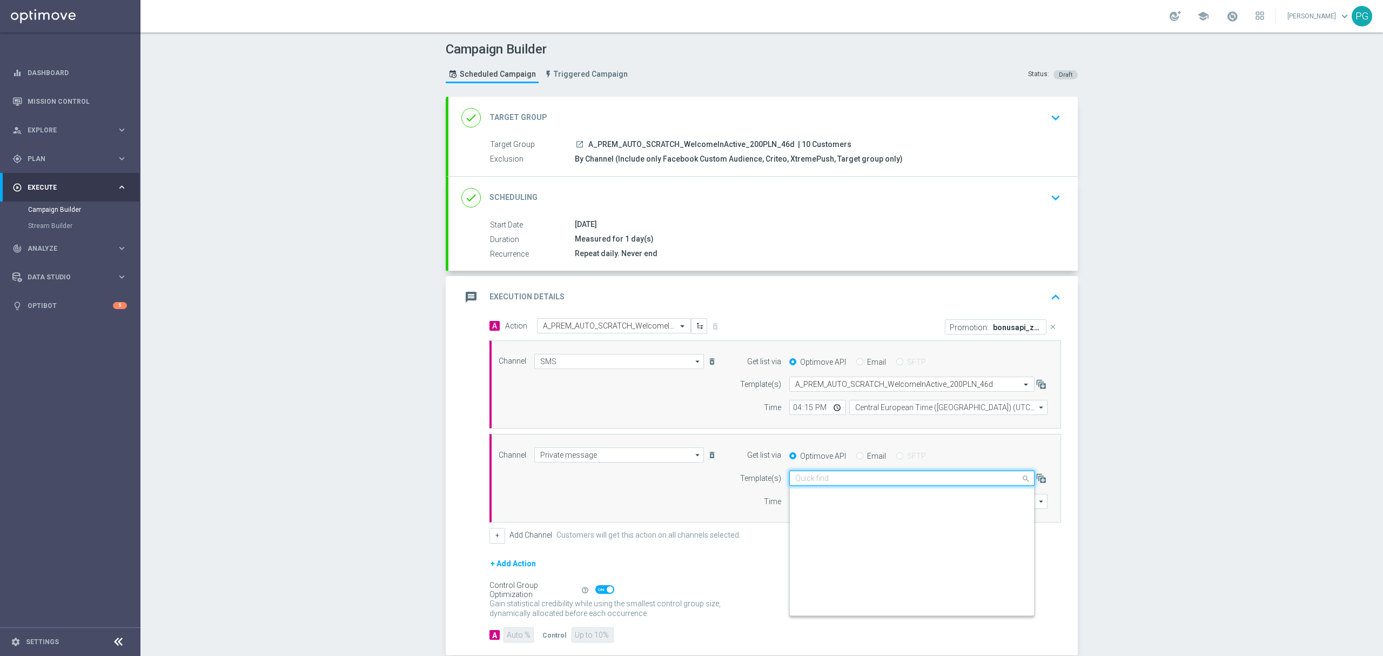
click at [839, 474] on div "Quick find A_PEXTRA_AUTO_SCRATCH_WelcomeInActive_250PLN_46d" at bounding box center [911, 478] width 245 height 15
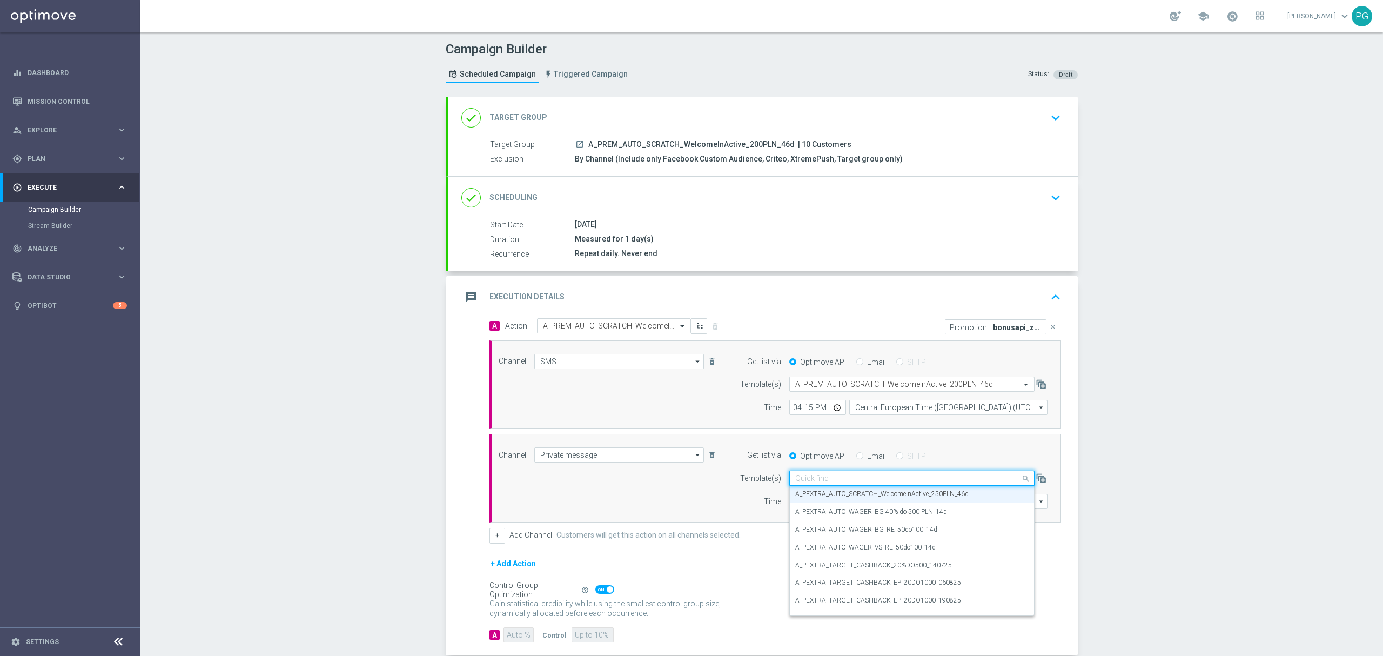
paste input "A_PREM_AUTO_SCRATCH_WelcomeInActive_200PLN_46d"
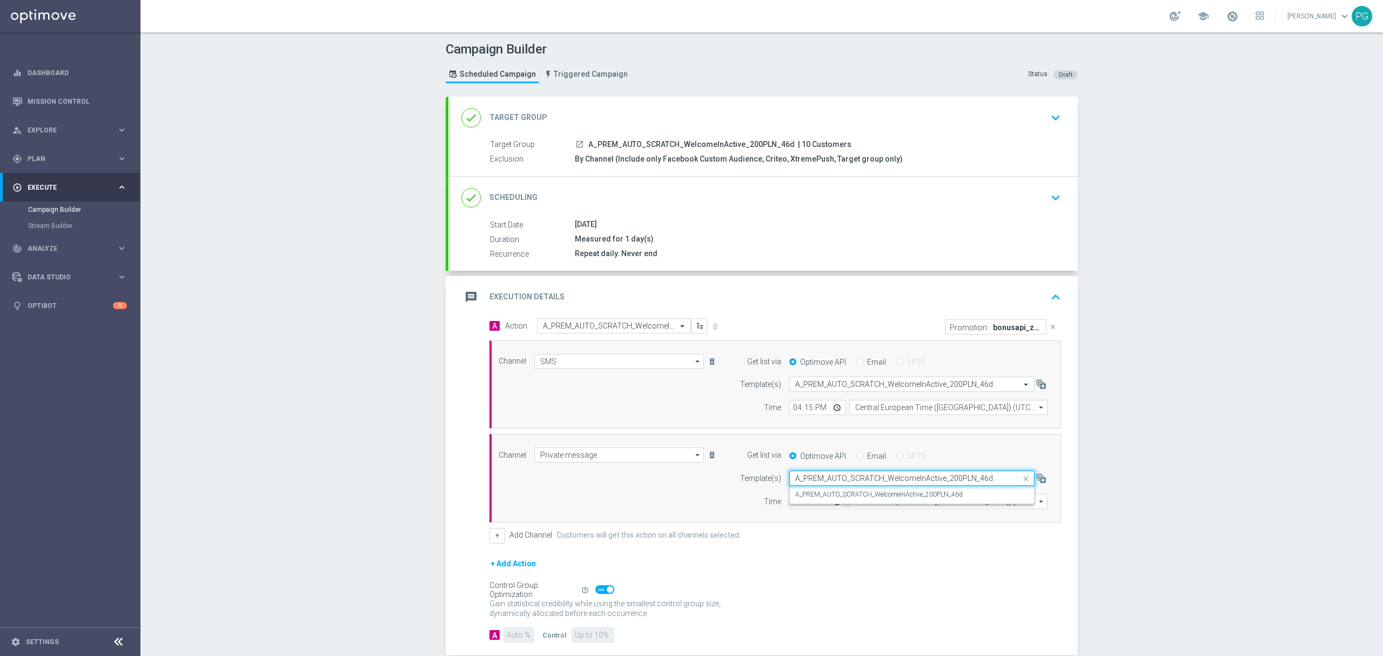
scroll to position [0, 0]
click at [819, 493] on label "A_PREM_AUTO_SCRATCH_WelcomeInActive_200PLN_46d" at bounding box center [878, 494] width 167 height 9
type input "A_PREM_AUTO_SCRATCH_WelcomeInActive_200PLN_46d"
click at [994, 328] on p "bonusapi_z-171976" at bounding box center [1017, 327] width 49 height 9
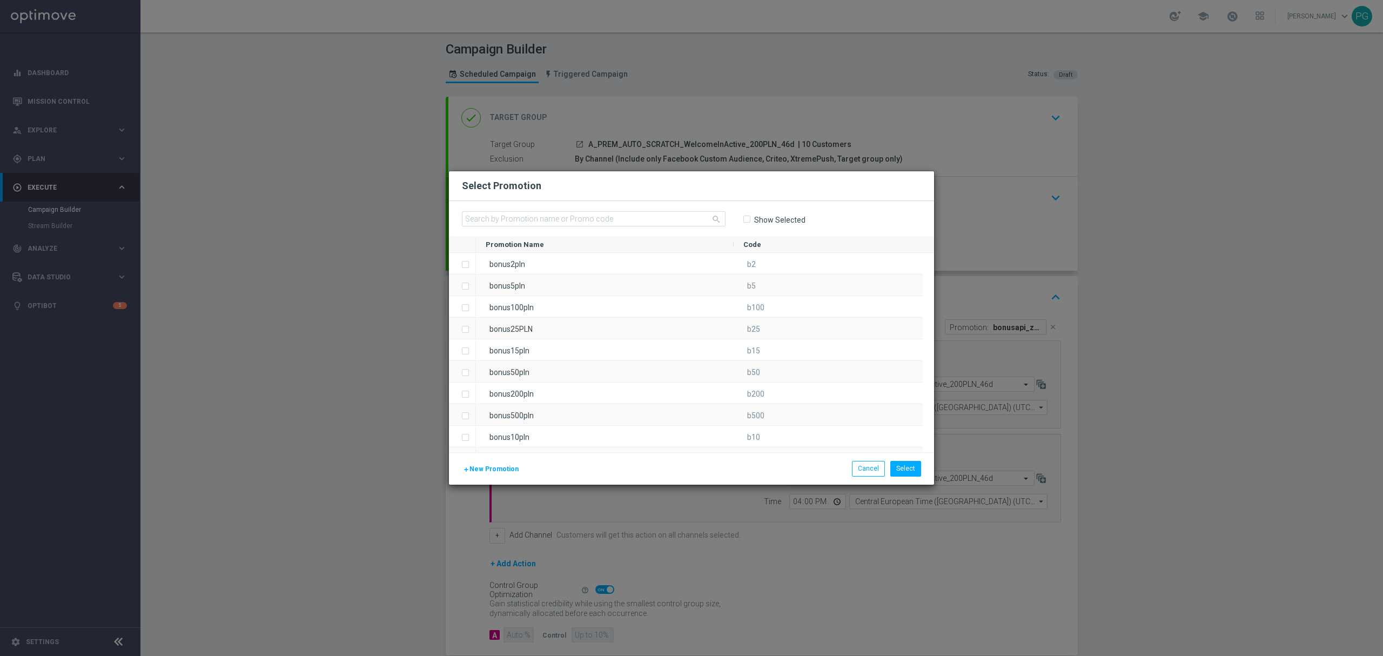
click at [752, 225] on div "Show Selected" at bounding box center [774, 219] width 63 height 17
click at [752, 219] on span "Show Selected" at bounding box center [774, 220] width 63 height 10
click at [746, 218] on input "Show Selected" at bounding box center [746, 219] width 7 height 7
click at [608, 251] on div "Promotion Name" at bounding box center [610, 244] width 249 height 16
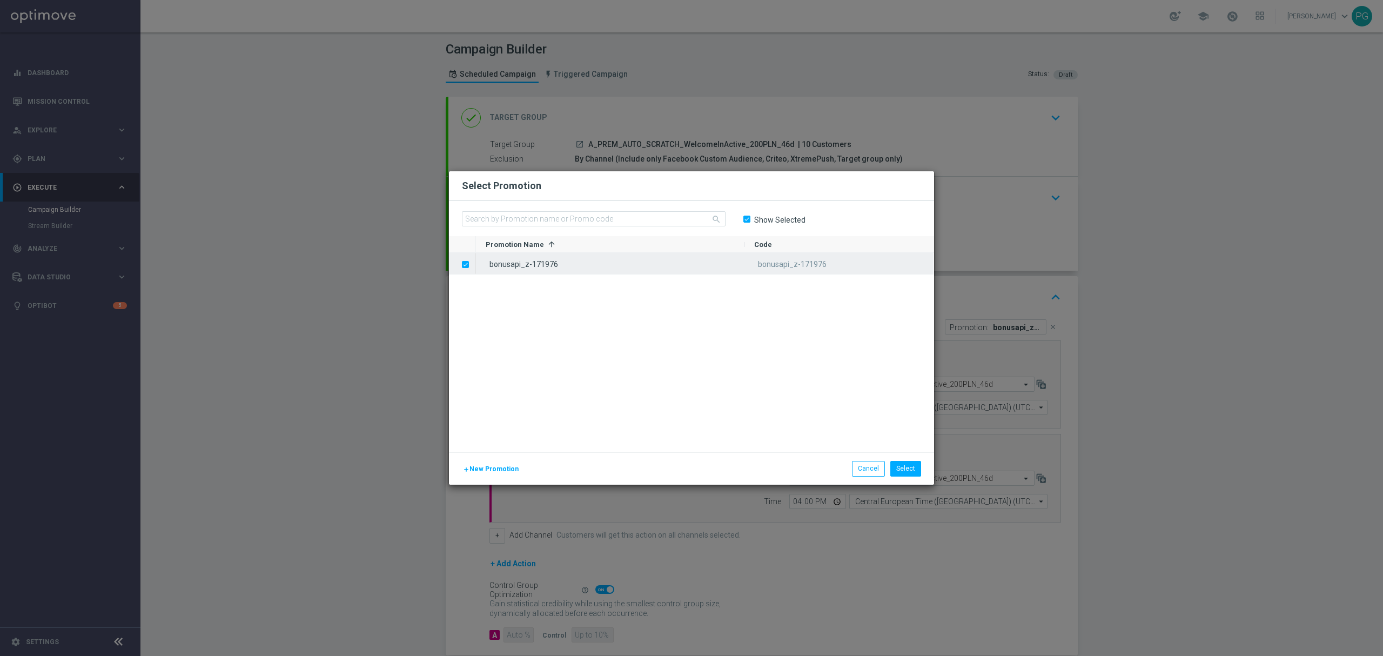
click at [560, 265] on div "bonusapi_z-171976" at bounding box center [610, 263] width 269 height 21
click at [562, 209] on div "search Show Selected" at bounding box center [691, 218] width 485 height 35
click at [562, 211] on input "text" at bounding box center [594, 218] width 264 height 15
click at [742, 219] on div "search Show Selected" at bounding box center [691, 218] width 485 height 35
click at [746, 219] on input "Show Selected" at bounding box center [746, 219] width 7 height 7
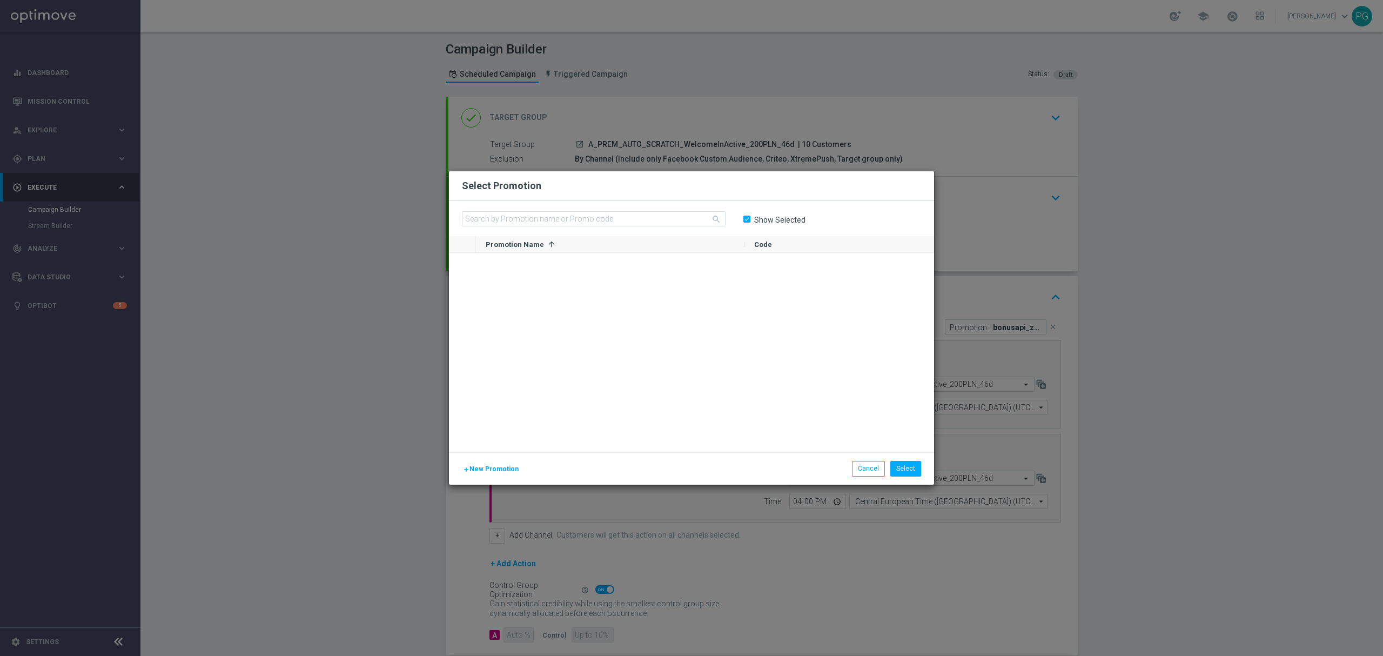
checkbox input "false"
click at [690, 219] on input "text" at bounding box center [594, 218] width 264 height 15
paste input "bonusapi_z-171974"
type input "bonusapi_z-171974"
click at [601, 261] on div "bonusapi_z-171974" at bounding box center [610, 263] width 269 height 21
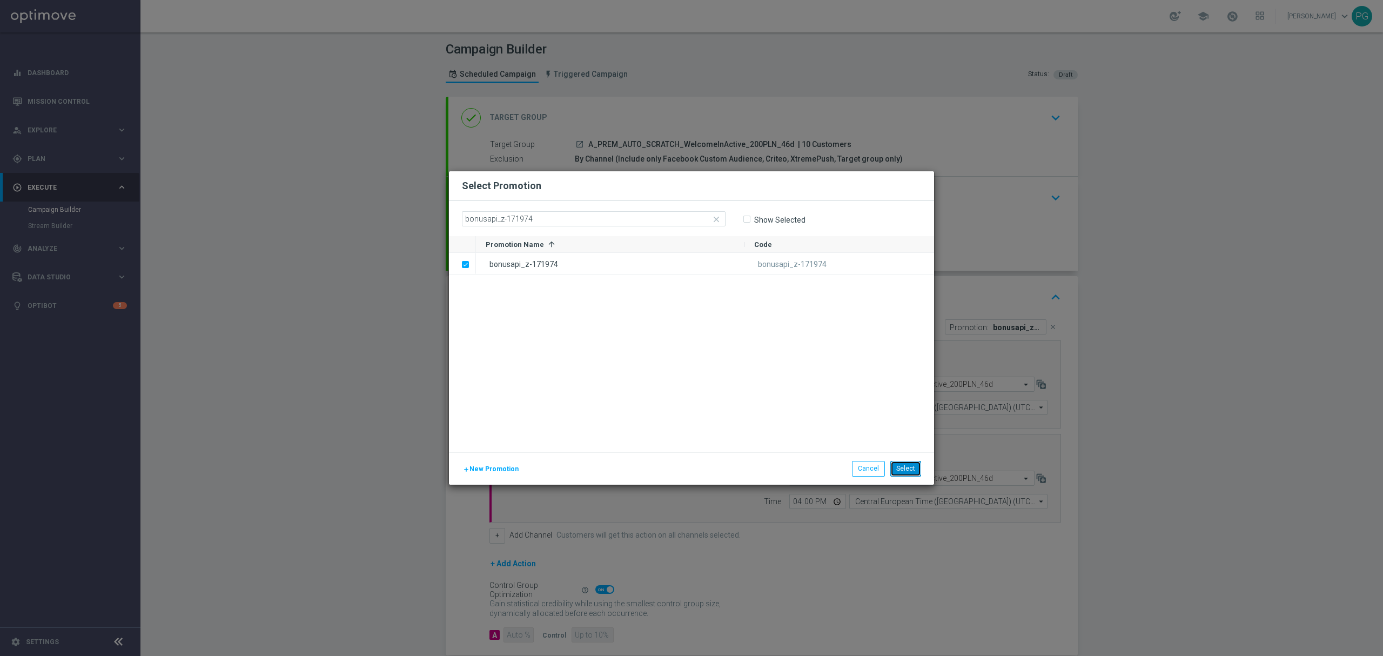
click at [913, 466] on button "Select" at bounding box center [905, 468] width 31 height 15
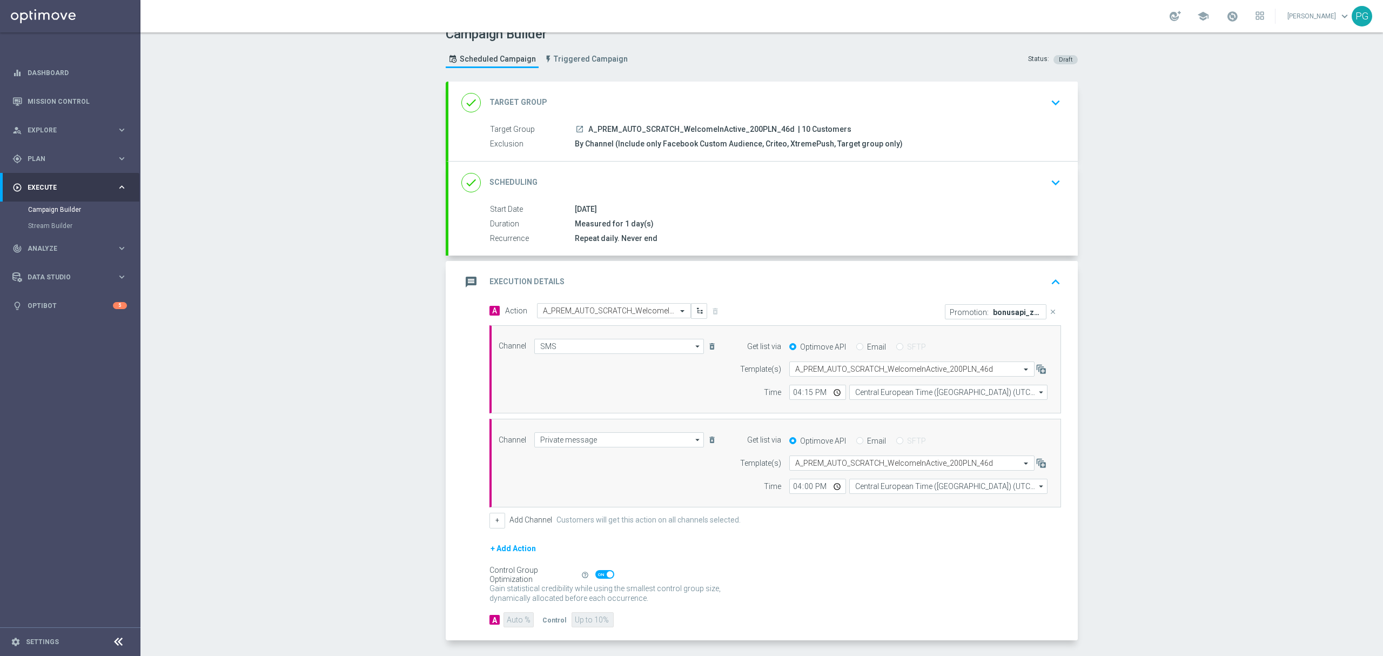
scroll to position [15, 0]
click at [777, 169] on div "done Scheduling keyboard_arrow_down" at bounding box center [762, 183] width 629 height 42
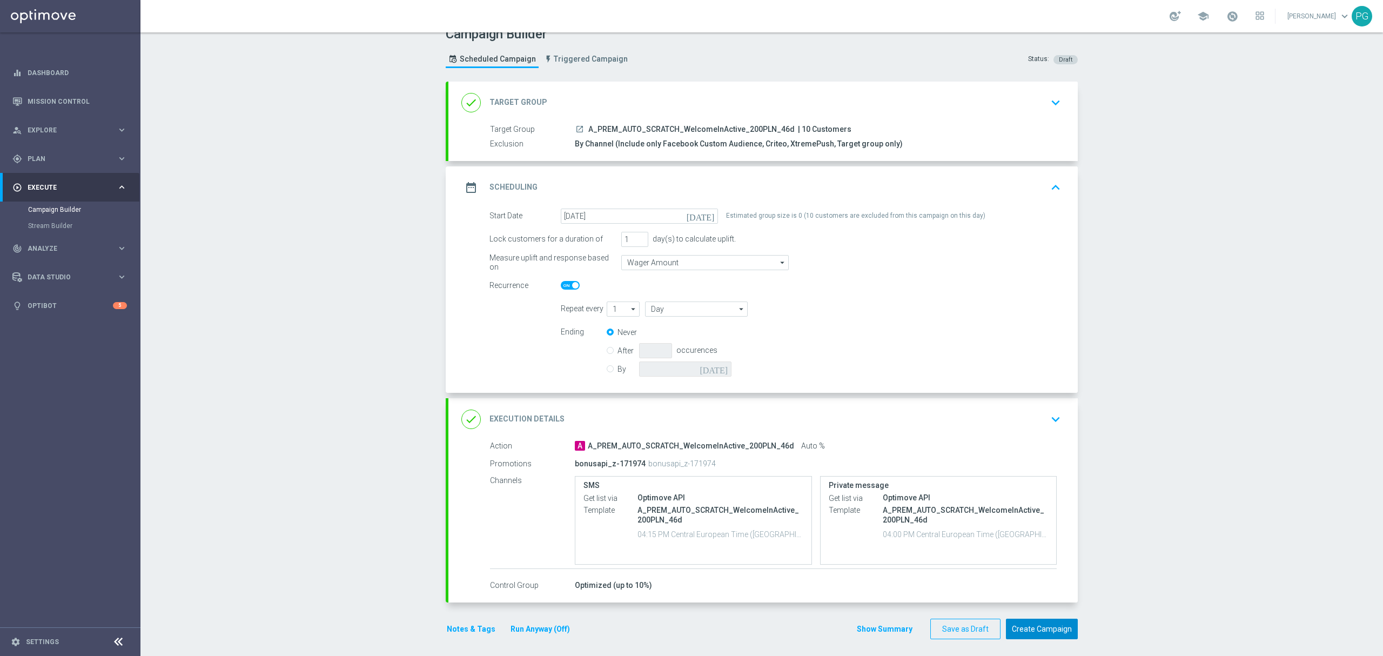
click at [1042, 620] on button "Create Campaign" at bounding box center [1042, 629] width 72 height 21
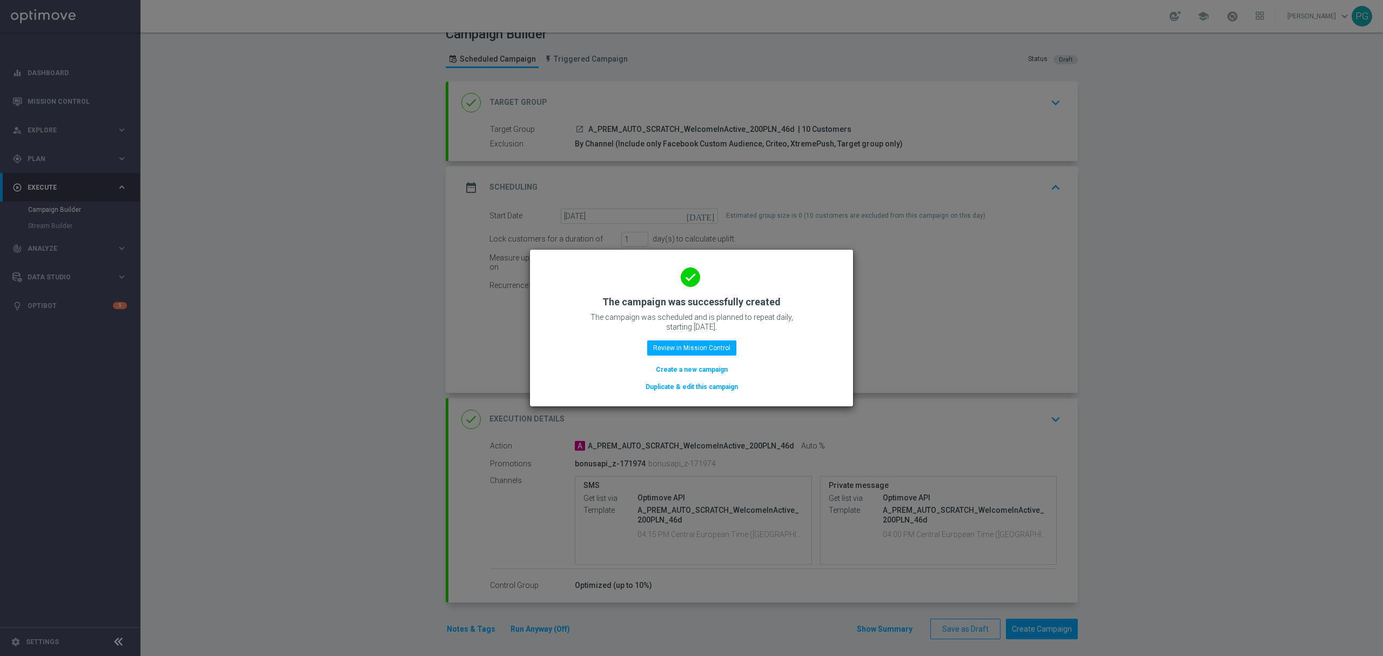
click at [686, 384] on button "Duplicate & edit this campaign" at bounding box center [692, 387] width 95 height 12
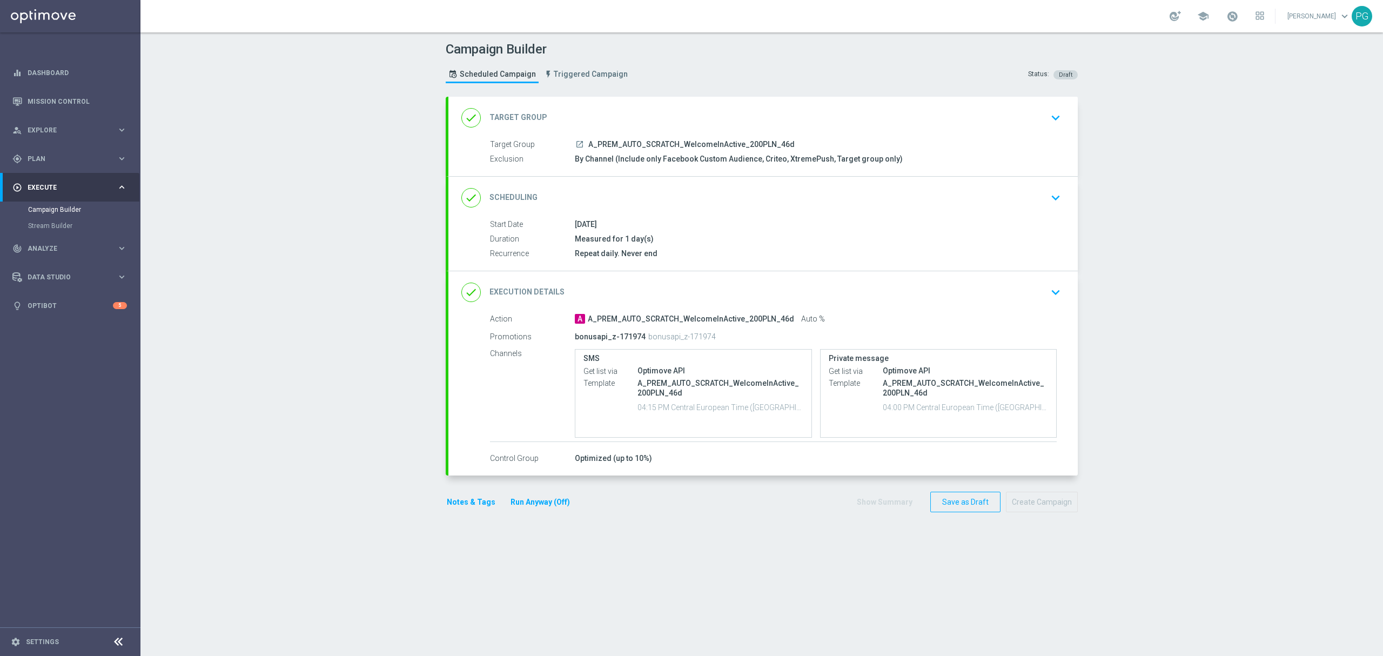
click at [653, 93] on header "Campaign Builder Scheduled Campaign Triggered Campaign Status: Draft" at bounding box center [761, 64] width 1243 height 64
click at [636, 110] on div "done Target Group keyboard_arrow_down" at bounding box center [762, 118] width 603 height 21
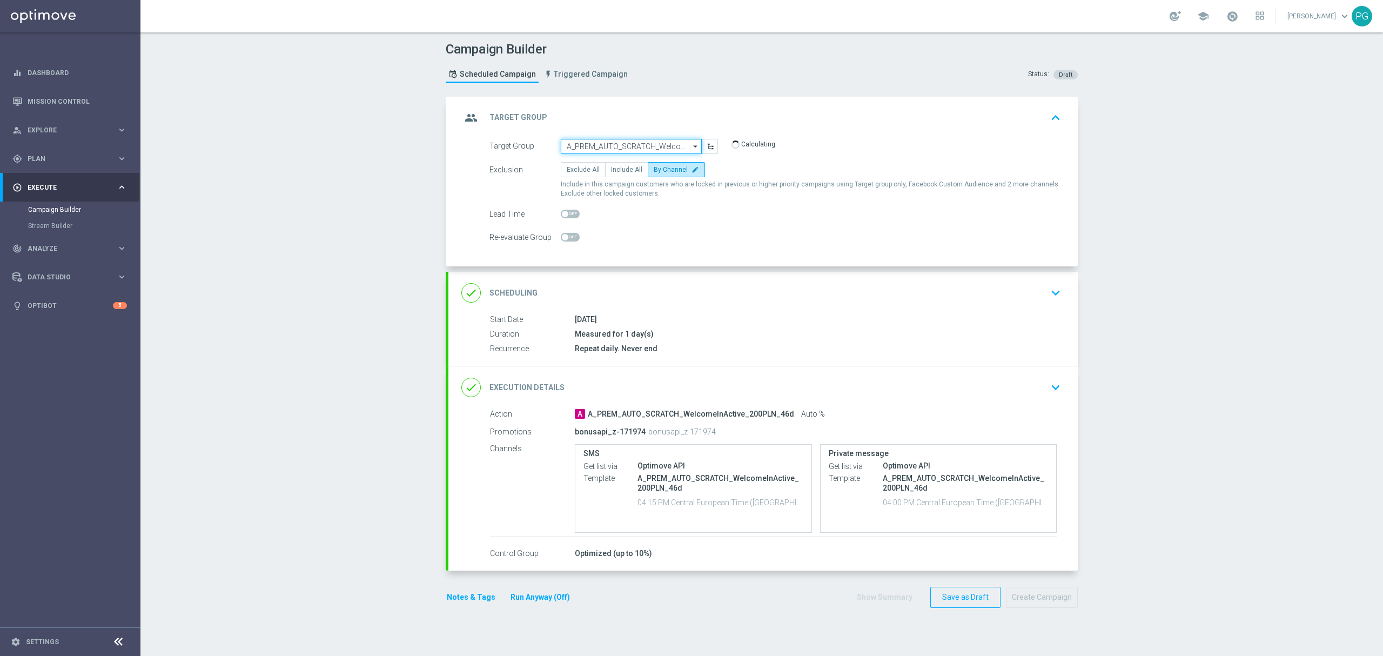
click at [608, 145] on input "A_PREM_AUTO_SCRATCH_WelcomeInActive_200PLN_46d" at bounding box center [631, 146] width 141 height 15
paste input "A_NH_AUTO_CASHBACK_WelcomeInActive_20do200_46d"
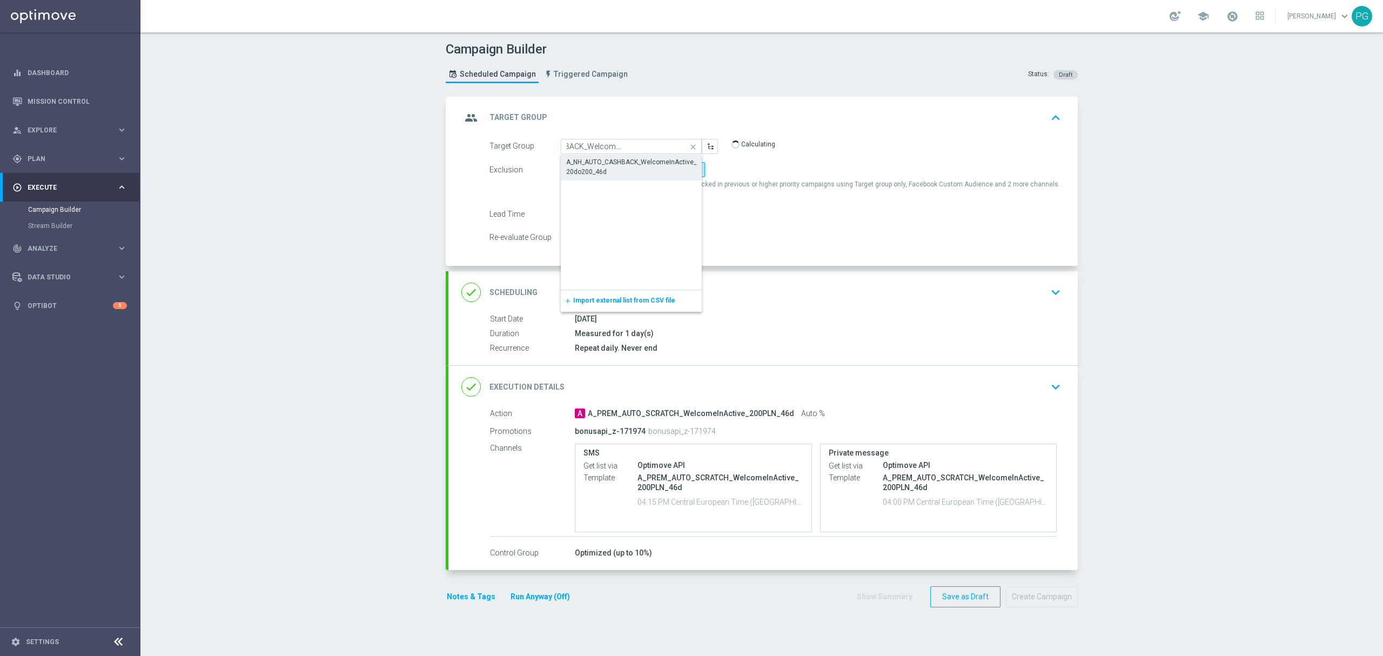
click at [589, 165] on div "A_NH_AUTO_CASHBACK_WelcomeInActive_20do200_46d" at bounding box center [631, 166] width 131 height 19
type input "A_NH_AUTO_CASHBACK_WelcomeInActive_20do200_46d"
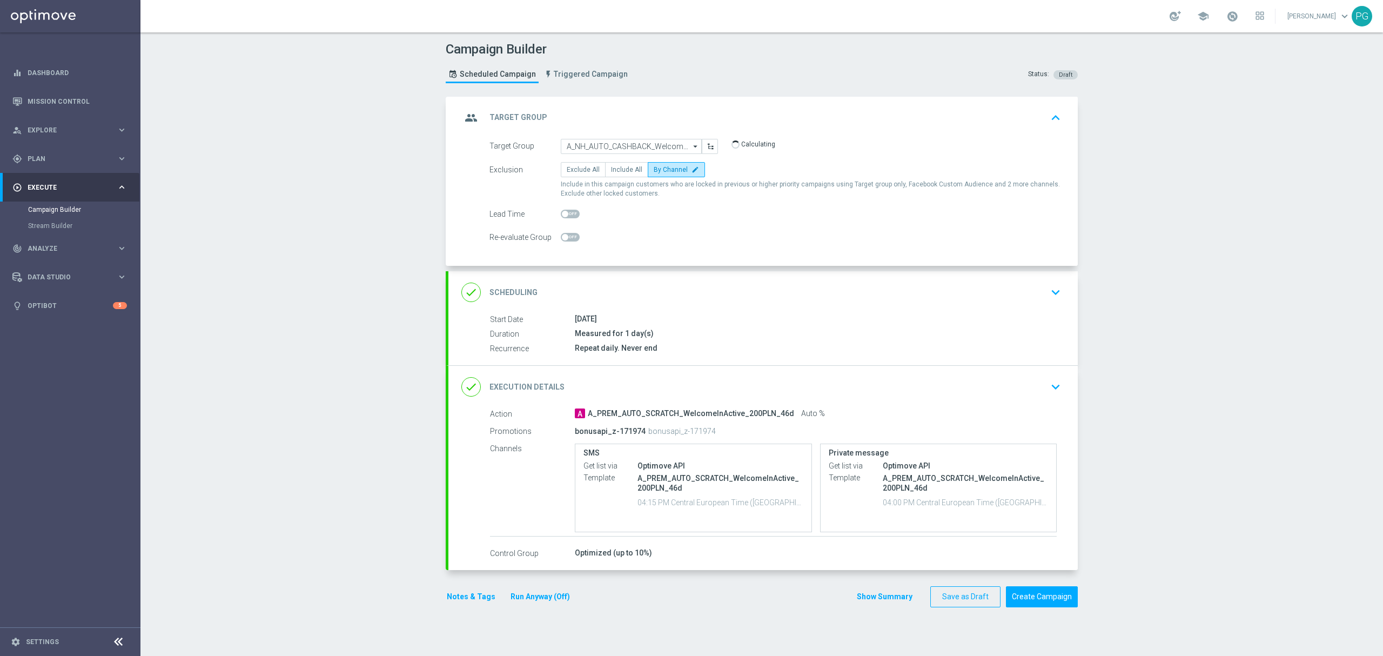
click at [591, 294] on div "done Scheduling keyboard_arrow_down" at bounding box center [762, 292] width 603 height 21
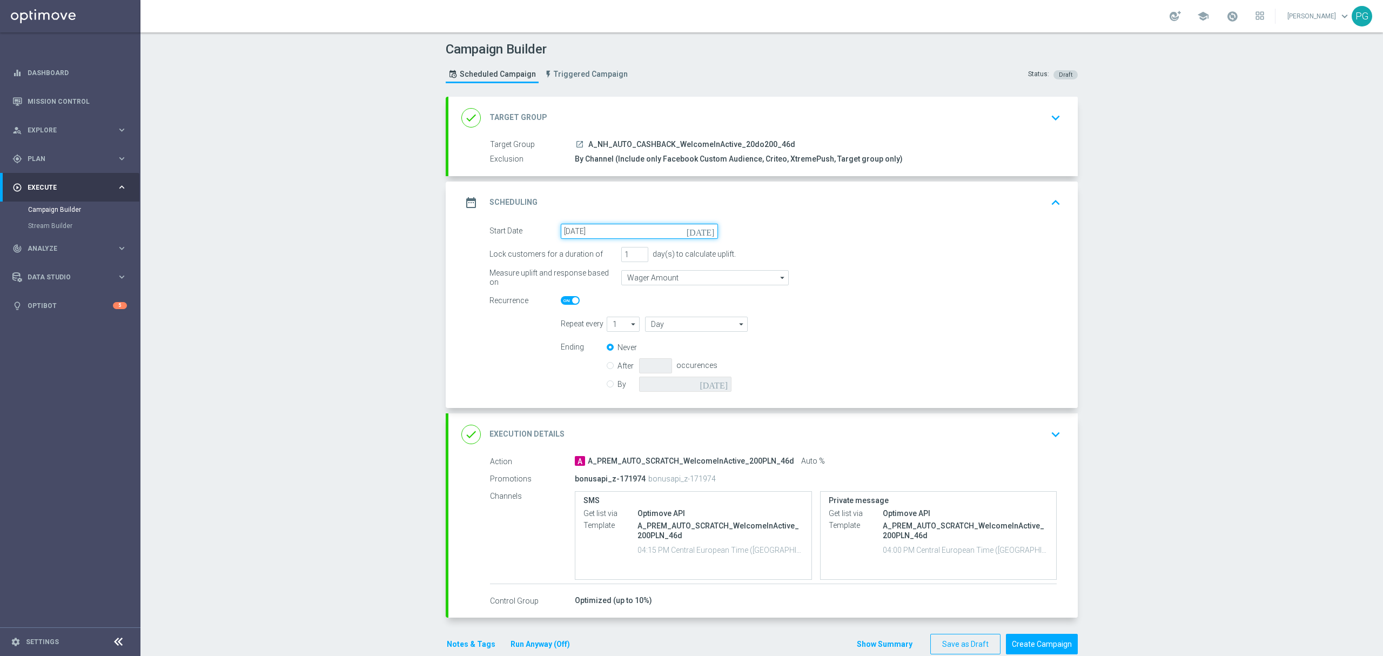
click at [614, 238] on input "[DATE]" at bounding box center [639, 231] width 157 height 15
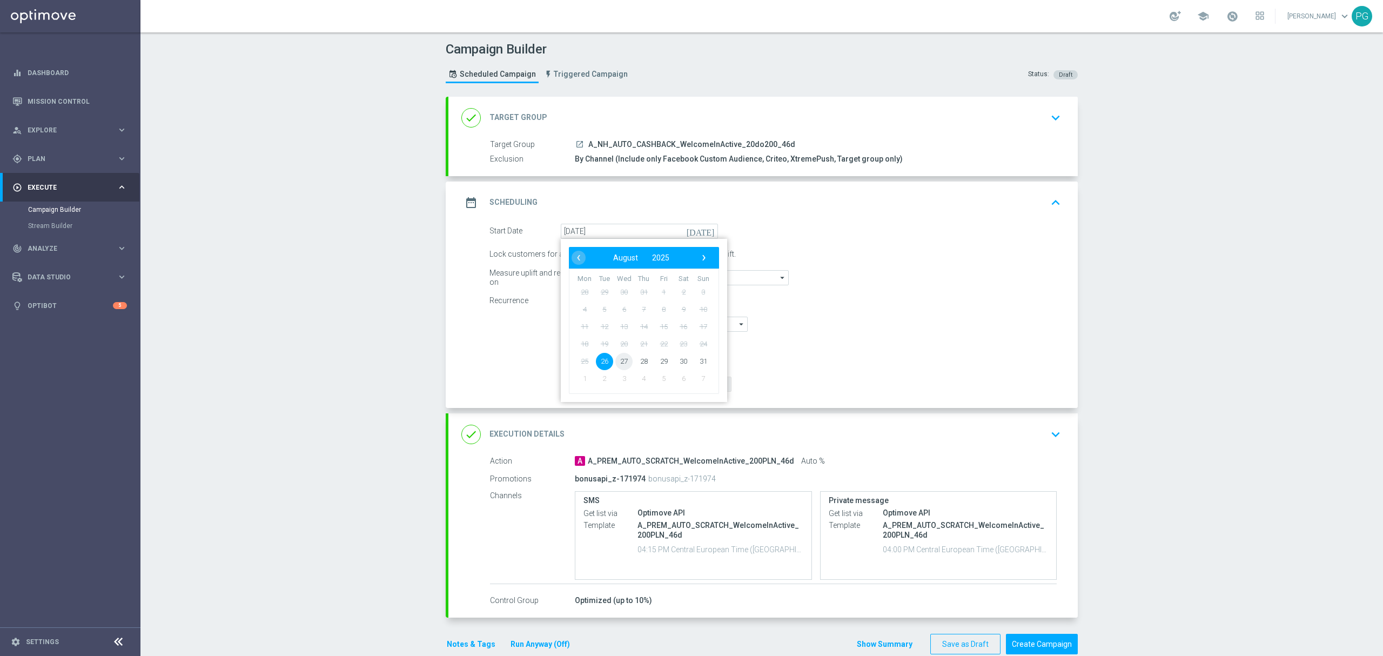
click at [619, 359] on span "27" at bounding box center [623, 360] width 17 height 17
type input "[DATE]"
click at [606, 454] on div "done Execution Details keyboard_arrow_down" at bounding box center [762, 434] width 629 height 42
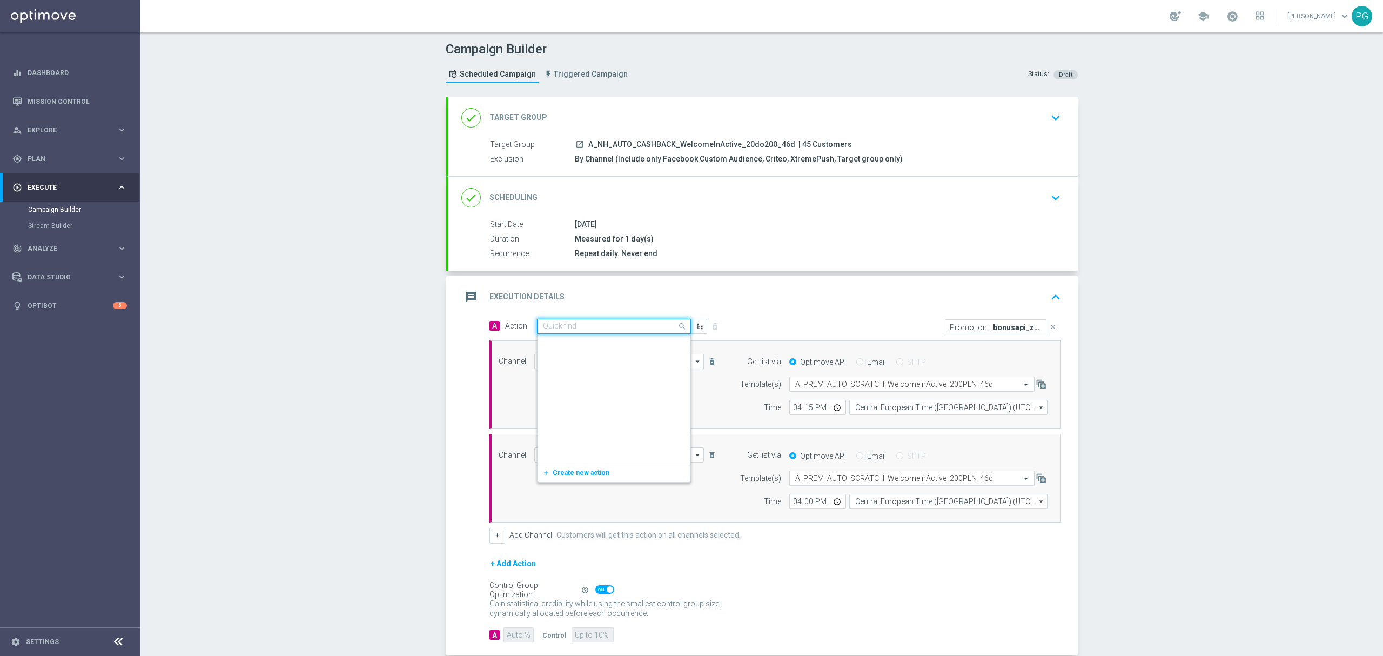
click at [603, 333] on div "Quick find A_PREM_AUTO_SCRATCH_WelcomeInActive_200PLN_46d" at bounding box center [614, 326] width 154 height 15
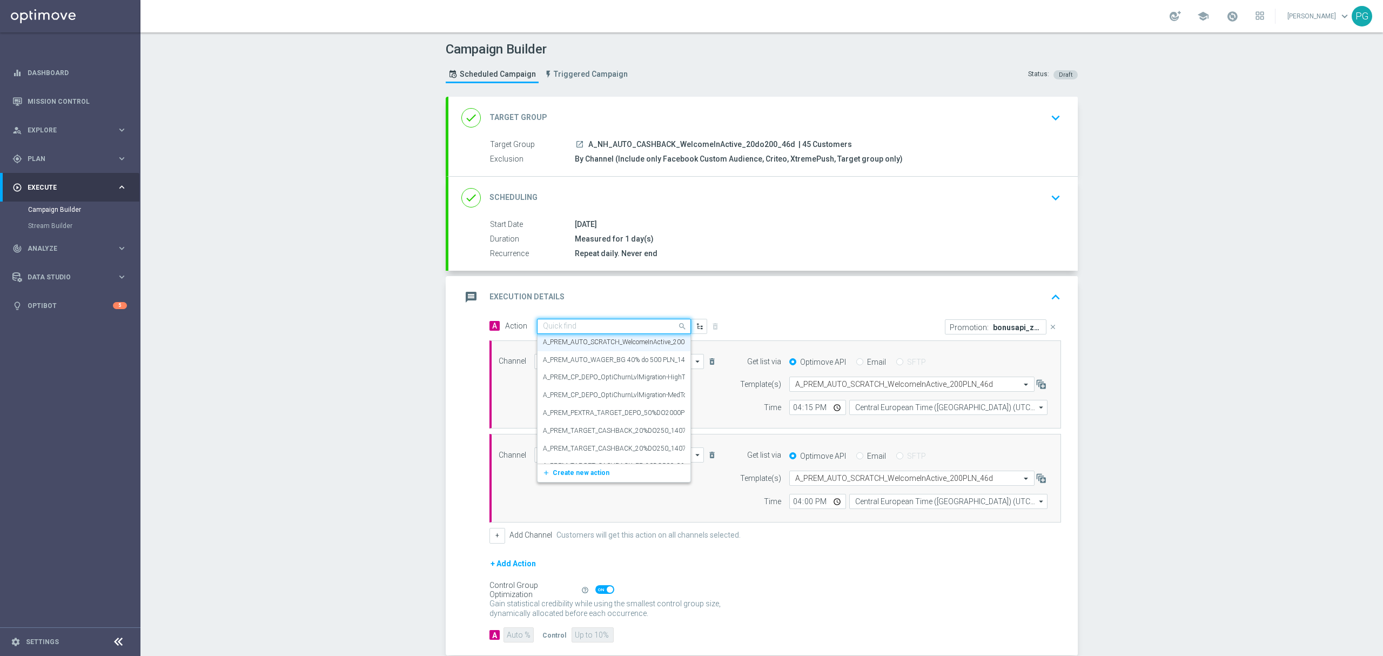
paste input "A_NH_AUTO_CASHBACK_WelcomeInActive_20do200_46d"
type input "A_NH_AUTO_CASHBACK_WelcomeInActive_20do200_46d"
click at [604, 347] on label "A_NH_AUTO_CASHBACK_WelcomeInActive_20do200_46d" at bounding box center [626, 344] width 167 height 9
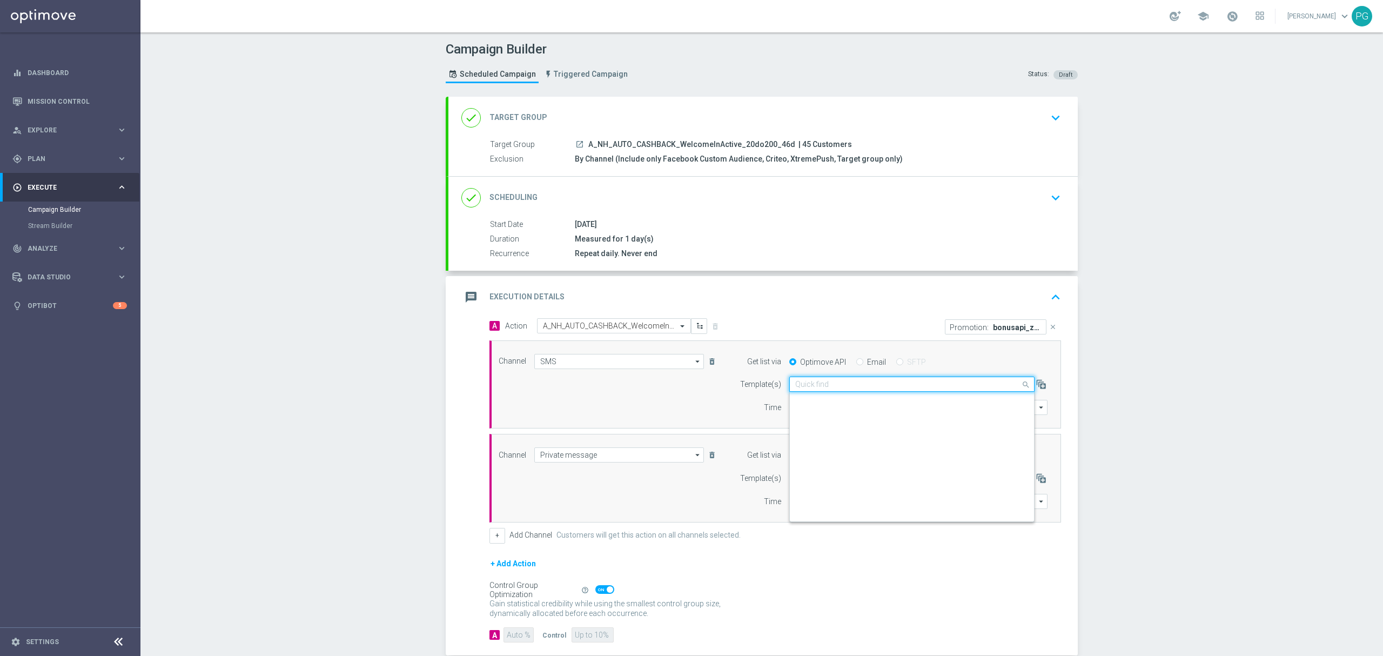
click at [848, 387] on input "text" at bounding box center [901, 384] width 212 height 9
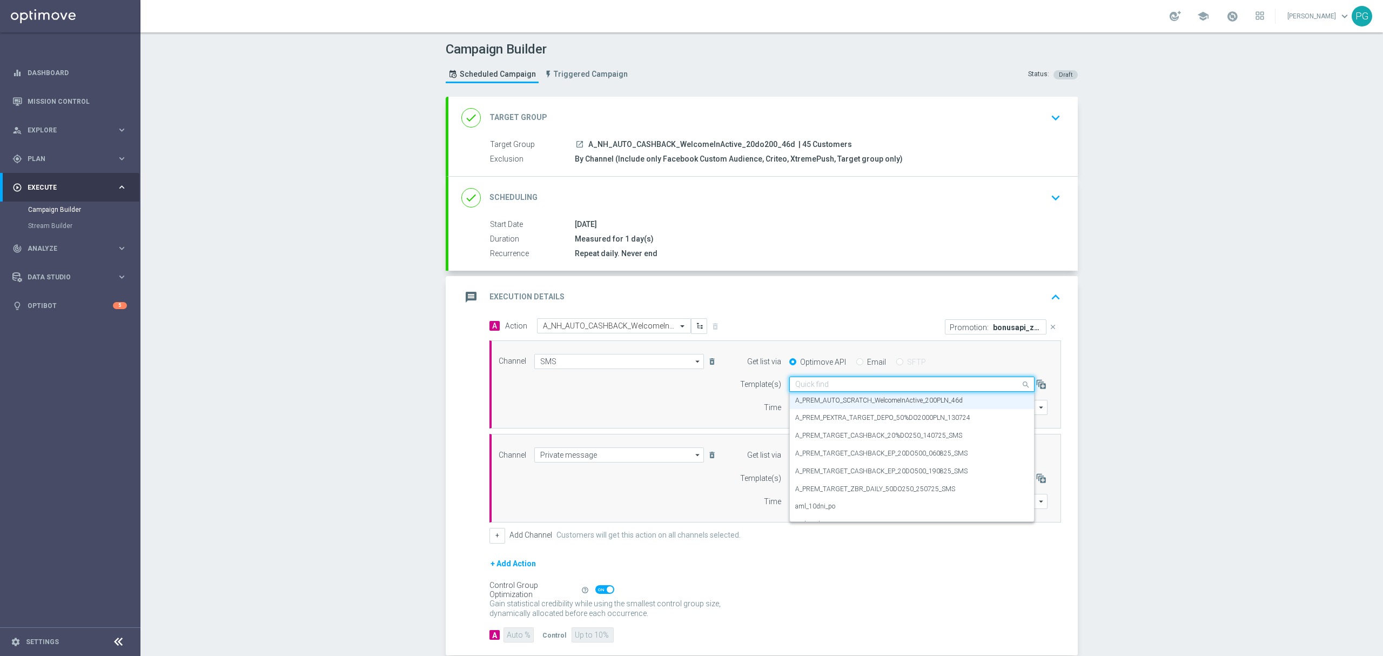
paste input "A_NH_AUTO_CASHBACK_WelcomeInActive_20do200_46d"
click at [833, 400] on label "A_NH_AUTO_CASHBACK_WelcomeInActive_20do200_46d" at bounding box center [878, 400] width 167 height 9
type input "A_NH_AUTO_CASHBACK_WelcomeInActive_20do200_46d"
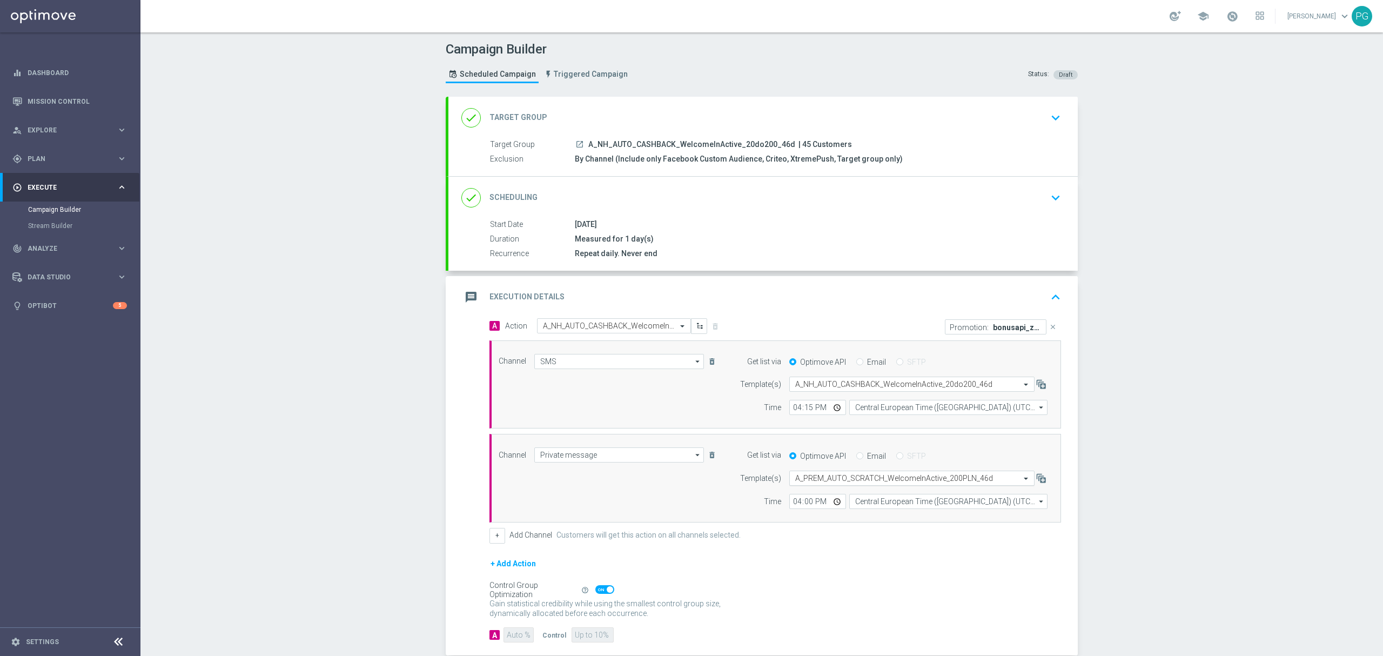
click at [826, 475] on input "text" at bounding box center [901, 478] width 212 height 9
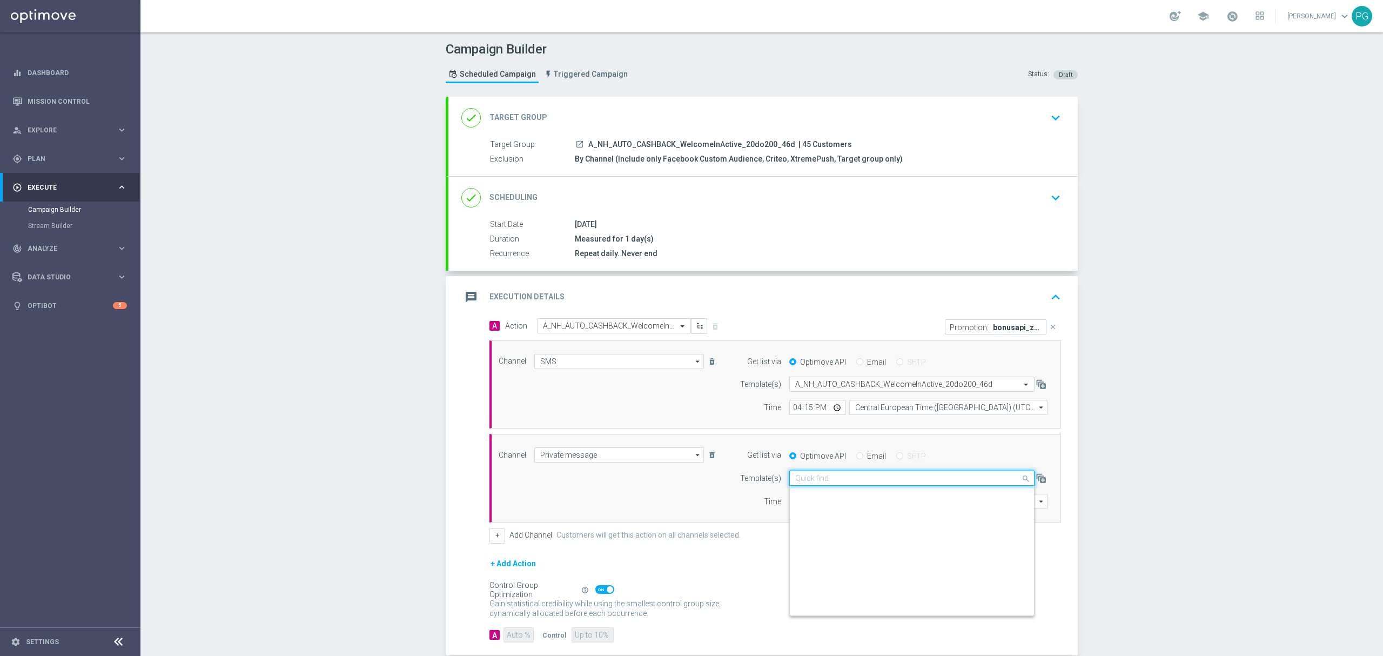
scroll to position [76540, 0]
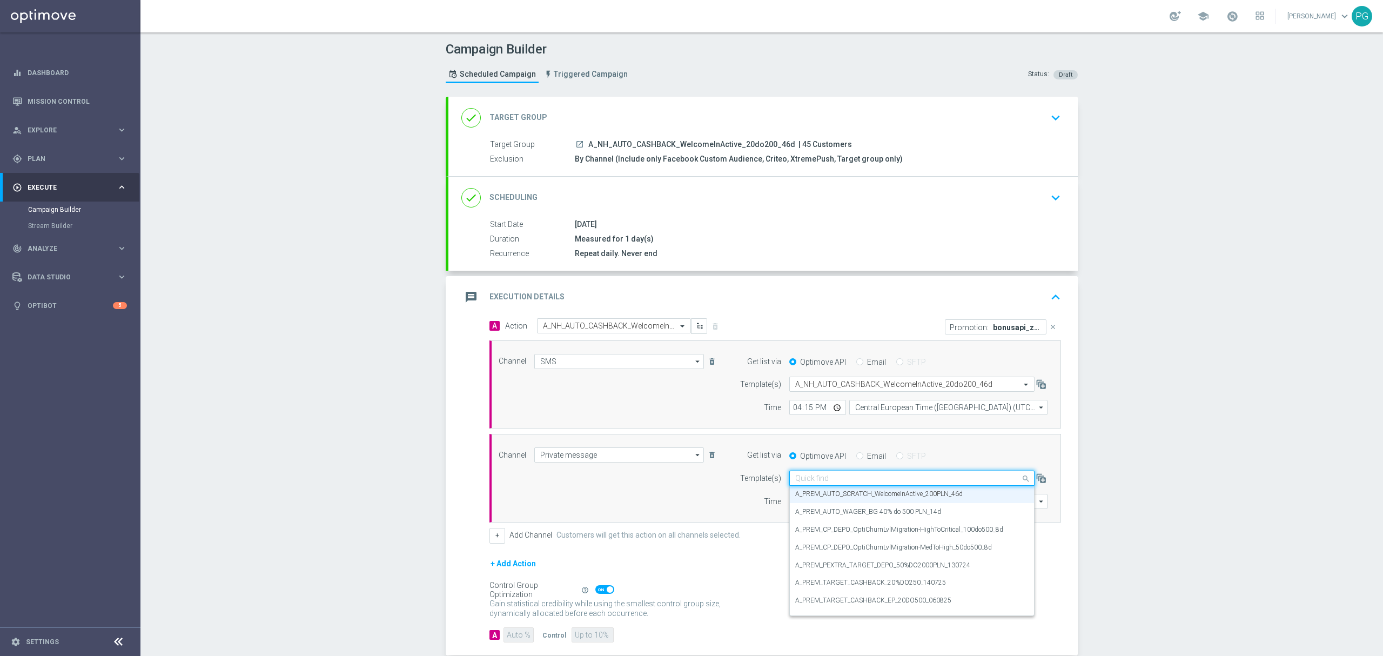
paste input "A_NH_AUTO_CASHBACK_WelcomeInActive_20do200_46d"
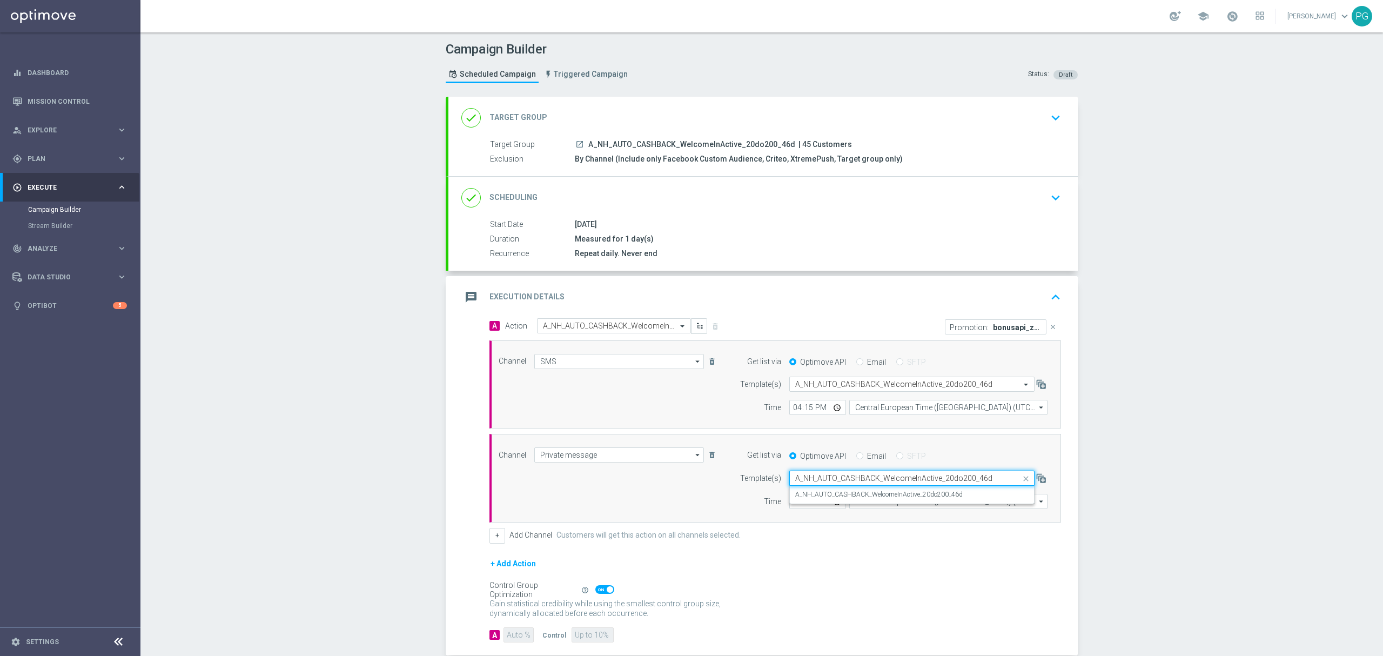
scroll to position [0, 0]
click at [810, 491] on div "A_NH_AUTO_CASHBACK_WelcomeInActive_20do200_46d" at bounding box center [911, 495] width 233 height 18
type input "A_NH_AUTO_CASHBACK_WelcomeInActive_20do200_46d"
click at [789, 406] on input "16:15" at bounding box center [817, 407] width 57 height 15
click at [792, 506] on input "16:00" at bounding box center [817, 501] width 57 height 15
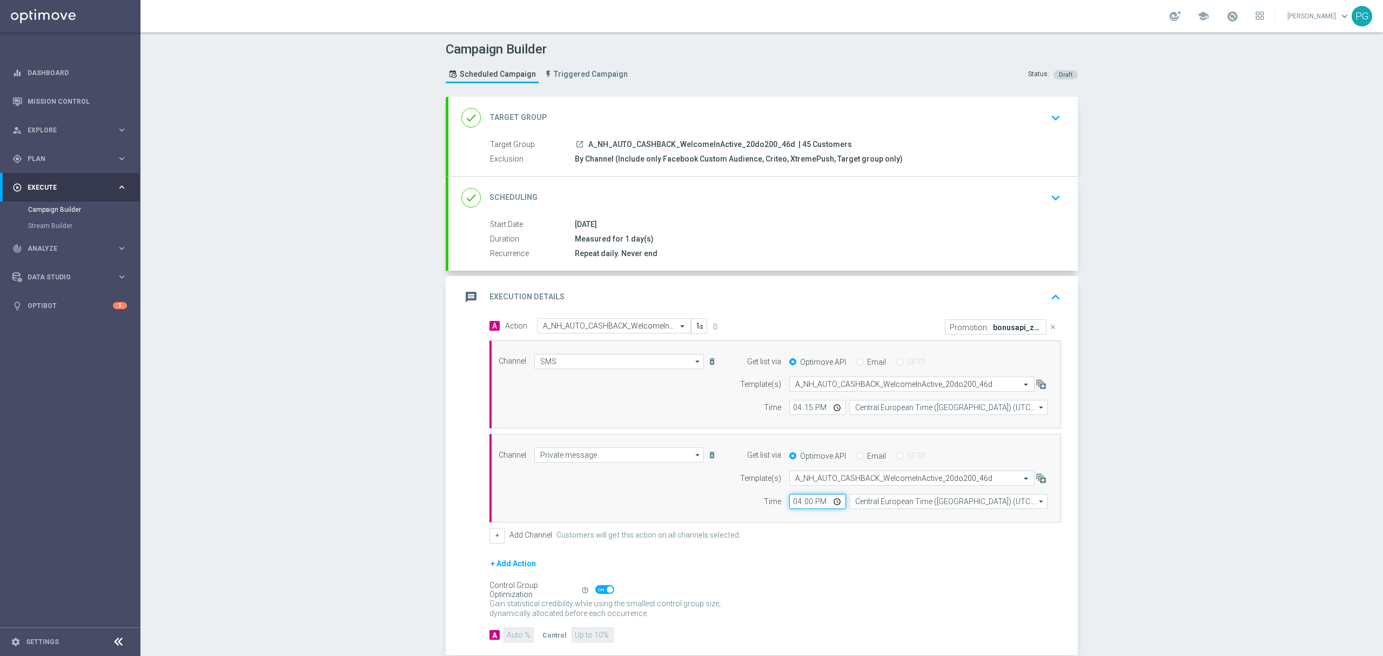
click at [792, 506] on input "16:00" at bounding box center [817, 501] width 57 height 15
type input "13:00"
click at [791, 404] on input "16:15" at bounding box center [817, 407] width 57 height 15
type input "13:15"
click at [1049, 324] on icon "close" at bounding box center [1053, 327] width 8 height 8
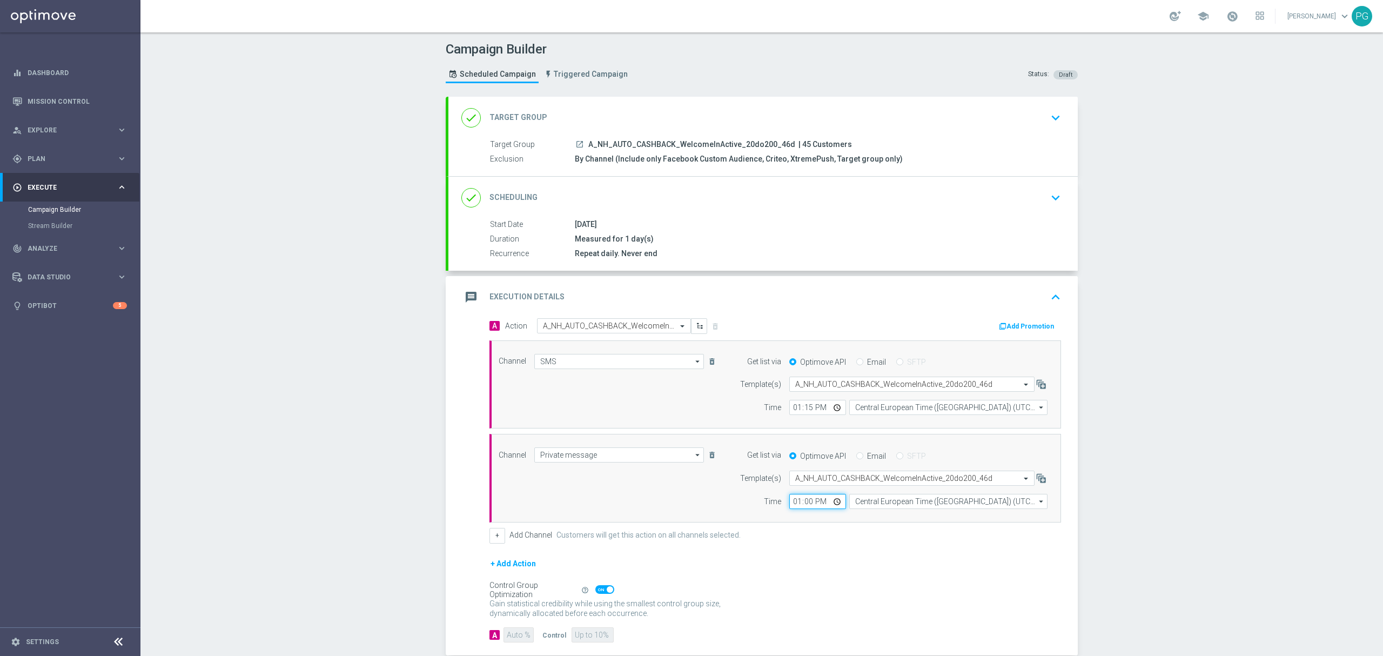
click at [790, 504] on input "13:00" at bounding box center [817, 501] width 57 height 15
type input "12:00"
click at [794, 413] on input "13:15" at bounding box center [817, 407] width 57 height 15
type input "12:12"
click at [792, 506] on input "12:00" at bounding box center [817, 501] width 57 height 15
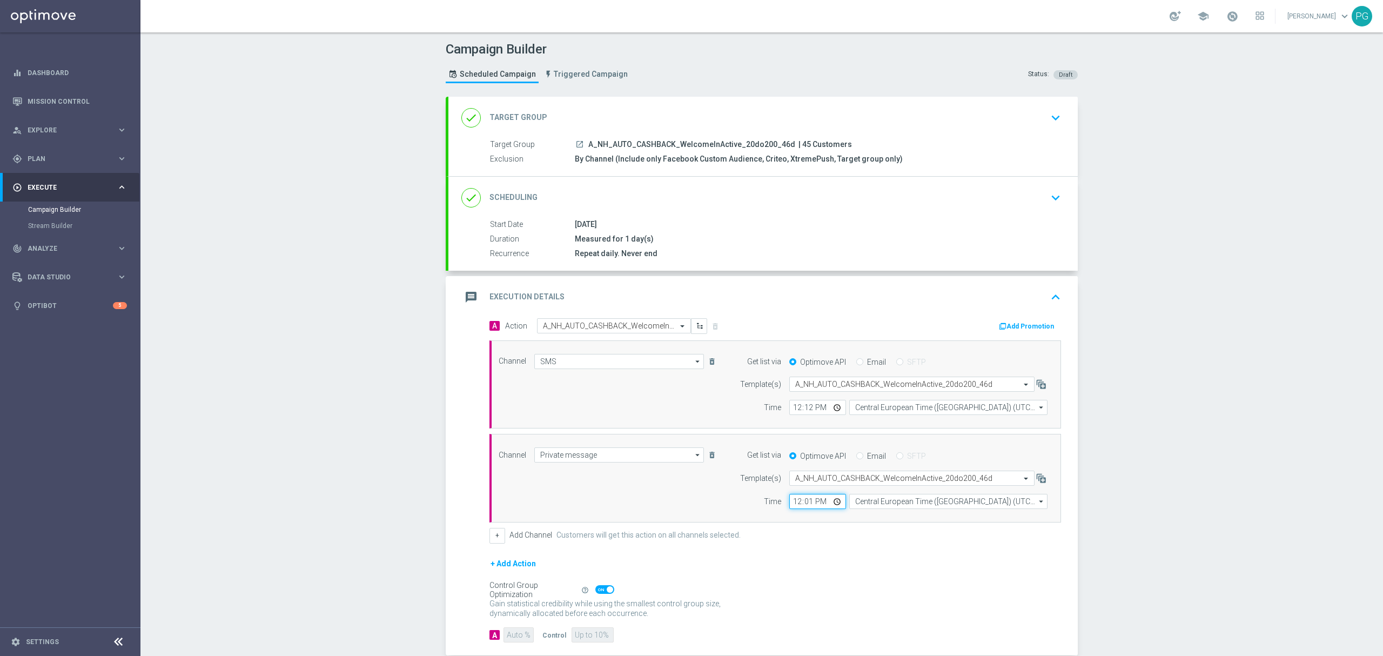
type input "12:12"
click at [1005, 328] on button "Add Promotion" at bounding box center [1028, 326] width 60 height 12
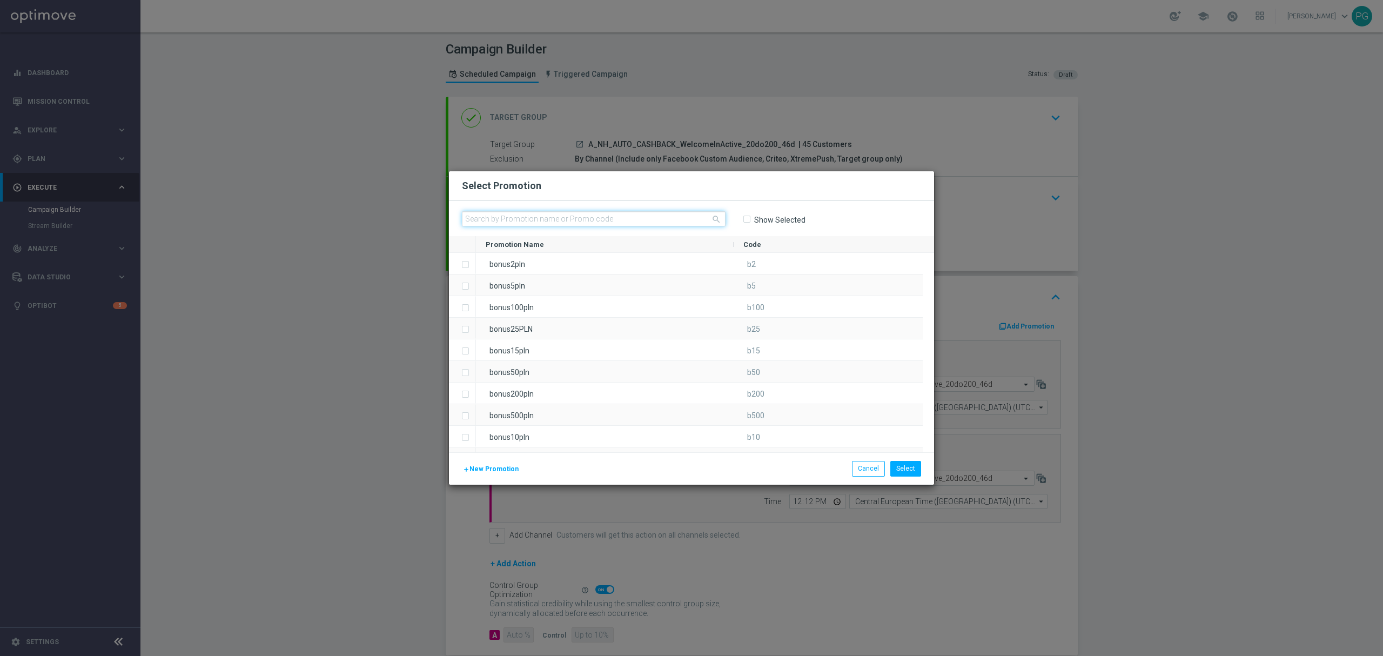
click at [698, 223] on input "text" at bounding box center [594, 218] width 264 height 15
paste input "bonusapi_tg-171960"
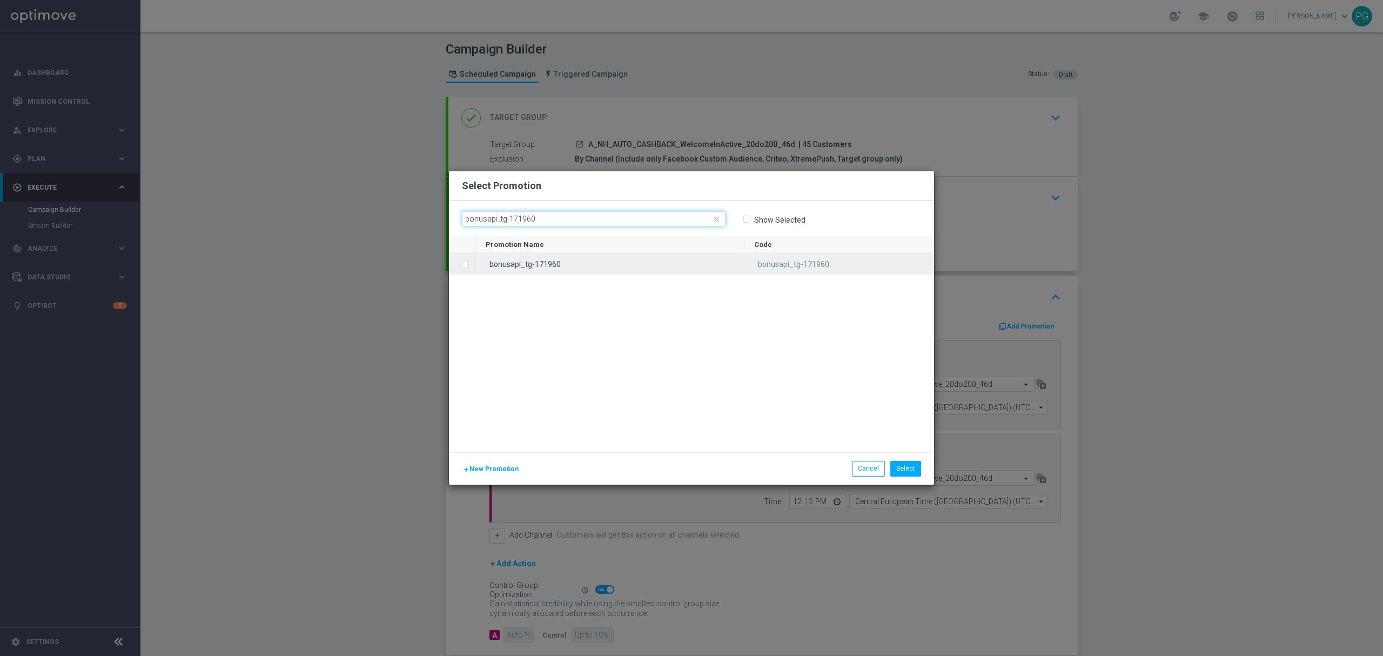
type input "bonusapi_tg-171960"
click at [656, 266] on div "bonusapi_tg-171960" at bounding box center [610, 263] width 269 height 21
click at [653, 337] on div "bonusapi_tg-171960 bonusapi_tg-171960" at bounding box center [705, 352] width 458 height 199
click at [912, 467] on button "Select" at bounding box center [905, 468] width 31 height 15
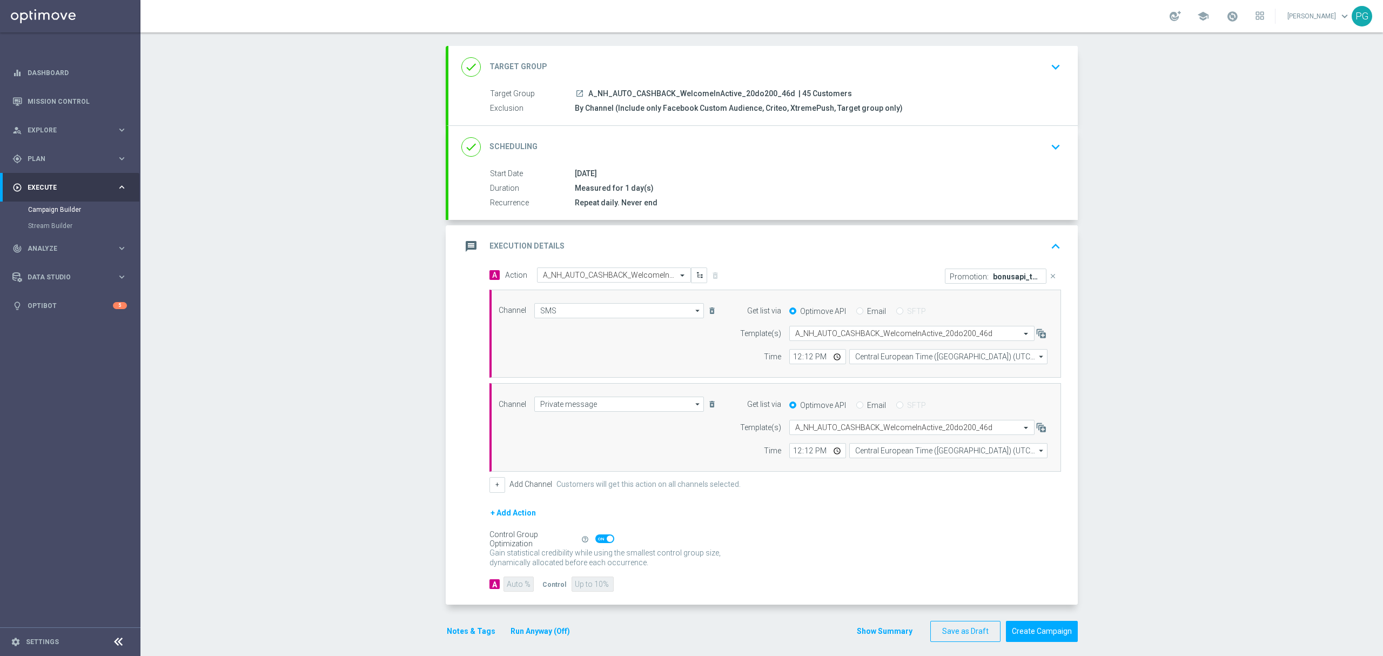
scroll to position [62, 0]
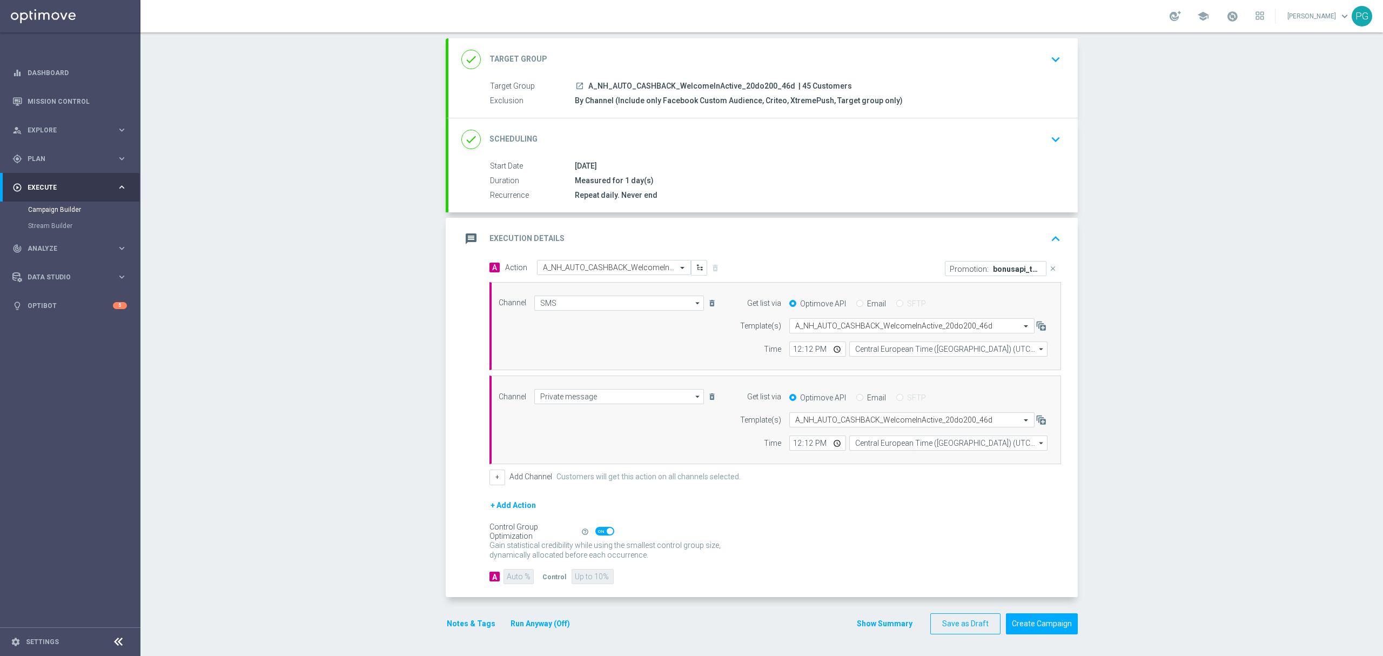
click at [740, 135] on div "done Scheduling keyboard_arrow_down" at bounding box center [762, 139] width 603 height 21
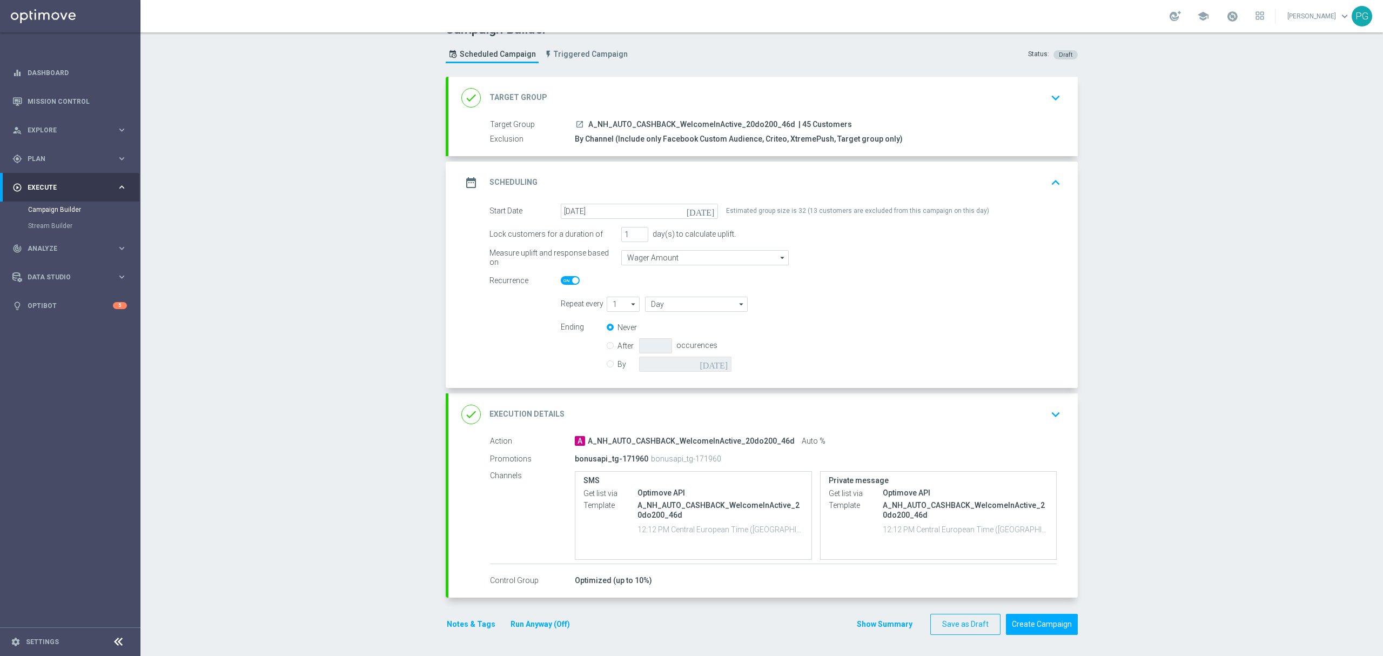
scroll to position [21, 0]
type input "2"
click at [634, 230] on input "2" at bounding box center [634, 234] width 27 height 15
click at [1126, 196] on div "Campaign Builder Scheduled Campaign Triggered Campaign Status: Draft done Targe…" at bounding box center [761, 343] width 1243 height 623
click at [1100, 377] on div "Campaign Builder Scheduled Campaign Triggered Campaign Status: Draft done Targe…" at bounding box center [761, 343] width 1243 height 623
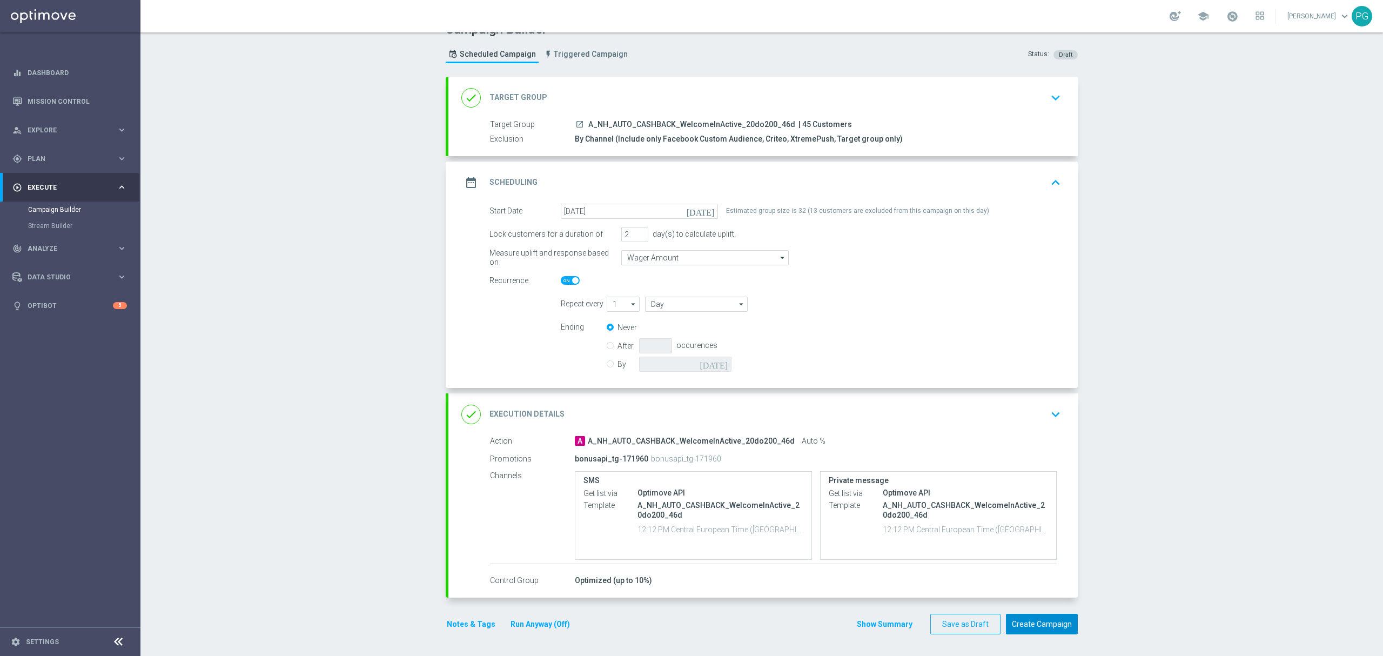
click at [1049, 620] on button "Create Campaign" at bounding box center [1042, 624] width 72 height 21
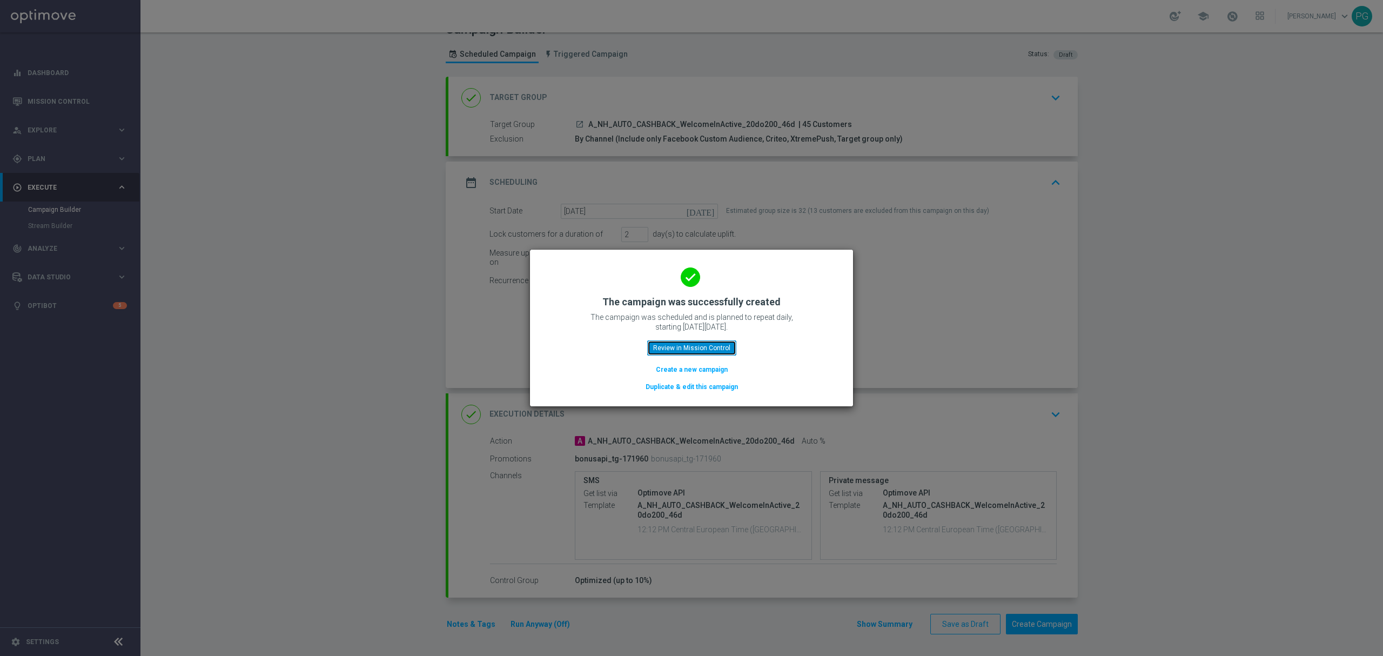
click at [699, 348] on button "Review in Mission Control" at bounding box center [691, 347] width 89 height 15
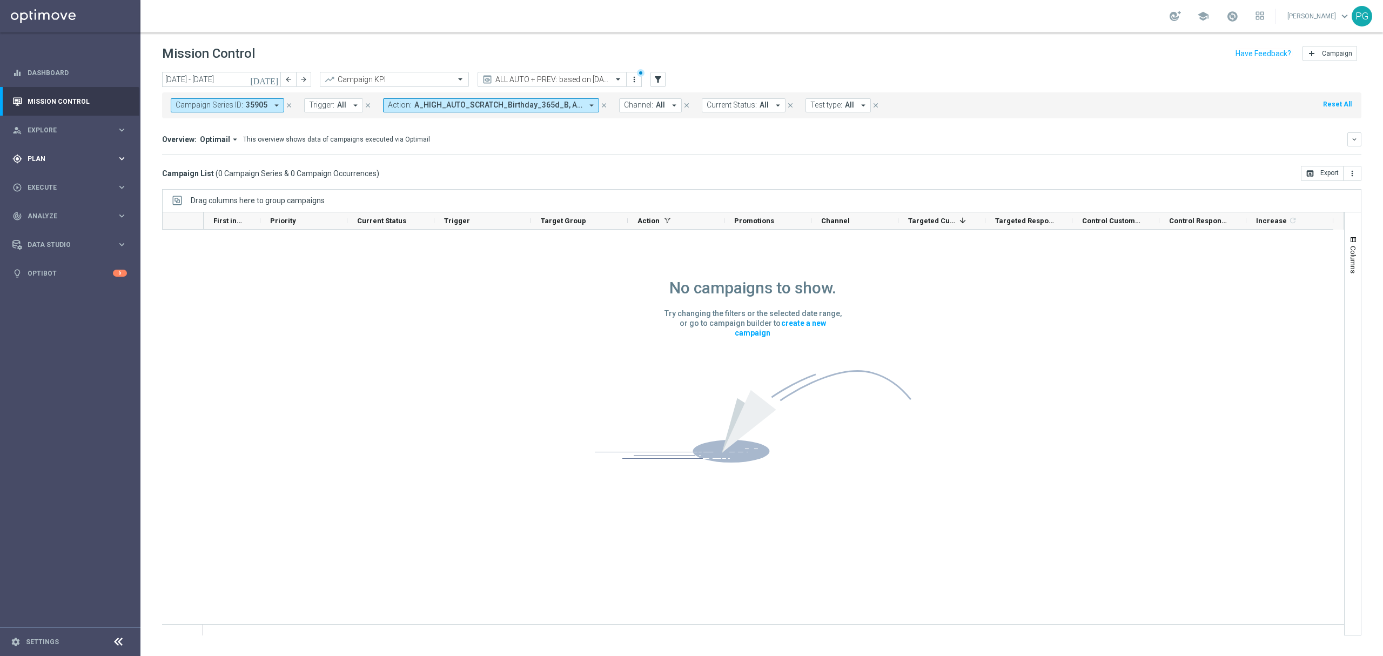
click at [104, 157] on span "Plan" at bounding box center [72, 159] width 89 height 6
click at [67, 177] on link "Target Groups" at bounding box center [70, 181] width 84 height 9
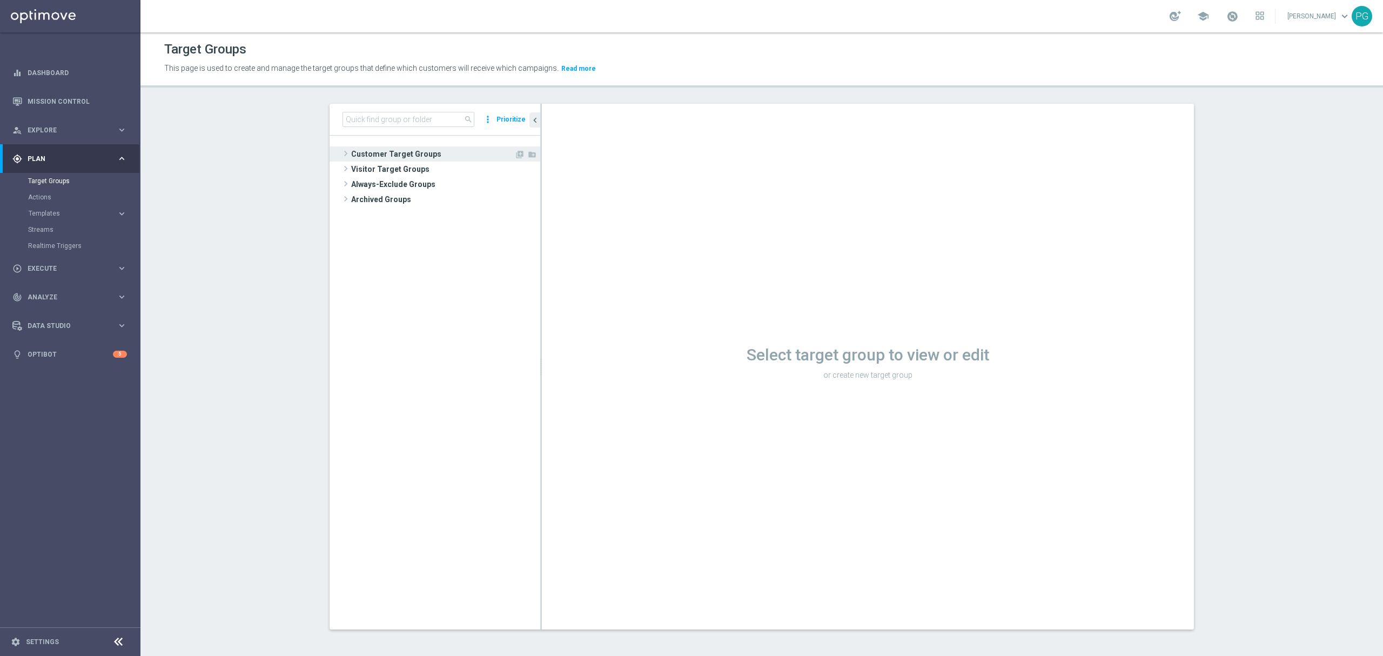
click at [400, 152] on span "Customer Target Groups" at bounding box center [432, 153] width 163 height 15
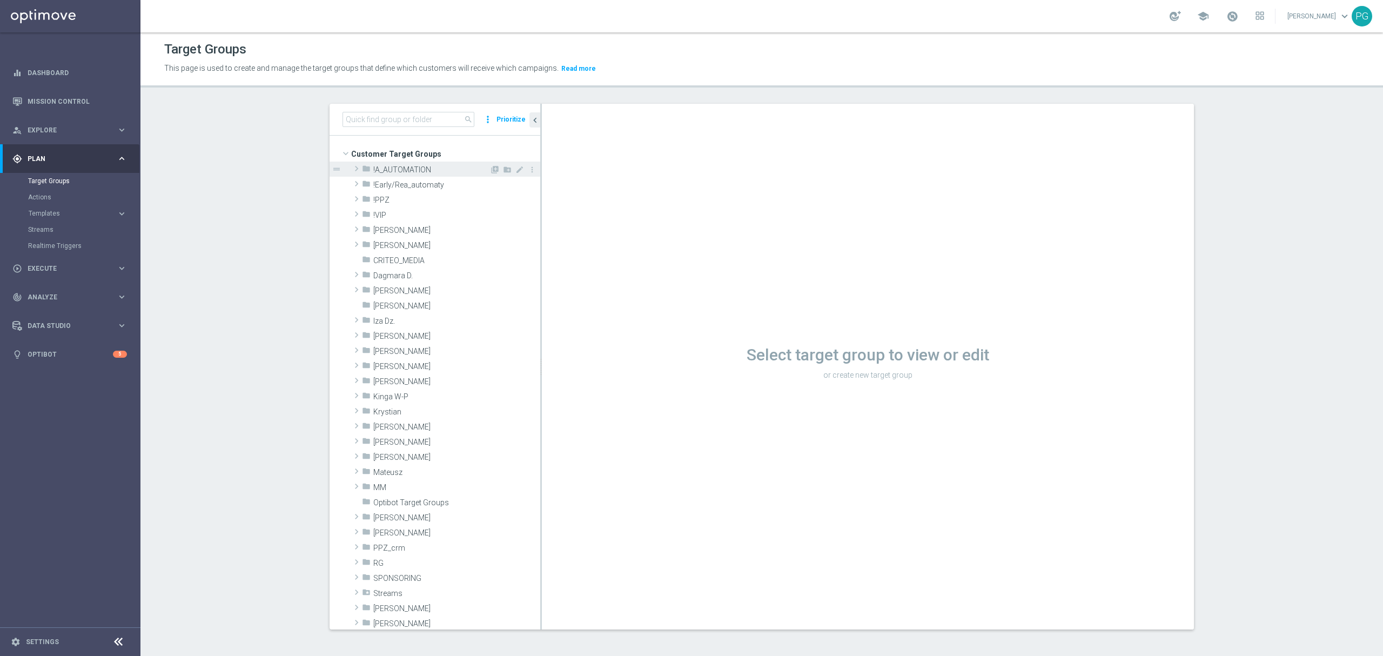
click at [398, 165] on div "folder !A_AUTOMATION" at bounding box center [426, 169] width 128 height 15
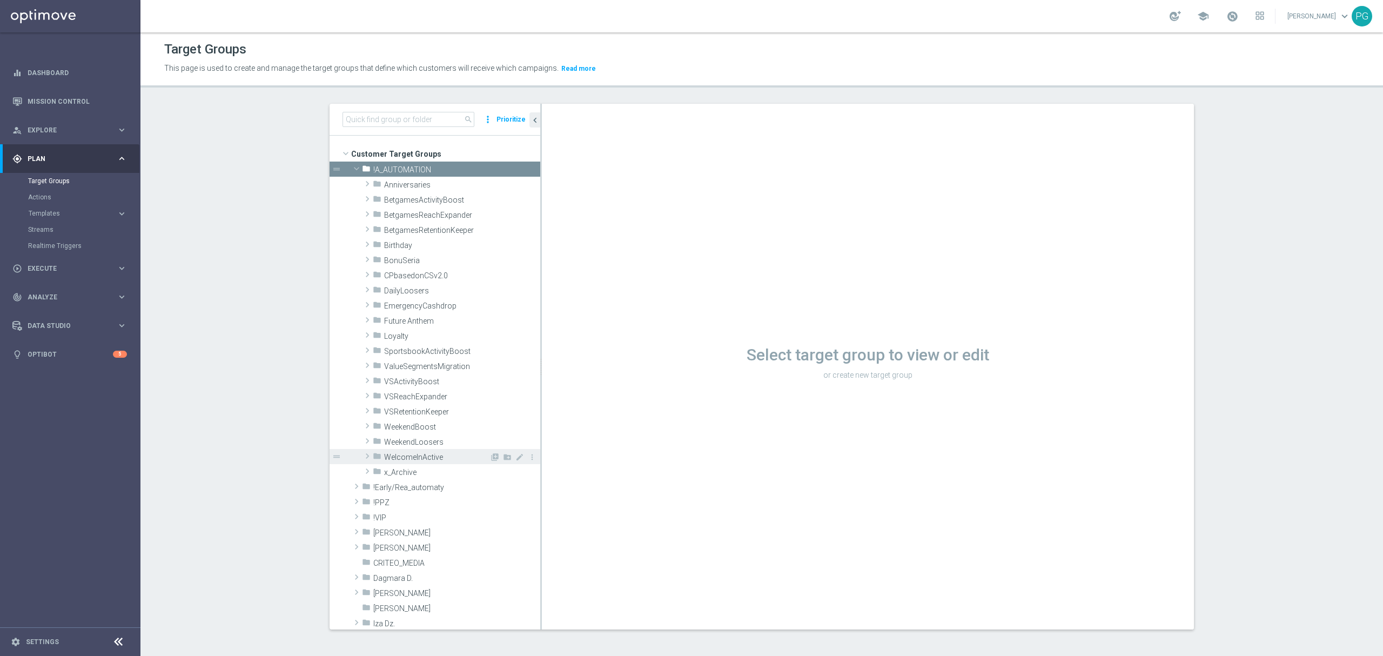
click at [411, 457] on span "WelcomeInActive" at bounding box center [436, 457] width 105 height 9
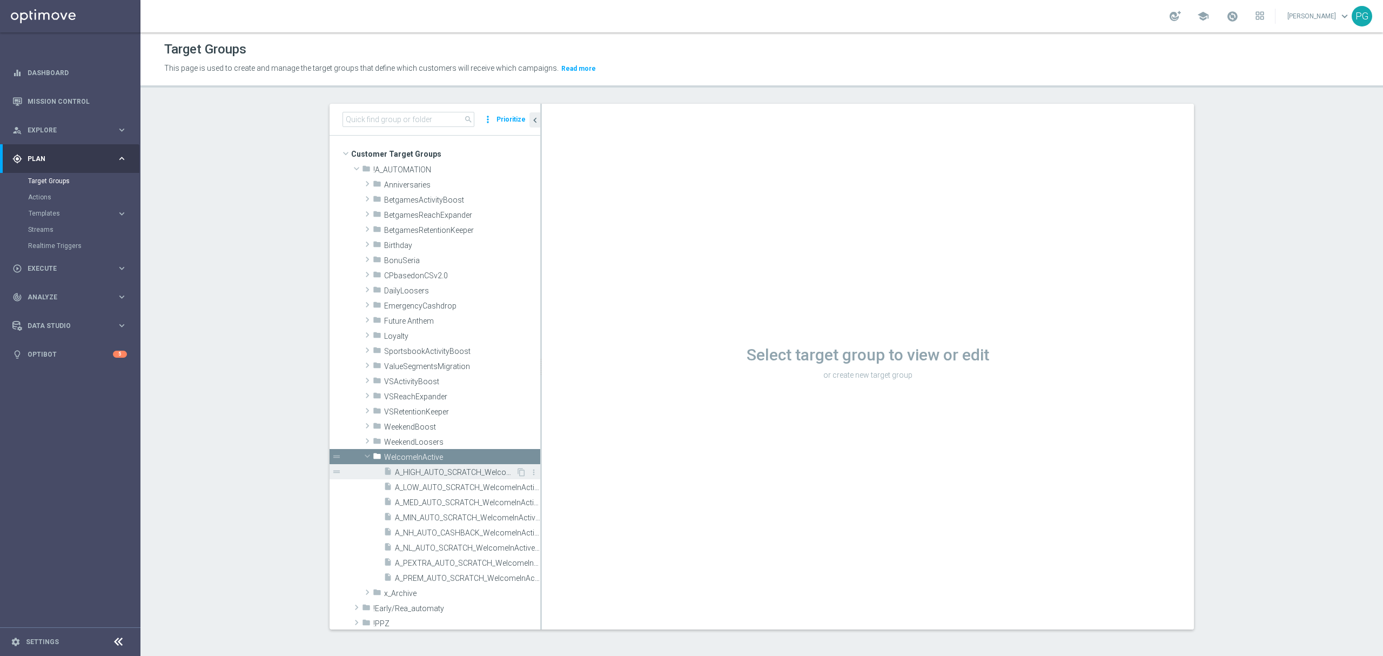
click at [409, 474] on span "A_HIGH_AUTO_SCRATCH_WelcomeInActive_40PLN_46d" at bounding box center [455, 472] width 121 height 9
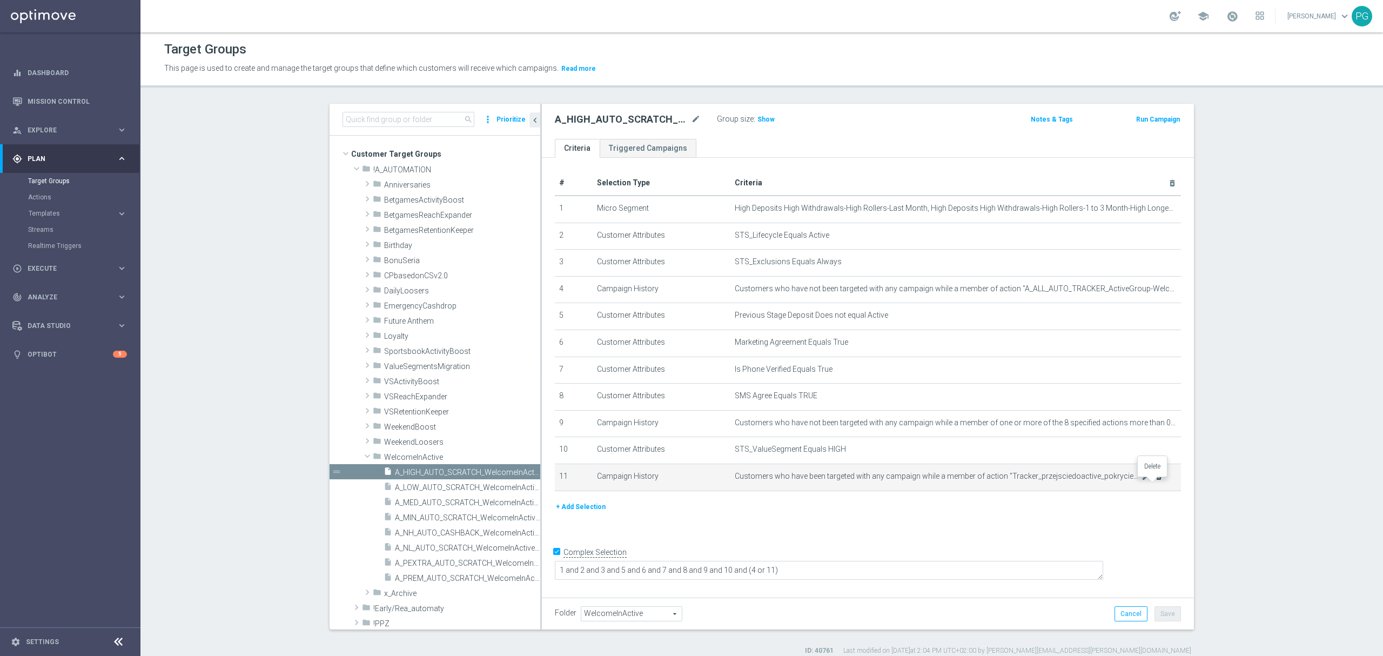
click at [1155, 481] on icon "delete_forever" at bounding box center [1159, 476] width 9 height 9
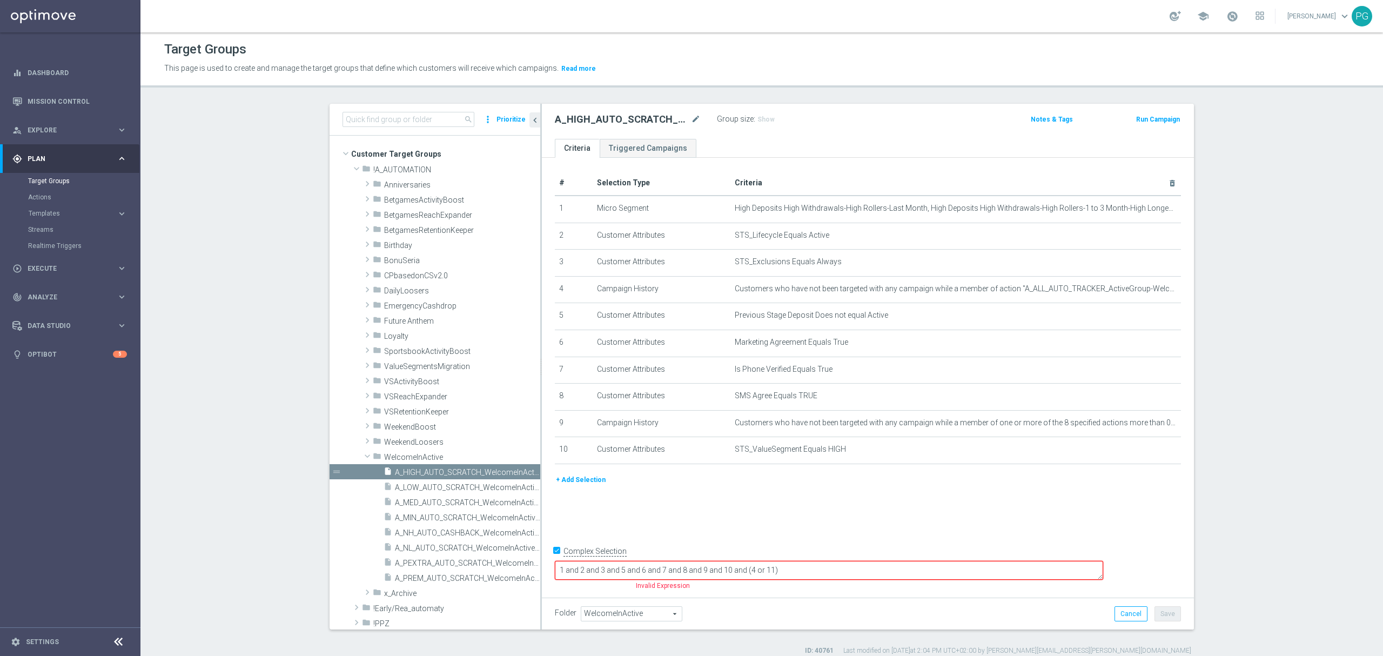
click at [555, 560] on input "Complex Selection" at bounding box center [558, 552] width 7 height 15
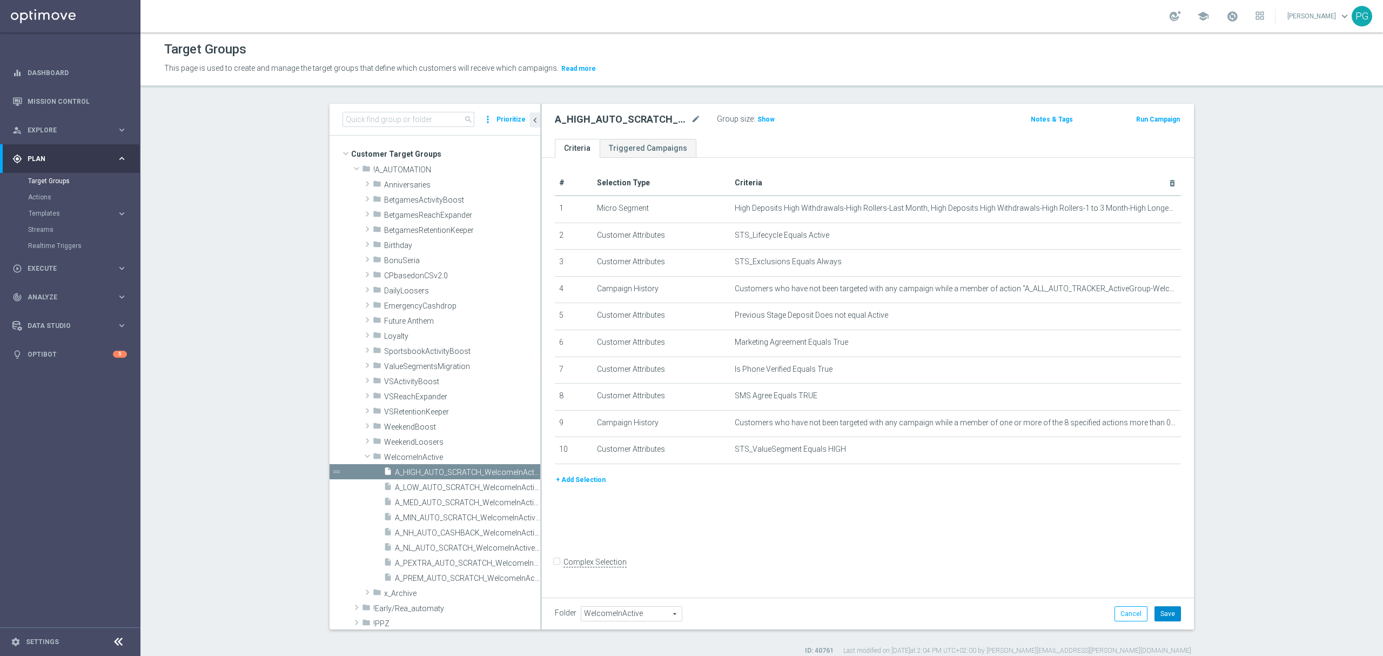
click at [1163, 617] on button "Save" at bounding box center [1168, 613] width 26 height 15
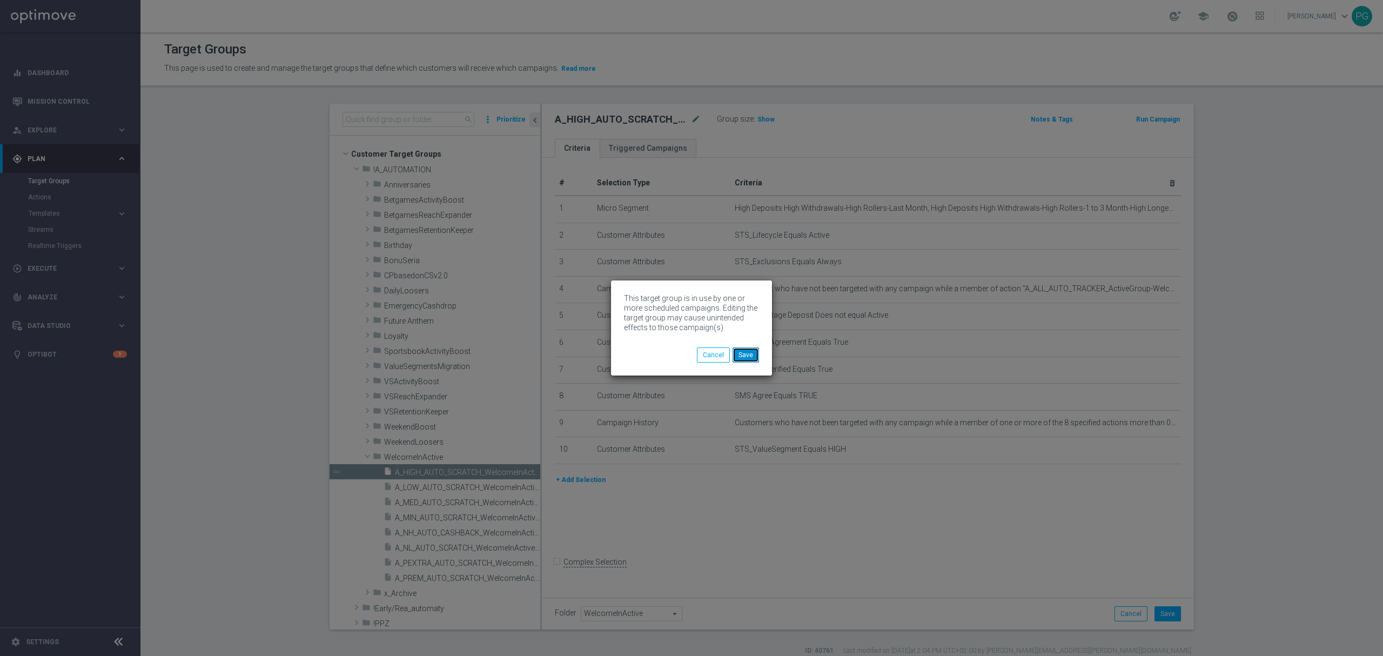
click at [740, 360] on button "Save" at bounding box center [746, 354] width 26 height 15
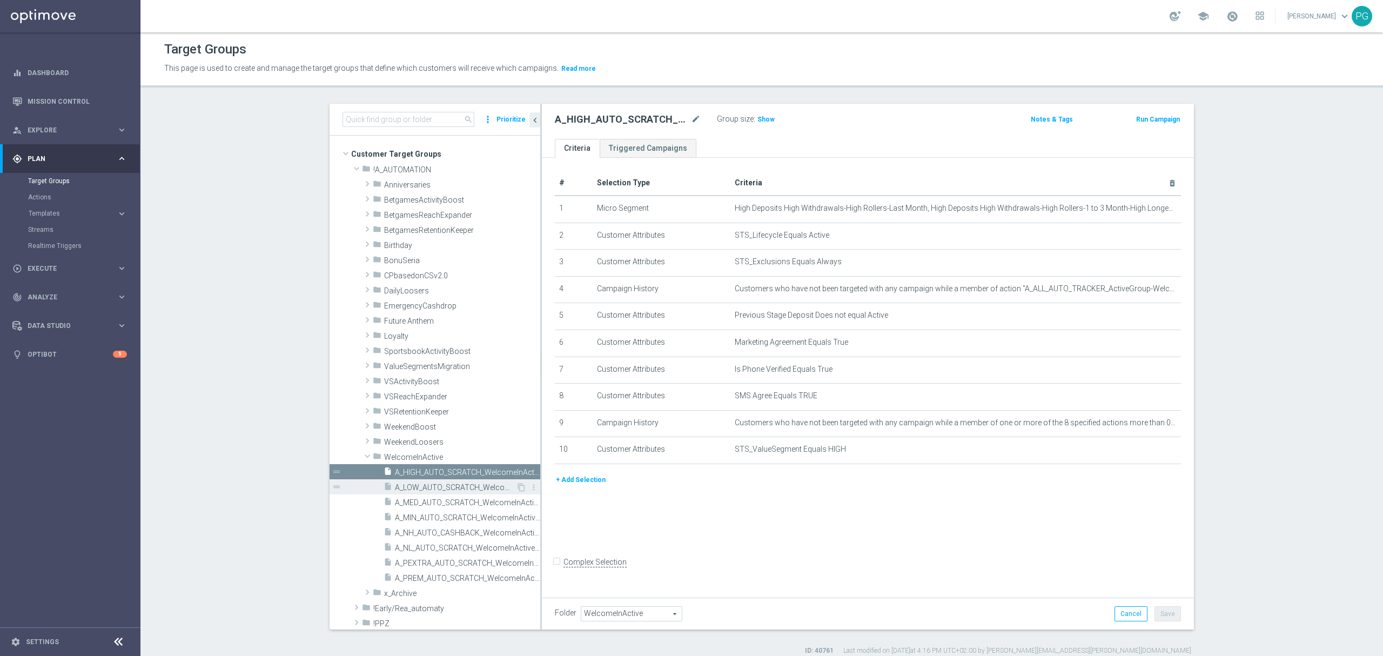
click at [431, 485] on span "A_LOW_AUTO_SCRATCH_WelcomeInActive_5PLN_46d" at bounding box center [455, 487] width 121 height 9
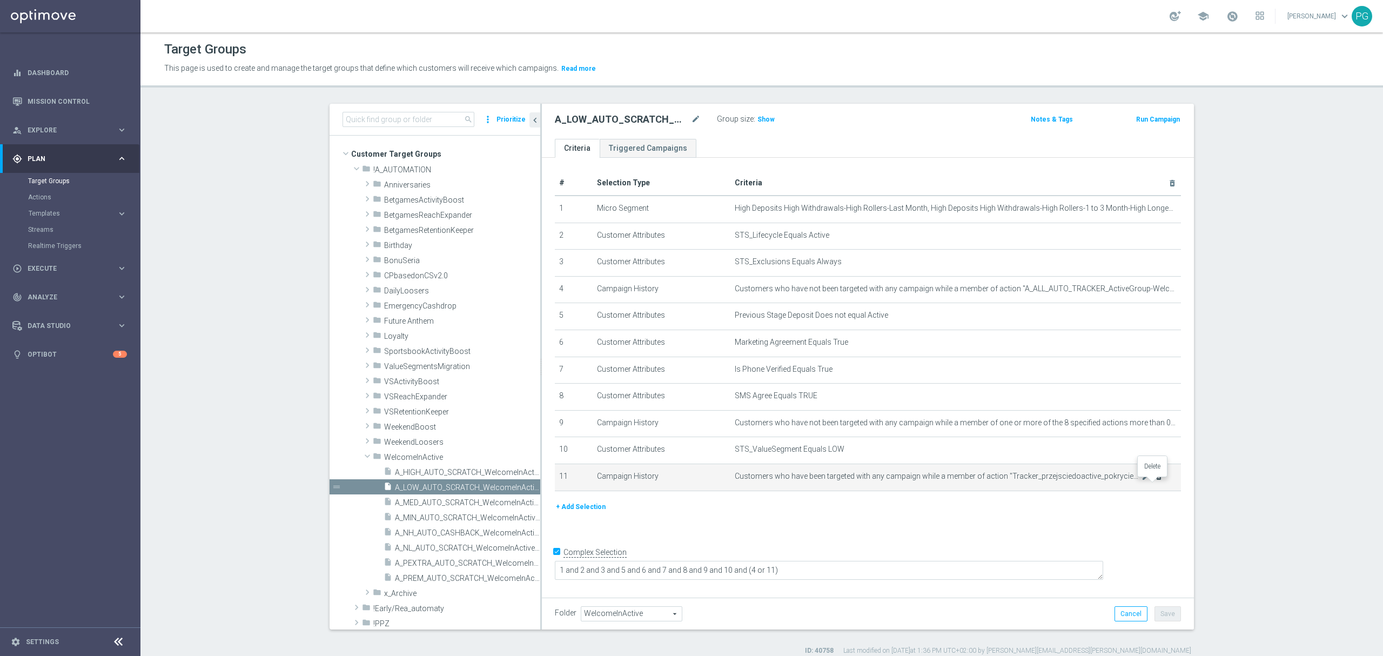
click at [1155, 481] on icon "delete_forever" at bounding box center [1159, 476] width 9 height 9
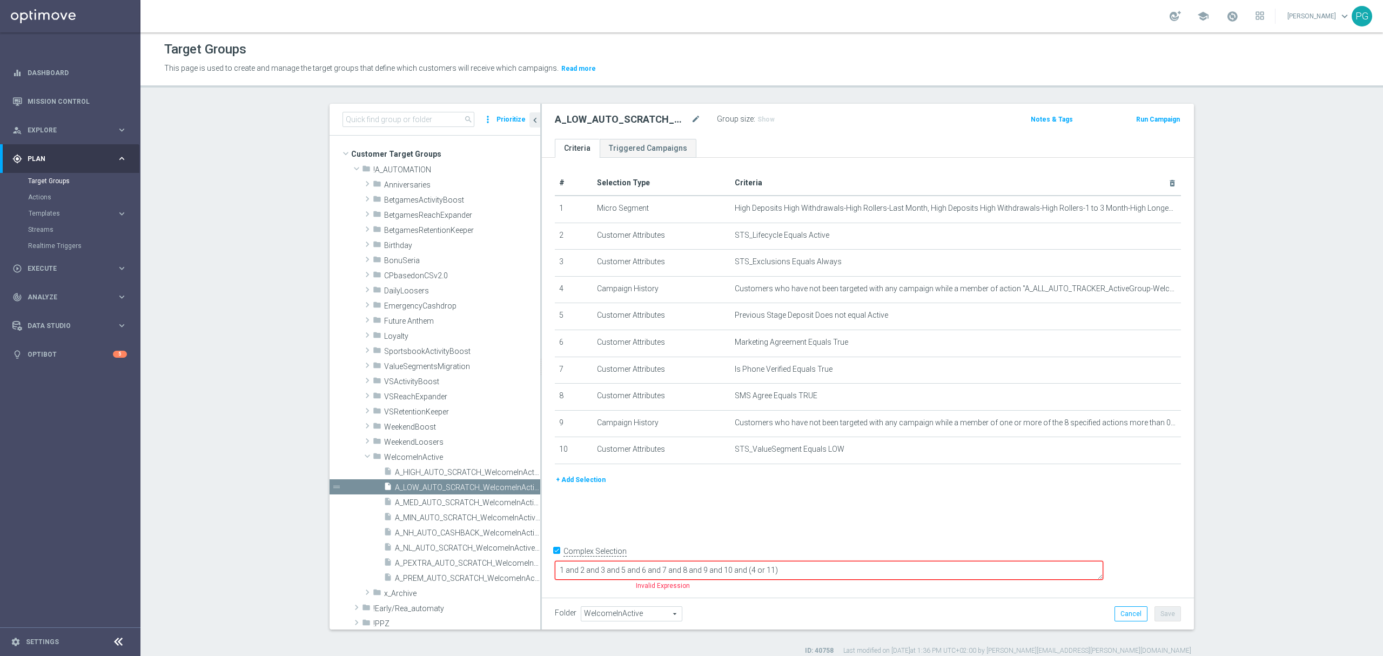
click at [555, 560] on input "Complex Selection" at bounding box center [558, 552] width 7 height 15
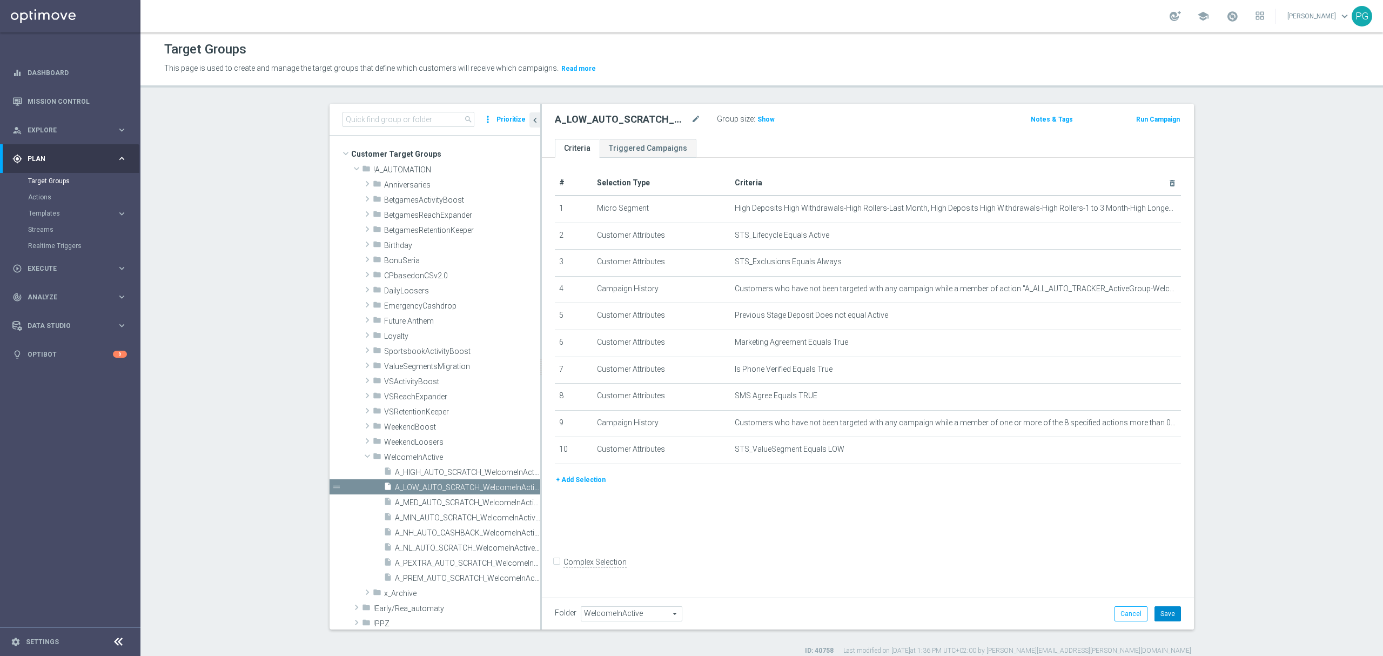
click at [1172, 610] on button "Save" at bounding box center [1168, 613] width 26 height 15
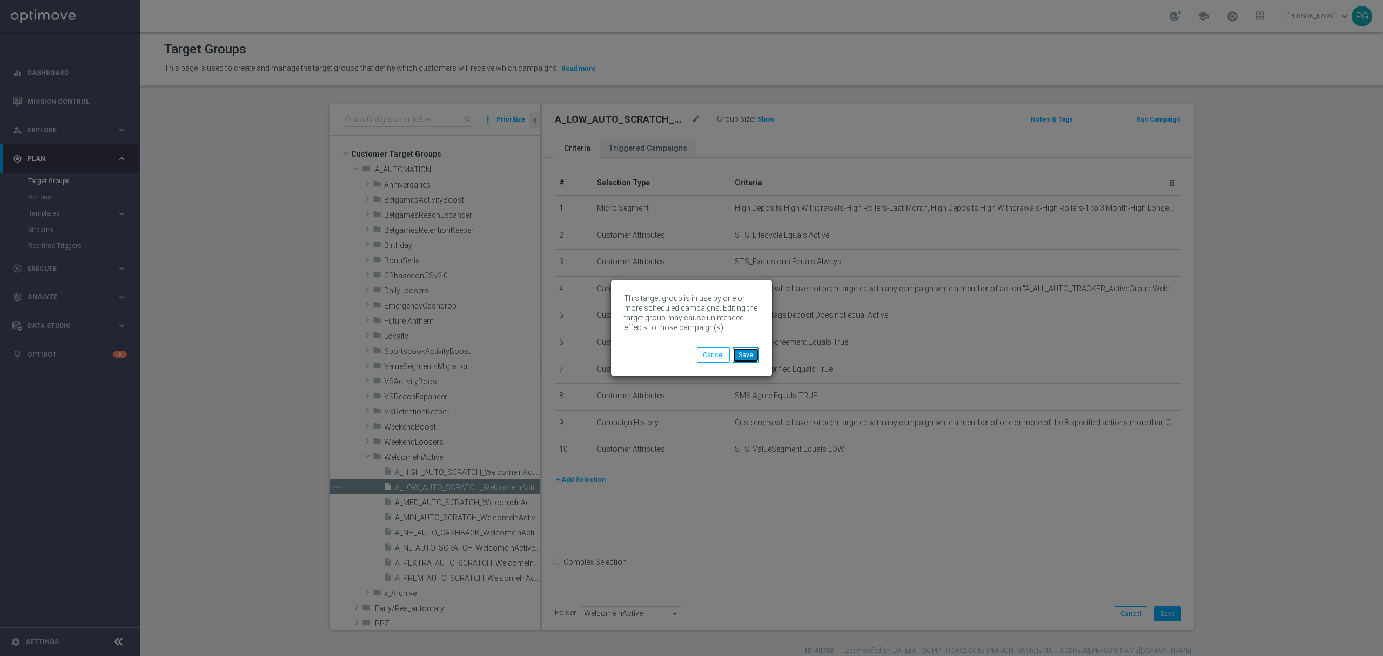
click at [751, 357] on button "Save" at bounding box center [746, 354] width 26 height 15
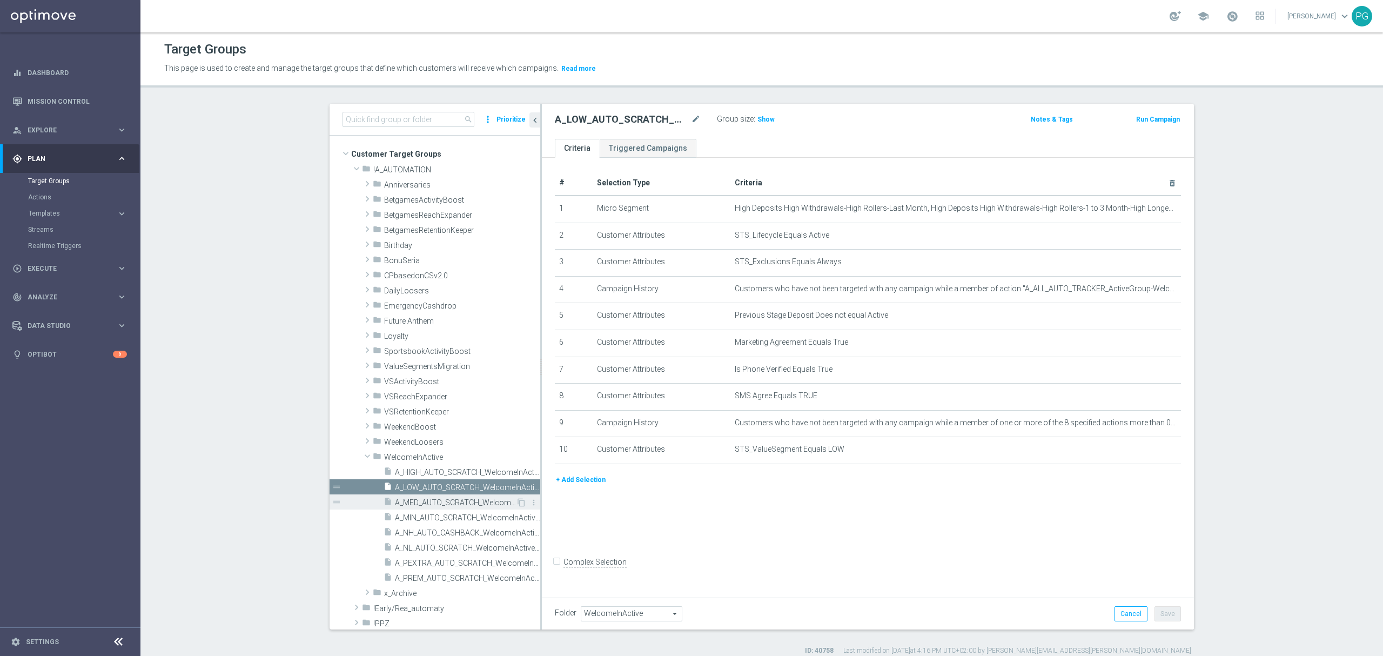
click at [428, 502] on span "A_MED_AUTO_SCRATCH_WelcomeInActive_15PLN_46d" at bounding box center [455, 502] width 121 height 9
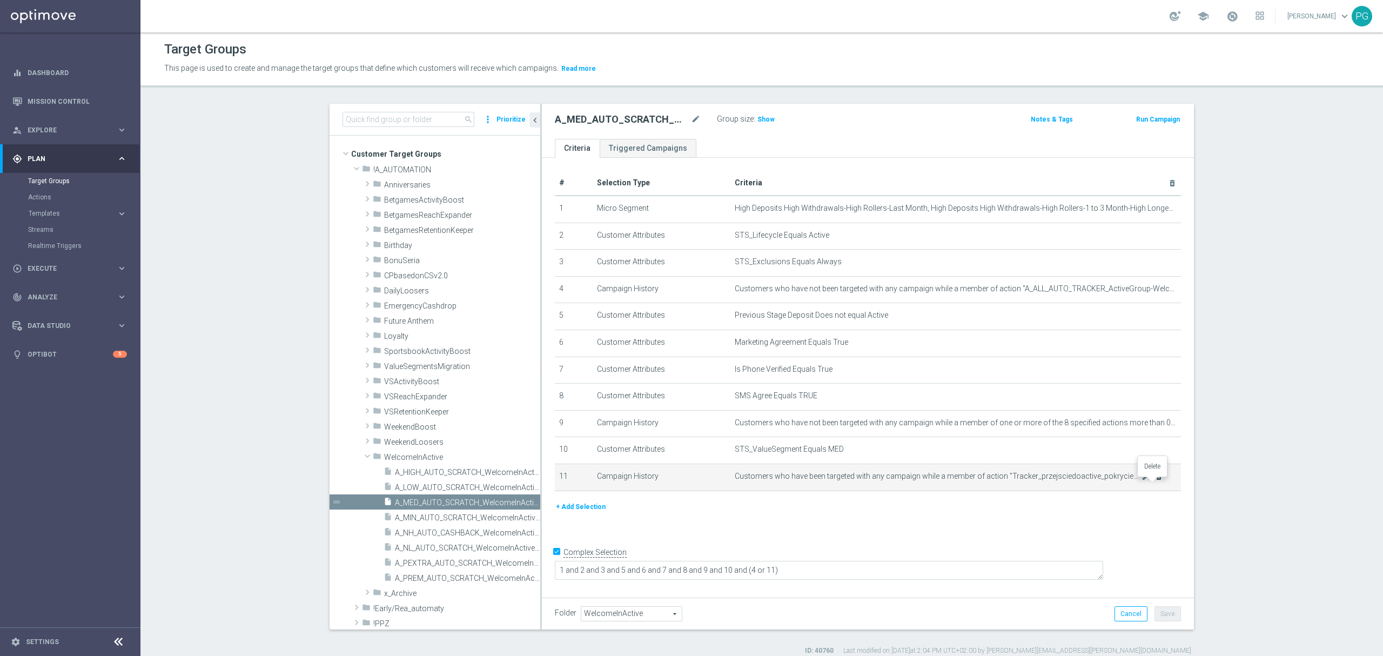
click at [1155, 481] on icon "delete_forever" at bounding box center [1159, 476] width 9 height 9
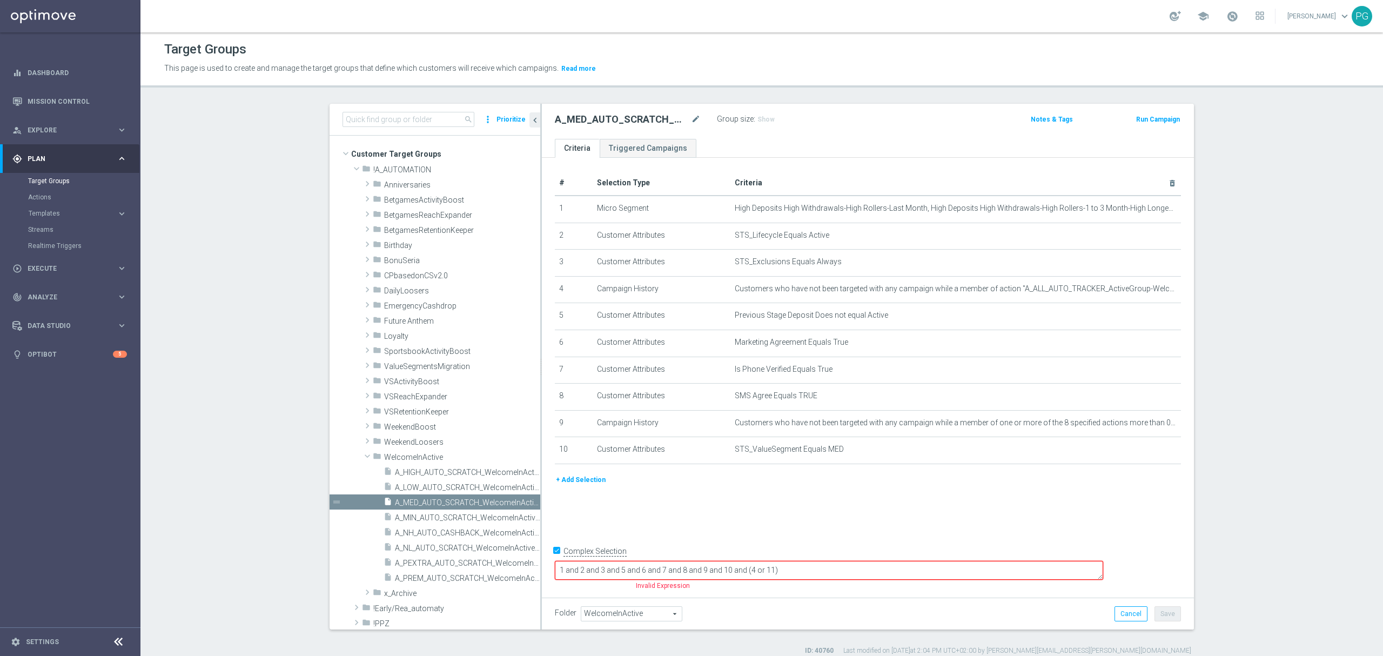
click at [555, 560] on input "Complex Selection" at bounding box center [558, 552] width 7 height 15
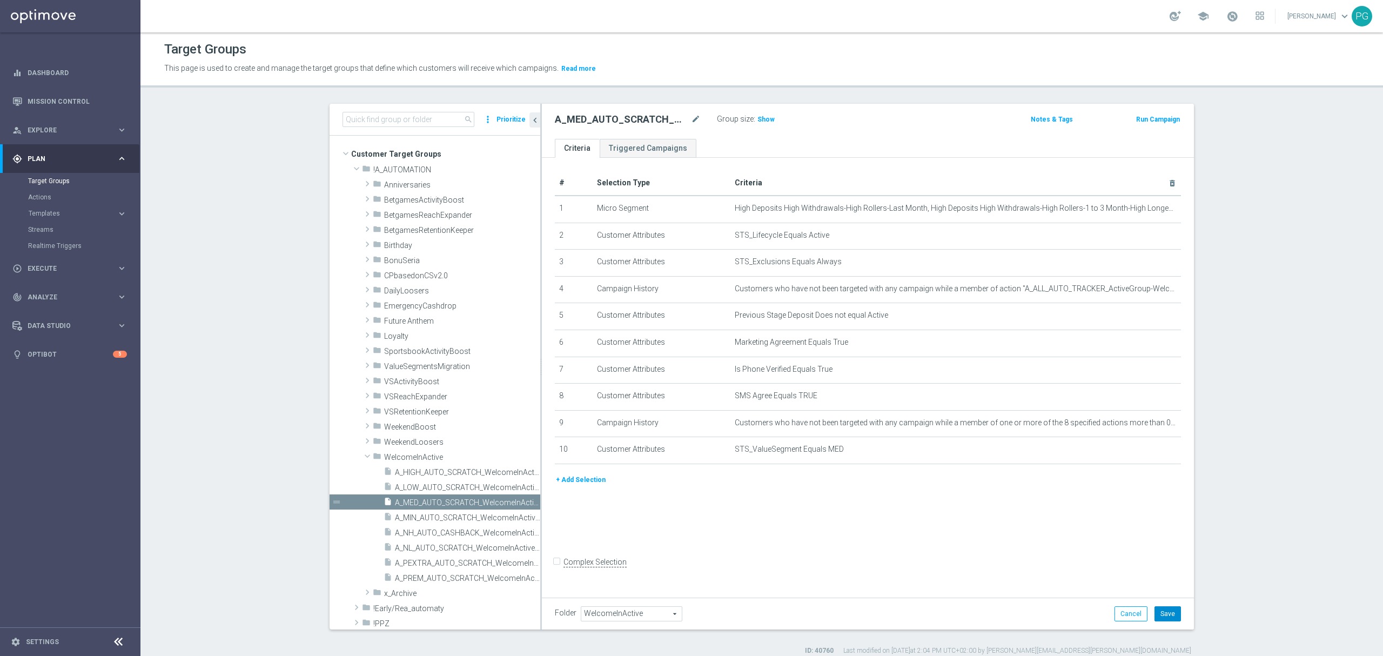
click at [1155, 616] on button "Save" at bounding box center [1168, 613] width 26 height 15
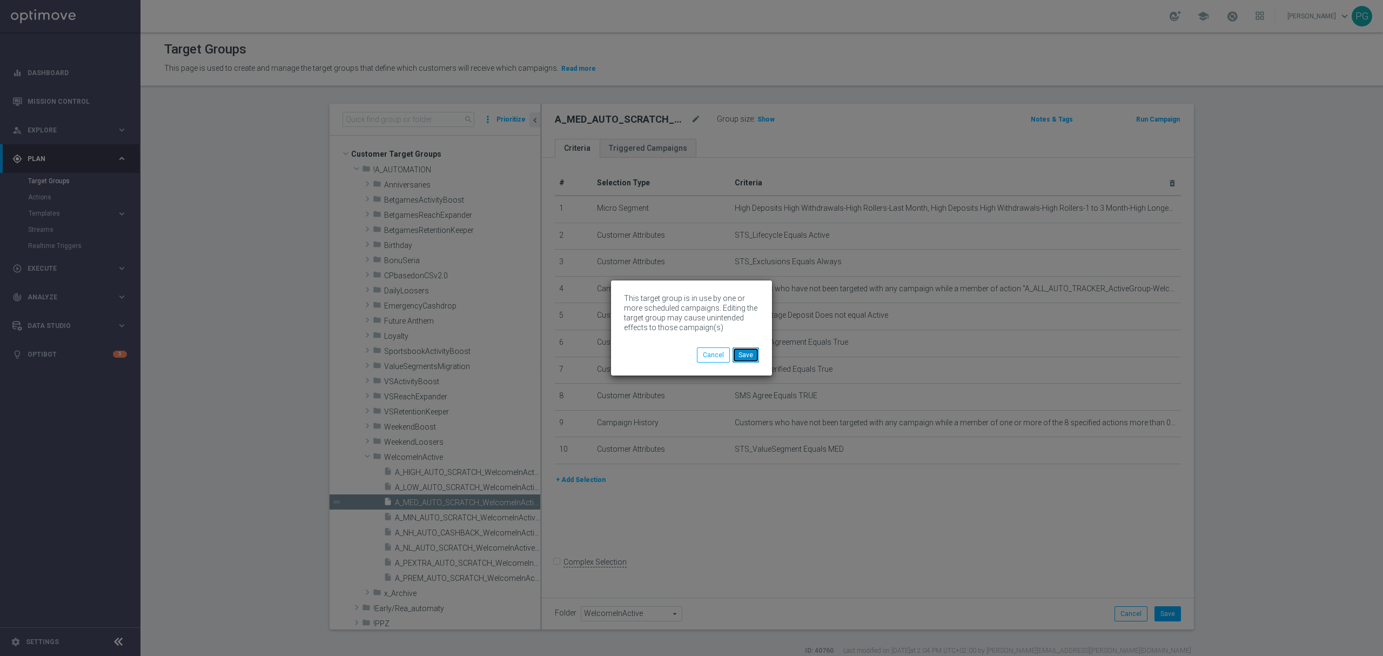
click at [748, 350] on button "Save" at bounding box center [746, 354] width 26 height 15
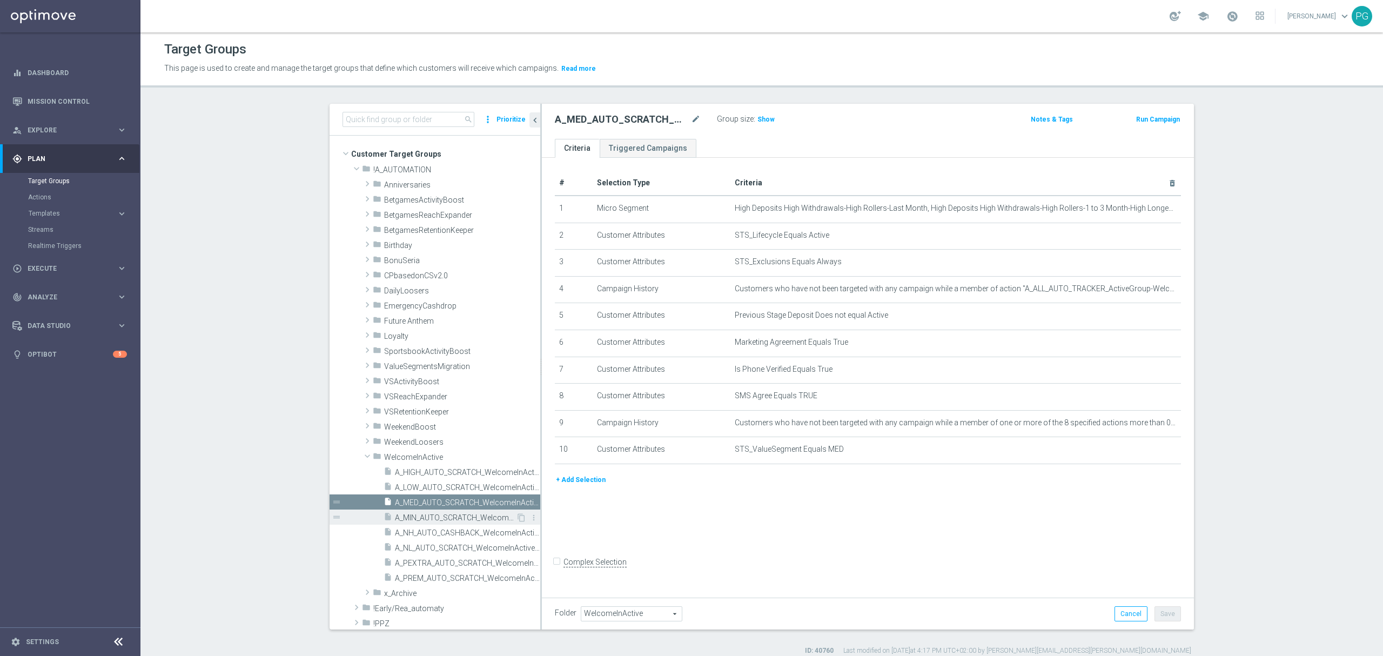
click at [448, 517] on span "A_MIN_AUTO_SCRATCH_WelcomeInActive_2PLN_46d" at bounding box center [455, 517] width 121 height 9
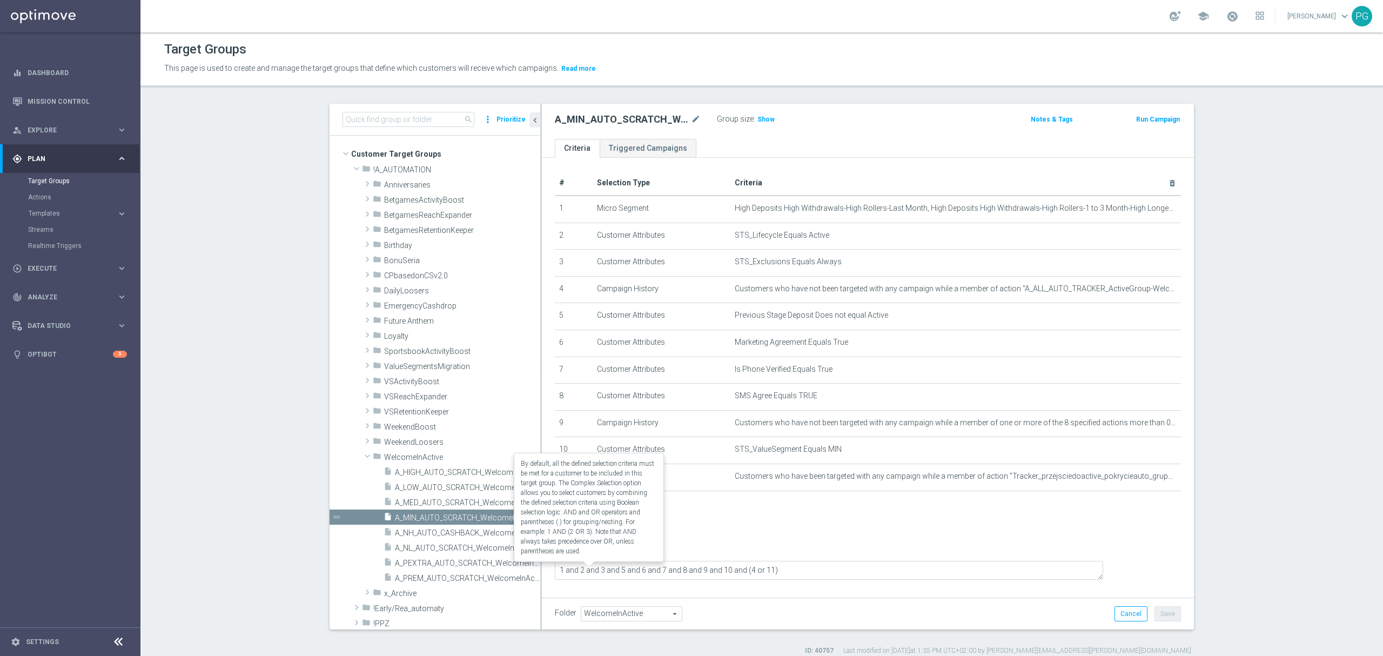
click at [564, 558] on label "Complex Selection" at bounding box center [595, 552] width 63 height 10
click at [555, 561] on input "Complex Selection" at bounding box center [558, 553] width 7 height 15
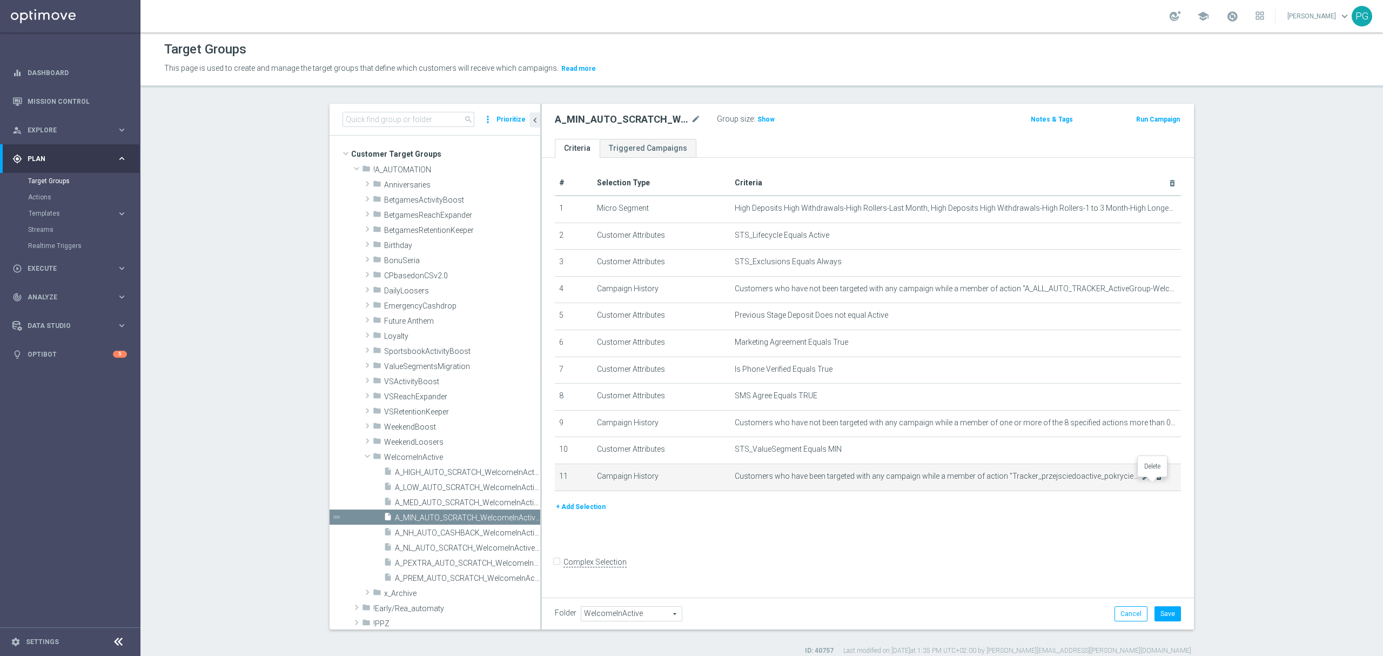
click at [1155, 481] on icon "delete_forever" at bounding box center [1159, 476] width 9 height 9
click at [1162, 614] on button "Save" at bounding box center [1168, 613] width 26 height 15
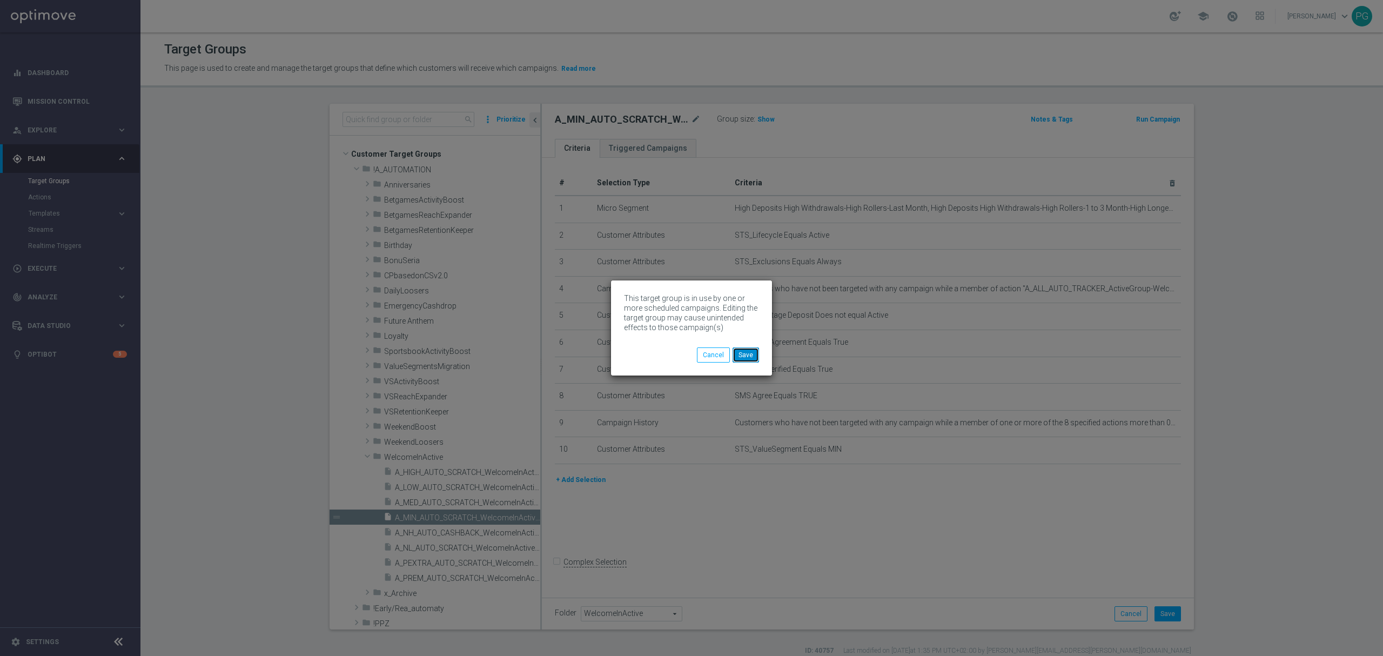
click at [751, 354] on button "Save" at bounding box center [746, 354] width 26 height 15
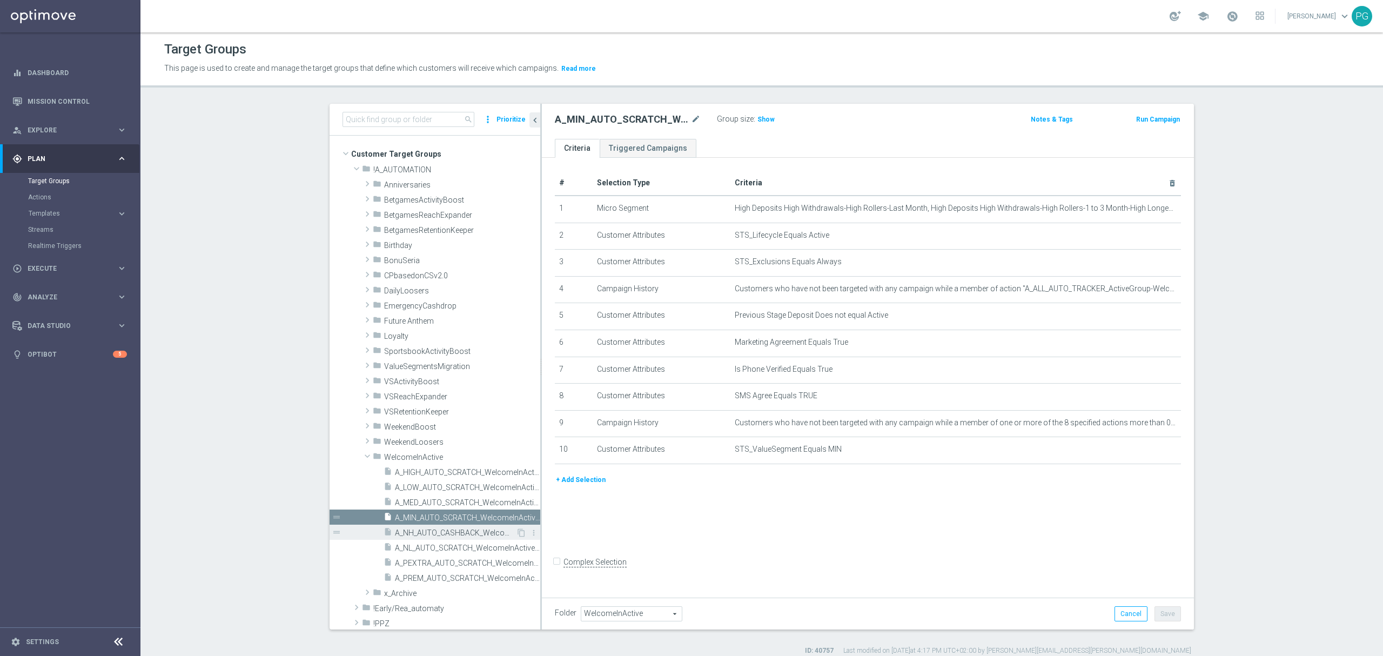
click at [415, 532] on span "A_NH_AUTO_CASHBACK_WelcomeInActive_20do200_46d" at bounding box center [455, 532] width 121 height 9
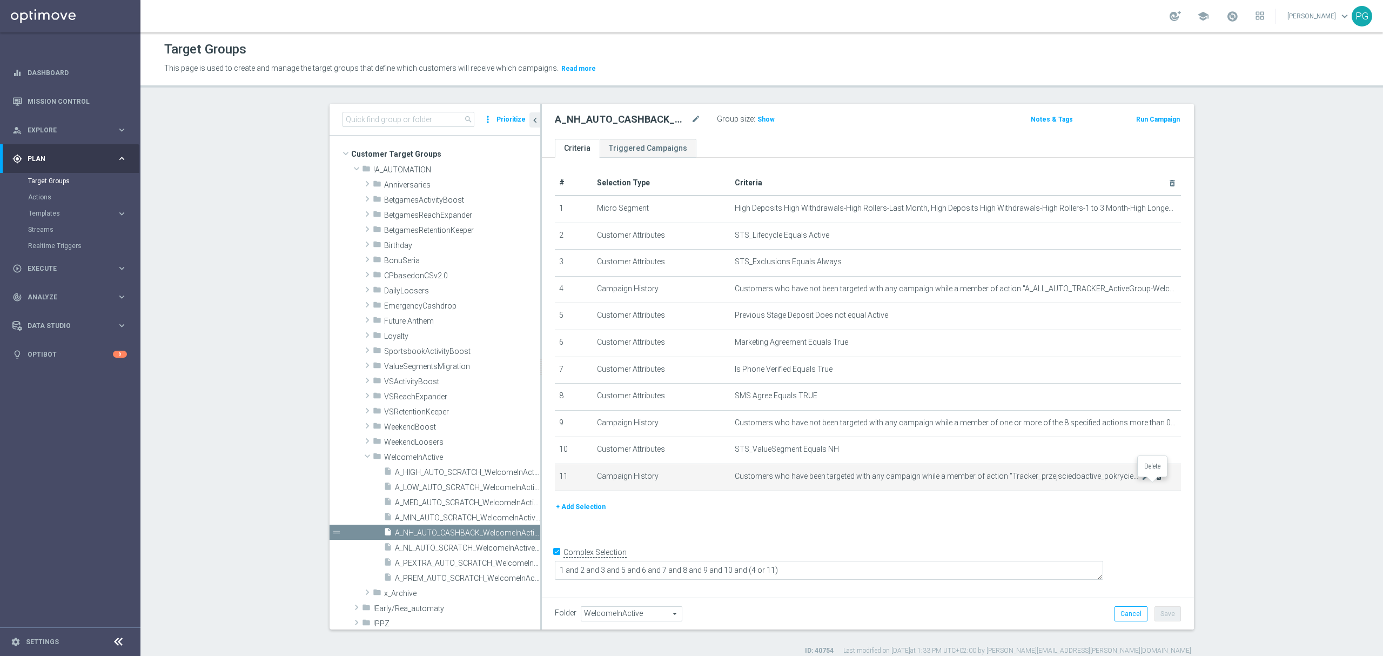
click at [1155, 481] on icon "delete_forever" at bounding box center [1159, 476] width 9 height 9
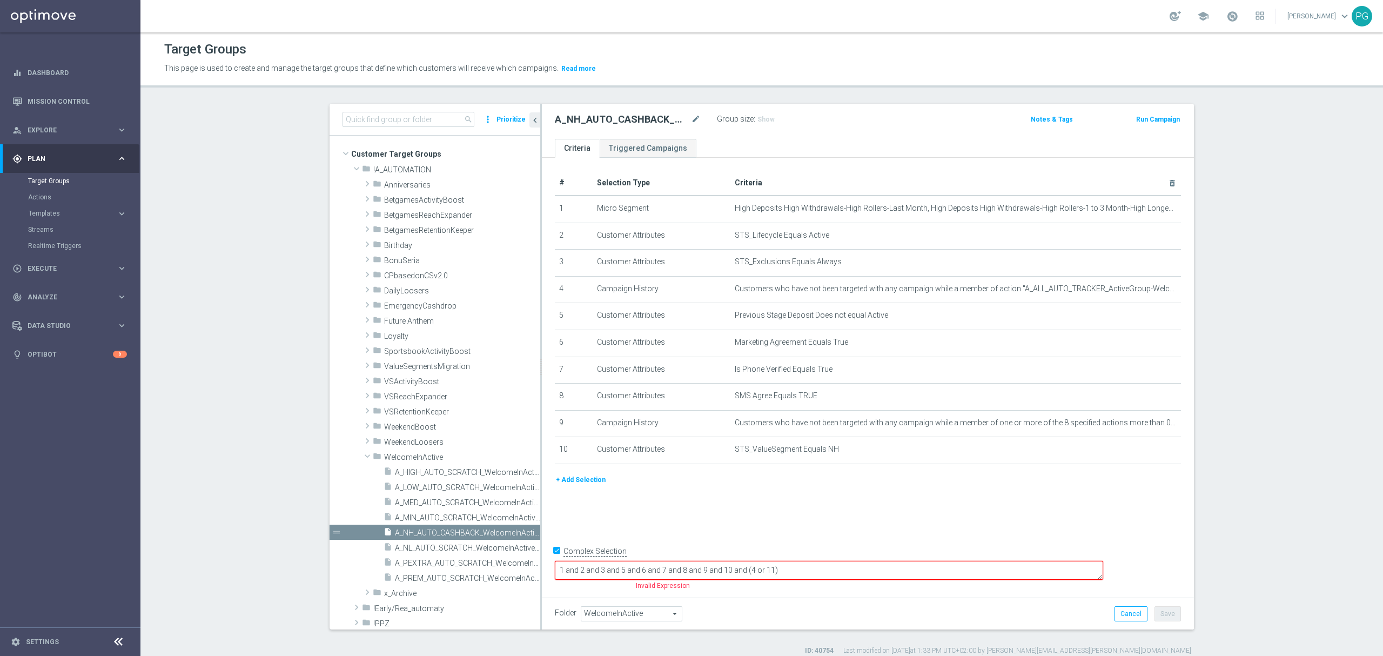
click at [545, 565] on div "# Selection Type Criteria delete_forever 1 Micro Segment mode_edit delete_forev…" at bounding box center [868, 375] width 652 height 435
click at [555, 560] on input "Complex Selection" at bounding box center [558, 552] width 7 height 15
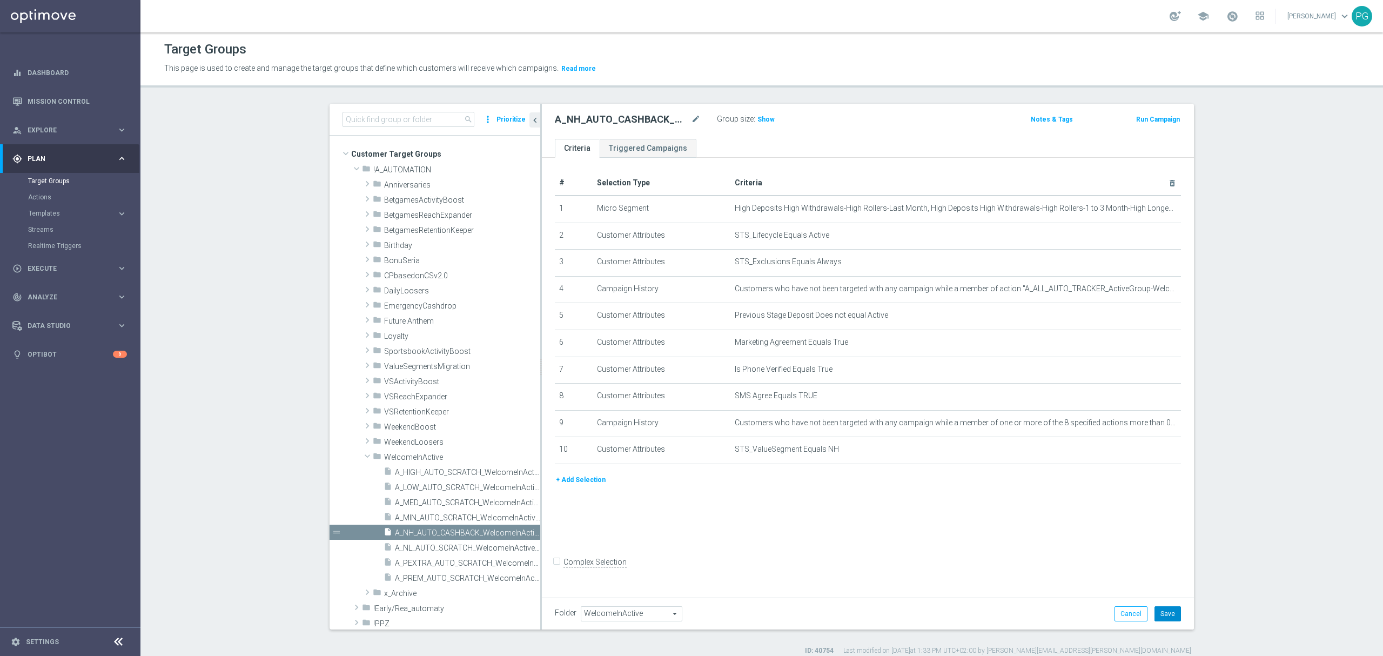
click at [1170, 614] on button "Save" at bounding box center [1168, 613] width 26 height 15
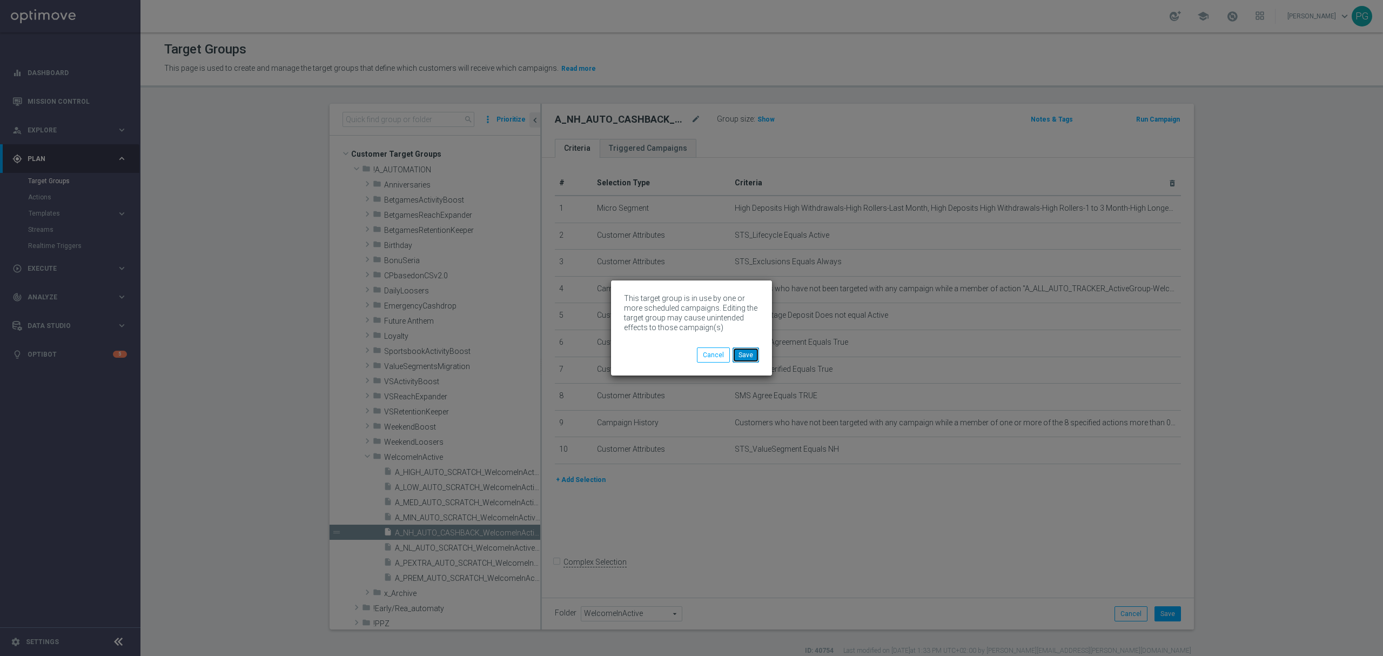
click at [743, 357] on button "Save" at bounding box center [746, 354] width 26 height 15
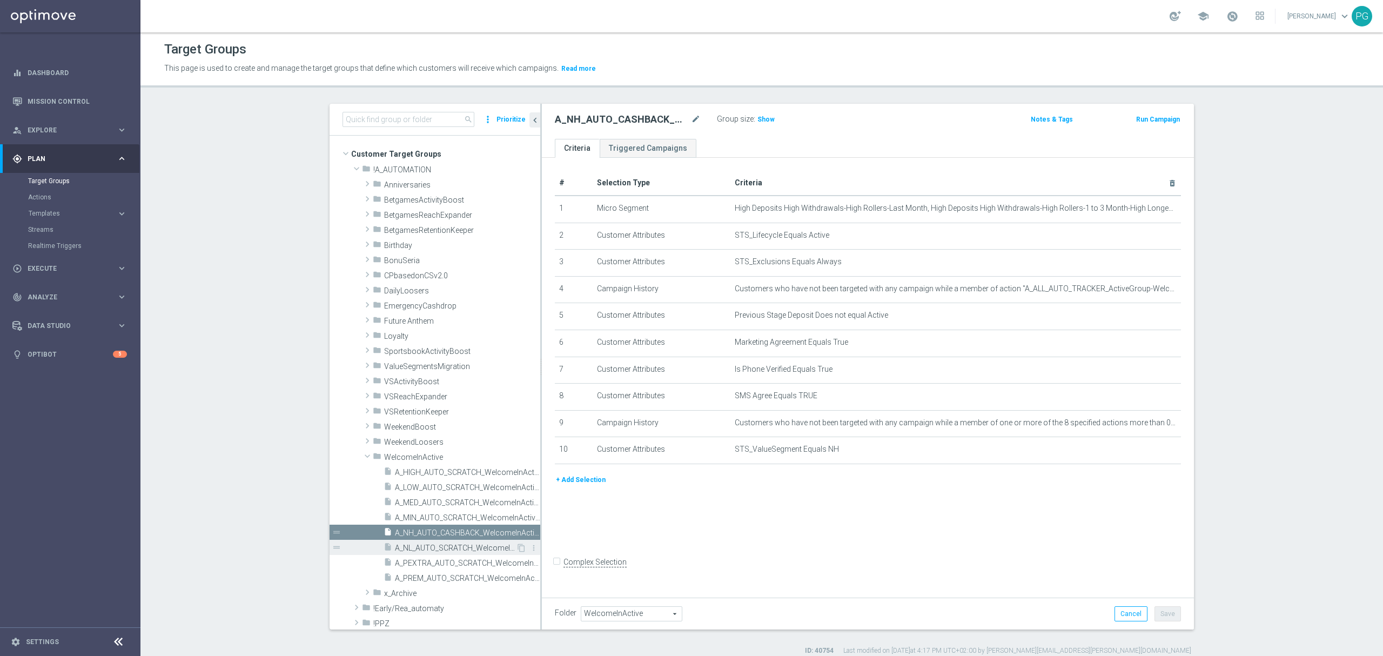
click at [405, 549] on span "A_NL_AUTO_SCRATCH_WelcomeInActive_10PLN_46d" at bounding box center [455, 548] width 121 height 9
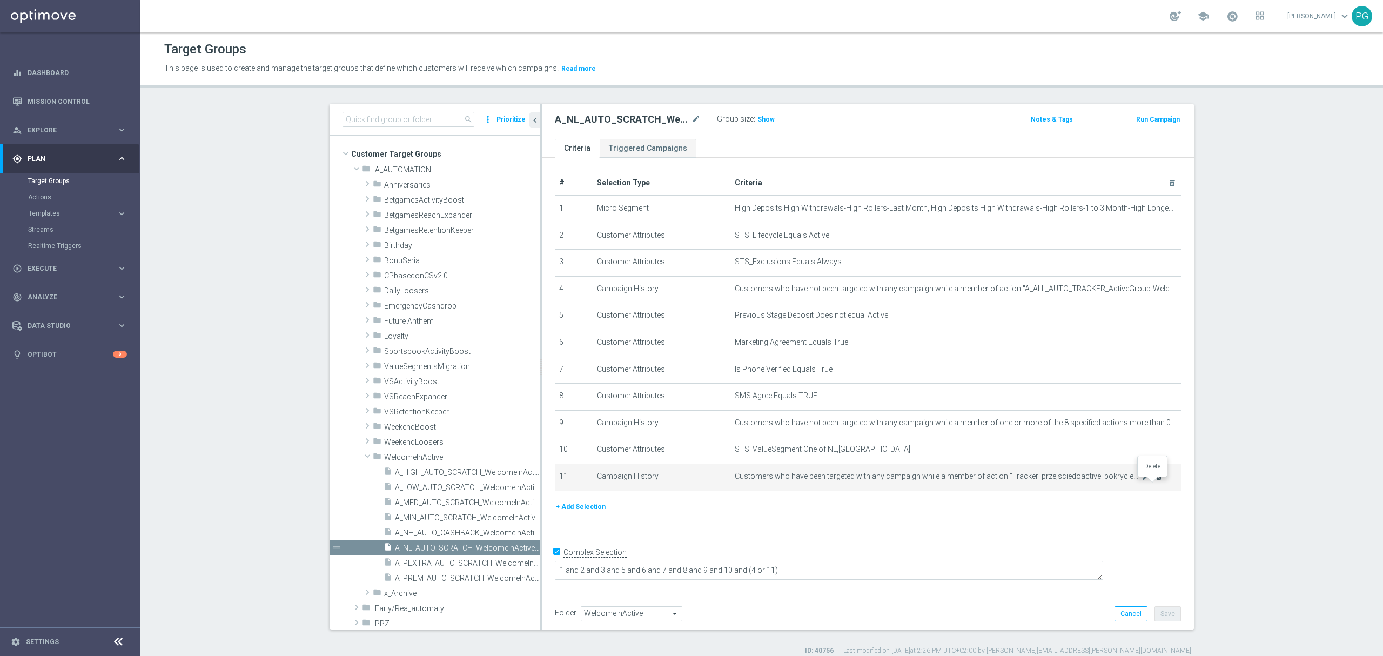
click at [1156, 481] on icon "delete_forever" at bounding box center [1159, 476] width 9 height 9
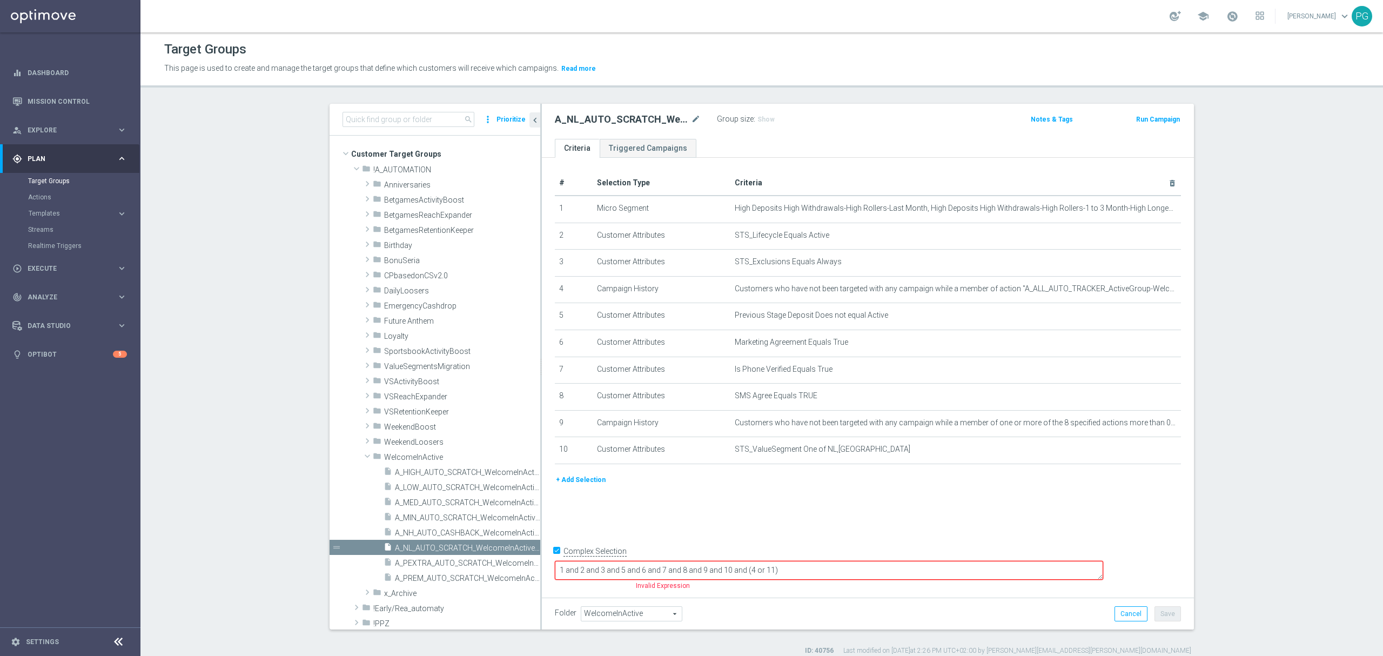
click at [555, 560] on input "Complex Selection" at bounding box center [558, 552] width 7 height 15
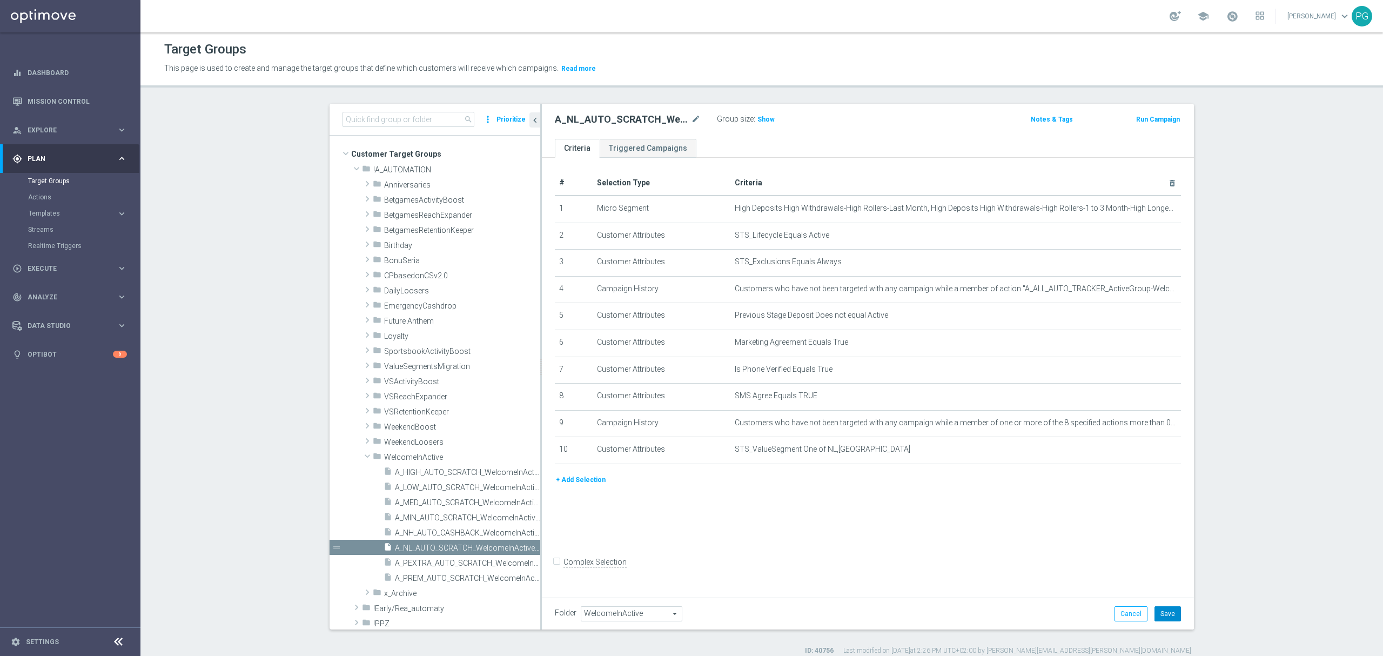
click at [1164, 612] on button "Save" at bounding box center [1168, 613] width 26 height 15
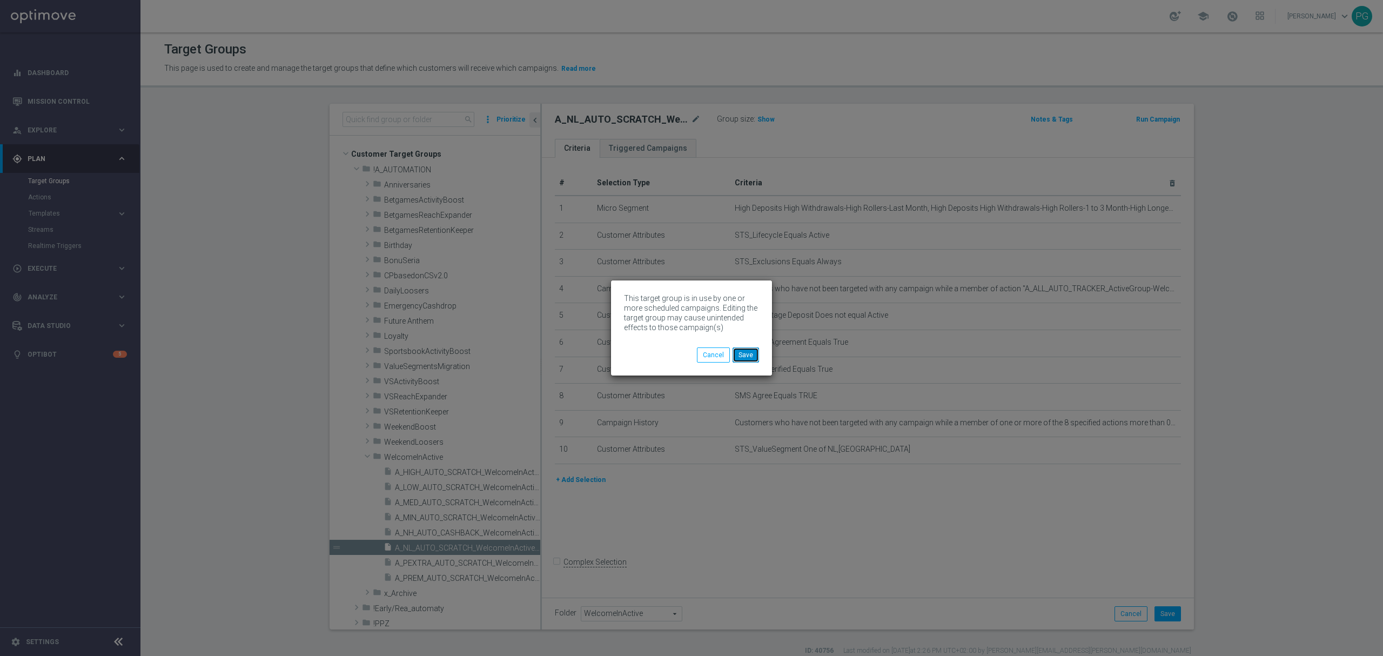
click at [756, 358] on button "Save" at bounding box center [746, 354] width 26 height 15
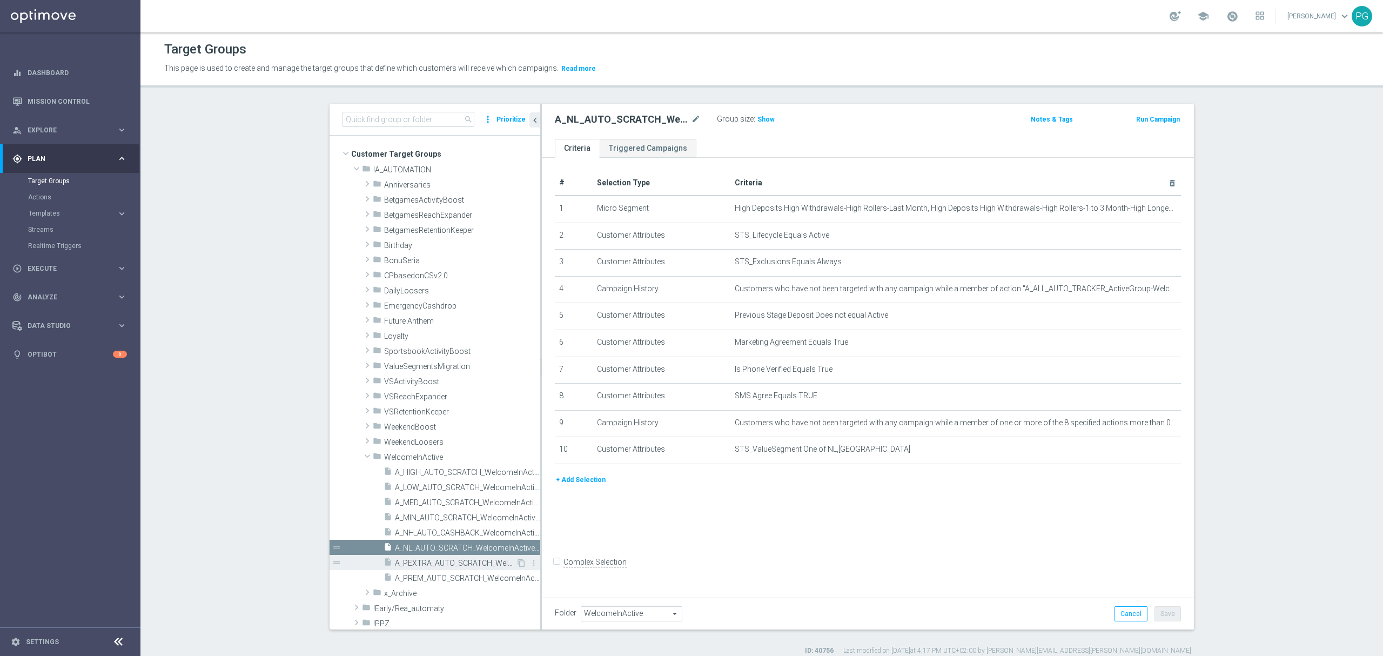
click at [416, 558] on div "insert_drive_file A_PEXTRA_AUTO_SCRATCH_WelcomeInActive_250PLN_46d" at bounding box center [450, 562] width 132 height 15
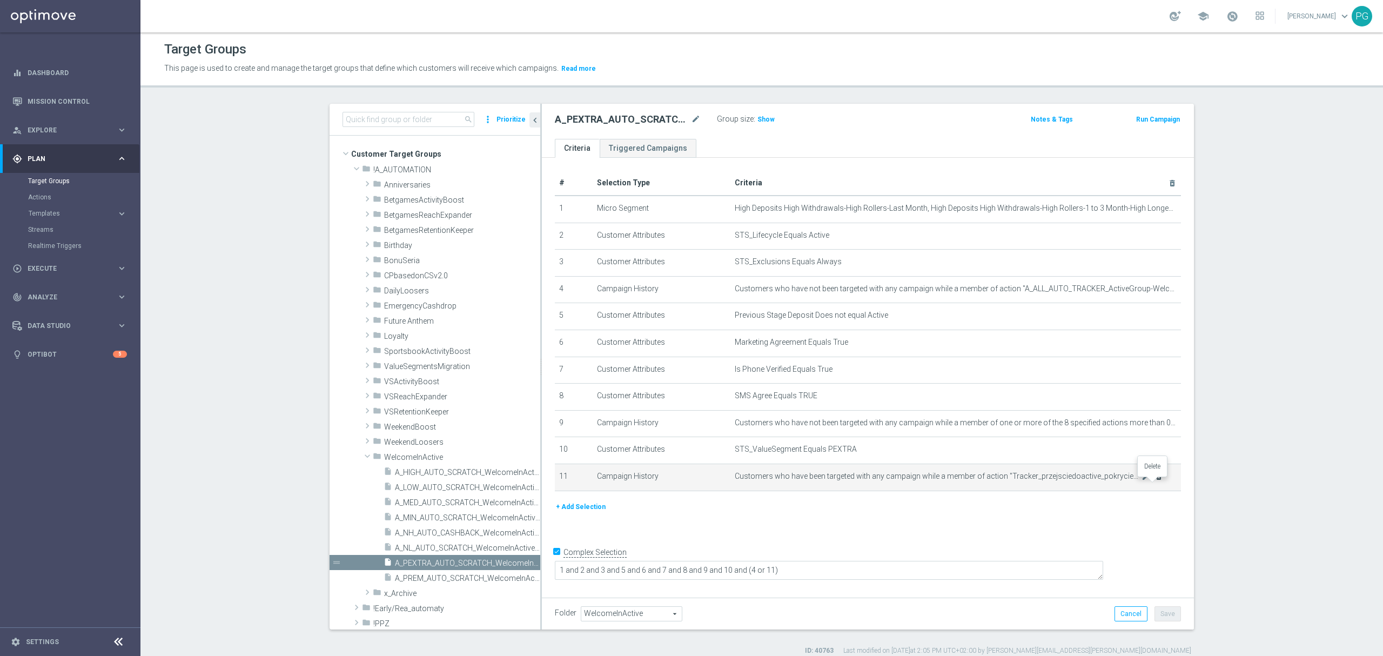
click at [1156, 481] on icon "delete_forever" at bounding box center [1159, 476] width 9 height 9
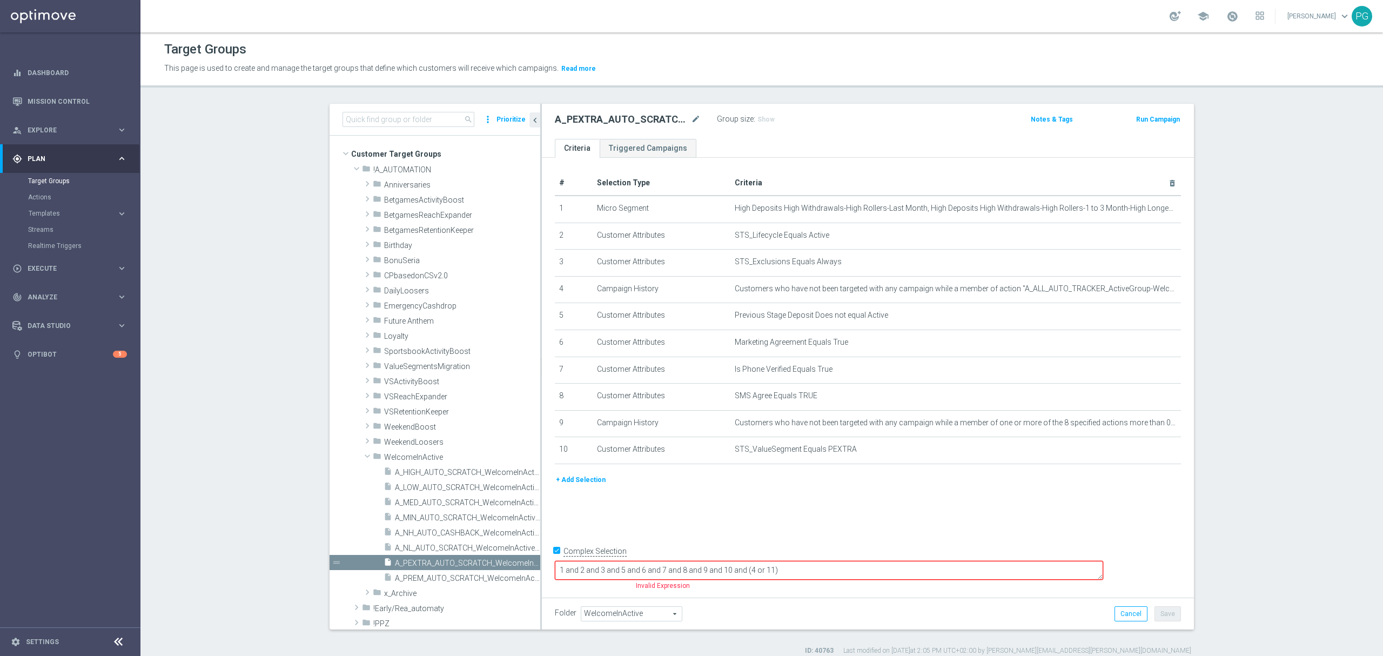
click at [555, 560] on input "Complex Selection" at bounding box center [558, 552] width 7 height 15
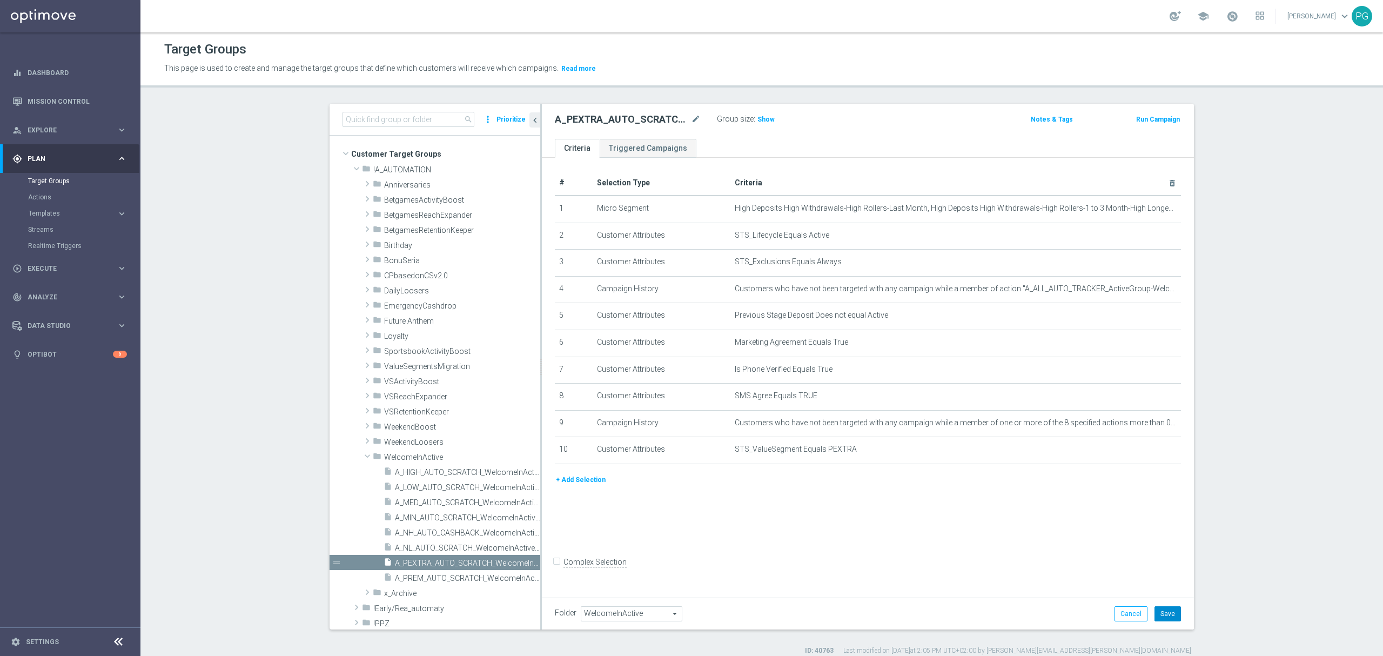
click at [1165, 616] on button "Save" at bounding box center [1168, 613] width 26 height 15
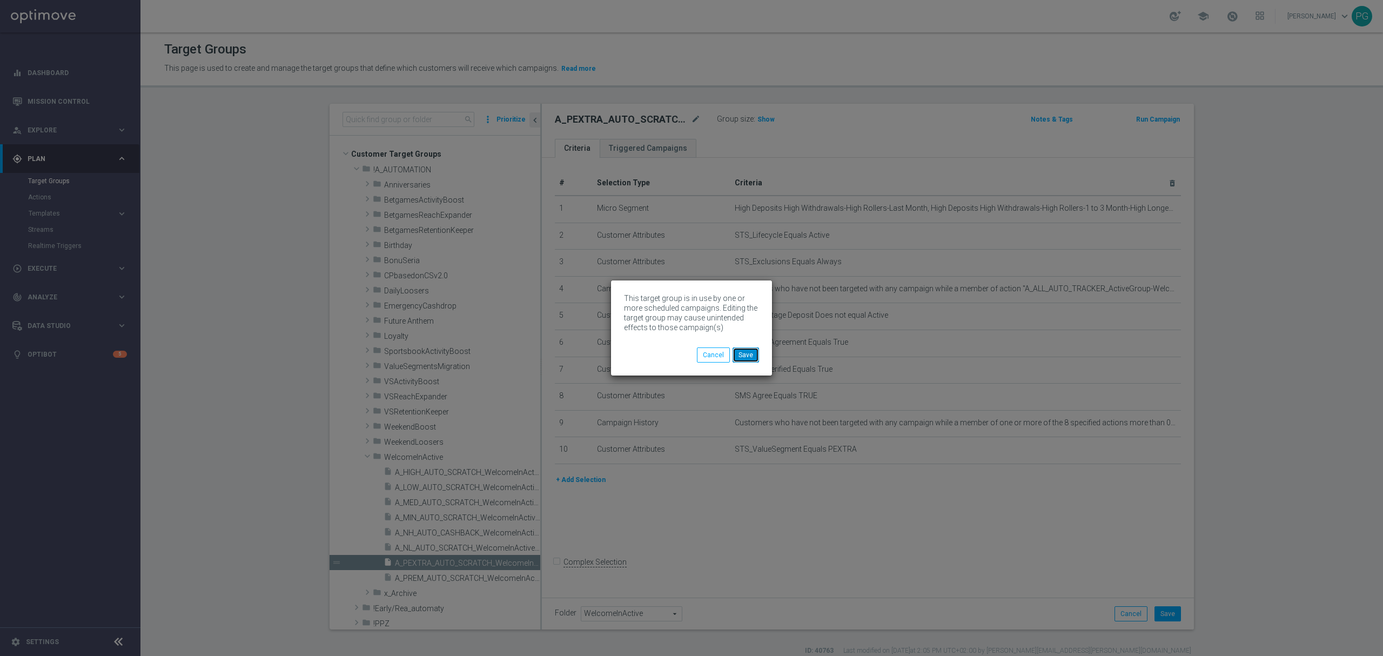
click at [744, 357] on button "Save" at bounding box center [746, 354] width 26 height 15
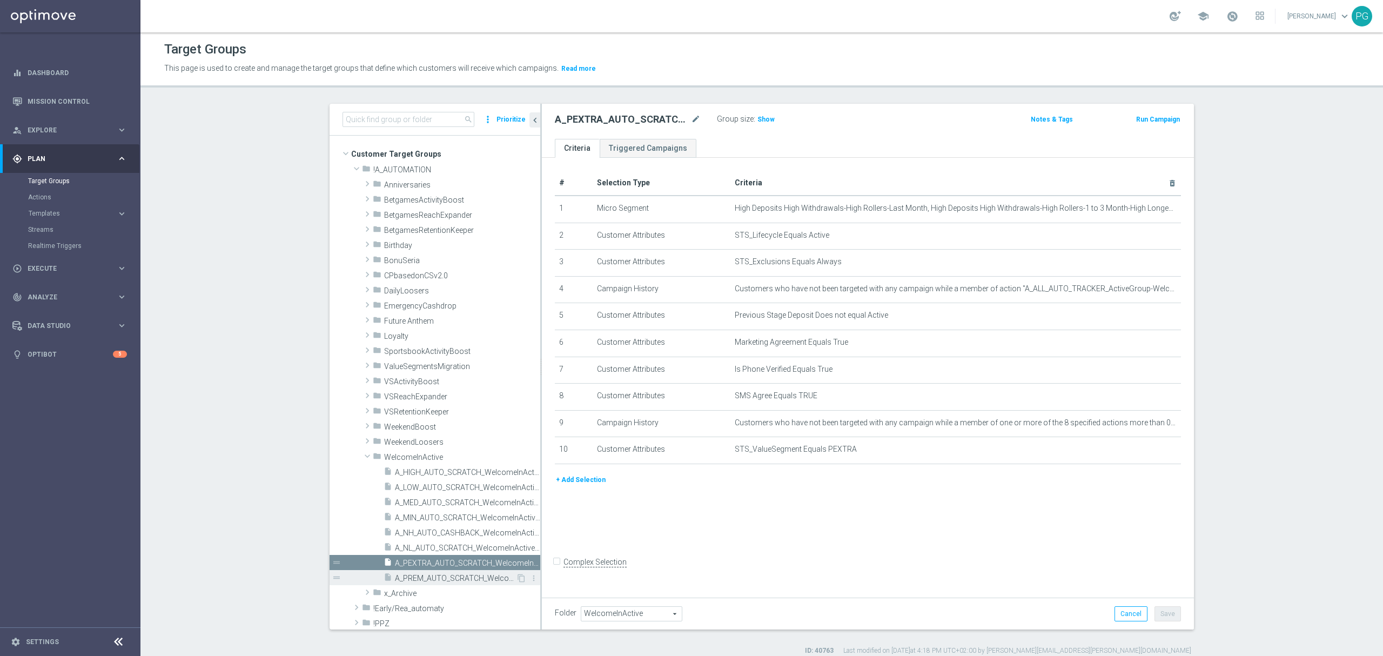
click at [420, 580] on span "A_PREM_AUTO_SCRATCH_WelcomeInActive_200PLN_46d" at bounding box center [455, 578] width 121 height 9
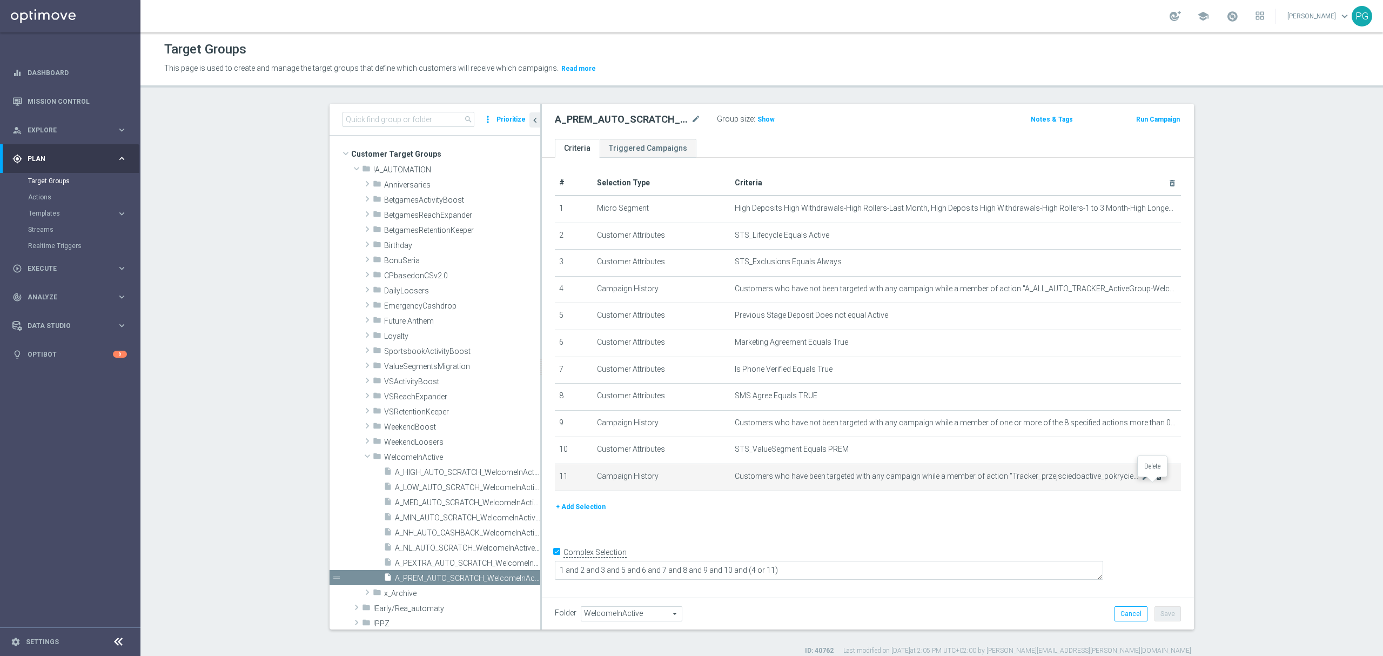
click at [1157, 481] on icon "delete_forever" at bounding box center [1159, 476] width 9 height 9
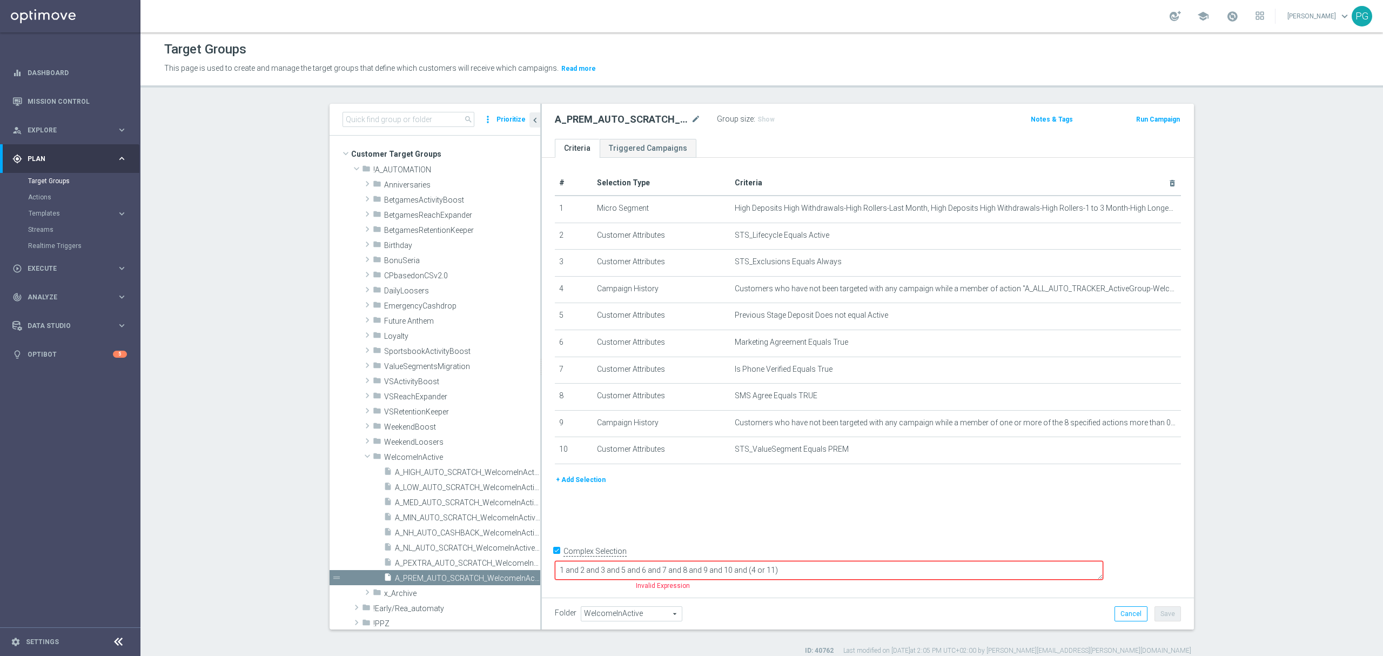
click at [555, 560] on input "Complex Selection" at bounding box center [558, 552] width 7 height 15
checkbox input "false"
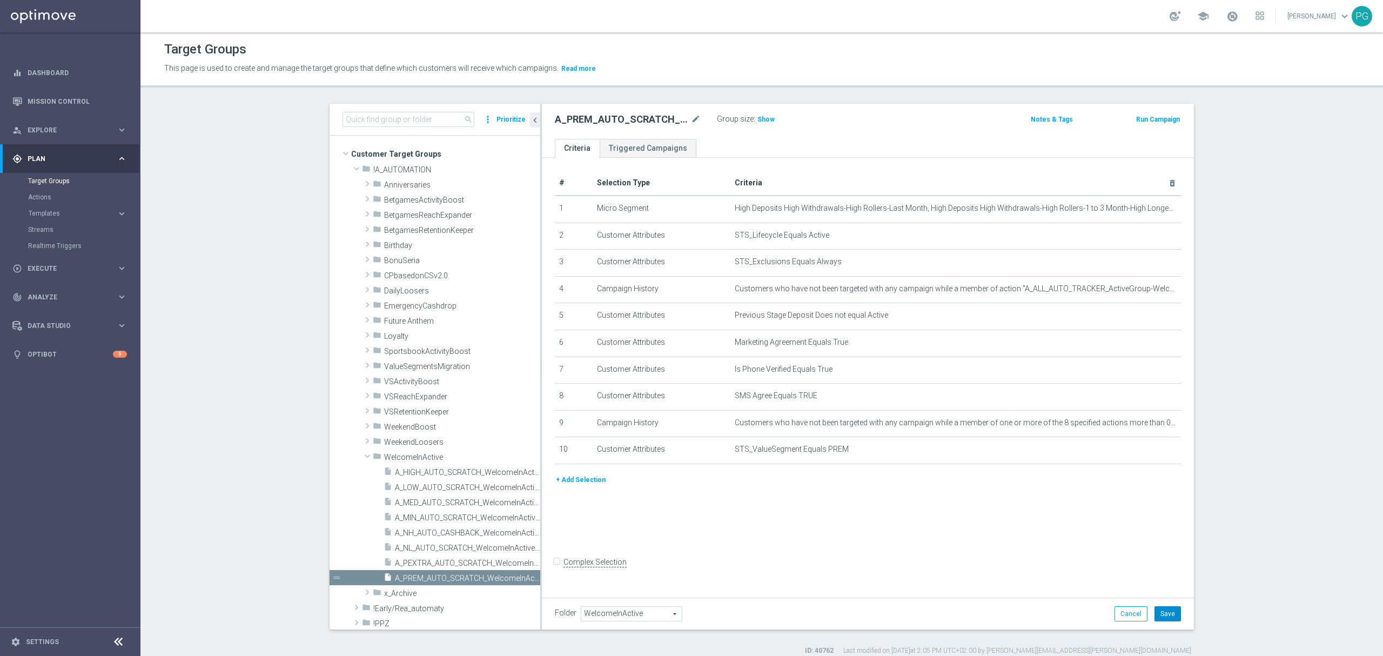
click at [1157, 613] on button "Save" at bounding box center [1168, 613] width 26 height 15
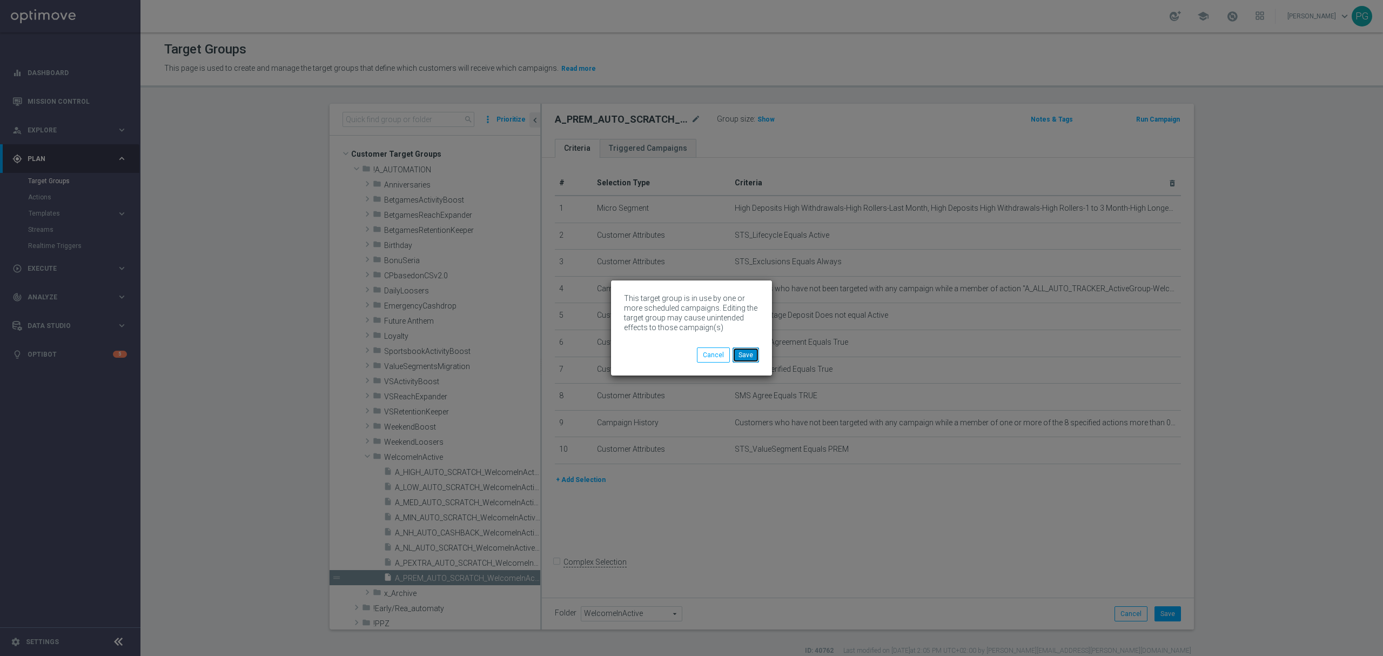
click at [749, 351] on button "Save" at bounding box center [746, 354] width 26 height 15
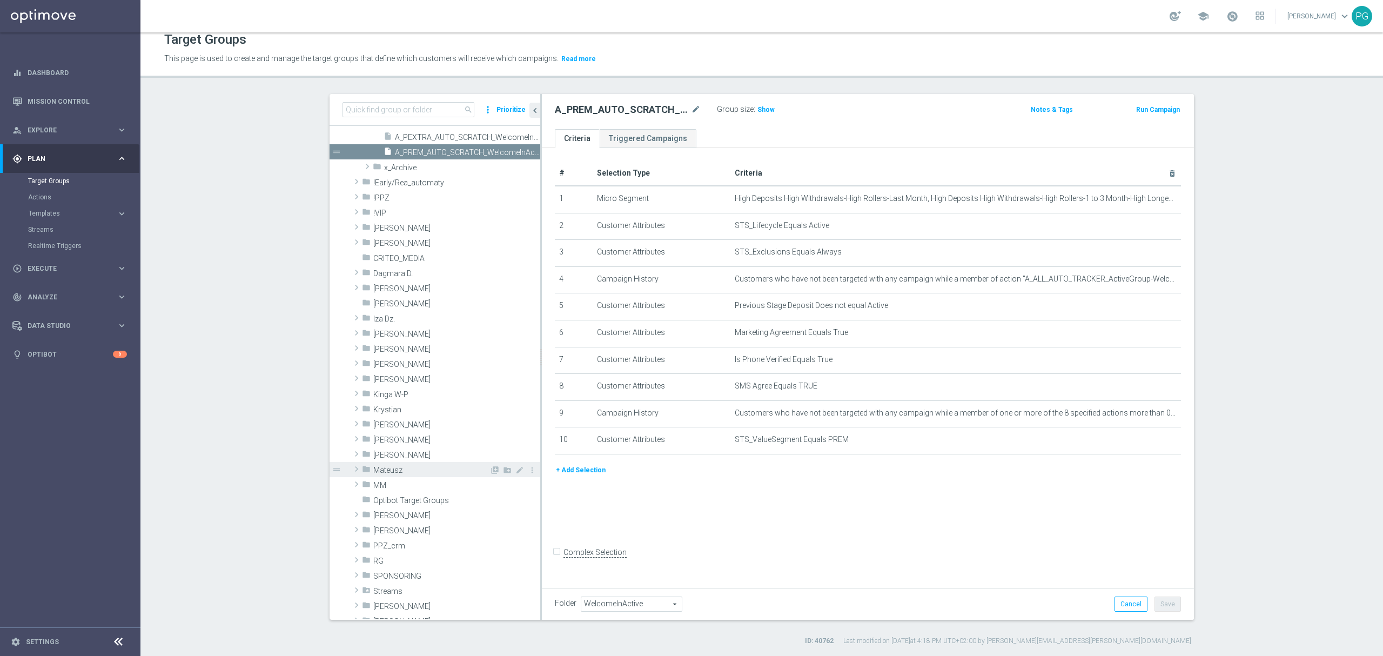
scroll to position [447, 0]
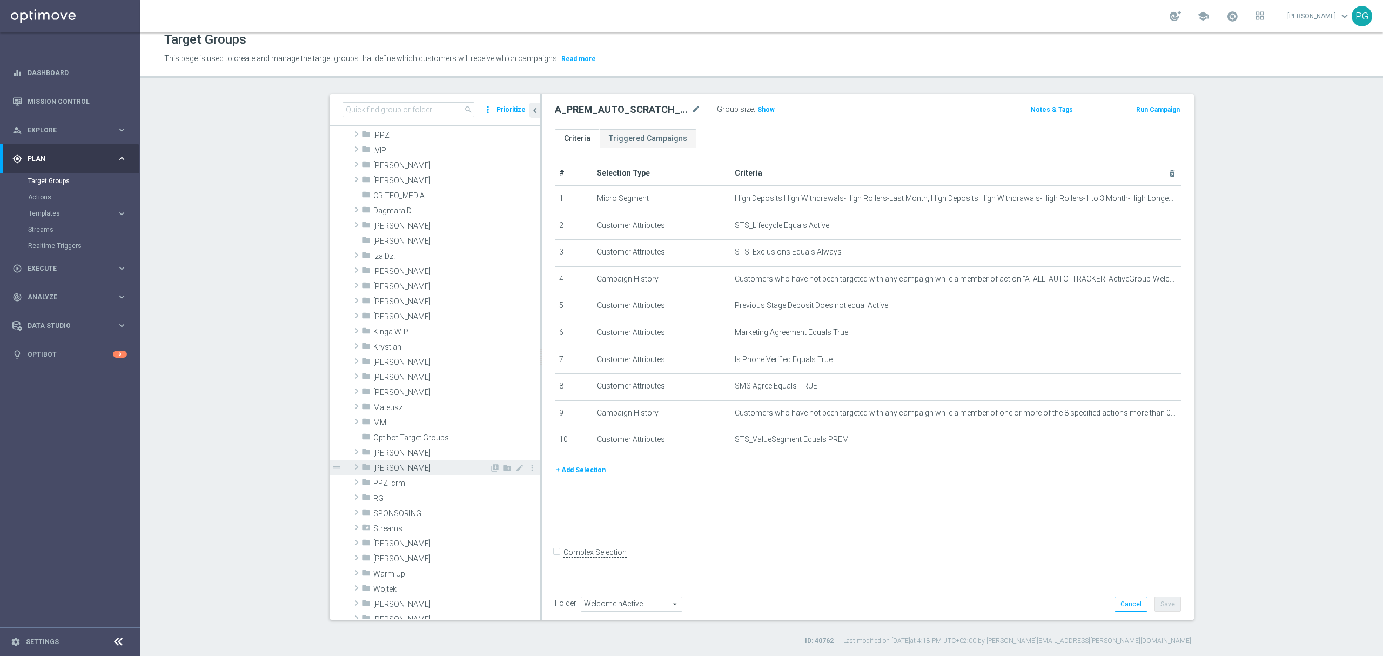
click at [392, 469] on span "[PERSON_NAME]" at bounding box center [431, 468] width 116 height 9
click at [411, 546] on span "2025 Grotel" at bounding box center [436, 543] width 105 height 9
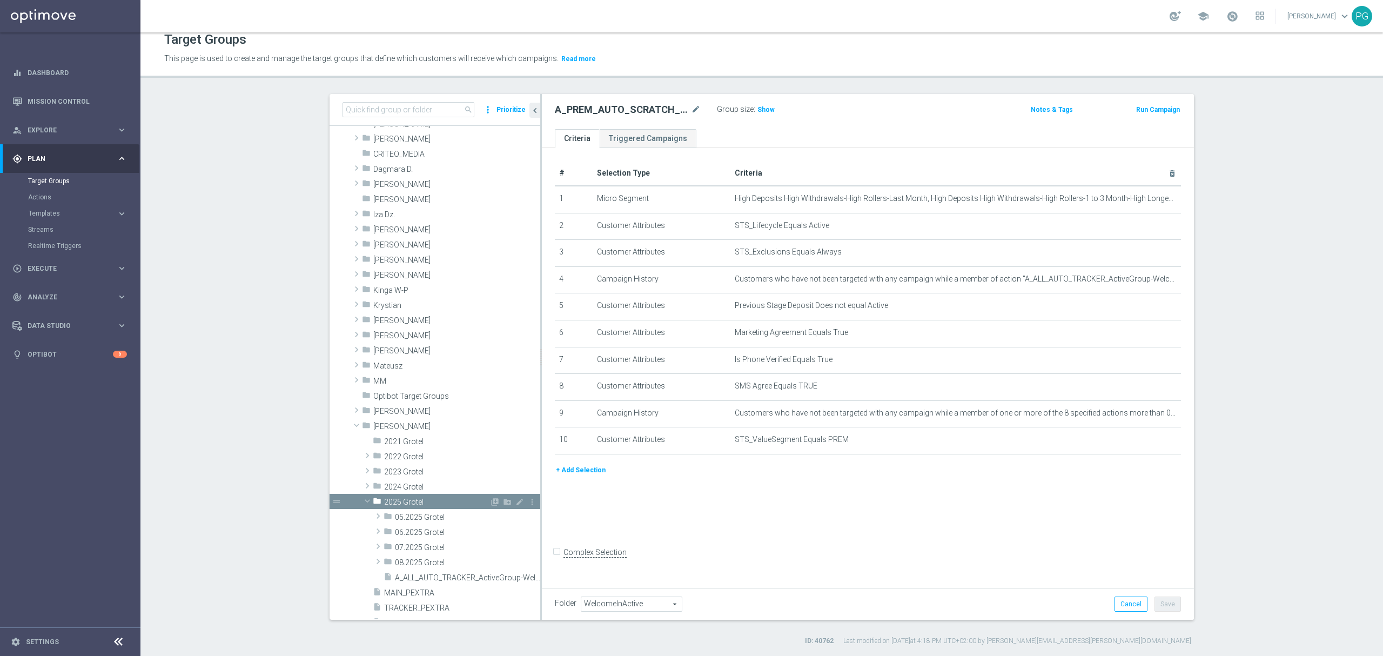
scroll to position [489, 0]
click at [416, 575] on span "A_ALL_AUTO_TRACKER_ActiveGroup-WelcomeInActive" at bounding box center [455, 577] width 121 height 9
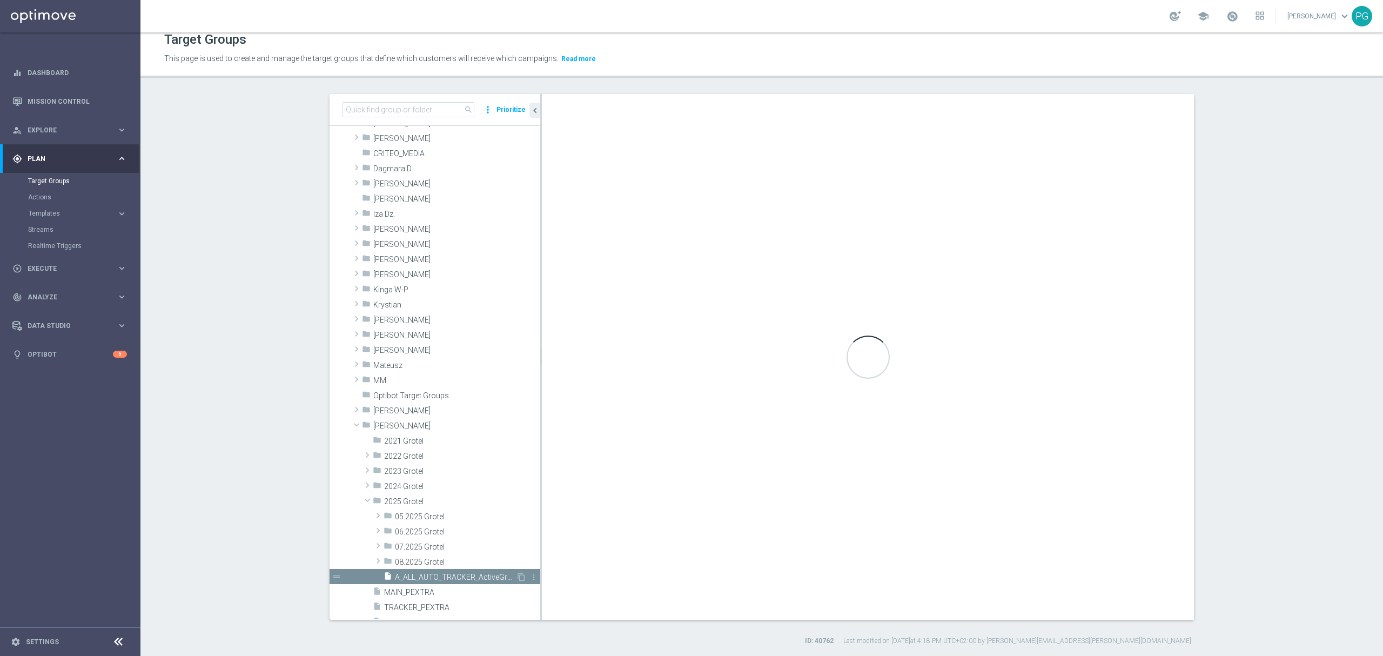
type input "2025 Grotel"
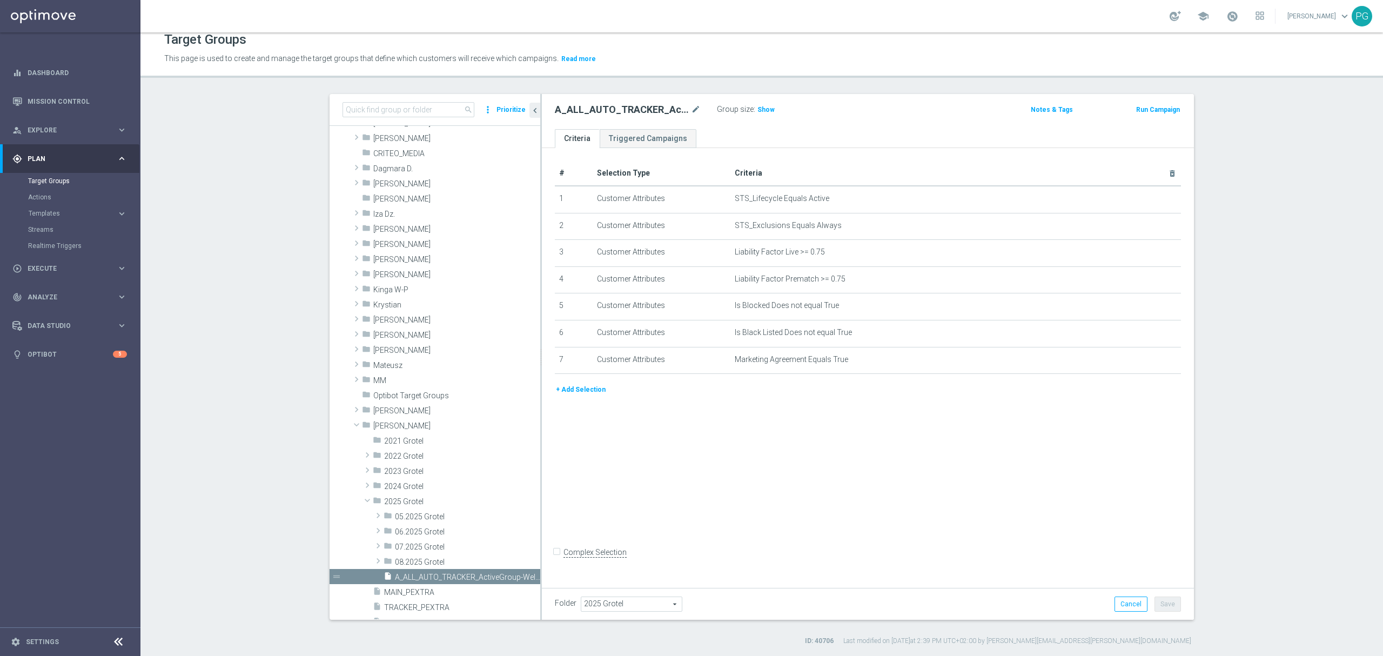
click at [614, 603] on span "2025 Grotel" at bounding box center [631, 604] width 100 height 14
click at [614, 603] on input "search" at bounding box center [631, 603] width 100 height 15
type input "welcomein"
click at [617, 589] on span "WelcomeInActive" at bounding box center [631, 589] width 90 height 9
type input "WelcomeInActive"
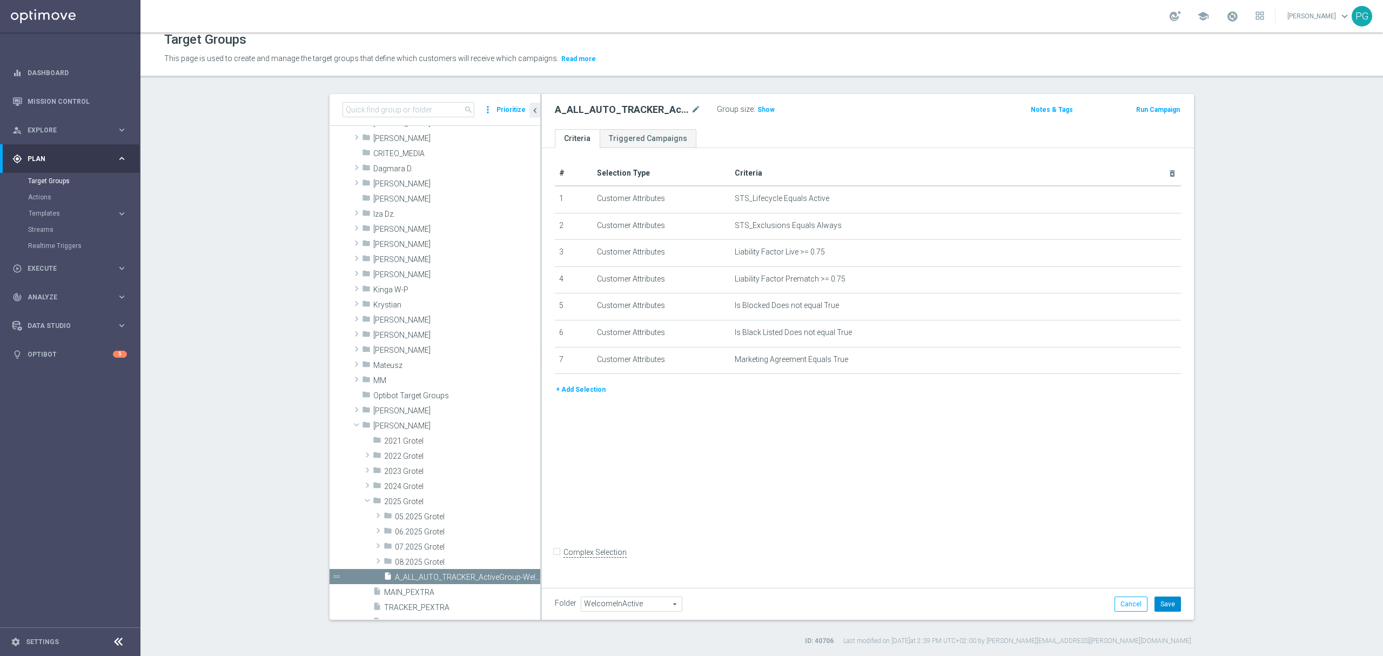
click at [1168, 608] on button "Save" at bounding box center [1168, 603] width 26 height 15
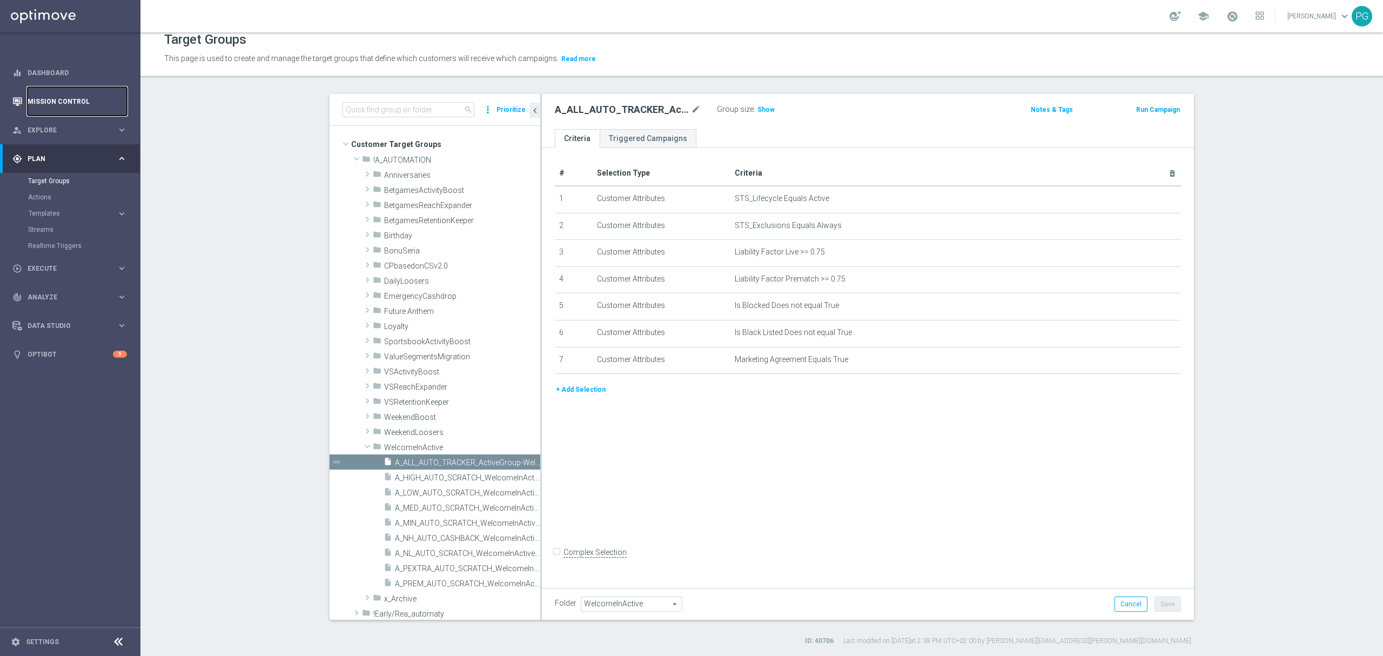
click at [55, 99] on link "Mission Control" at bounding box center [77, 101] width 99 height 29
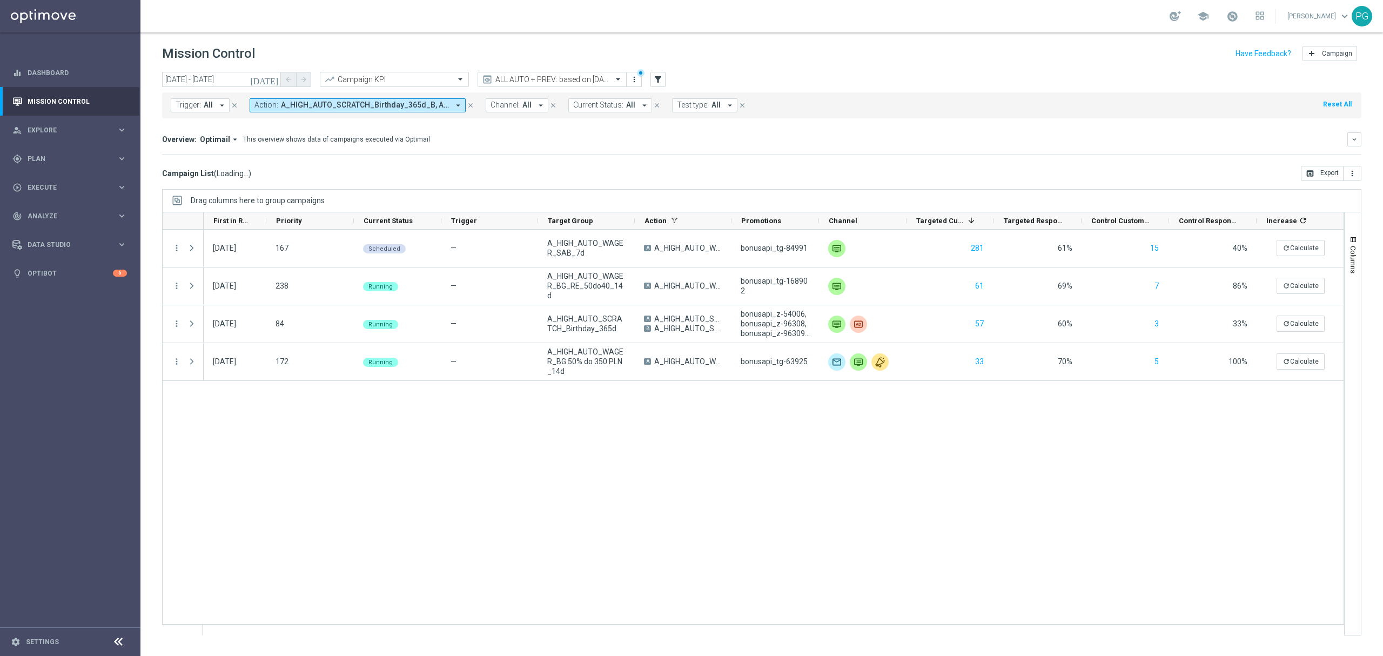
click at [1141, 33] on header "Mission Control add Campaign" at bounding box center [761, 51] width 1243 height 39
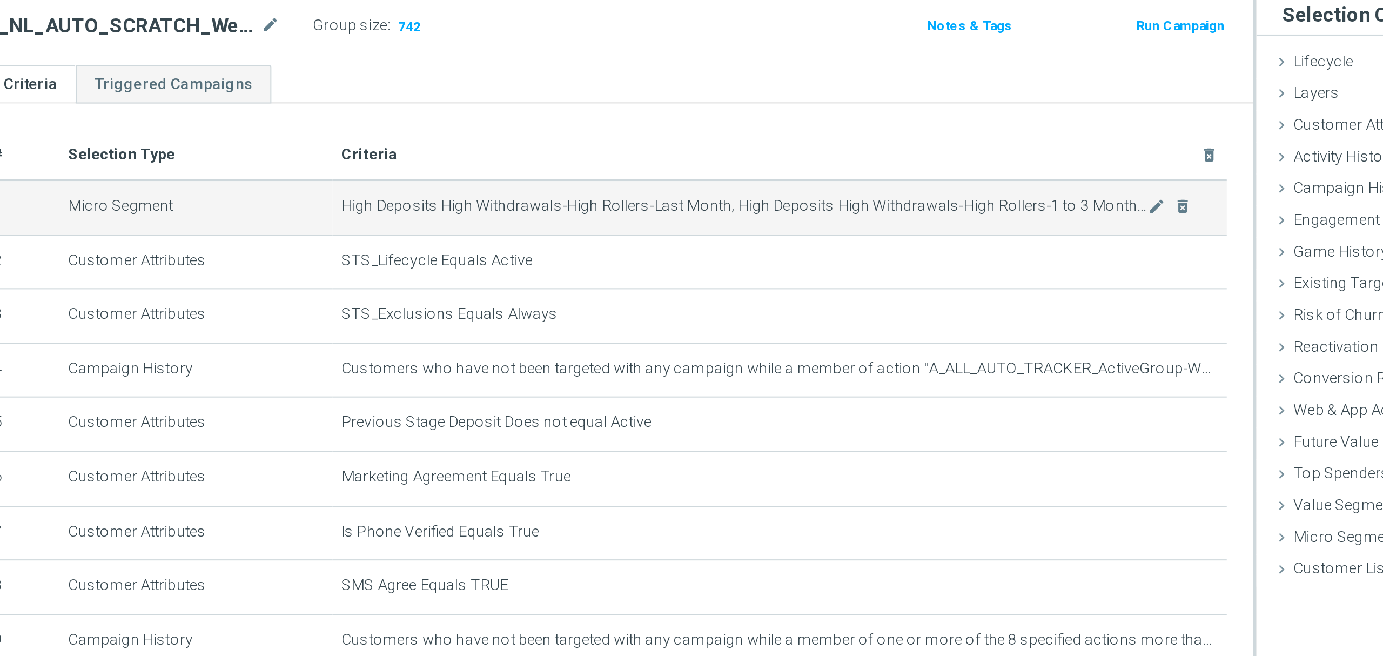
drag, startPoint x: 388, startPoint y: 213, endPoint x: 455, endPoint y: 213, distance: 67.5
click at [455, 213] on td "Micro Segment" at bounding box center [459, 209] width 135 height 27
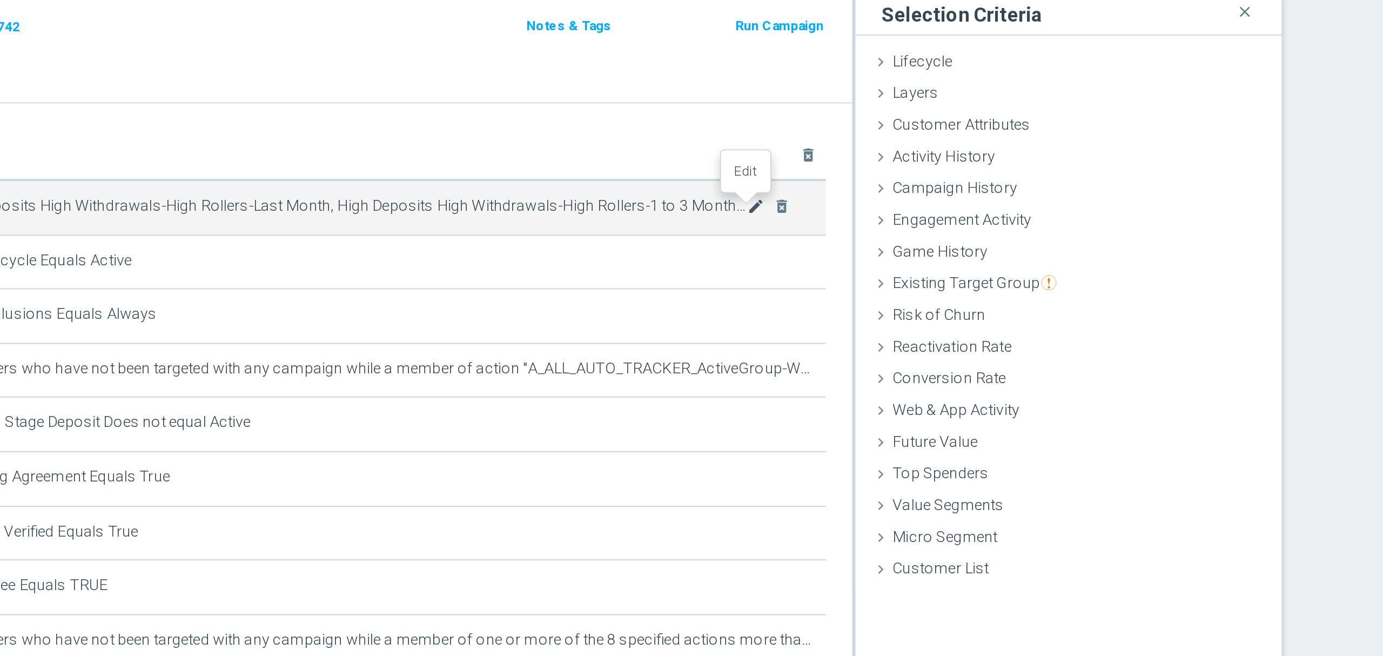
click at [931, 208] on icon "mode_edit" at bounding box center [934, 208] width 9 height 9
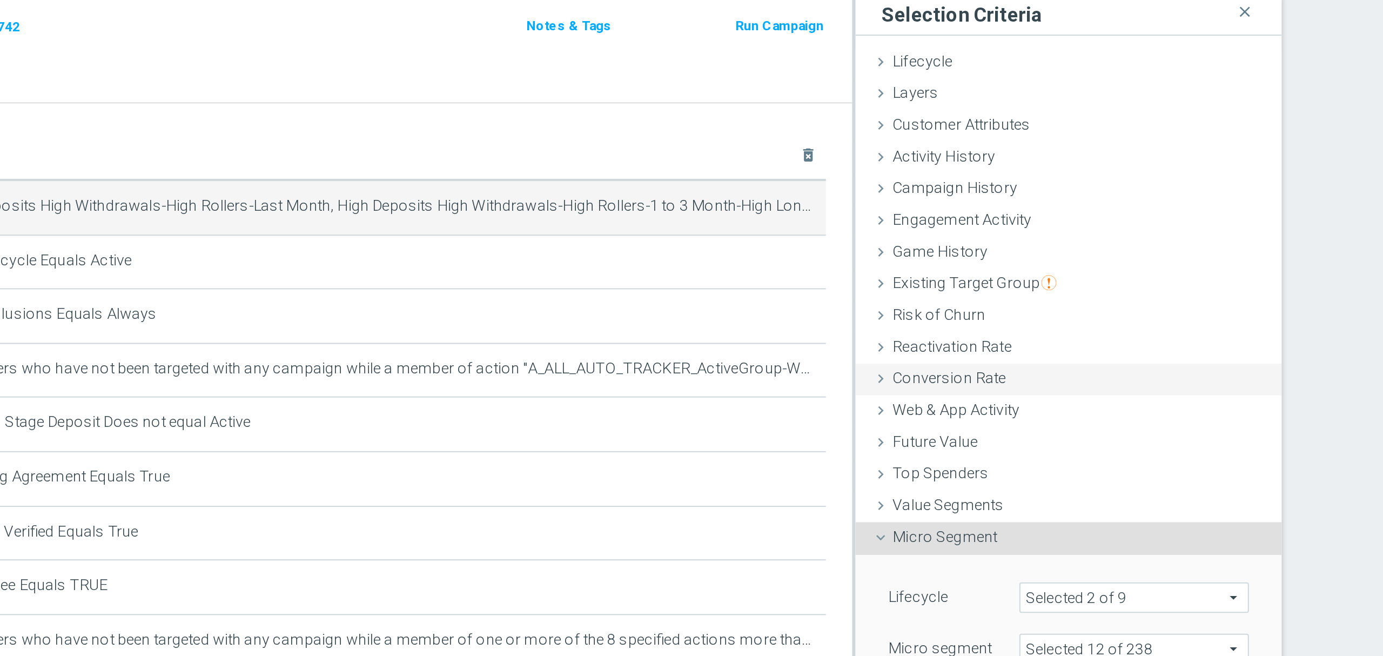
scroll to position [10, 0]
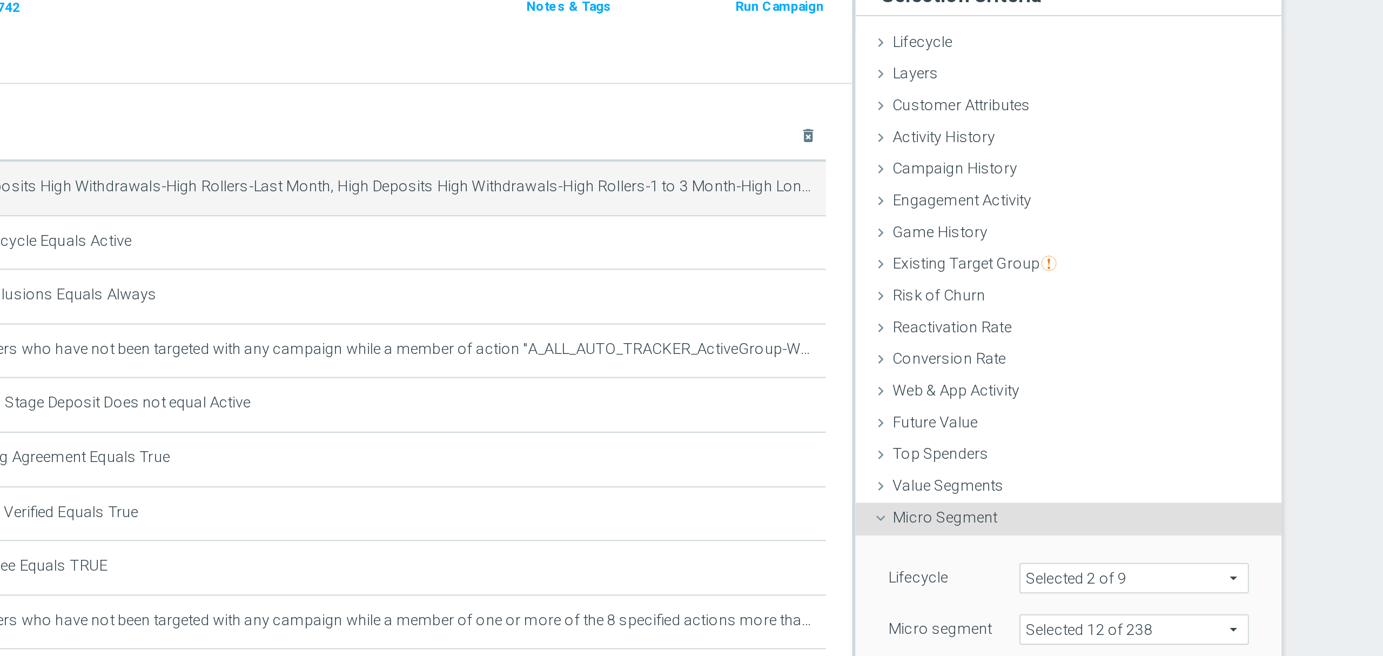
click at [1089, 422] on span at bounding box center [1121, 418] width 112 height 14
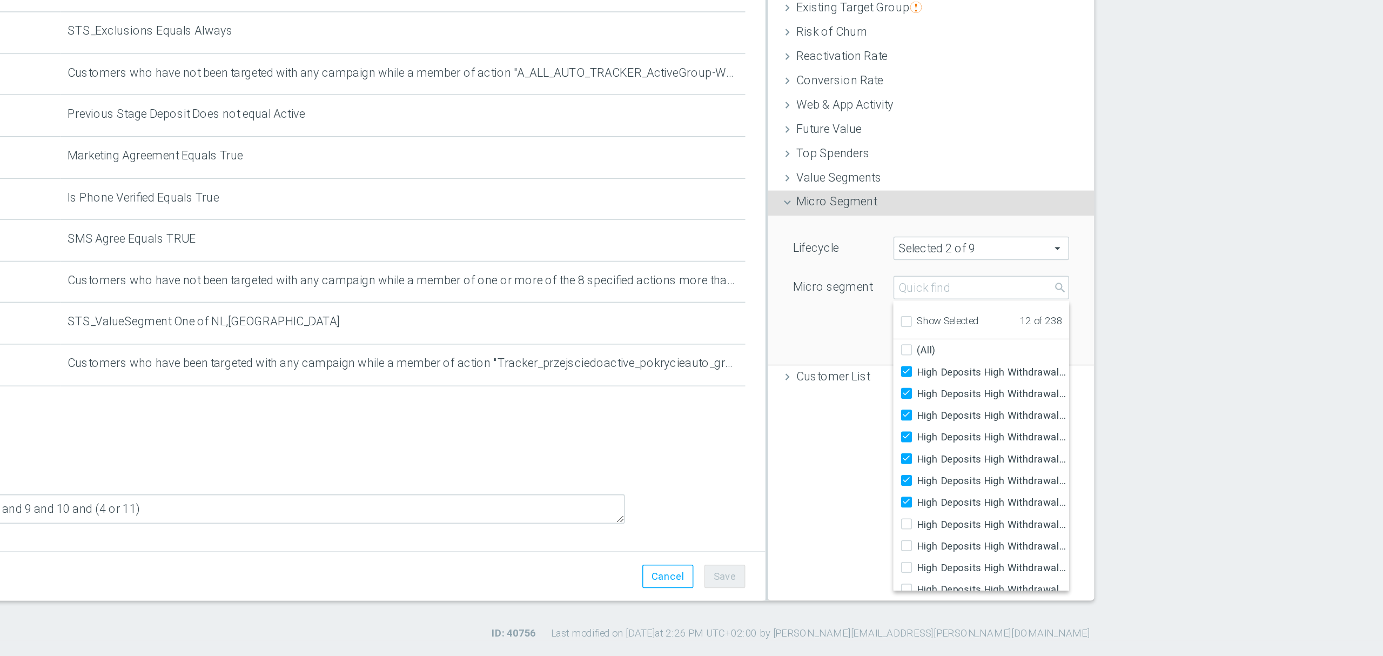
scroll to position [0, 0]
click at [1097, 419] on input "search" at bounding box center [1120, 417] width 113 height 15
type input "501"
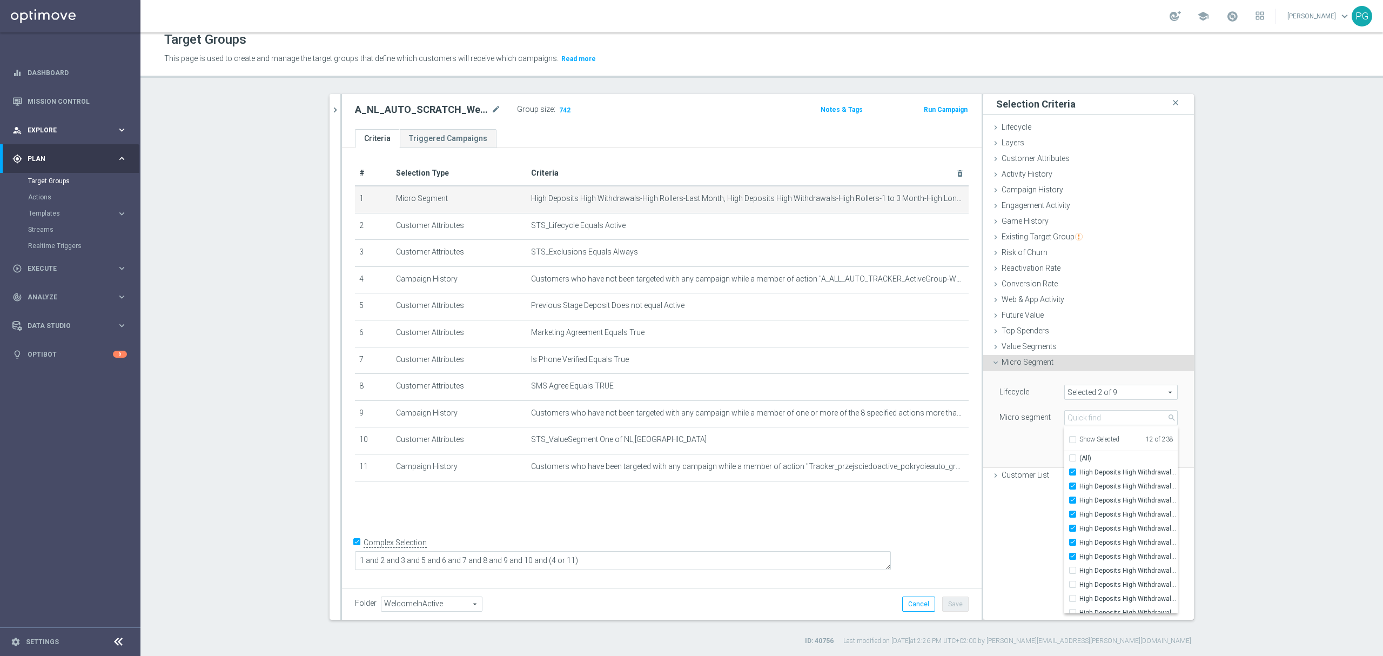
click at [120, 131] on icon "keyboard_arrow_right" at bounding box center [122, 130] width 10 height 10
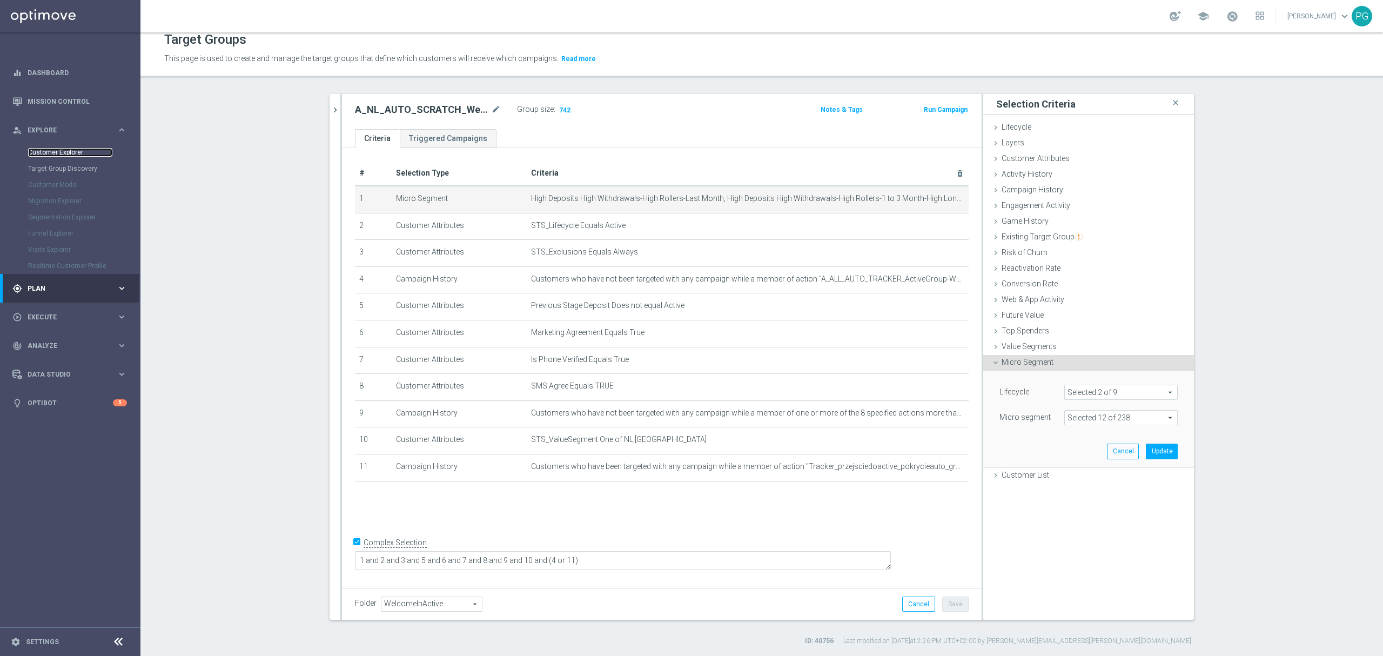
click at [58, 154] on link "Customer Explorer" at bounding box center [70, 152] width 84 height 9
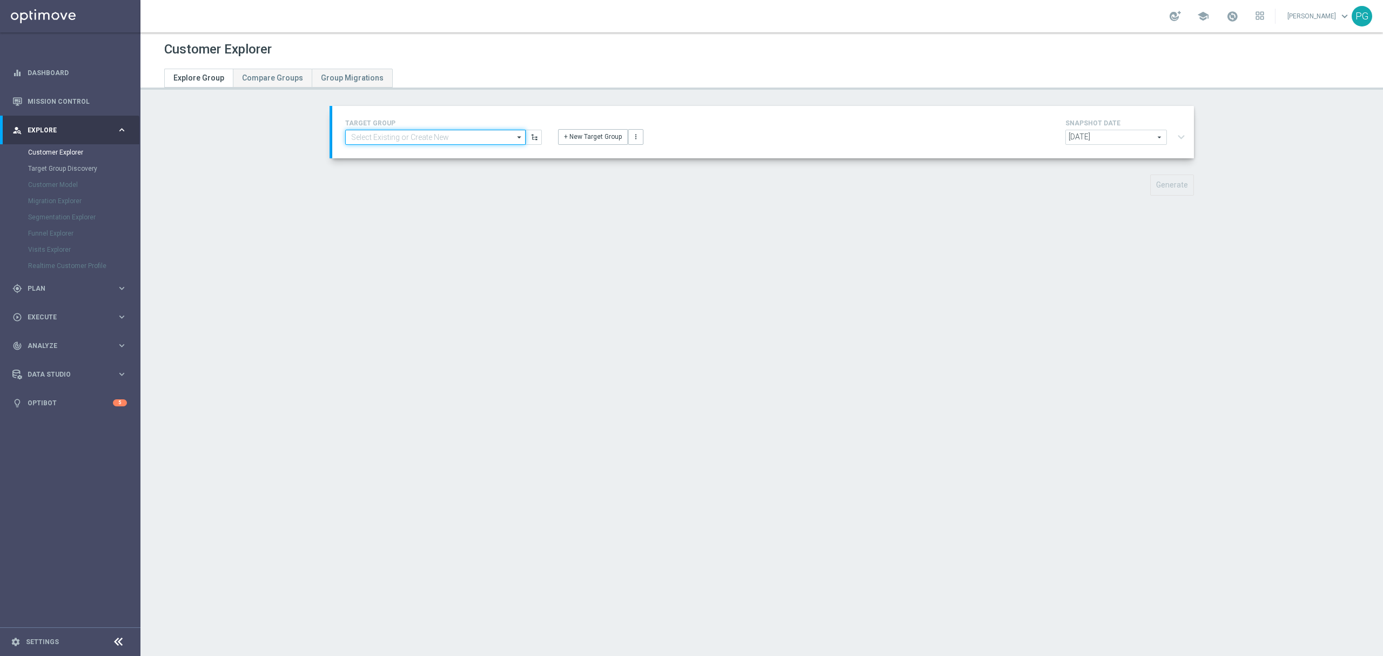
click at [474, 137] on input at bounding box center [435, 137] width 180 height 15
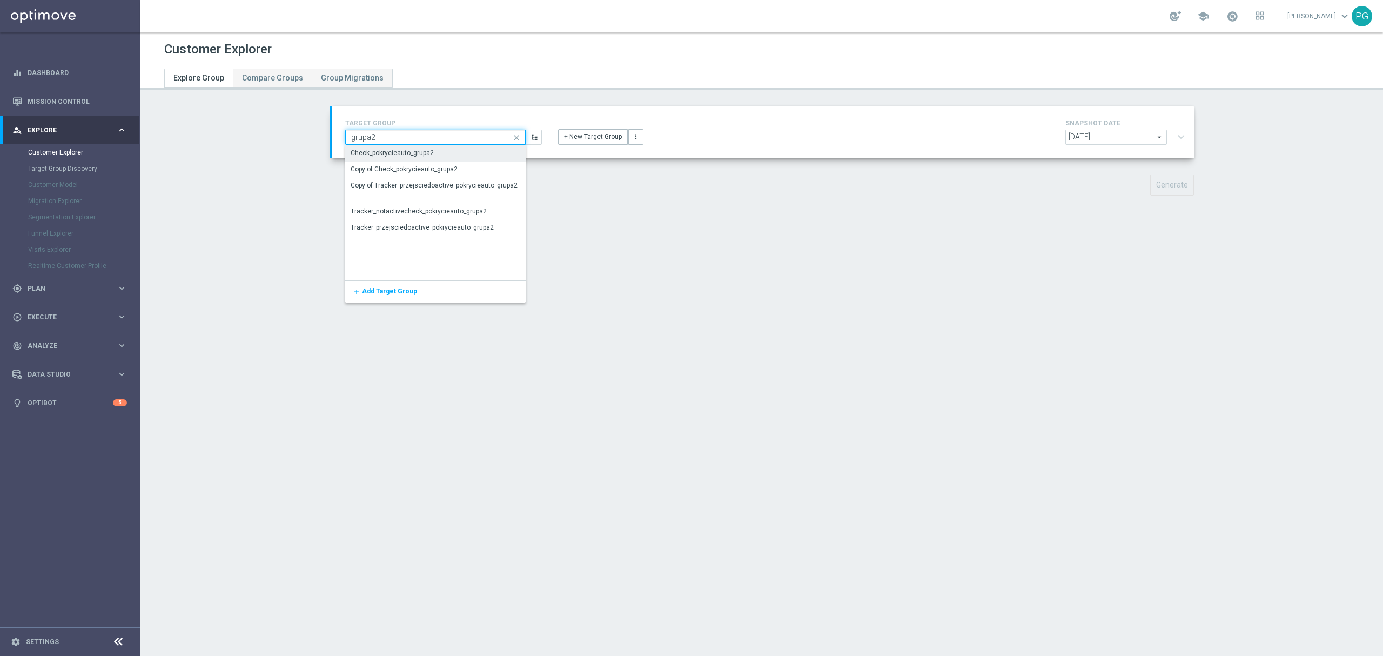
type input "grupa2"
click at [450, 150] on div "Check_pokrycieauto_grupa2" at bounding box center [435, 152] width 181 height 15
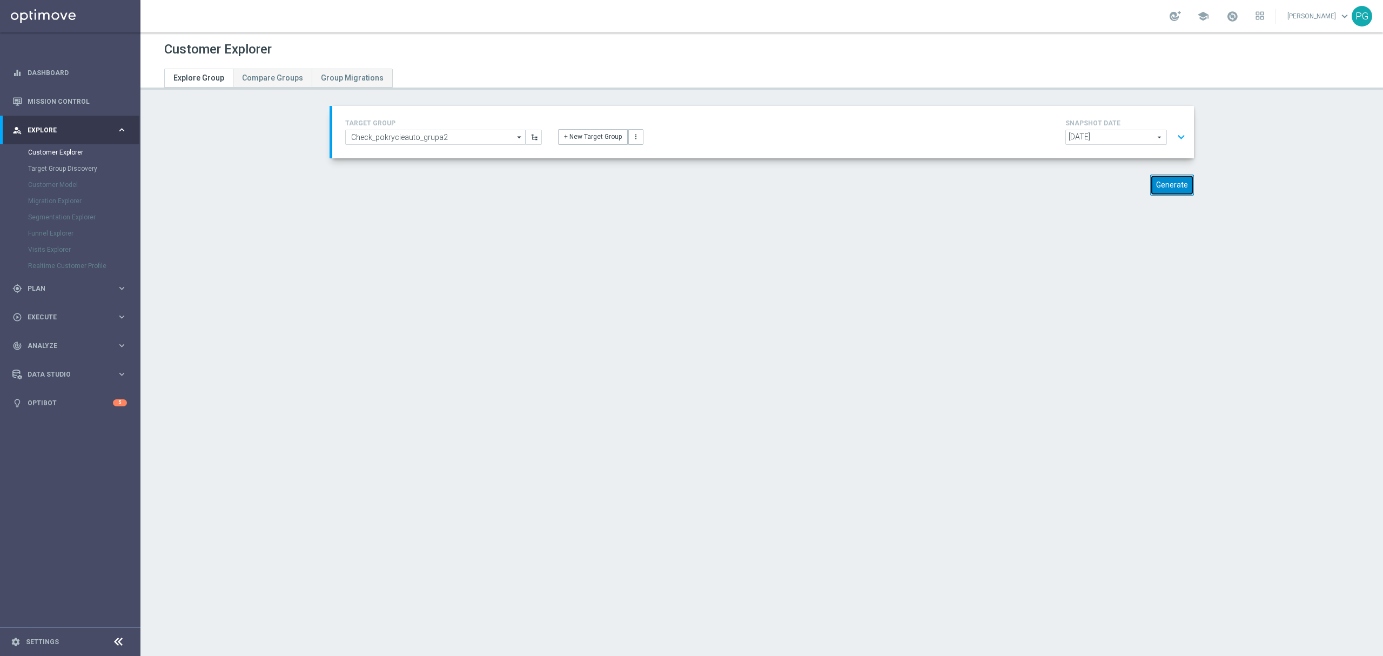
click at [1155, 185] on button "Generate" at bounding box center [1172, 185] width 44 height 21
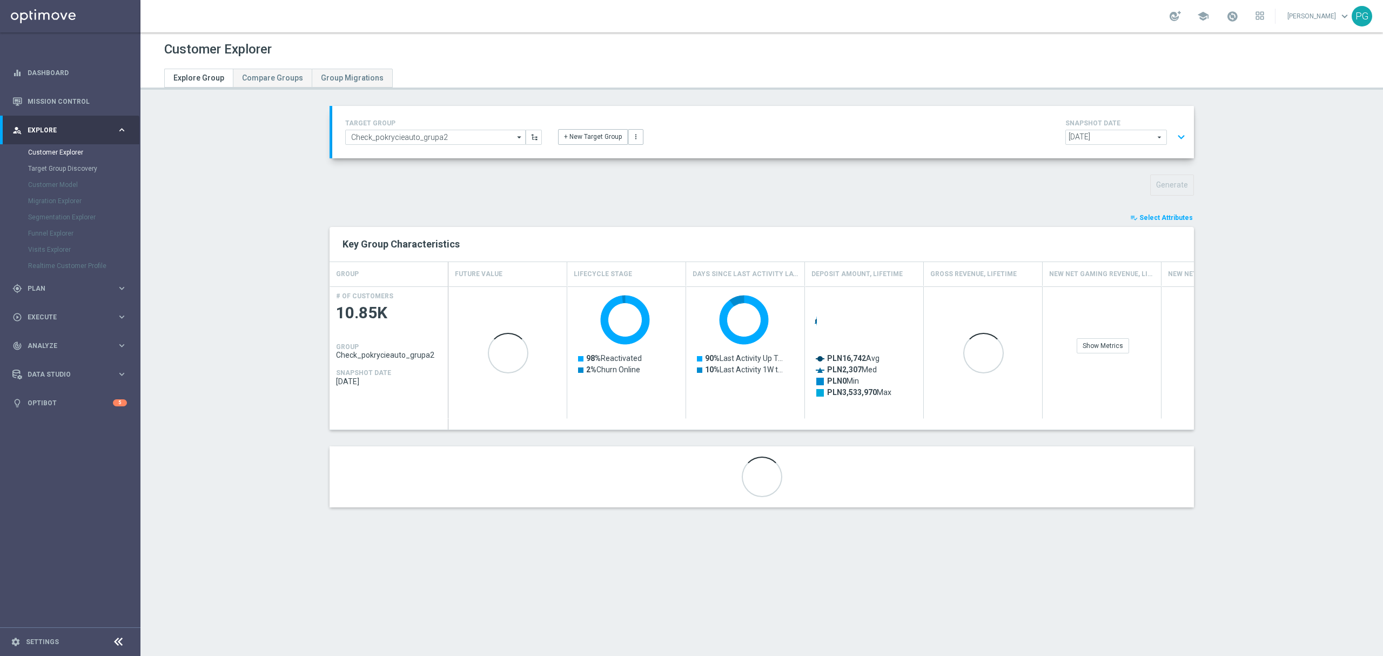
click at [1169, 216] on span "Select Attributes" at bounding box center [1165, 218] width 53 height 8
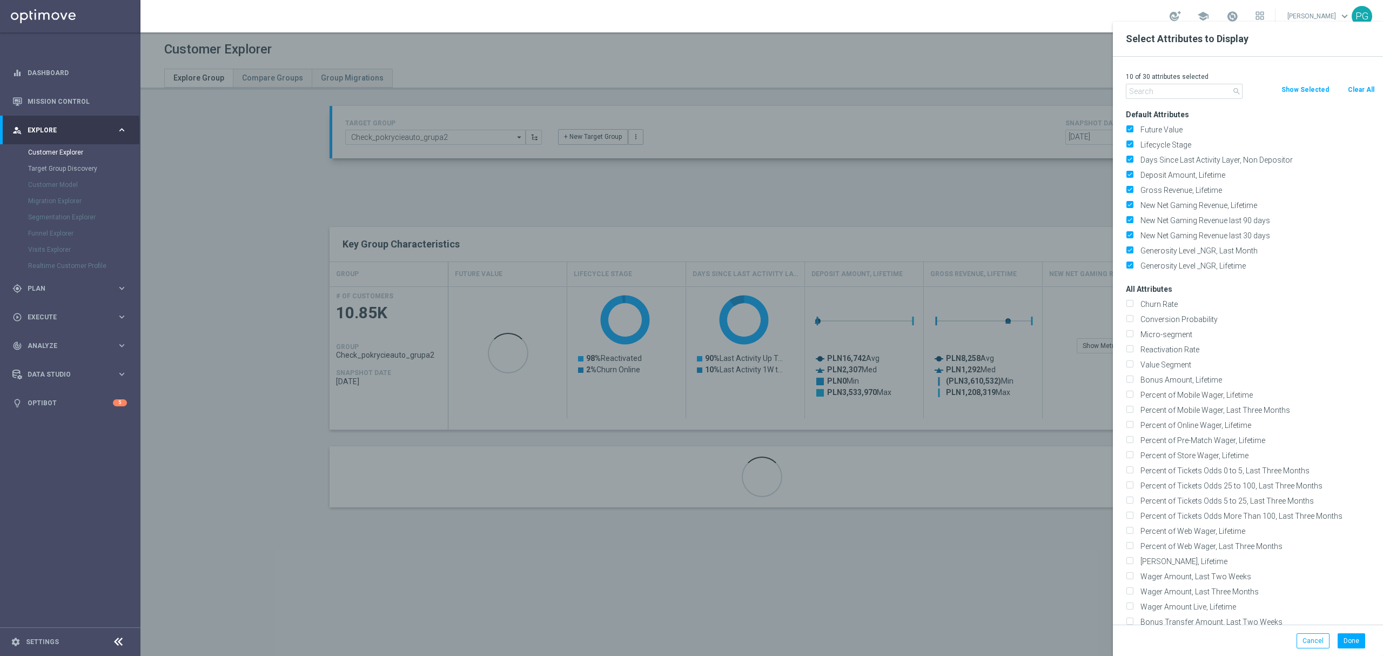
click at [1364, 89] on button "Clear All" at bounding box center [1361, 90] width 29 height 12
checkbox input "false"
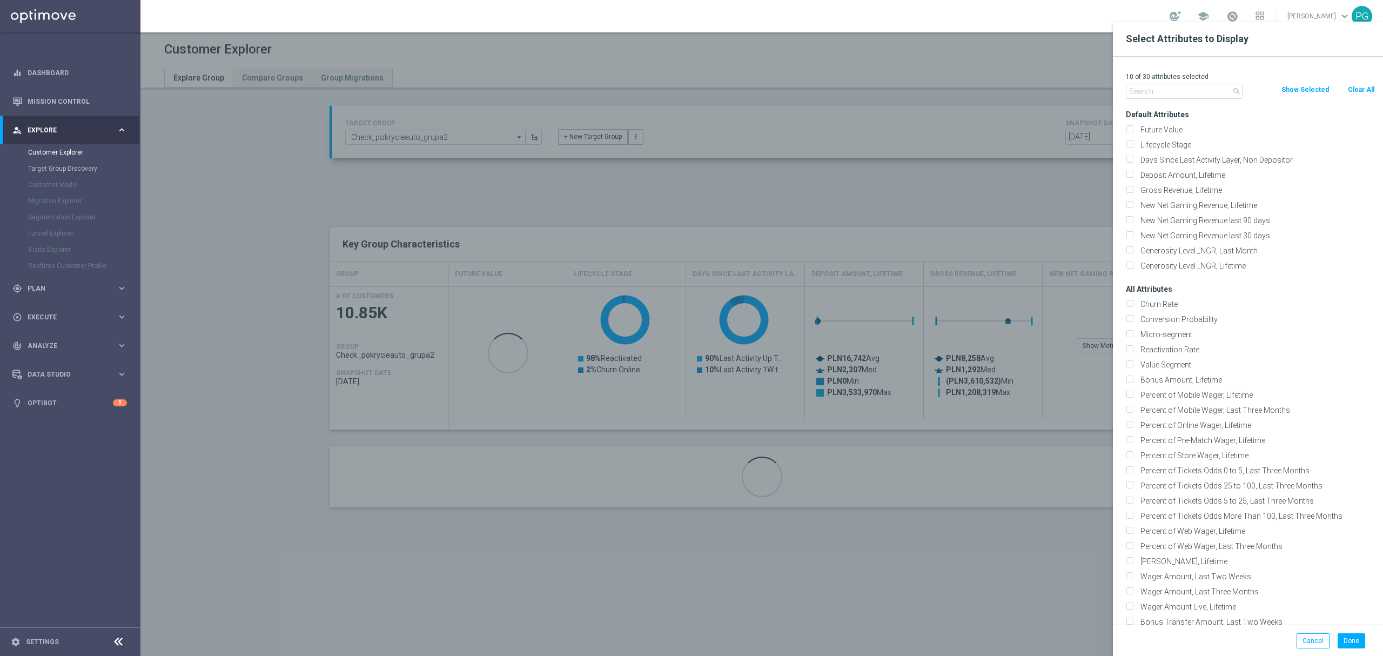
checkbox input "false"
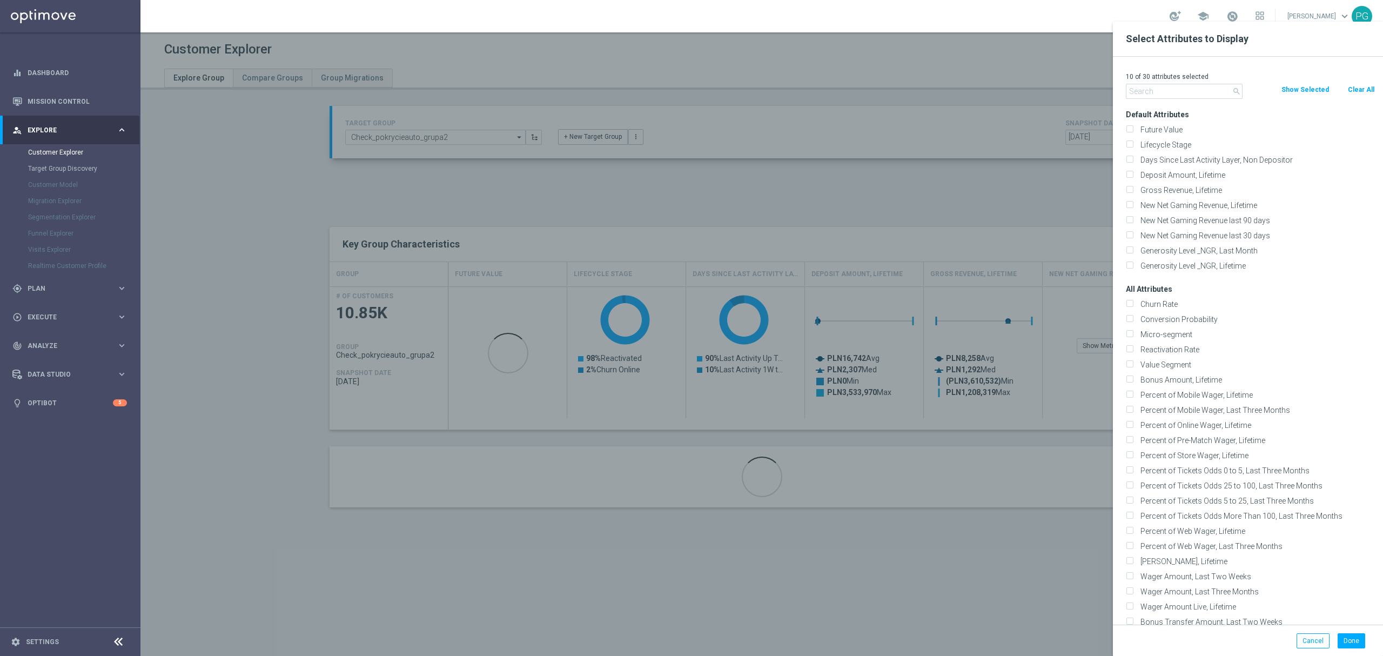
checkbox input "false"
click at [1169, 91] on input "text" at bounding box center [1184, 91] width 117 height 15
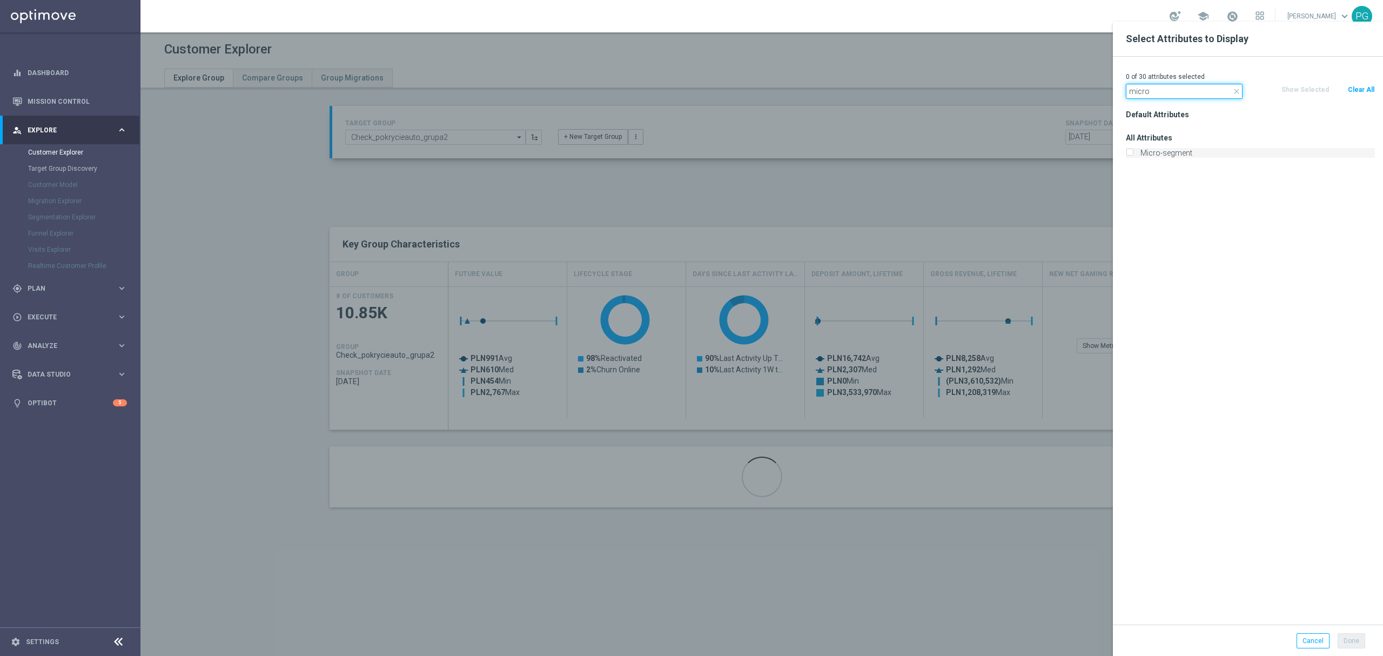
type input "micro"
click at [1162, 155] on label "Micro-segment" at bounding box center [1256, 153] width 238 height 10
click at [1133, 155] on input "Micro-segment" at bounding box center [1129, 154] width 7 height 7
checkbox input "true"
click at [1351, 642] on button "Done" at bounding box center [1352, 640] width 28 height 15
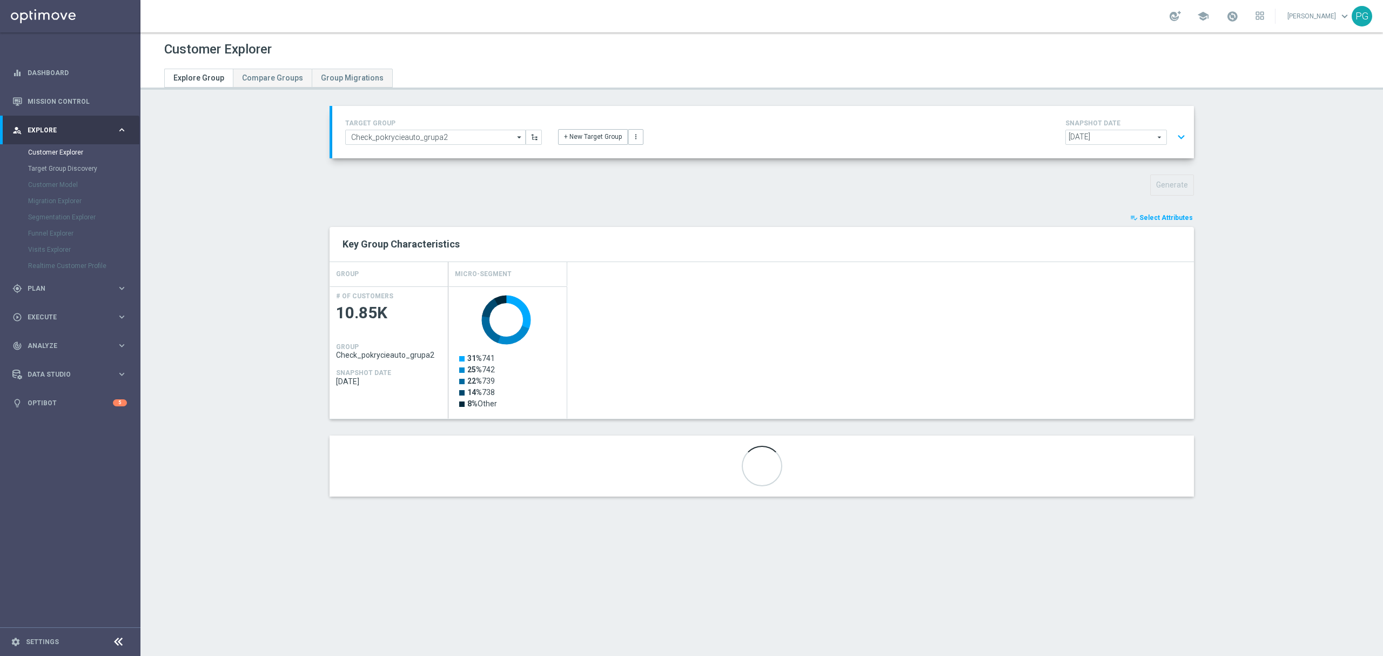
click at [505, 377] on rect "Press SPACE to select this row." at bounding box center [509, 359] width 108 height 138
